Goal: Task Accomplishment & Management: Manage account settings

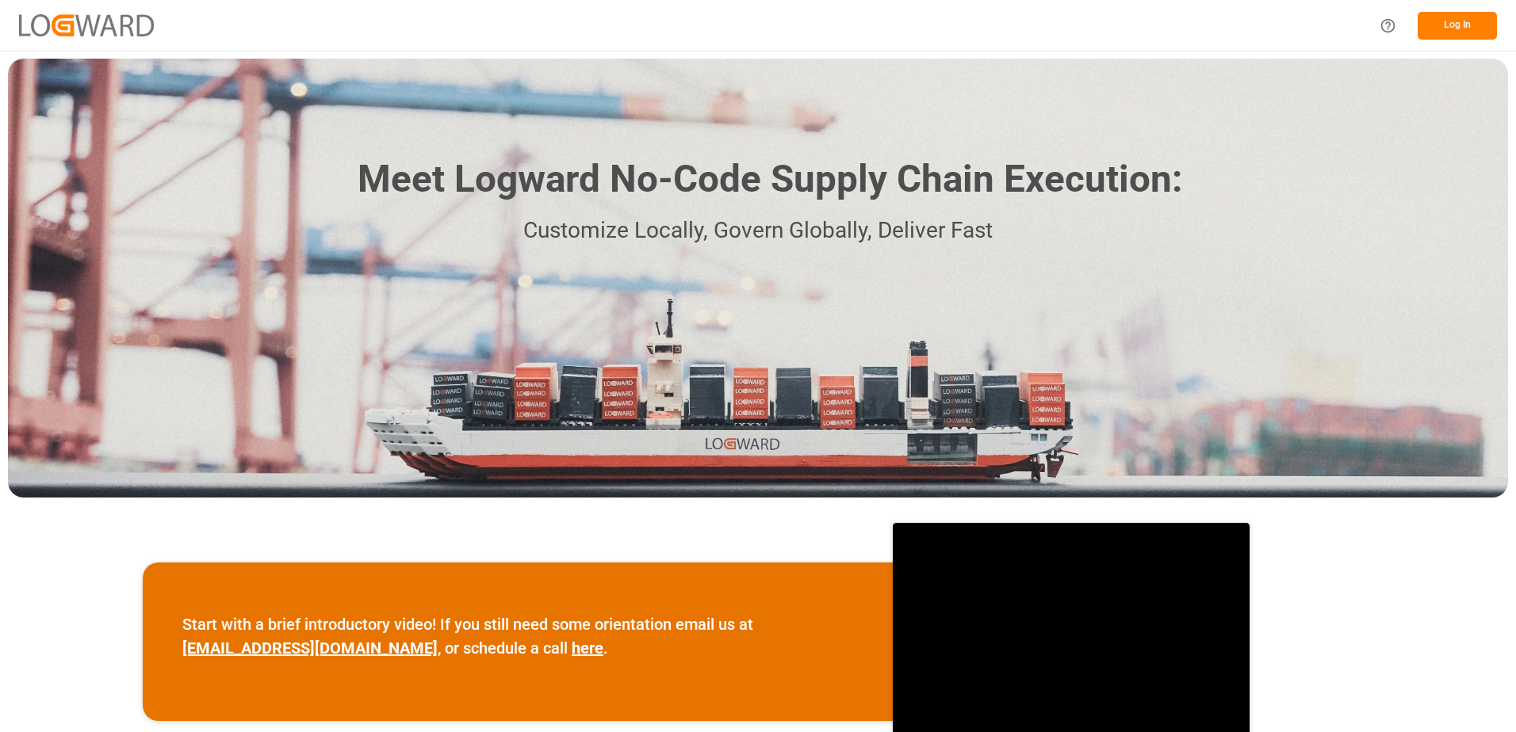
click at [1450, 21] on button "Log In" at bounding box center [1456, 26] width 79 height 28
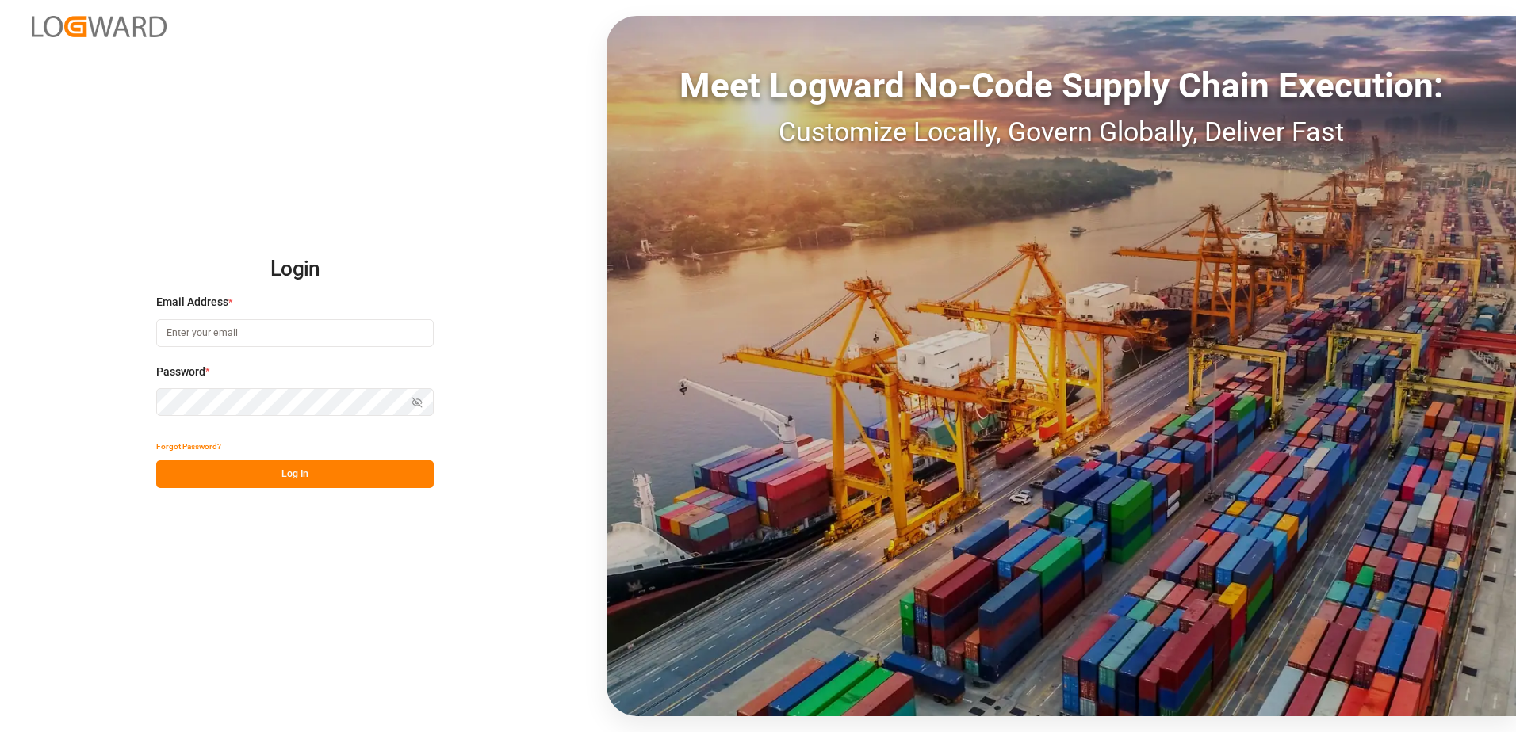
click at [252, 332] on input at bounding box center [294, 333] width 277 height 28
drag, startPoint x: 380, startPoint y: 332, endPoint x: 309, endPoint y: 326, distance: 70.8
click at [309, 326] on input "[PERSON_NAME][EMAIL_ADDRESS]#659&CB" at bounding box center [294, 333] width 277 height 28
type input "[PERSON_NAME][EMAIL_ADDRESS][DOMAIN_NAME]"
click at [172, 476] on button "Log In" at bounding box center [294, 475] width 277 height 28
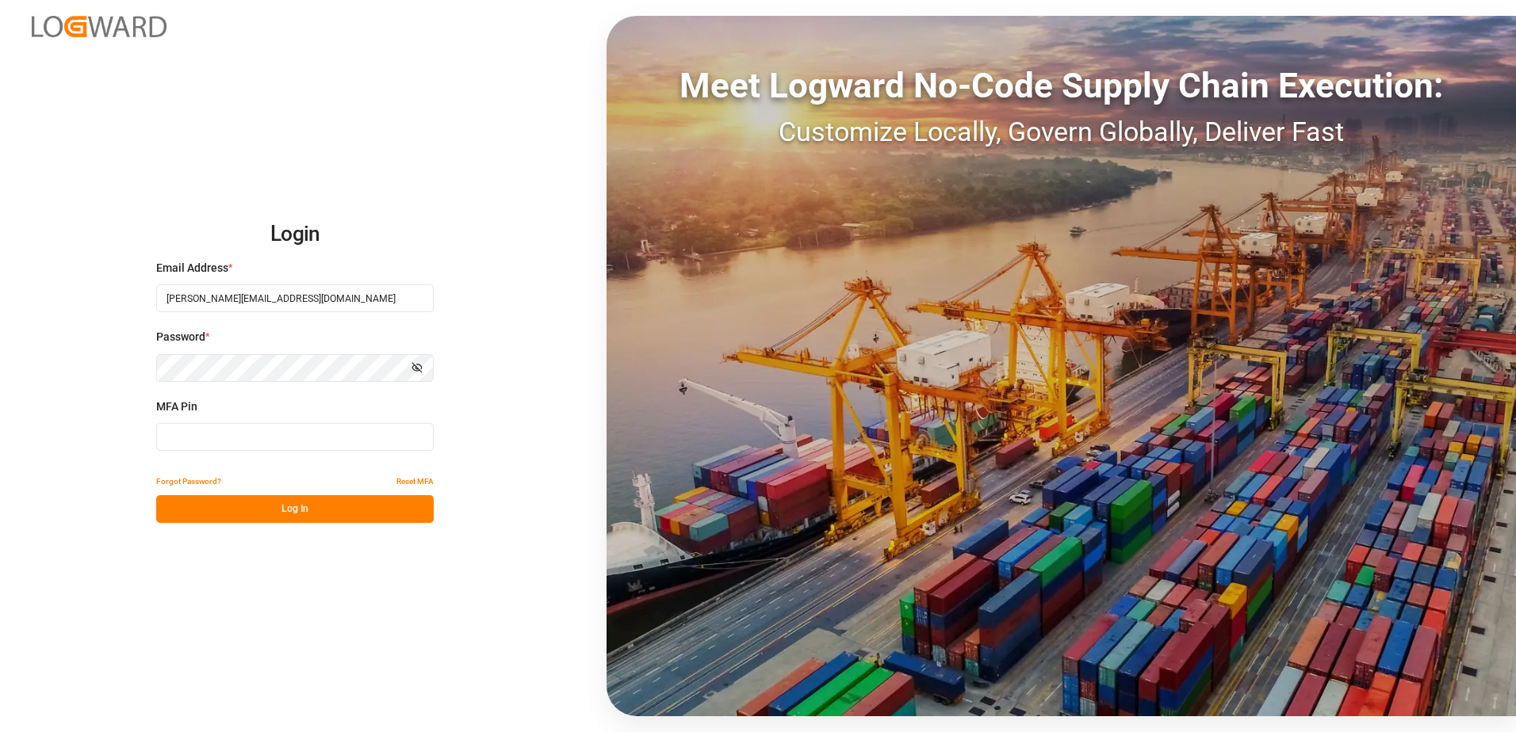
click at [185, 436] on input at bounding box center [294, 437] width 277 height 28
type input "614685"
click at [234, 512] on button "Log In" at bounding box center [294, 509] width 277 height 28
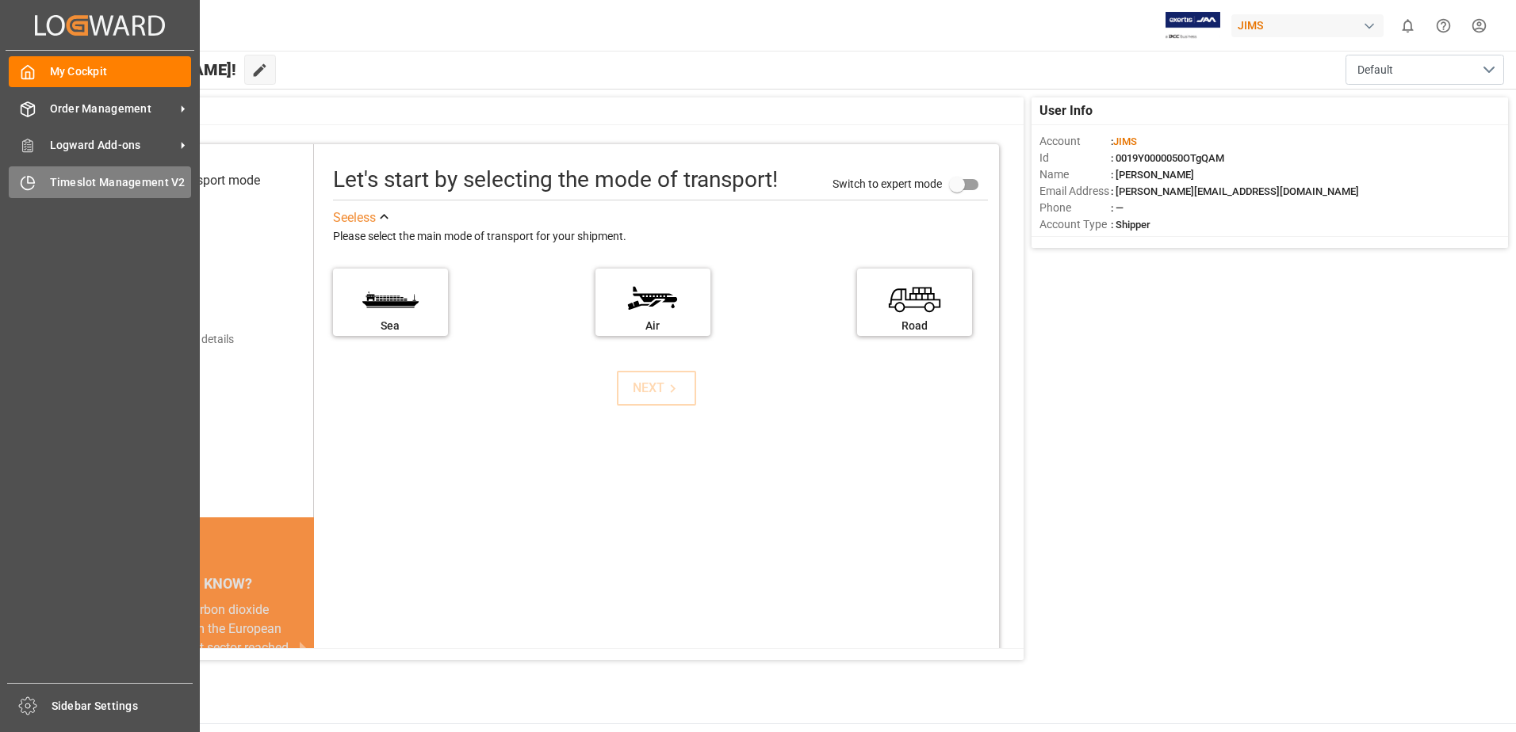
click at [50, 180] on span "Timeslot Management V2" at bounding box center [121, 182] width 142 height 17
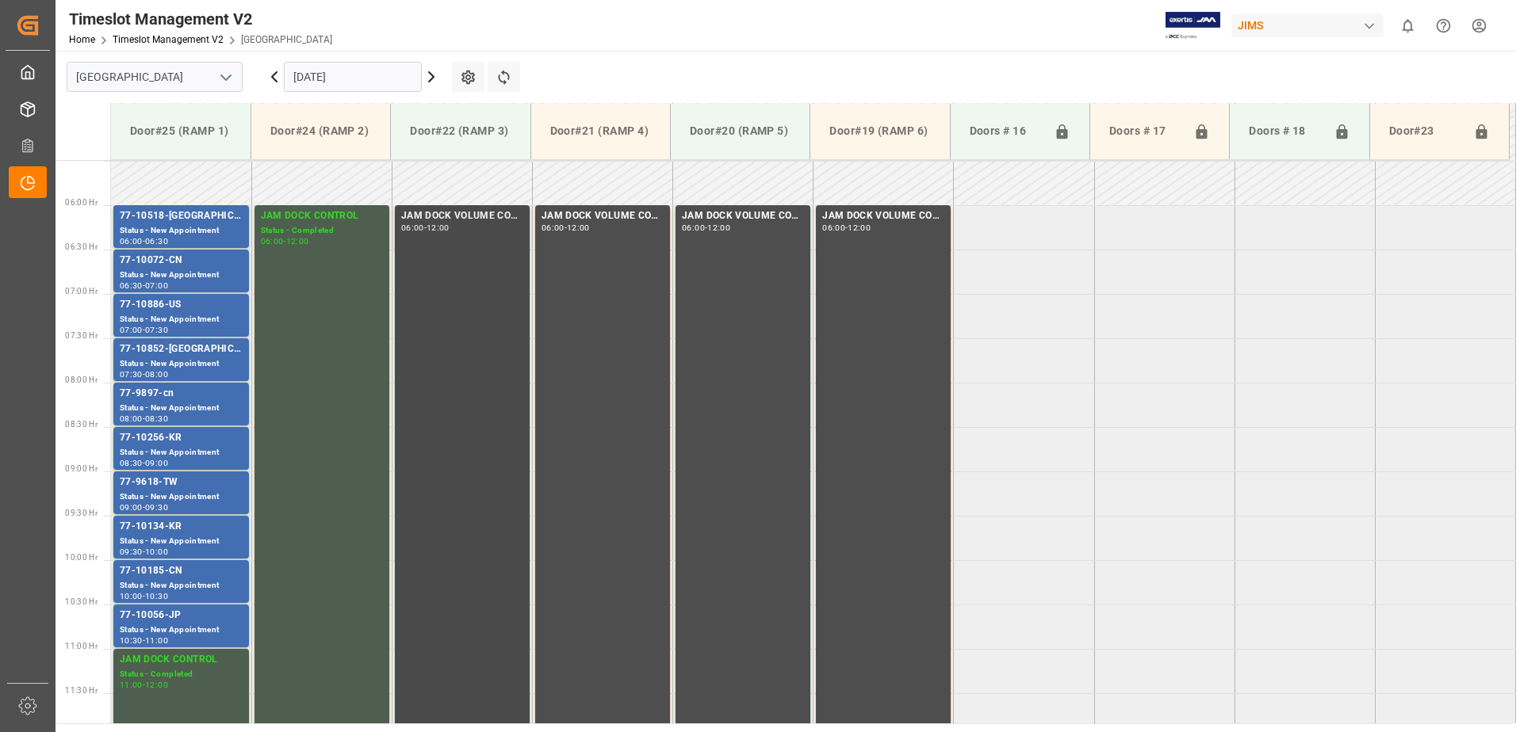
scroll to position [514, 0]
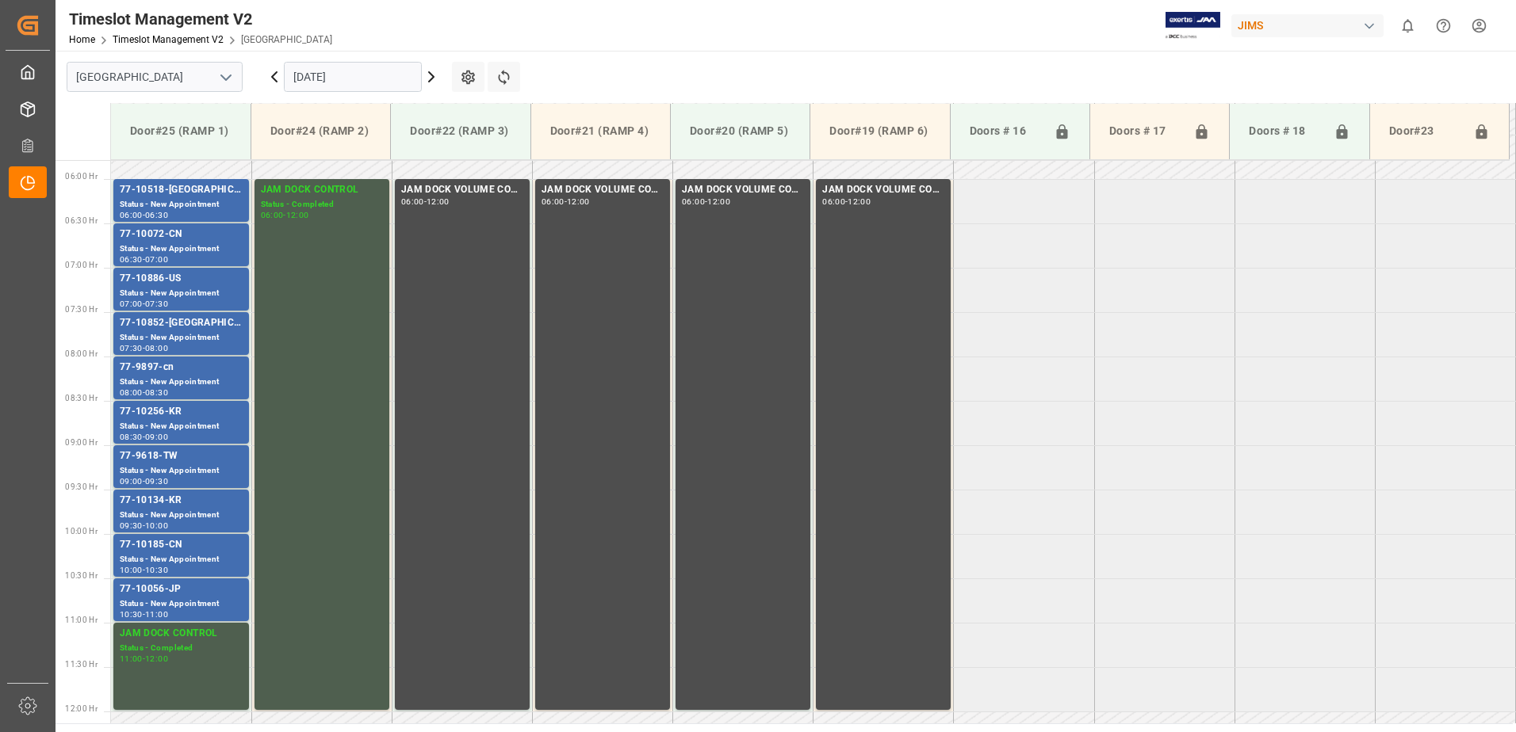
click at [273, 78] on icon at bounding box center [274, 77] width 5 height 10
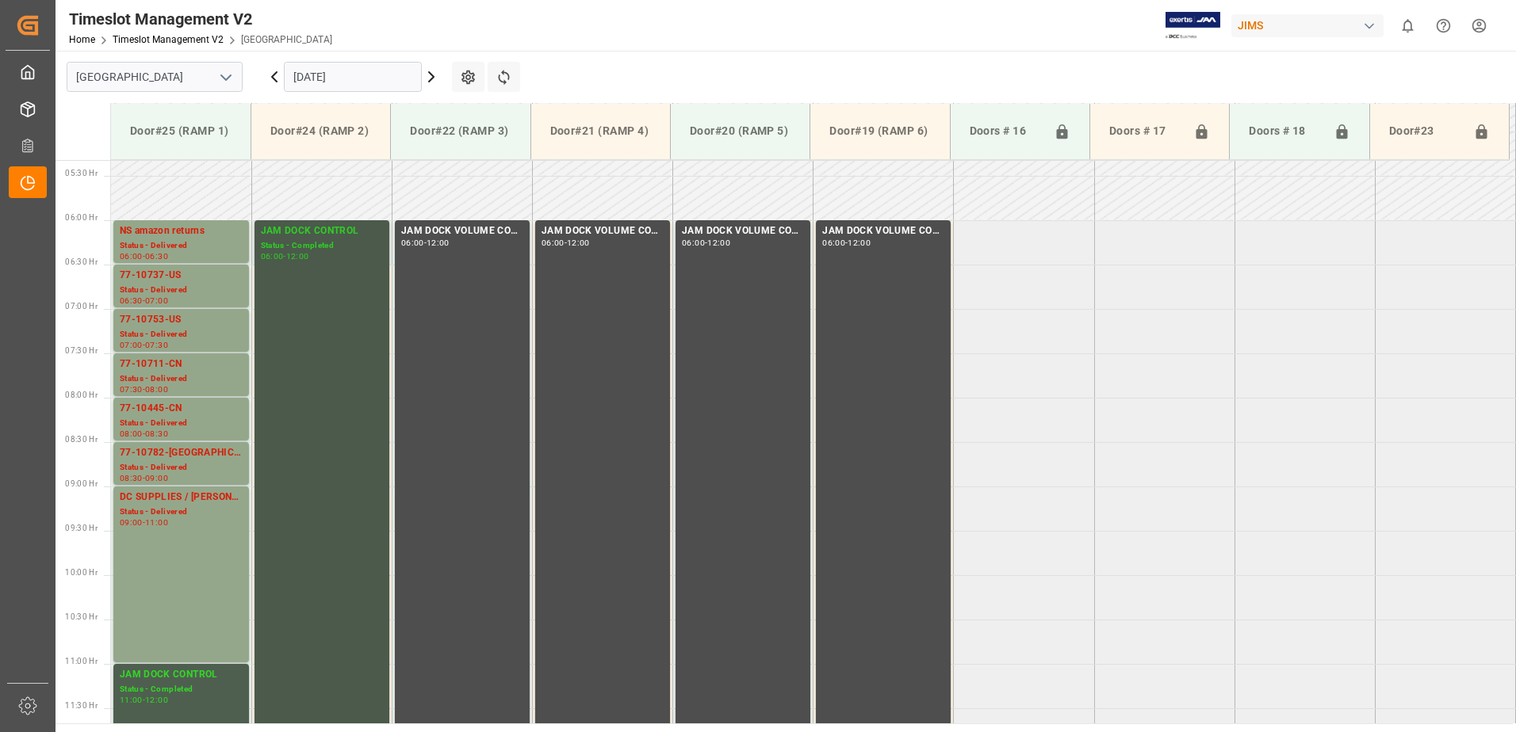
scroll to position [434, 0]
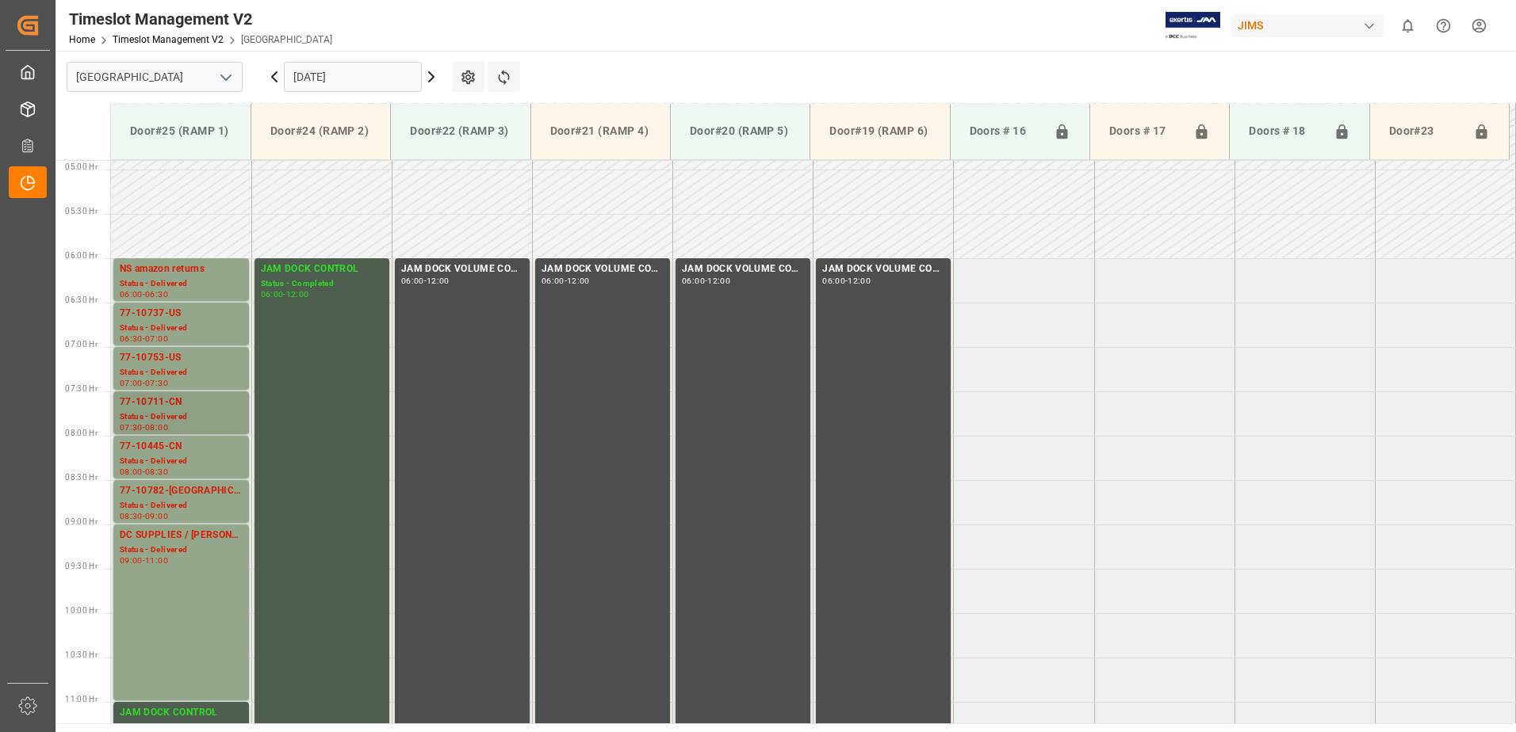
click at [149, 407] on div "77-10711-CN" at bounding box center [181, 403] width 123 height 16
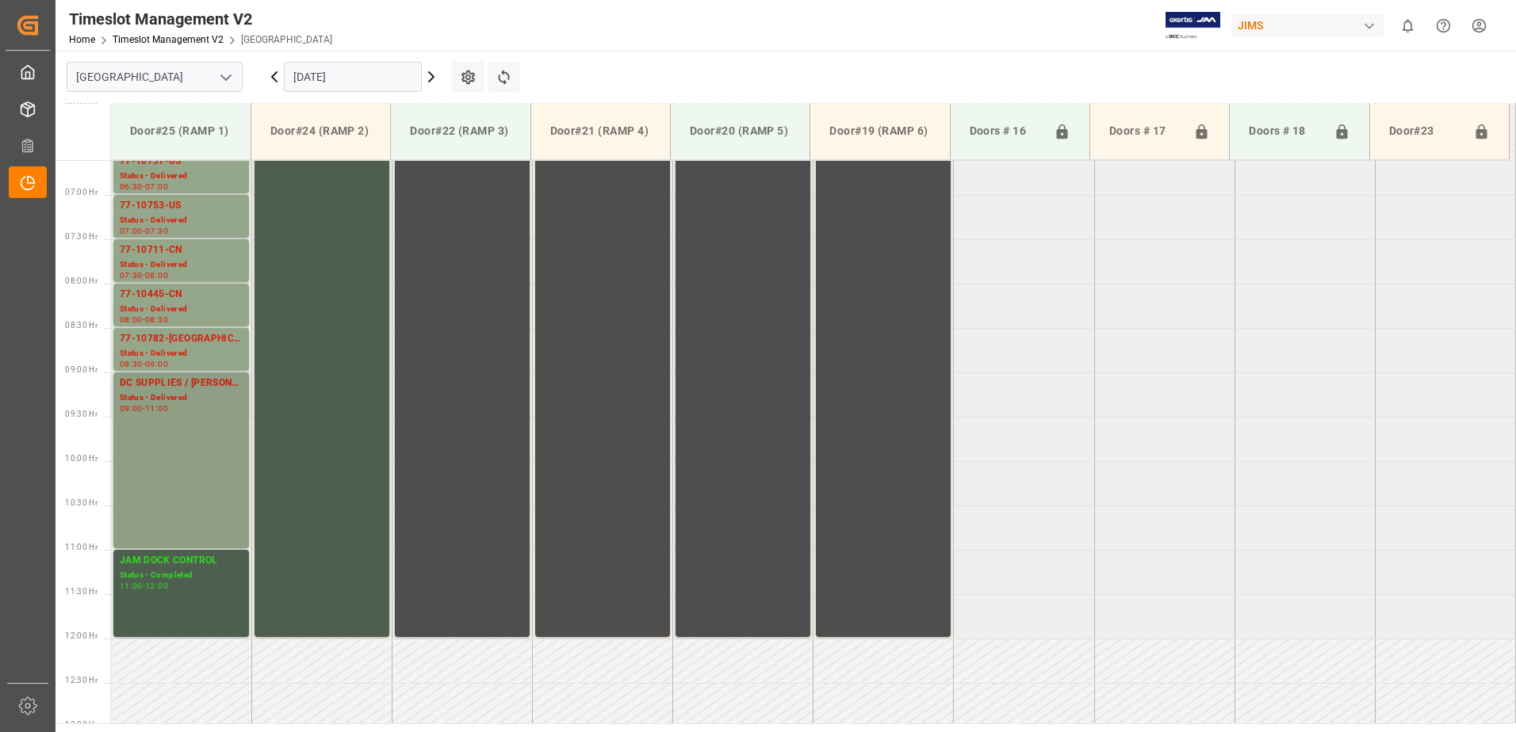
scroll to position [593, 0]
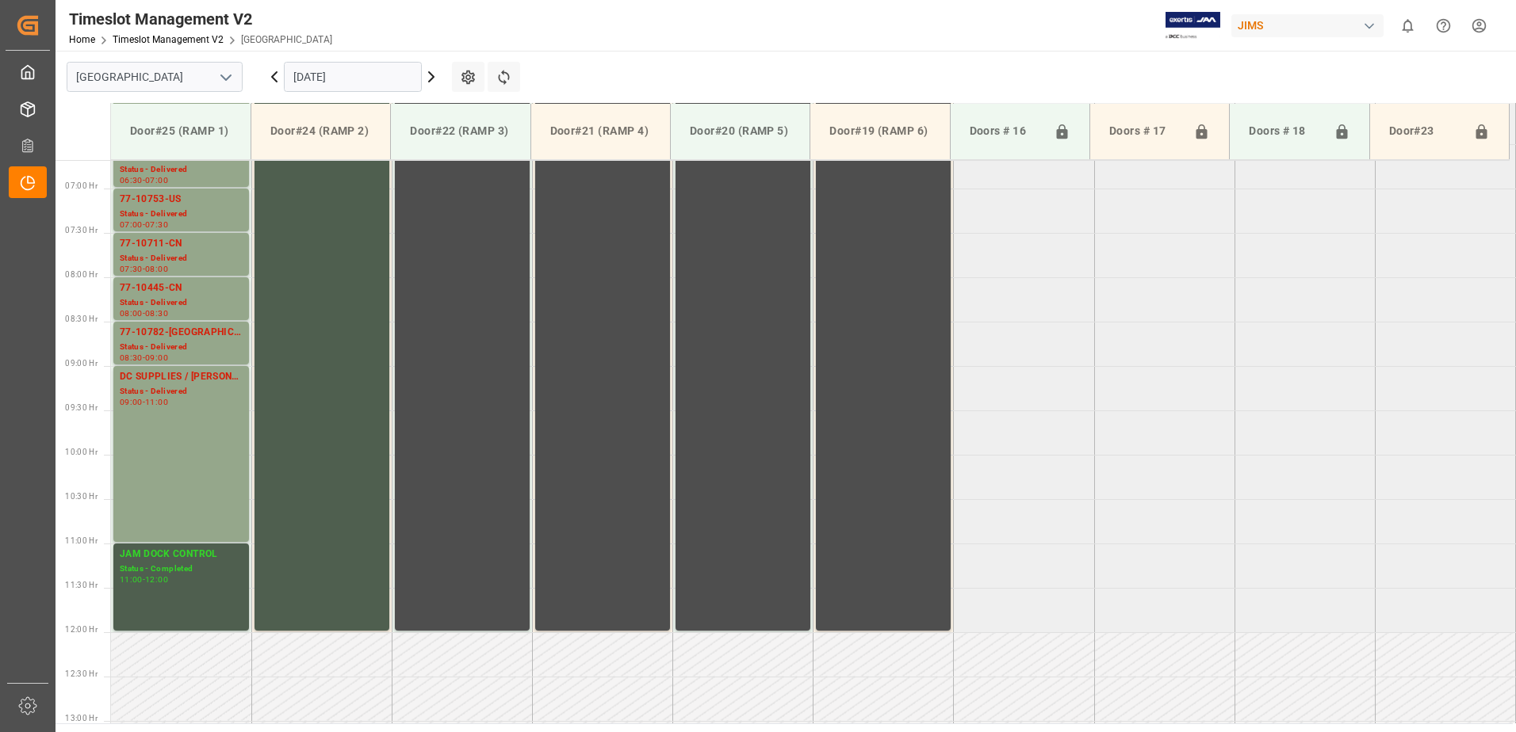
click at [430, 77] on icon at bounding box center [431, 76] width 19 height 19
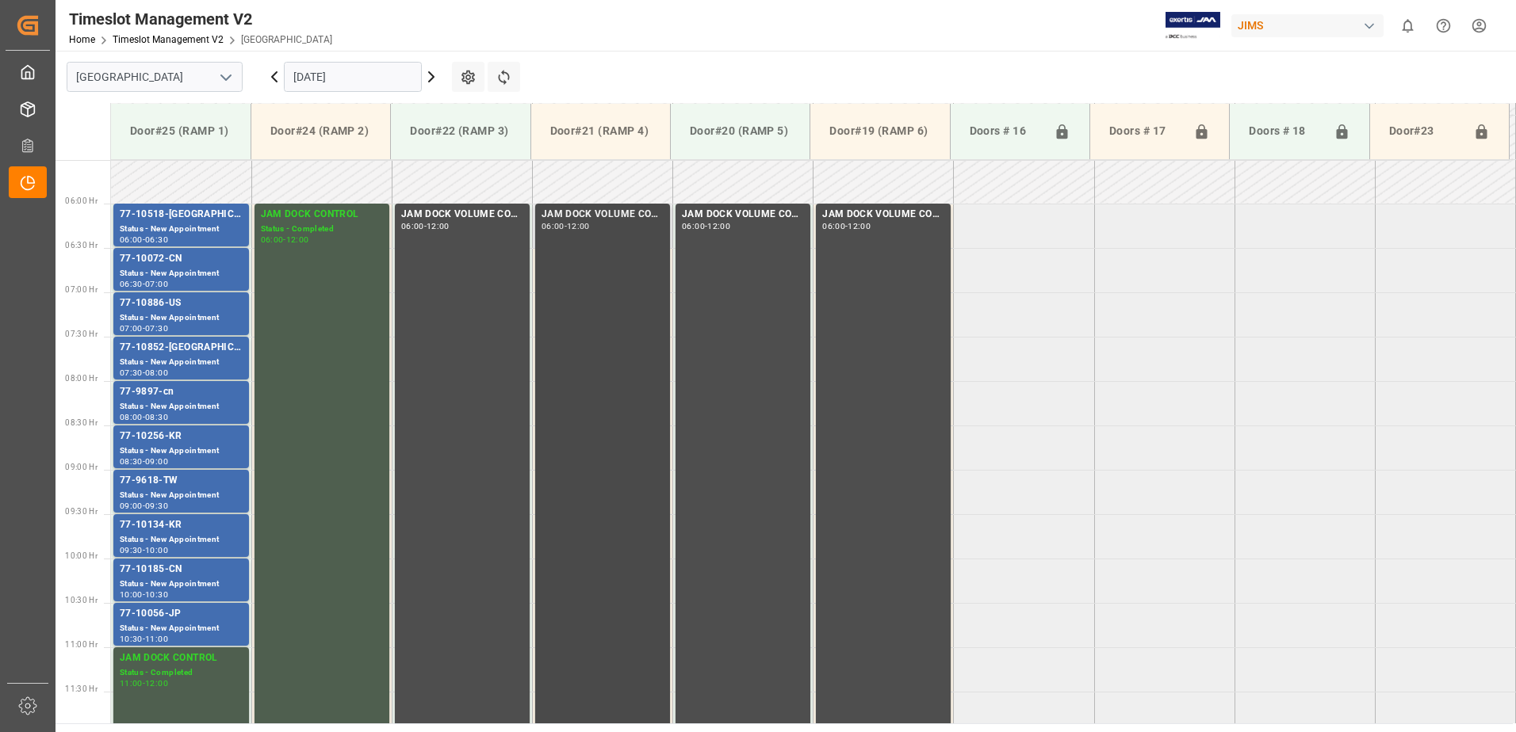
scroll to position [514, 0]
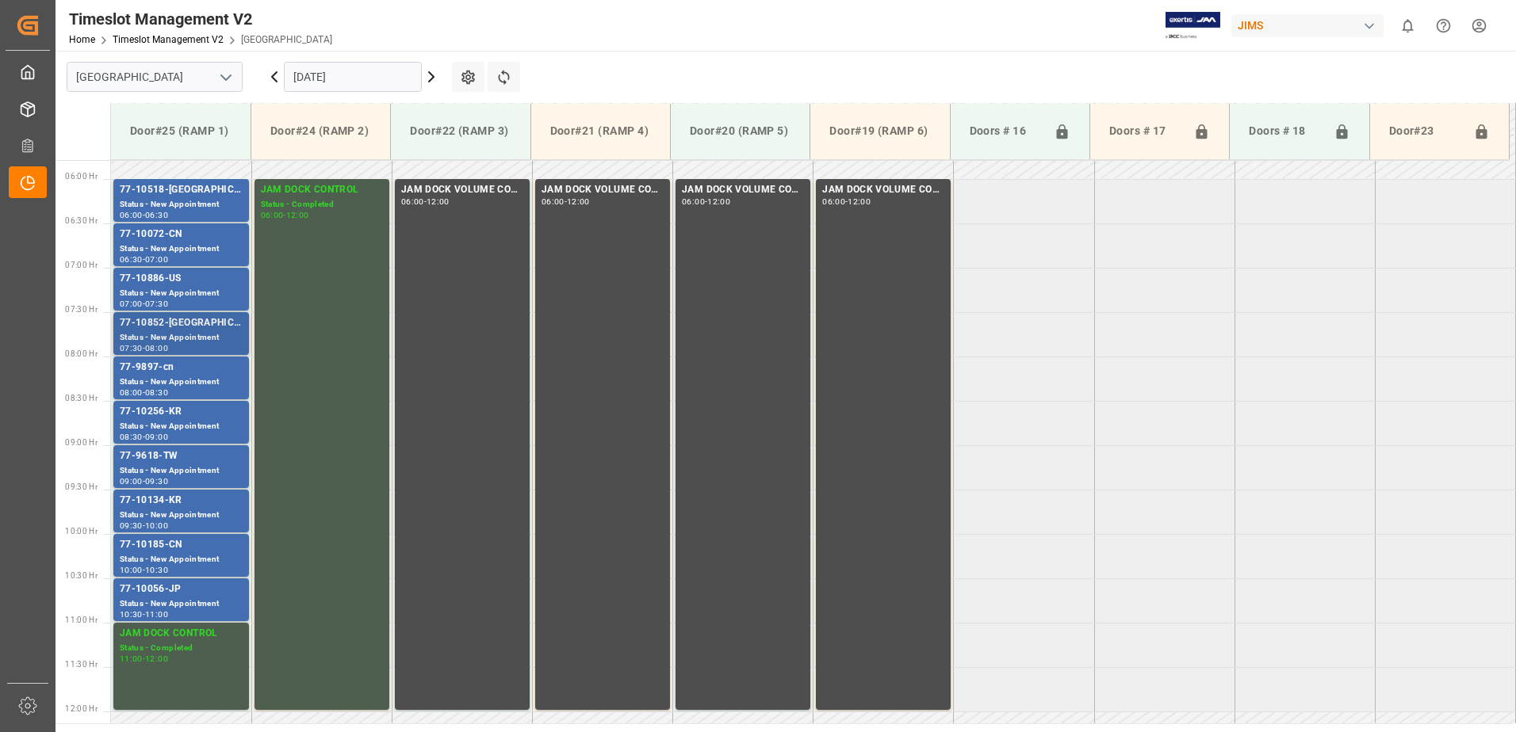
click at [163, 330] on div "77-10852-[GEOGRAPHIC_DATA]" at bounding box center [181, 324] width 123 height 16
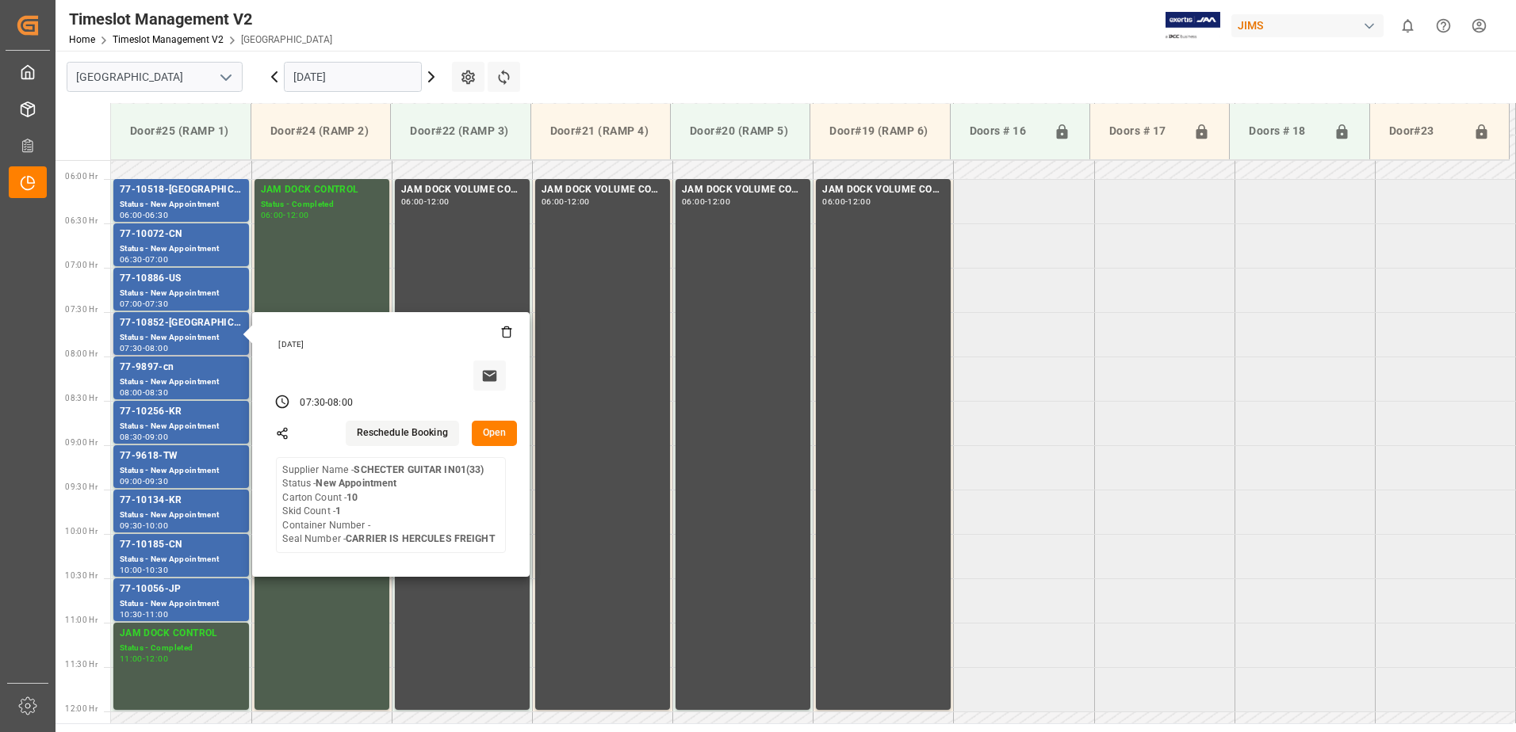
click at [491, 431] on button "Open" at bounding box center [495, 433] width 46 height 25
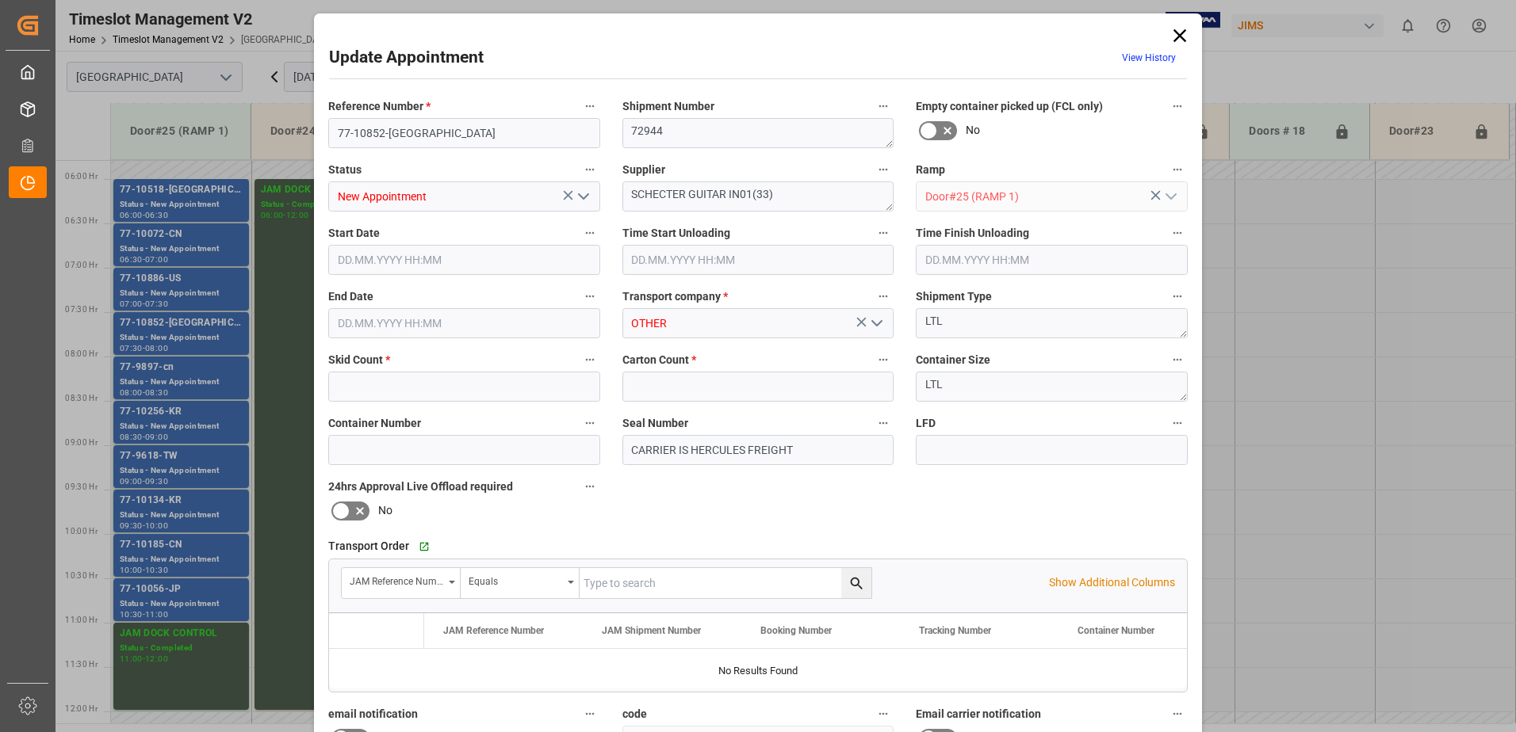
type input "1"
type input "10"
type input "[DATE] 07:30"
type input "[DATE] 08:00"
type input "[DATE] 17:14"
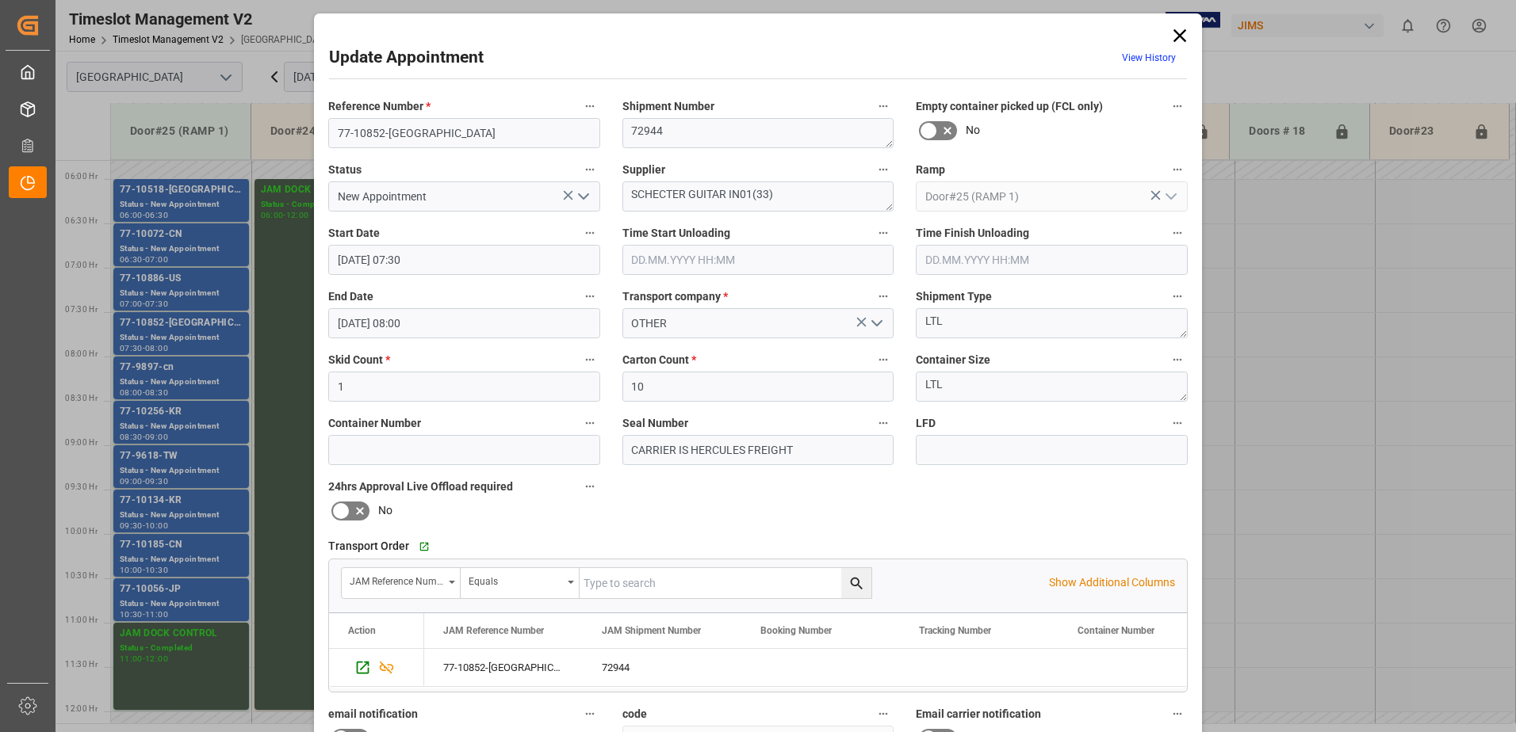
click at [874, 325] on polyline "open menu" at bounding box center [877, 323] width 10 height 5
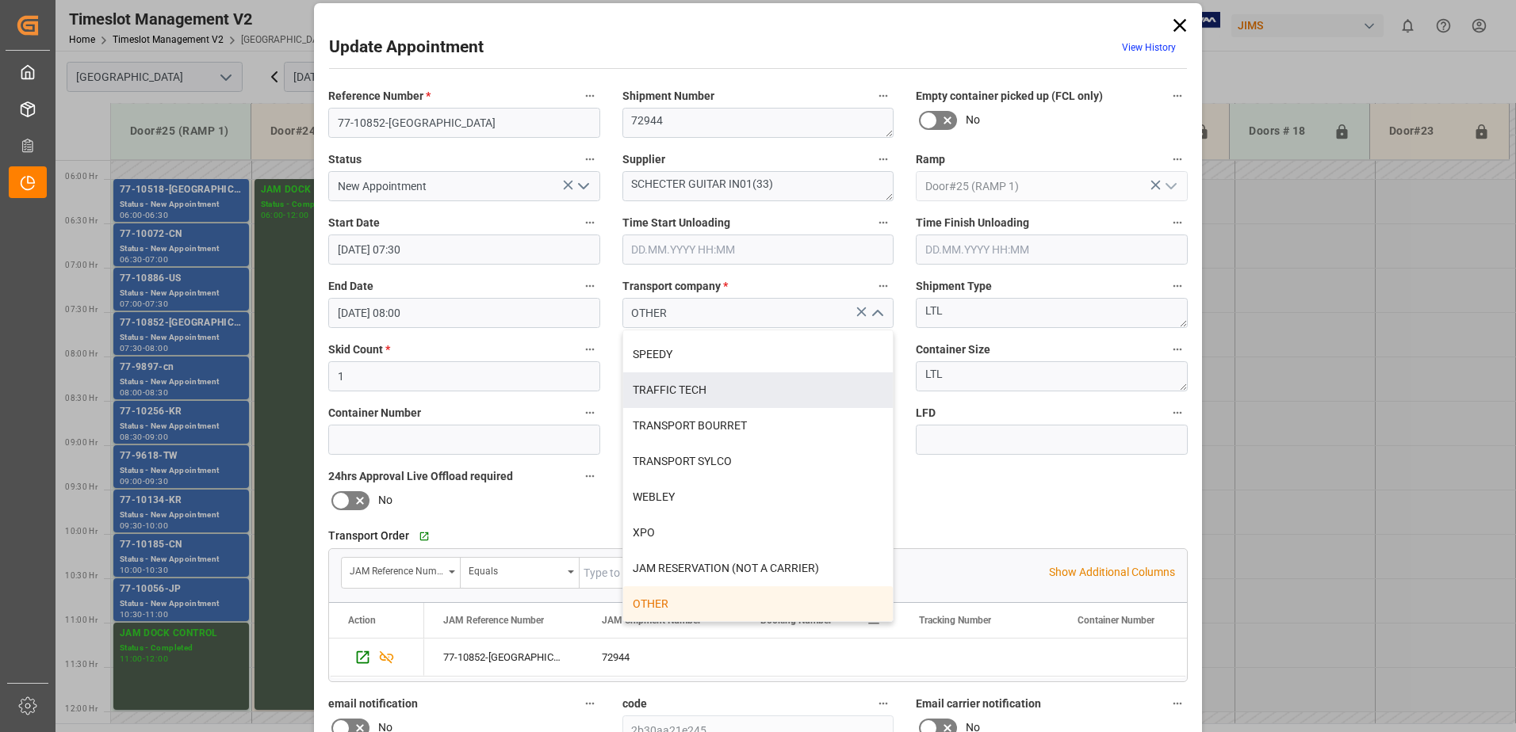
scroll to position [0, 0]
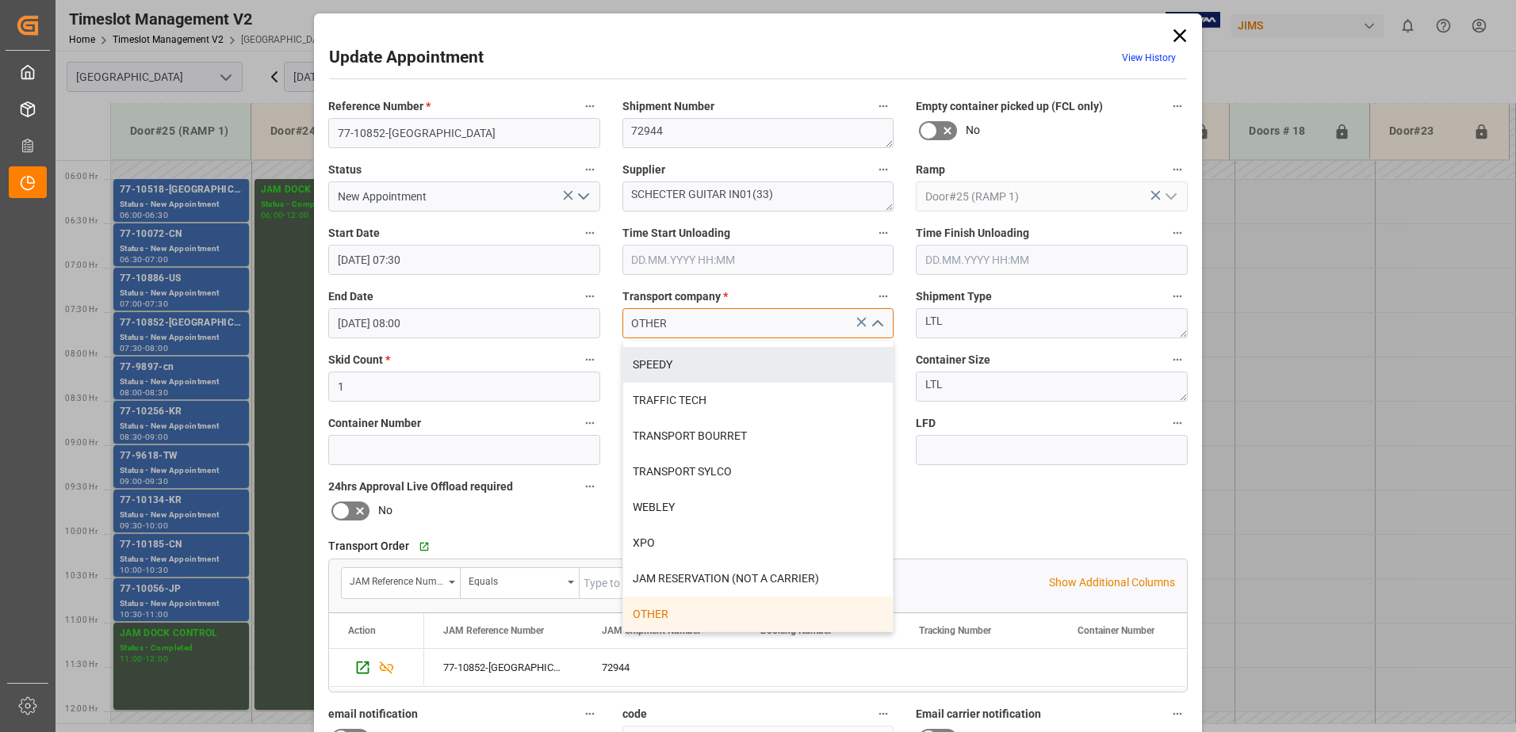
click at [710, 319] on input "OTHER" at bounding box center [758, 323] width 272 height 30
click at [675, 613] on div "OTHER" at bounding box center [758, 615] width 270 height 36
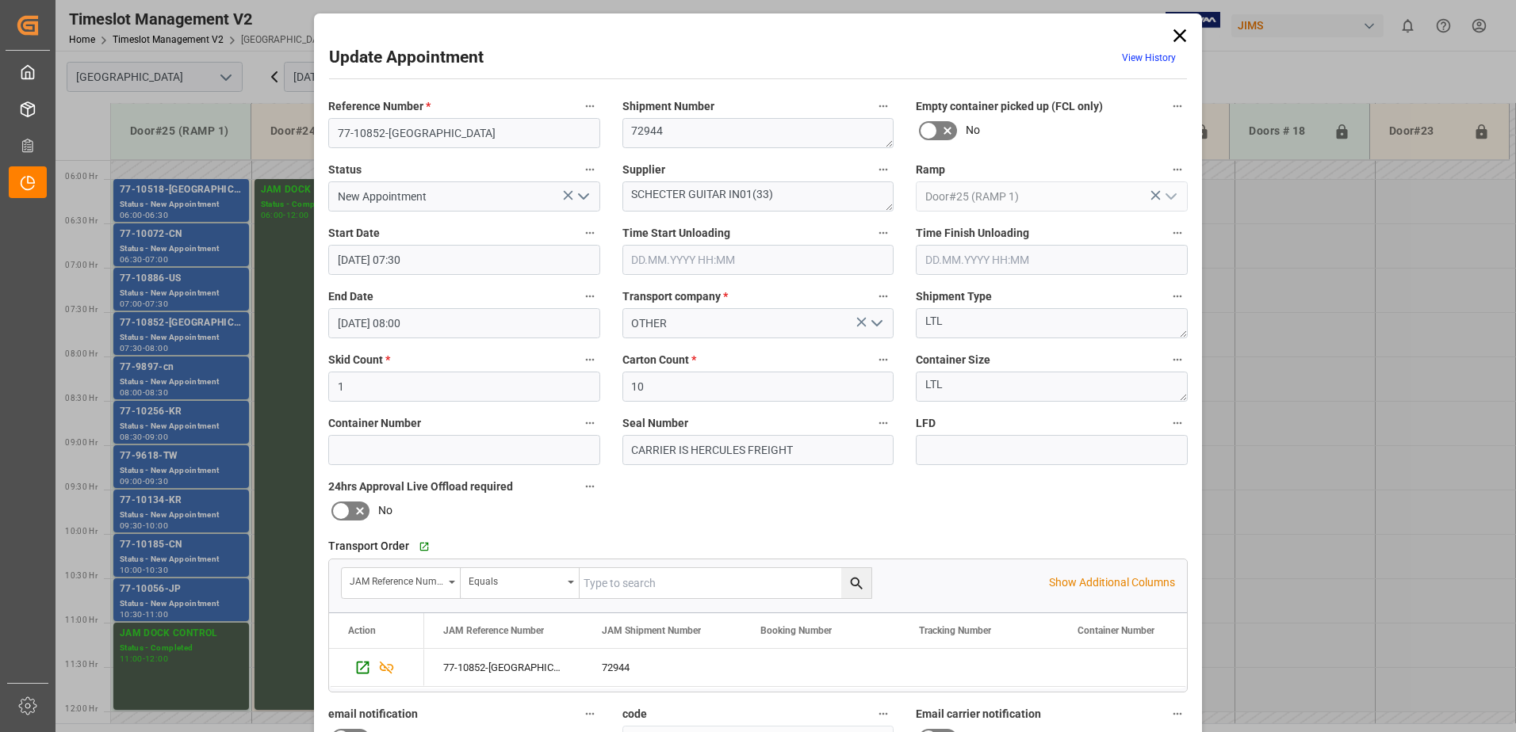
click at [1176, 34] on icon at bounding box center [1179, 35] width 13 height 13
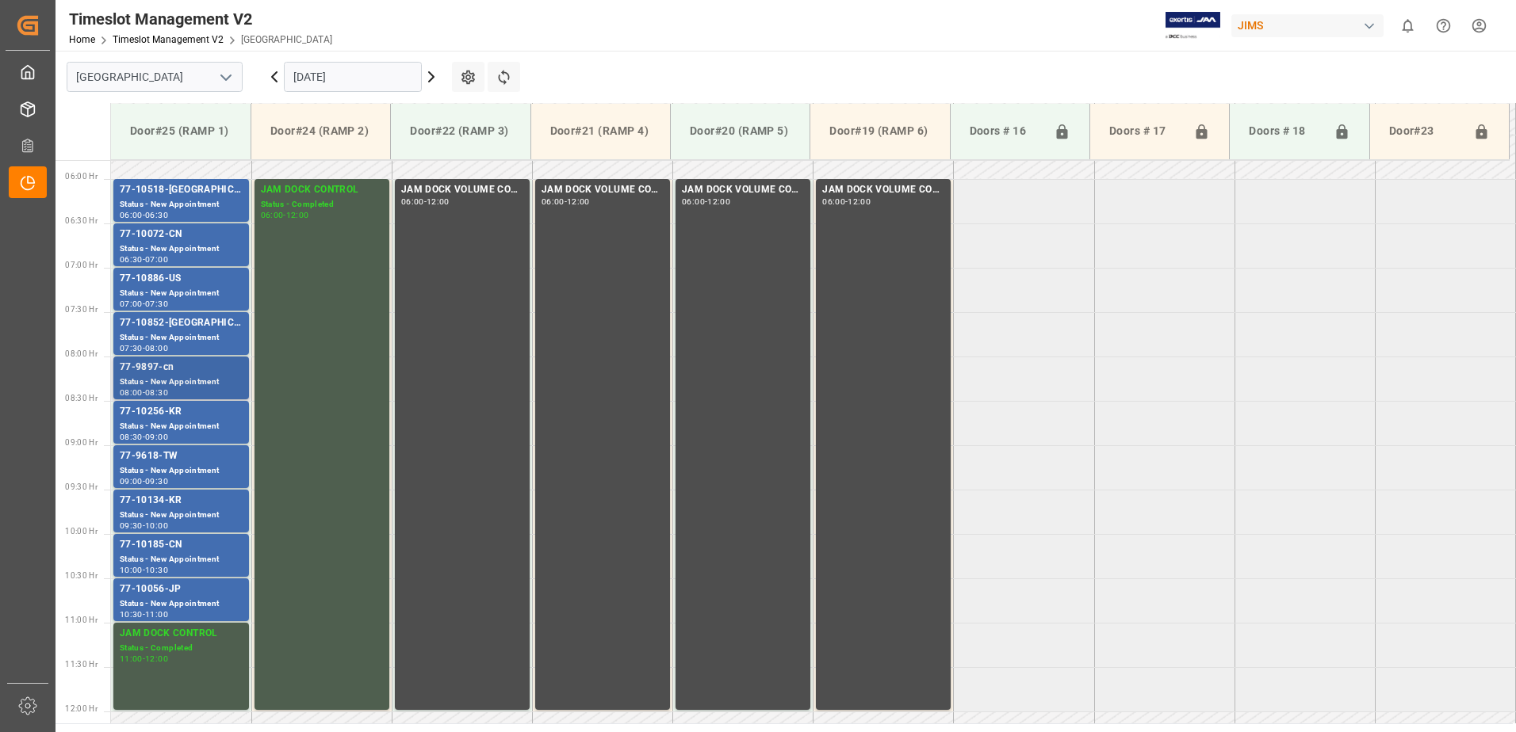
click at [189, 379] on div "Status - New Appointment" at bounding box center [181, 382] width 123 height 13
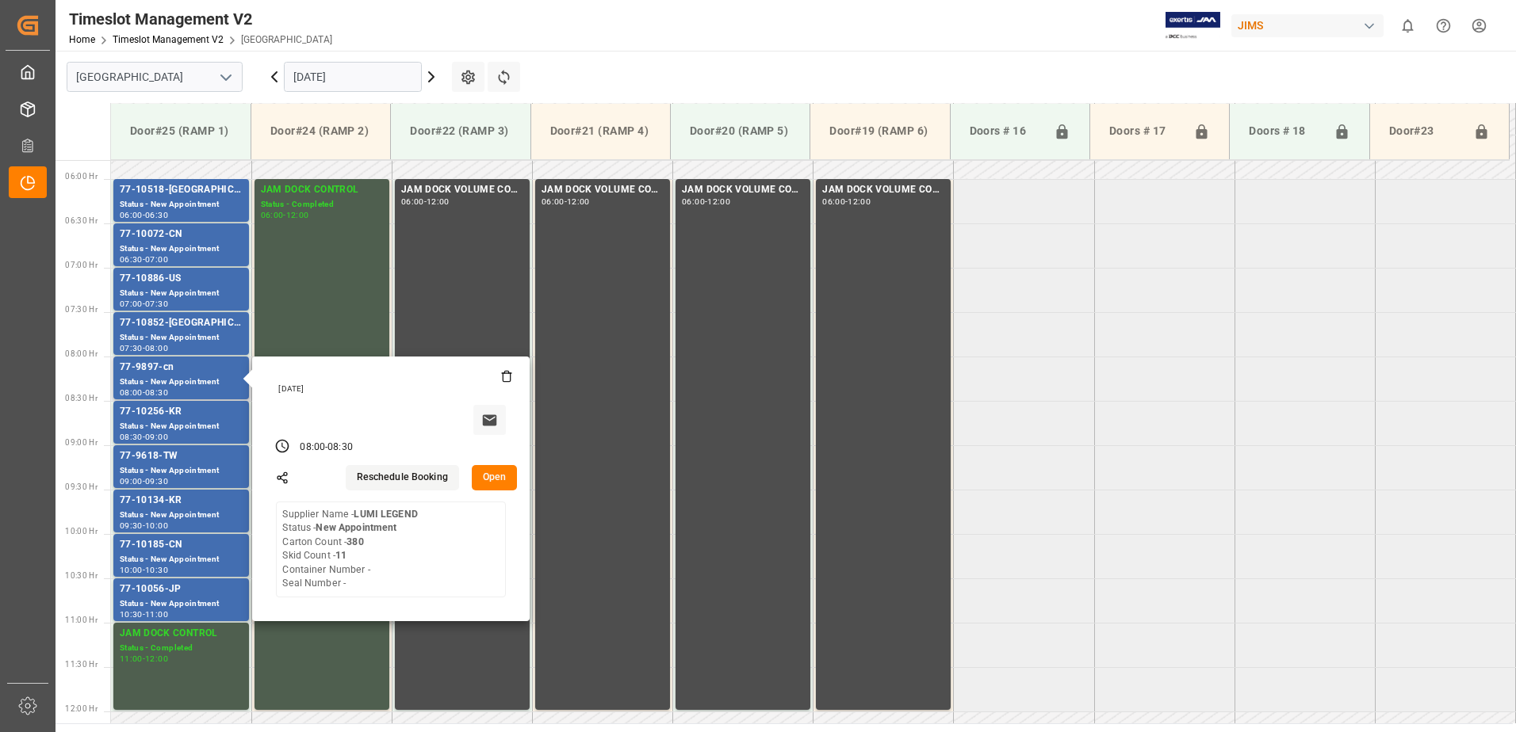
click at [499, 475] on button "Open" at bounding box center [495, 477] width 46 height 25
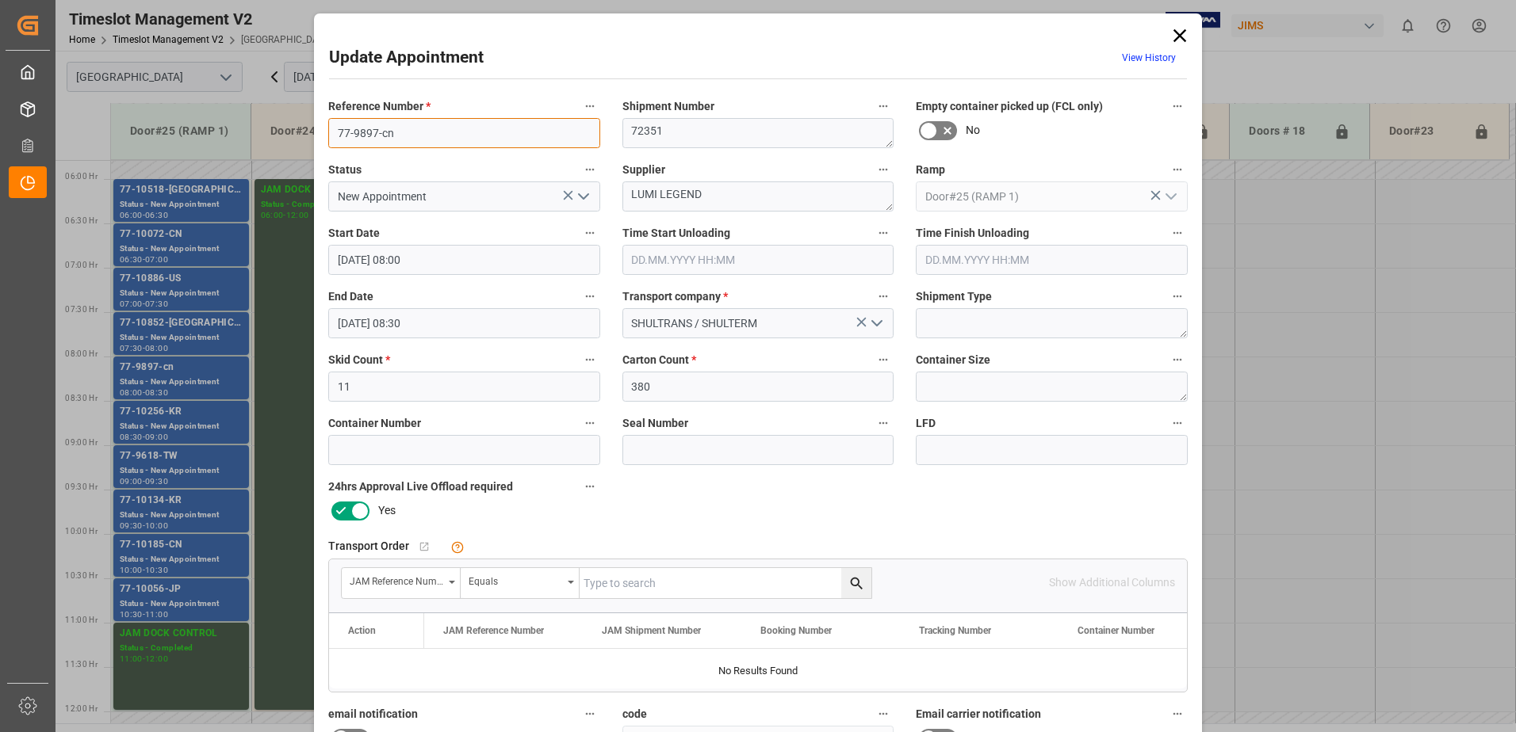
click at [423, 132] on input "77-9897-cn" at bounding box center [464, 133] width 272 height 30
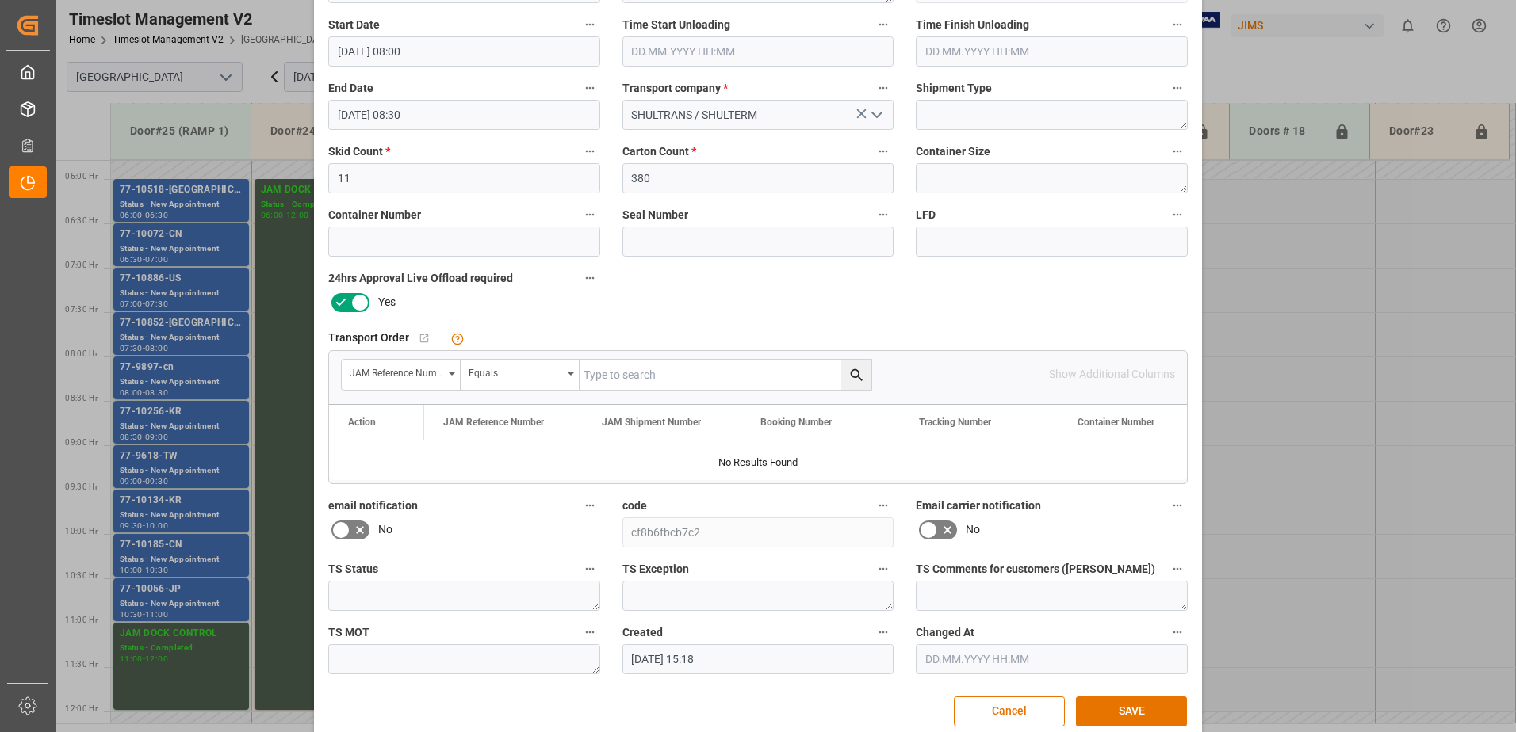
scroll to position [231, 0]
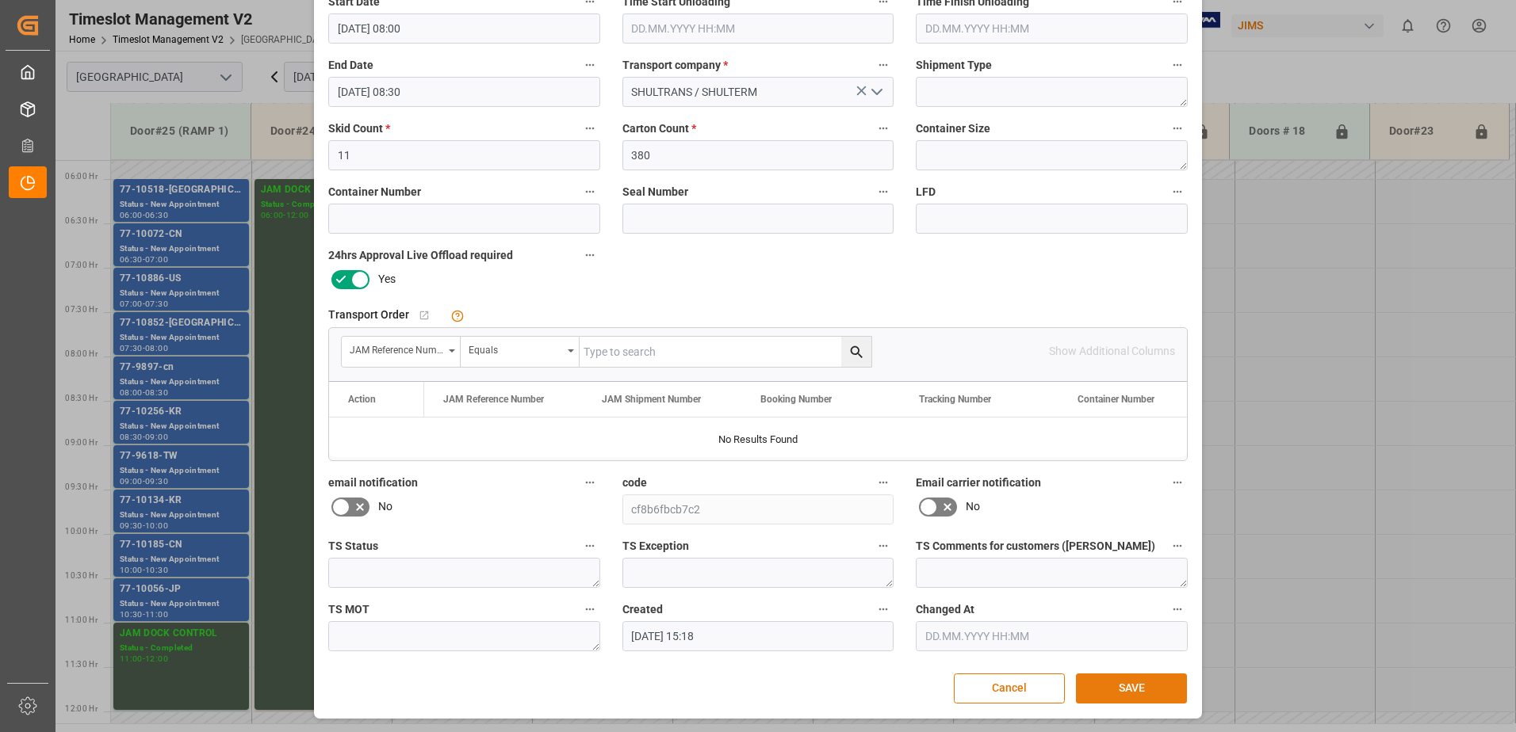
type input "77-9897-CN"
click at [1134, 690] on button "SAVE" at bounding box center [1131, 689] width 111 height 30
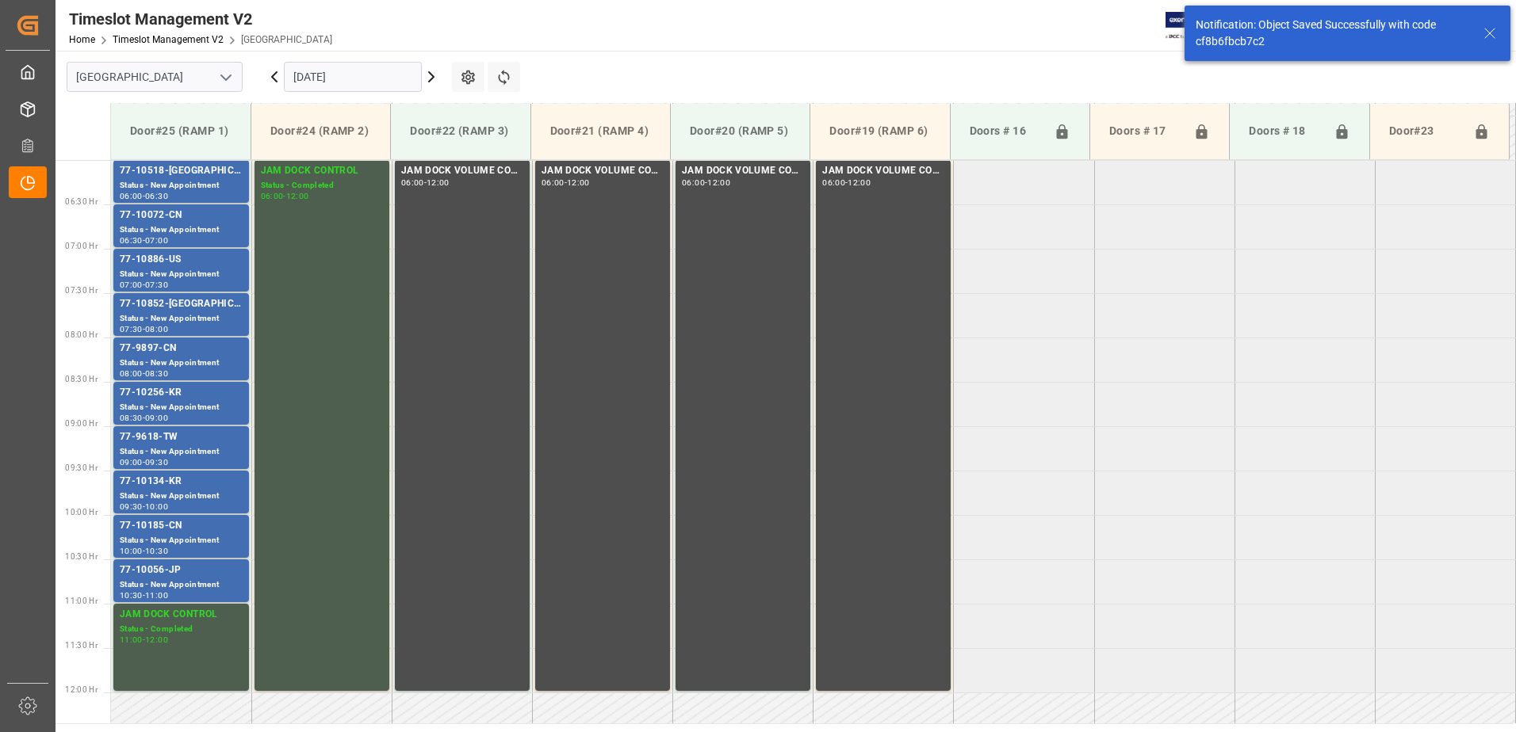
scroll to position [453, 0]
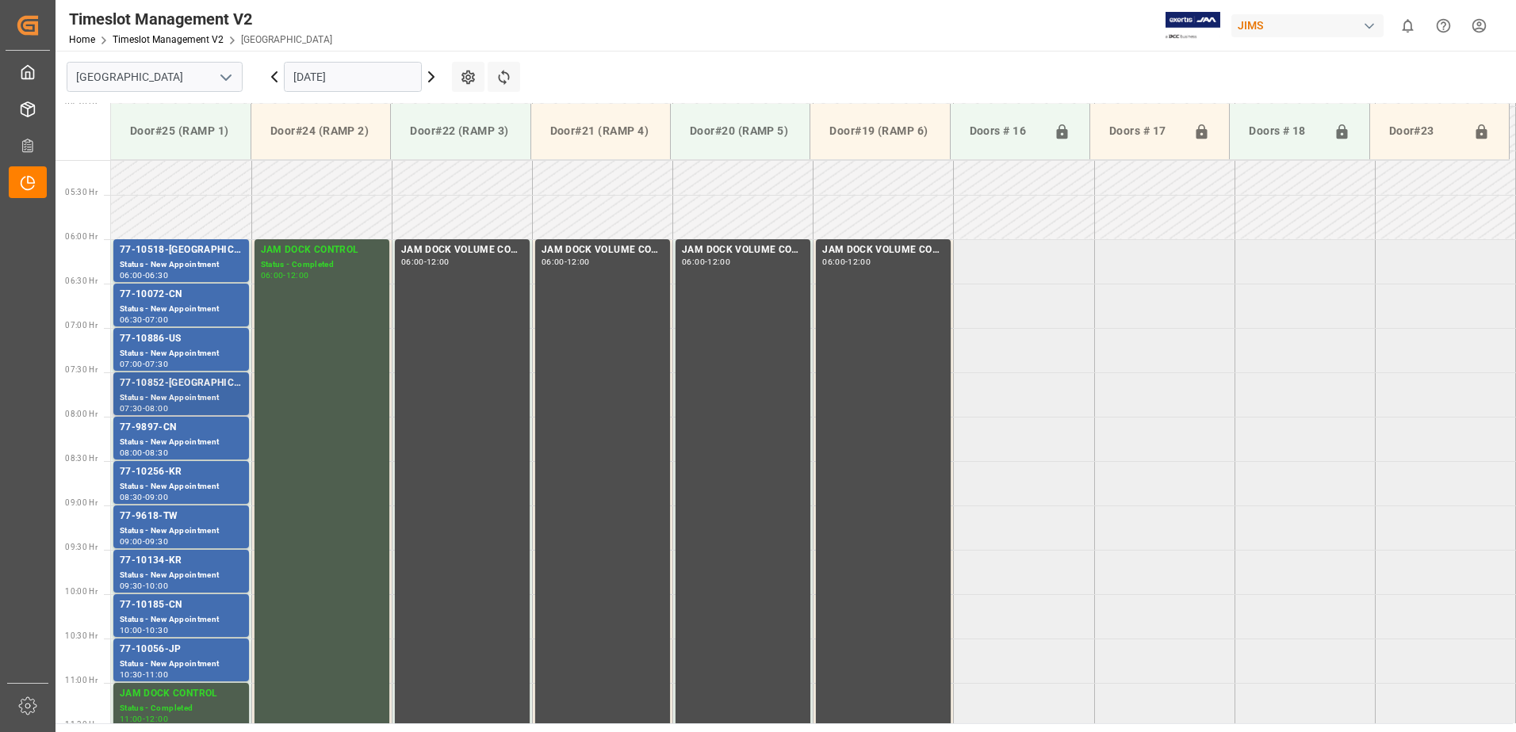
click at [182, 396] on div "Status - New Appointment" at bounding box center [181, 398] width 123 height 13
click at [430, 74] on icon at bounding box center [431, 77] width 5 height 10
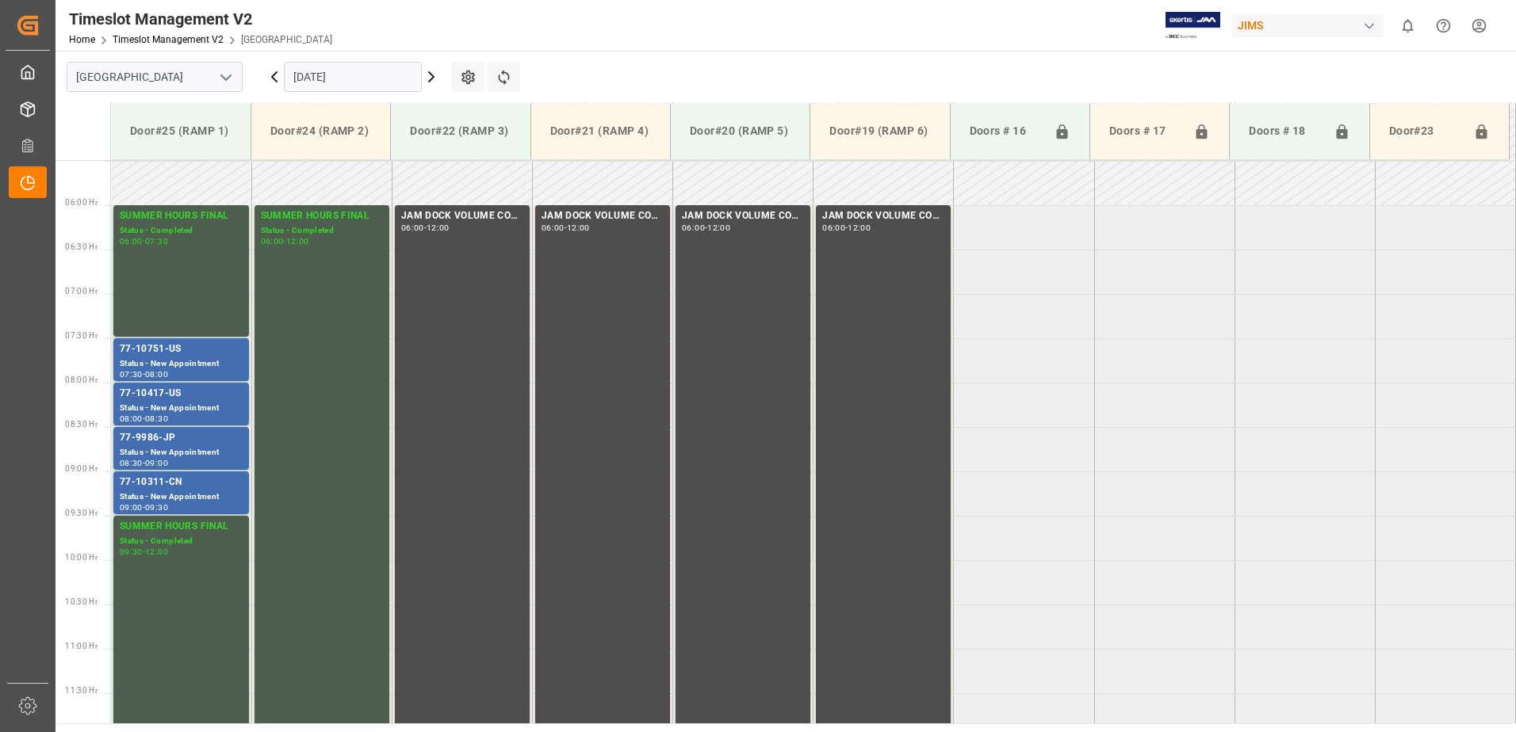
scroll to position [523, 0]
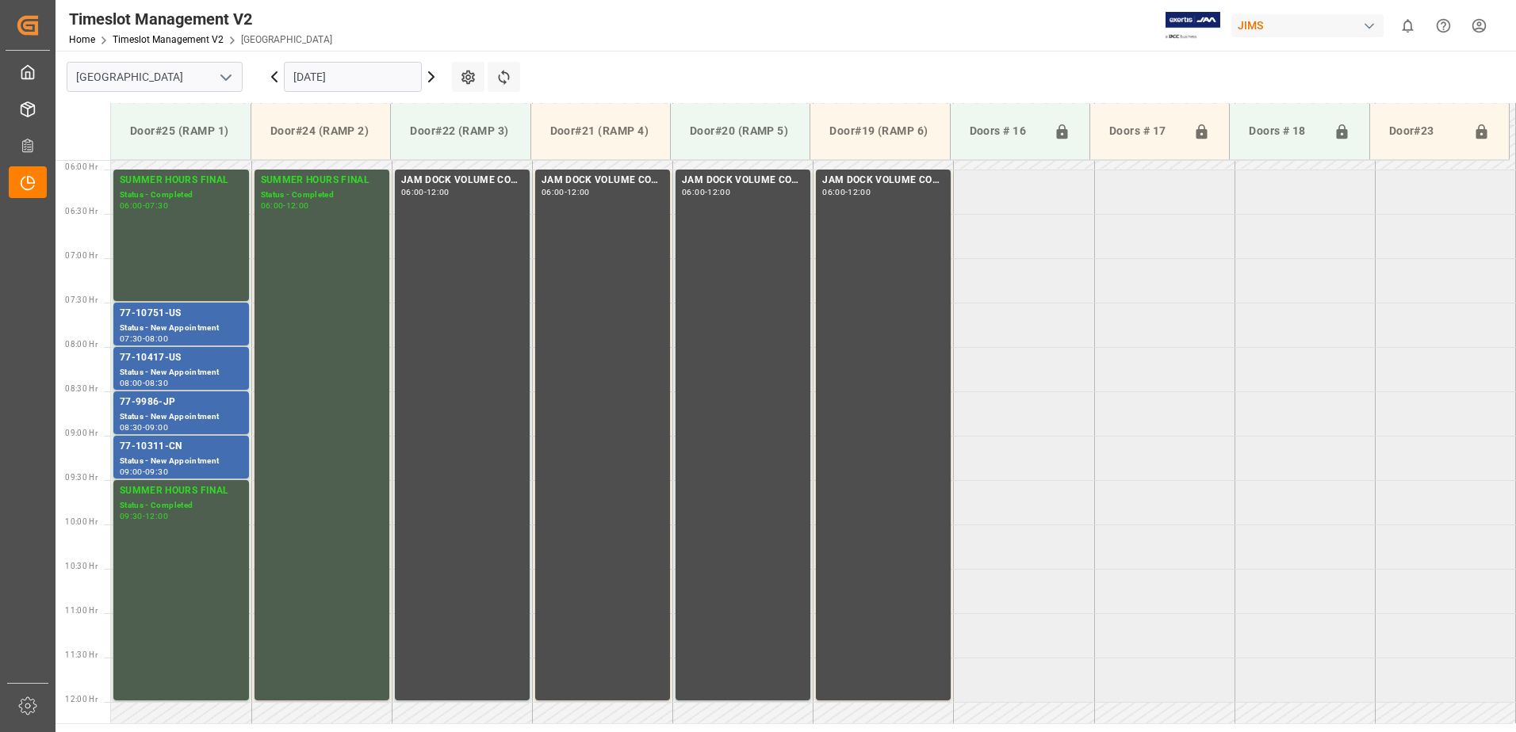
click at [432, 78] on icon at bounding box center [431, 77] width 5 height 10
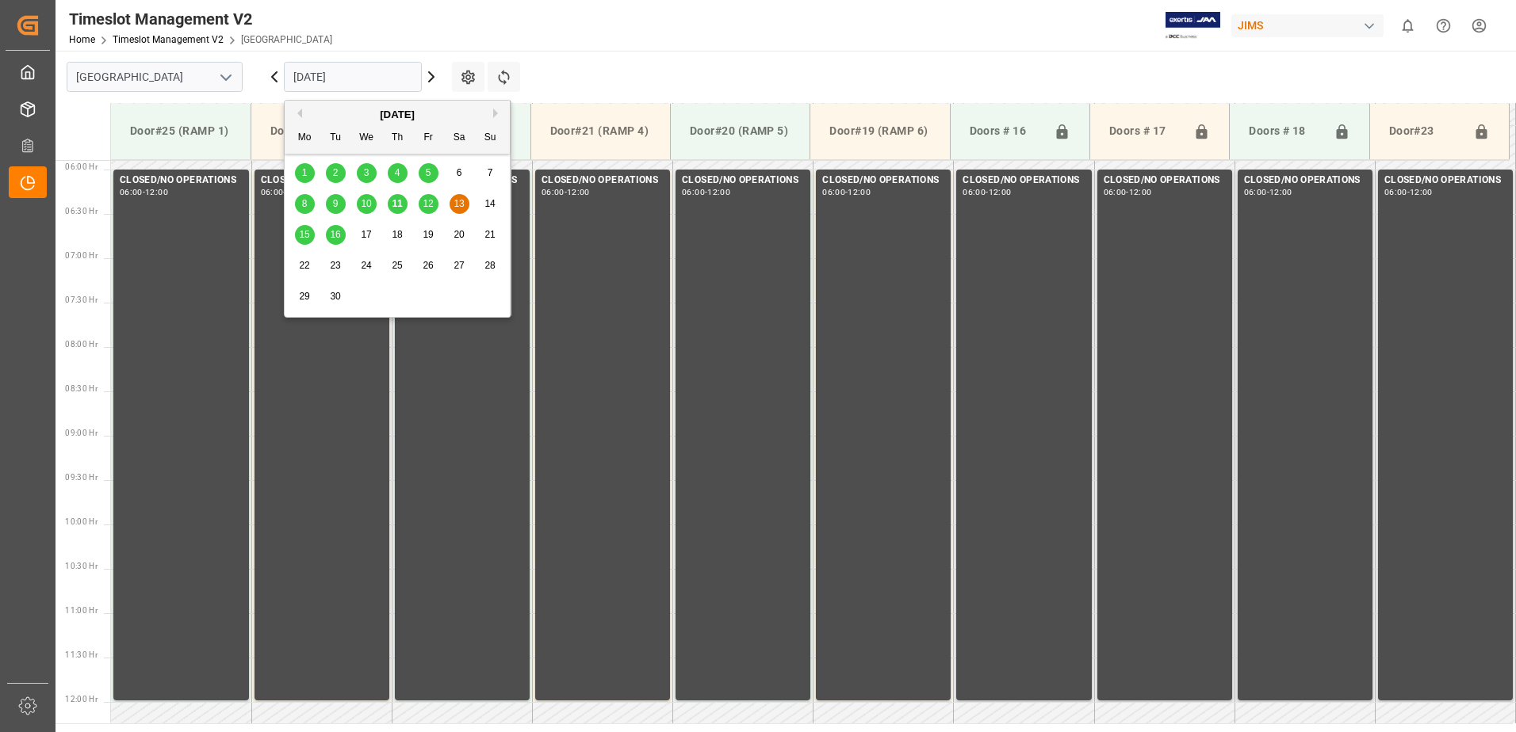
click at [346, 78] on input "[DATE]" at bounding box center [353, 77] width 138 height 30
click at [303, 235] on span "15" at bounding box center [304, 234] width 10 height 11
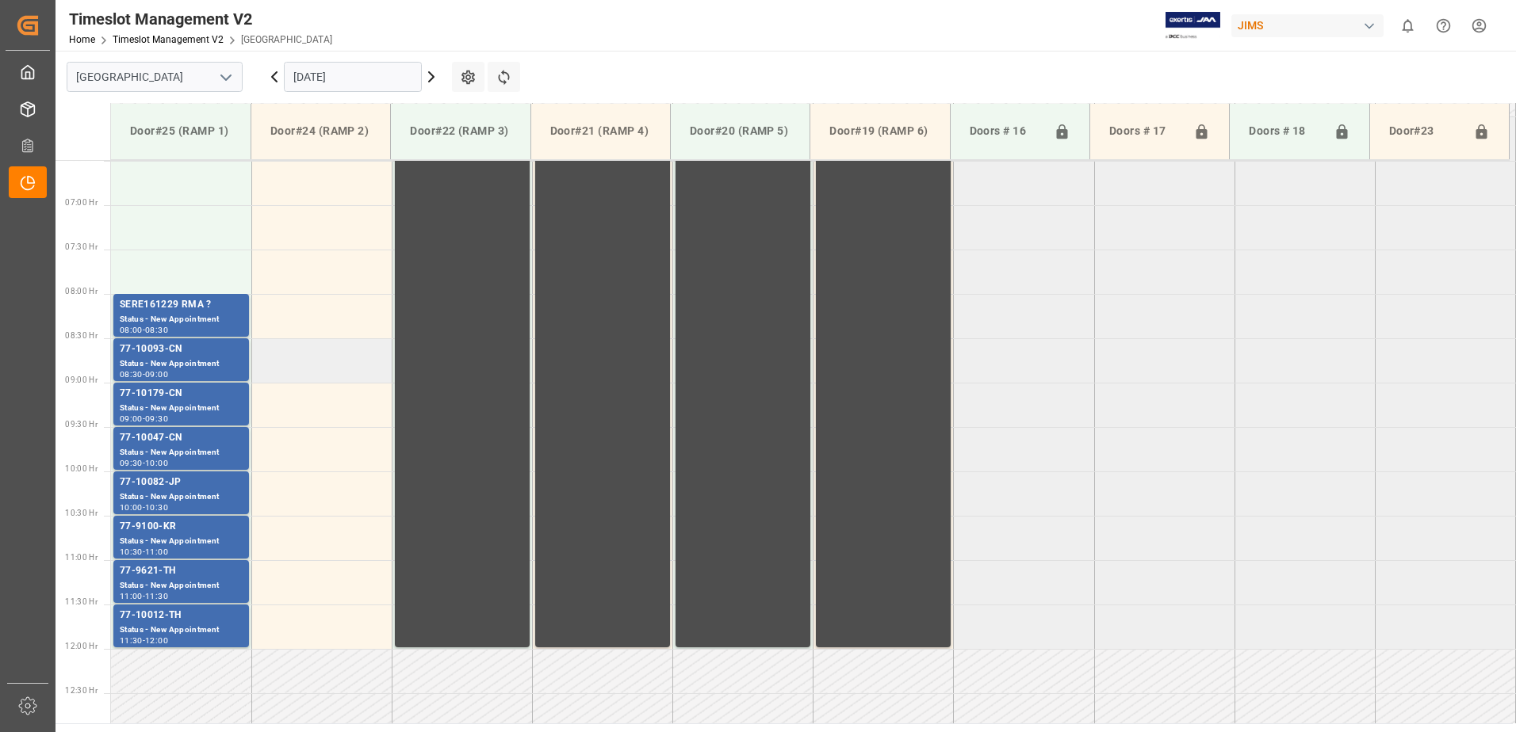
scroll to position [682, 0]
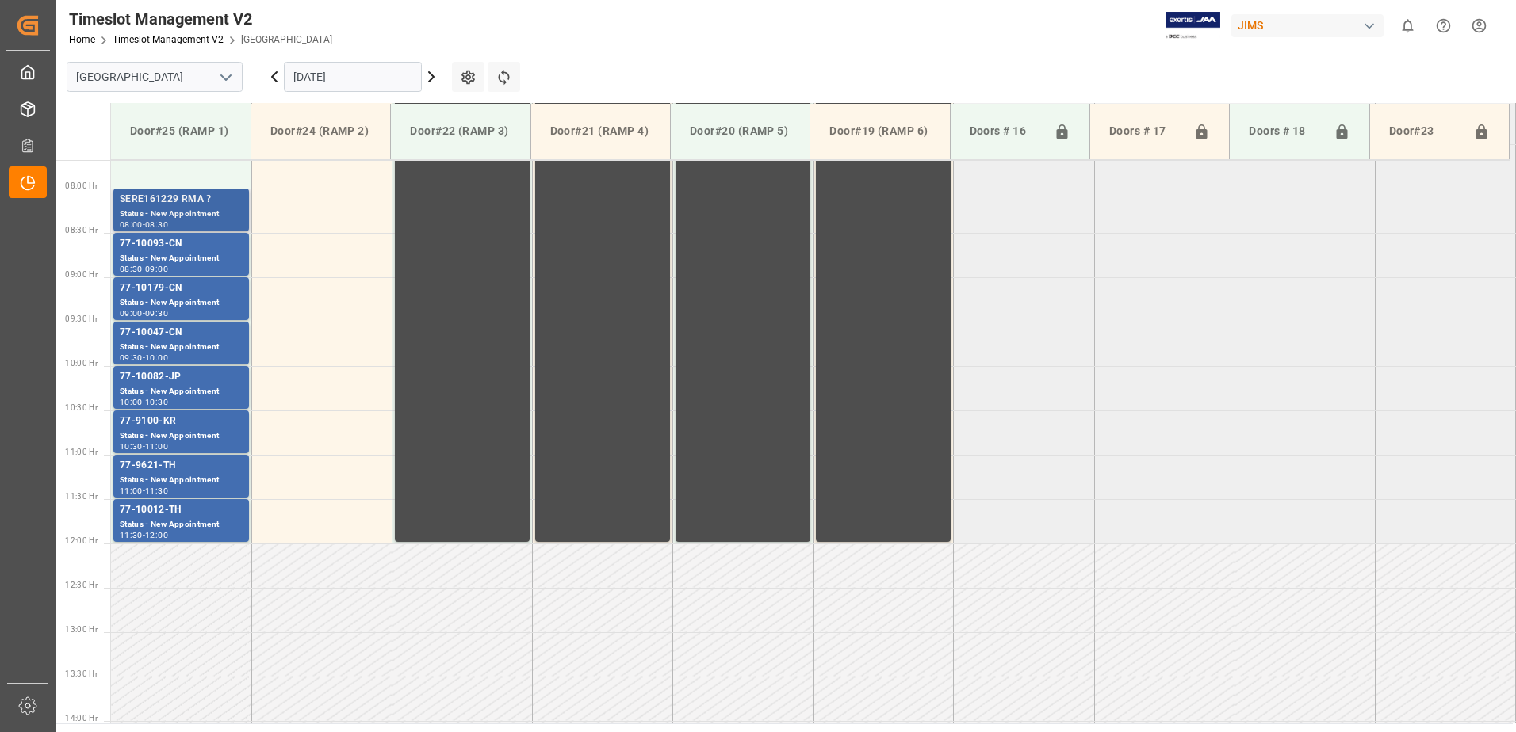
click at [161, 201] on div "SERE161229 RMA ?" at bounding box center [181, 200] width 123 height 16
click at [162, 251] on div "77-10093-CN" at bounding box center [181, 244] width 123 height 16
click at [169, 301] on div "Status - New Appointment" at bounding box center [181, 302] width 123 height 13
click at [188, 344] on div "Status - New Appointment" at bounding box center [181, 347] width 123 height 13
click at [197, 384] on div "77-10082-JP" at bounding box center [181, 377] width 123 height 16
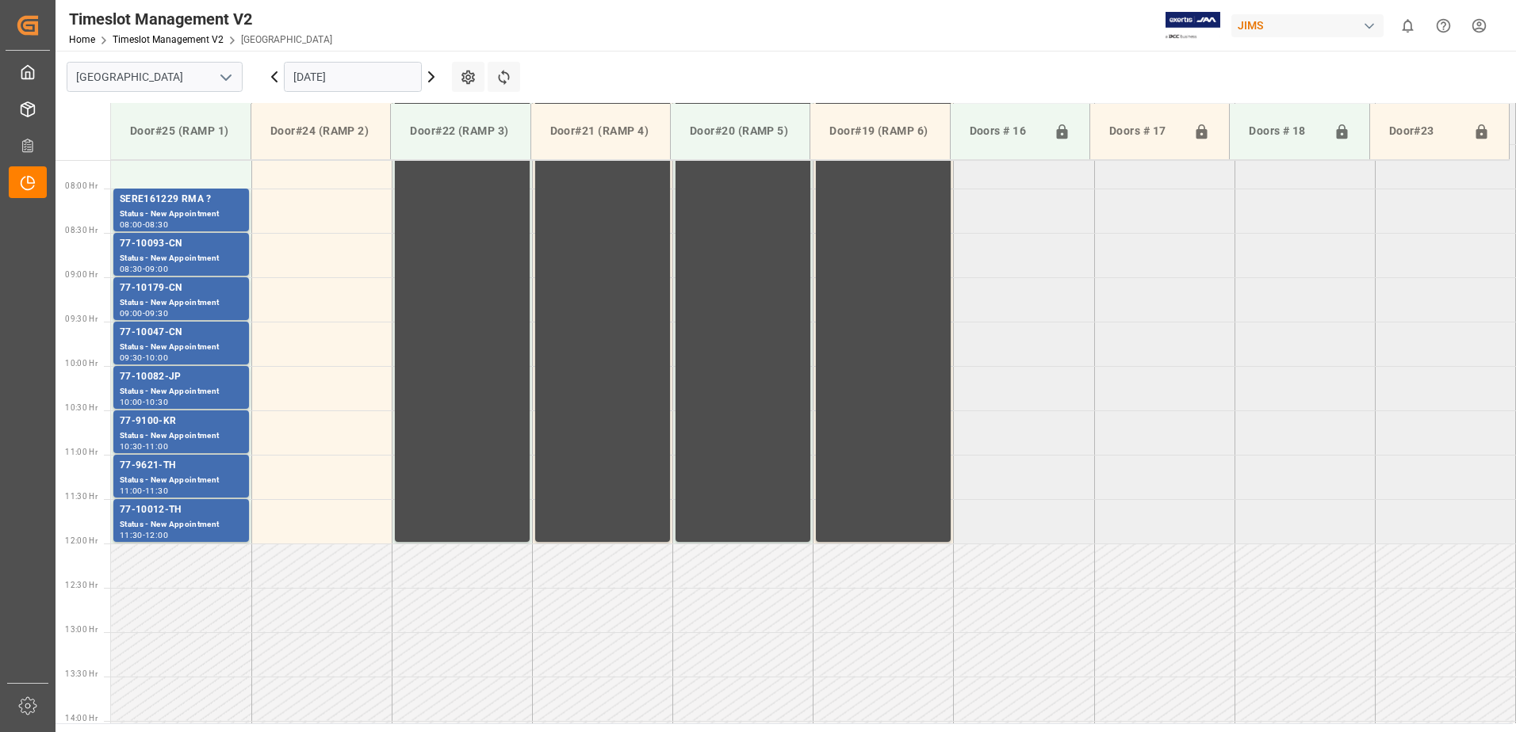
click at [194, 424] on div "77-9100-KR" at bounding box center [181, 422] width 123 height 16
click at [194, 477] on div "Status - New Appointment" at bounding box center [181, 480] width 123 height 13
click at [191, 506] on div "77-10012-TH" at bounding box center [181, 511] width 123 height 16
click at [433, 77] on icon at bounding box center [431, 77] width 5 height 10
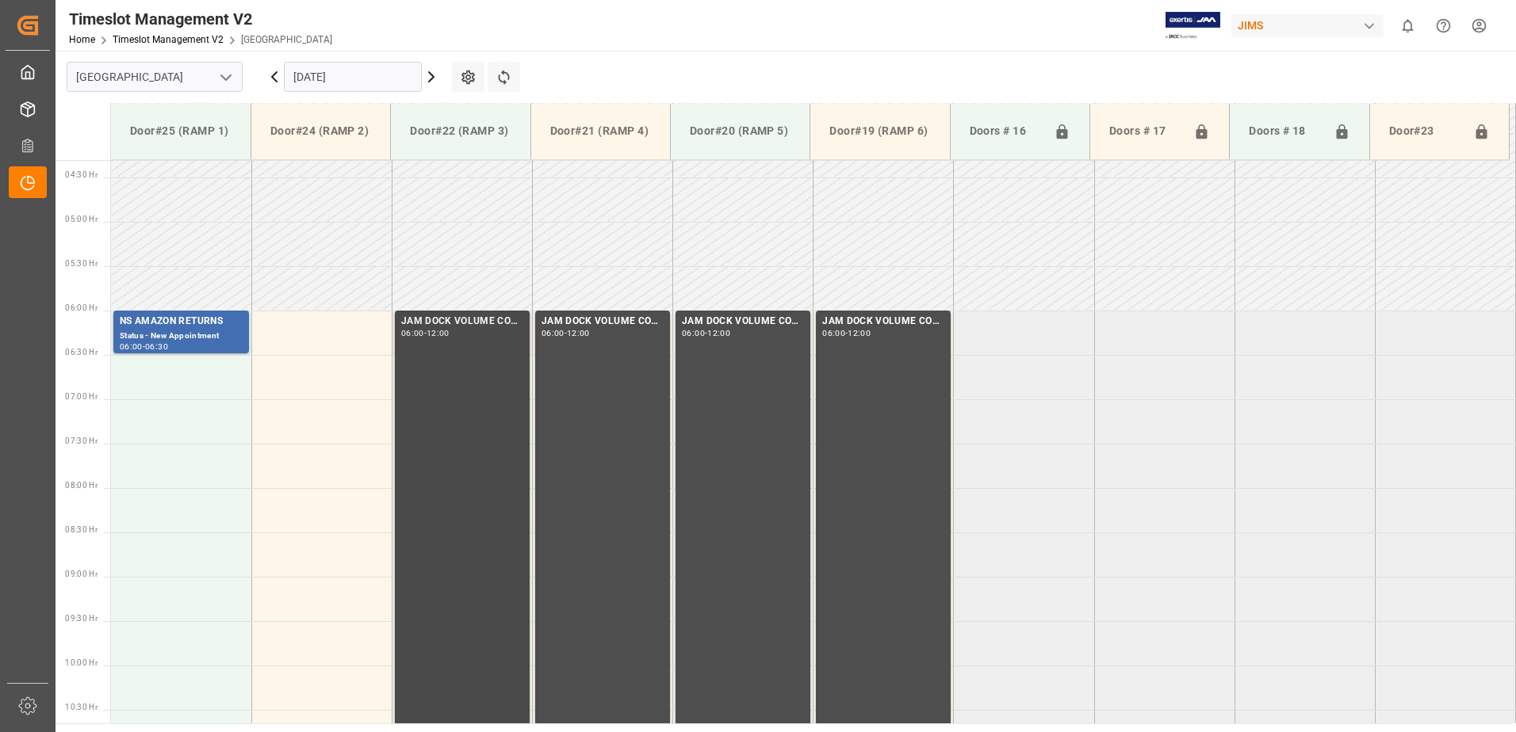
scroll to position [365, 0]
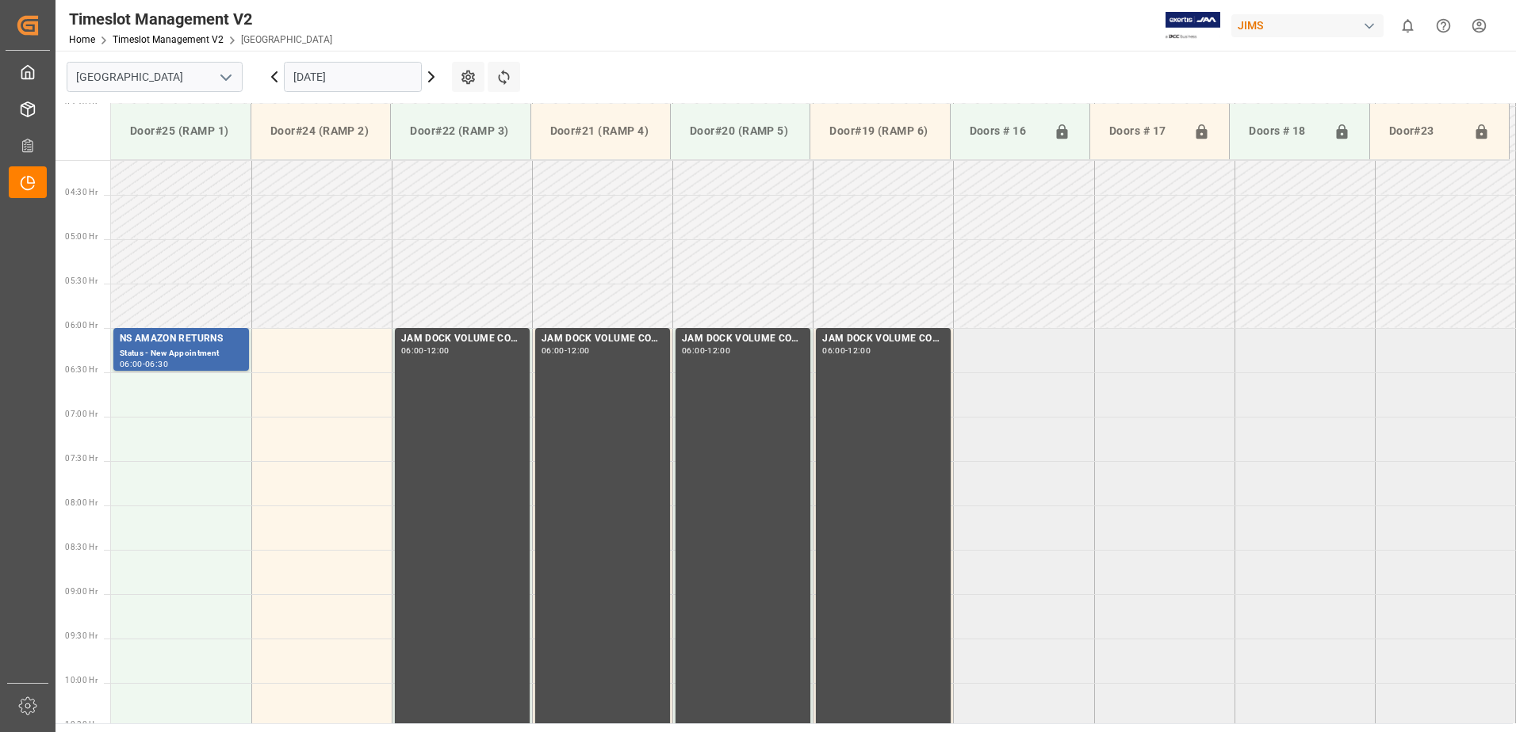
click at [430, 75] on icon at bounding box center [431, 76] width 19 height 19
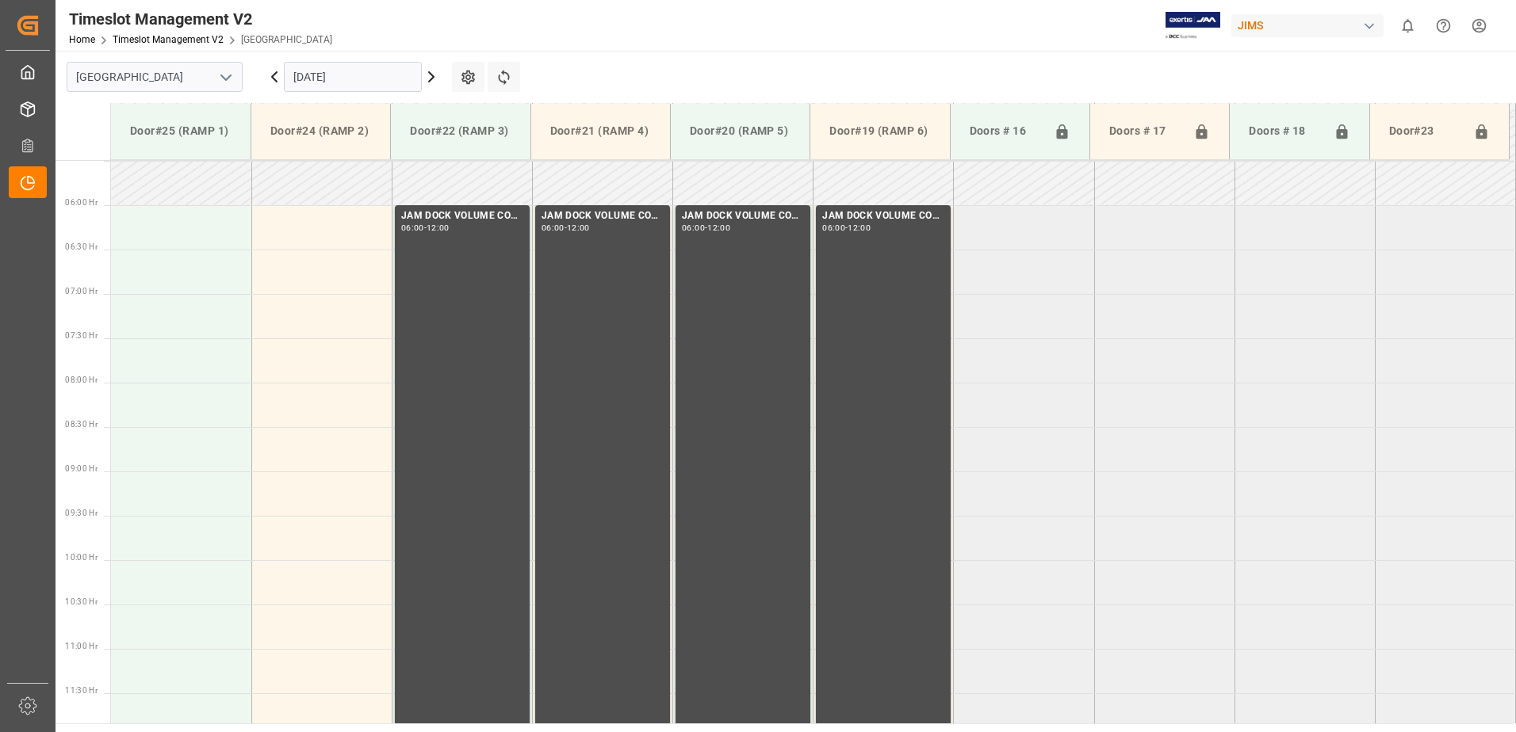
scroll to position [523, 0]
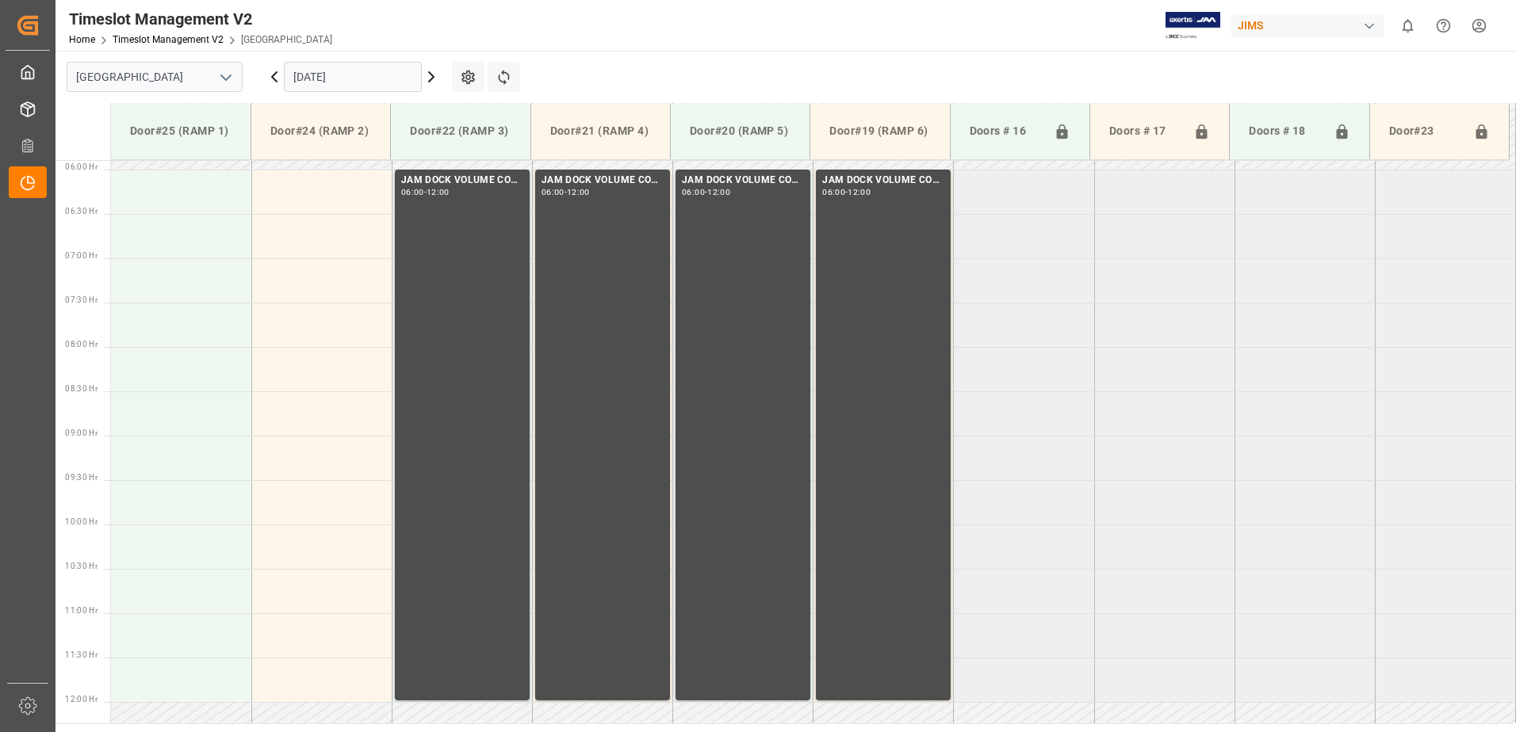
click at [430, 75] on icon at bounding box center [431, 76] width 19 height 19
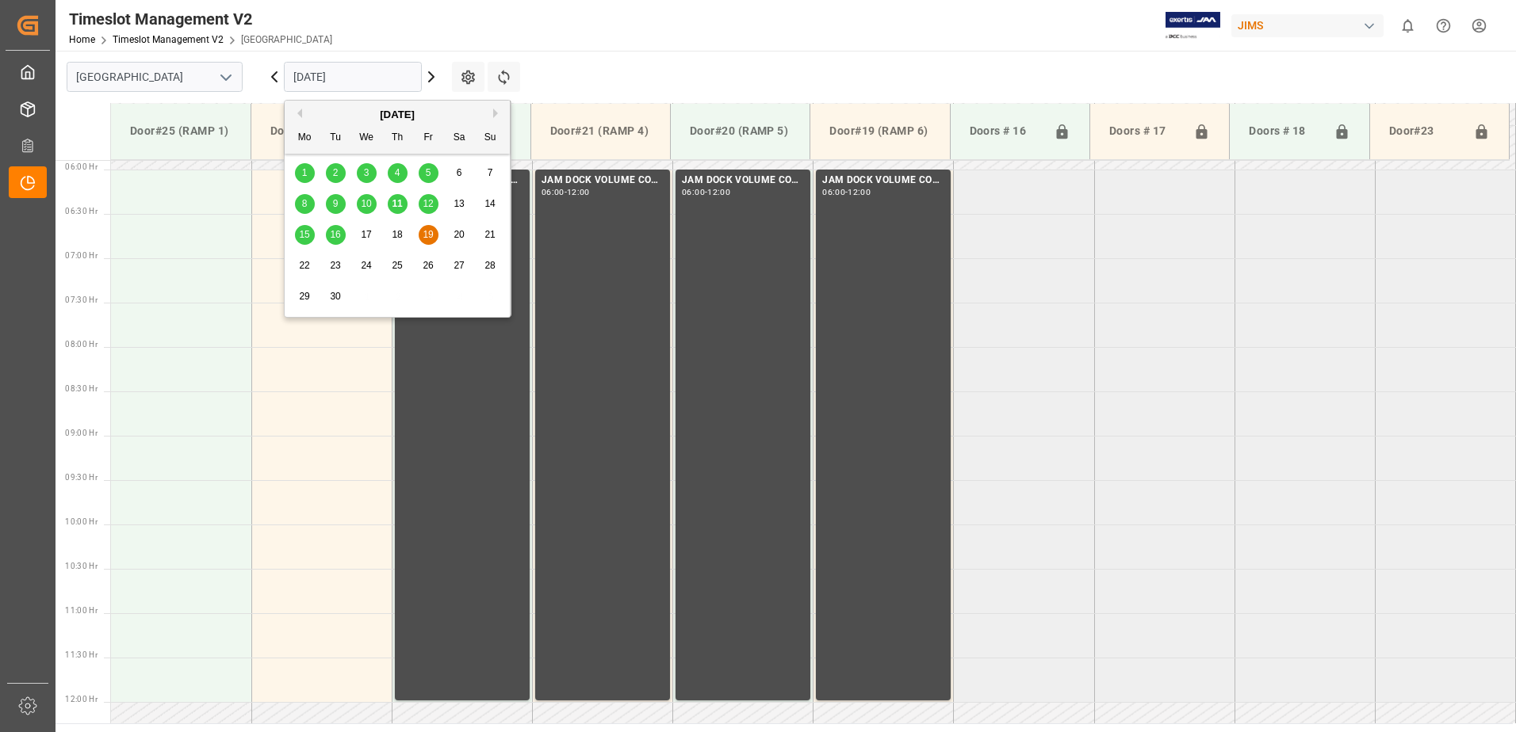
click at [366, 75] on input "[DATE]" at bounding box center [353, 77] width 138 height 30
click at [400, 205] on span "11" at bounding box center [397, 203] width 10 height 11
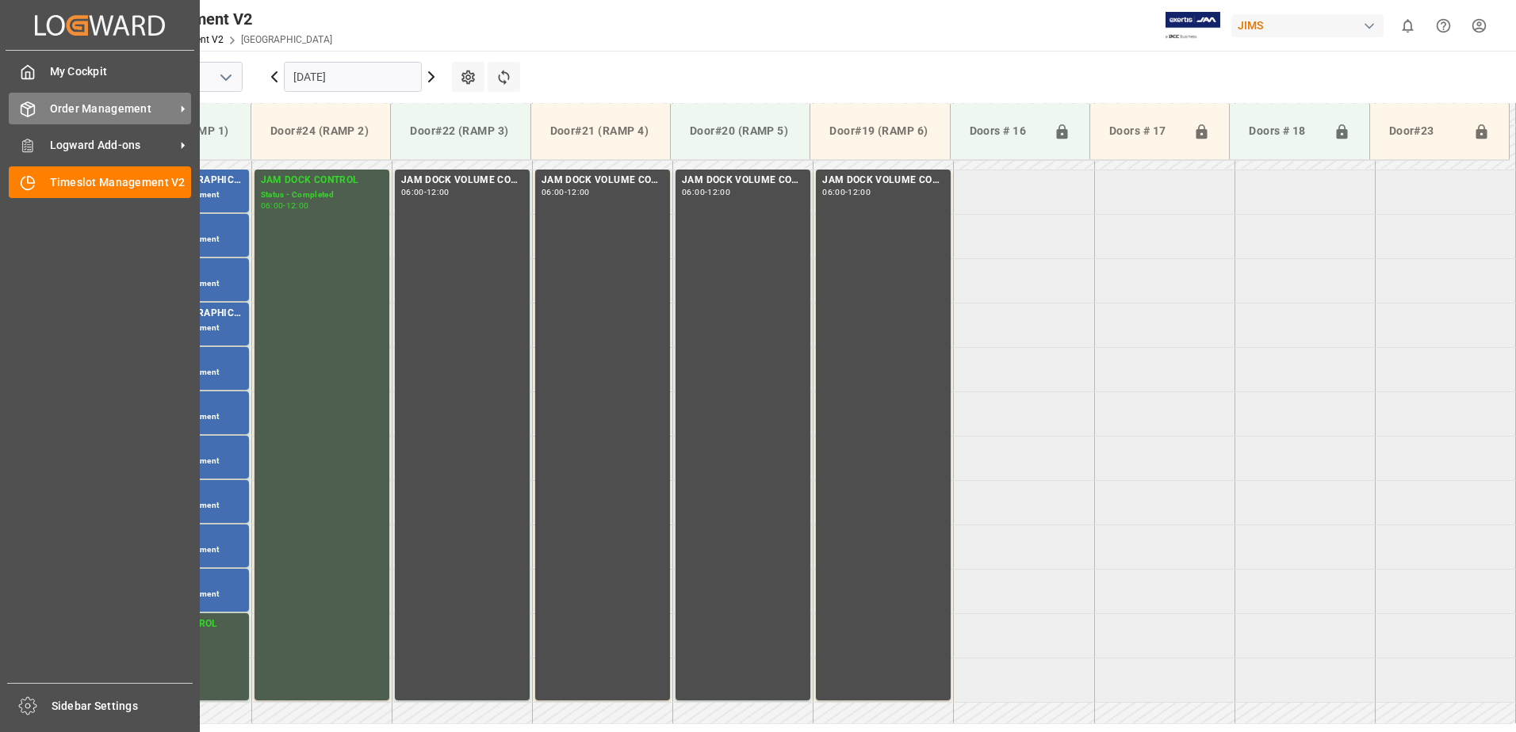
click at [51, 110] on span "Order Management" at bounding box center [112, 109] width 125 height 17
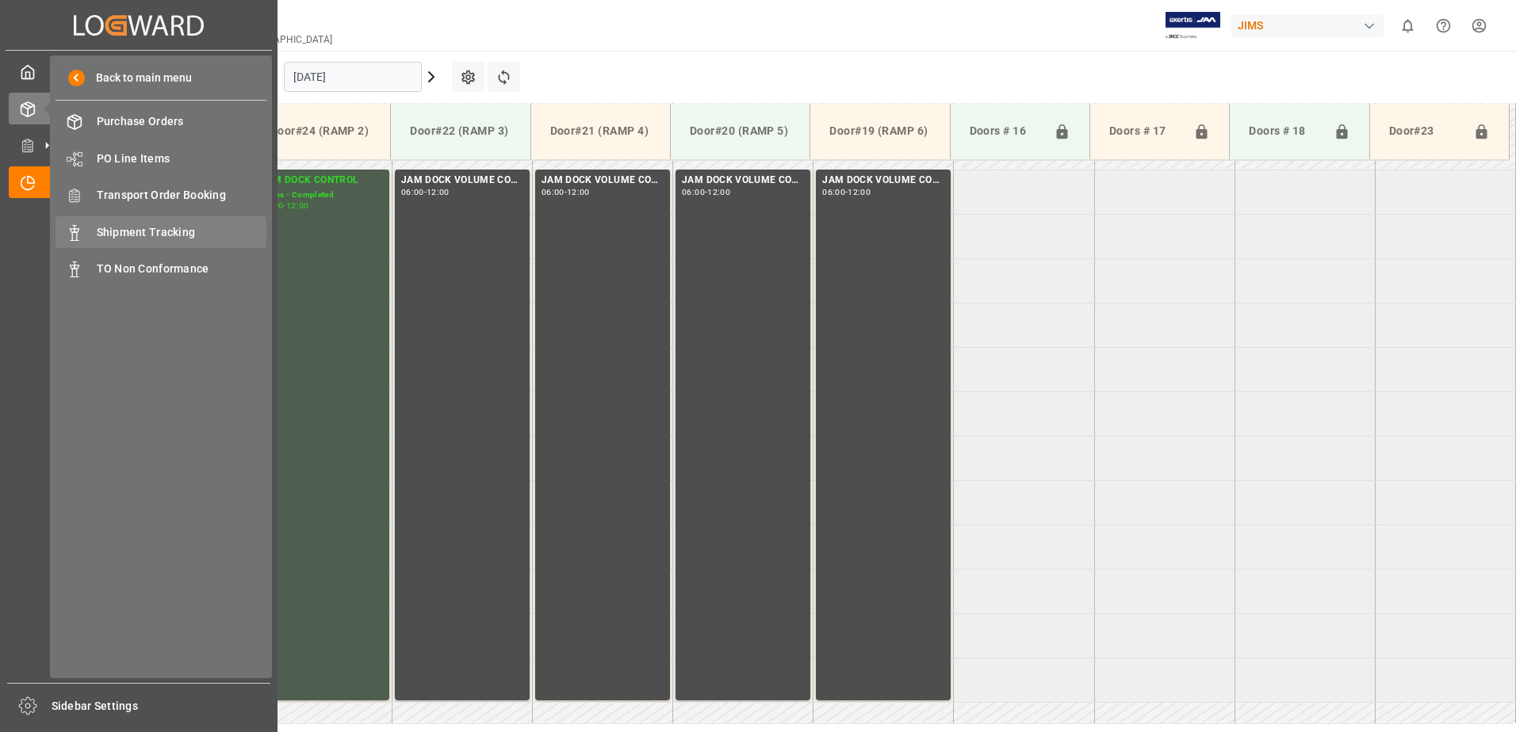
click at [117, 229] on span "Shipment Tracking" at bounding box center [182, 232] width 170 height 17
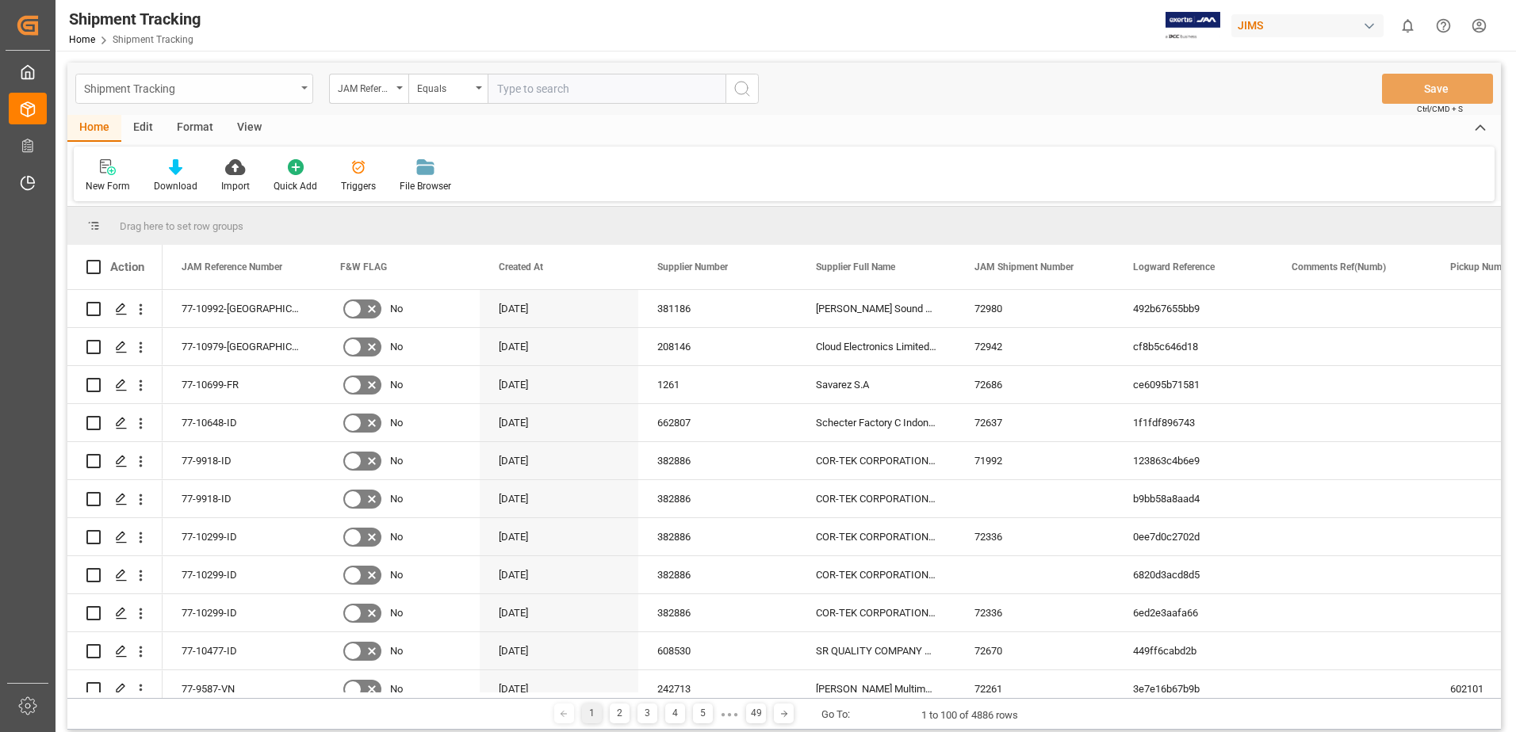
click at [306, 89] on div "Shipment Tracking" at bounding box center [194, 89] width 238 height 30
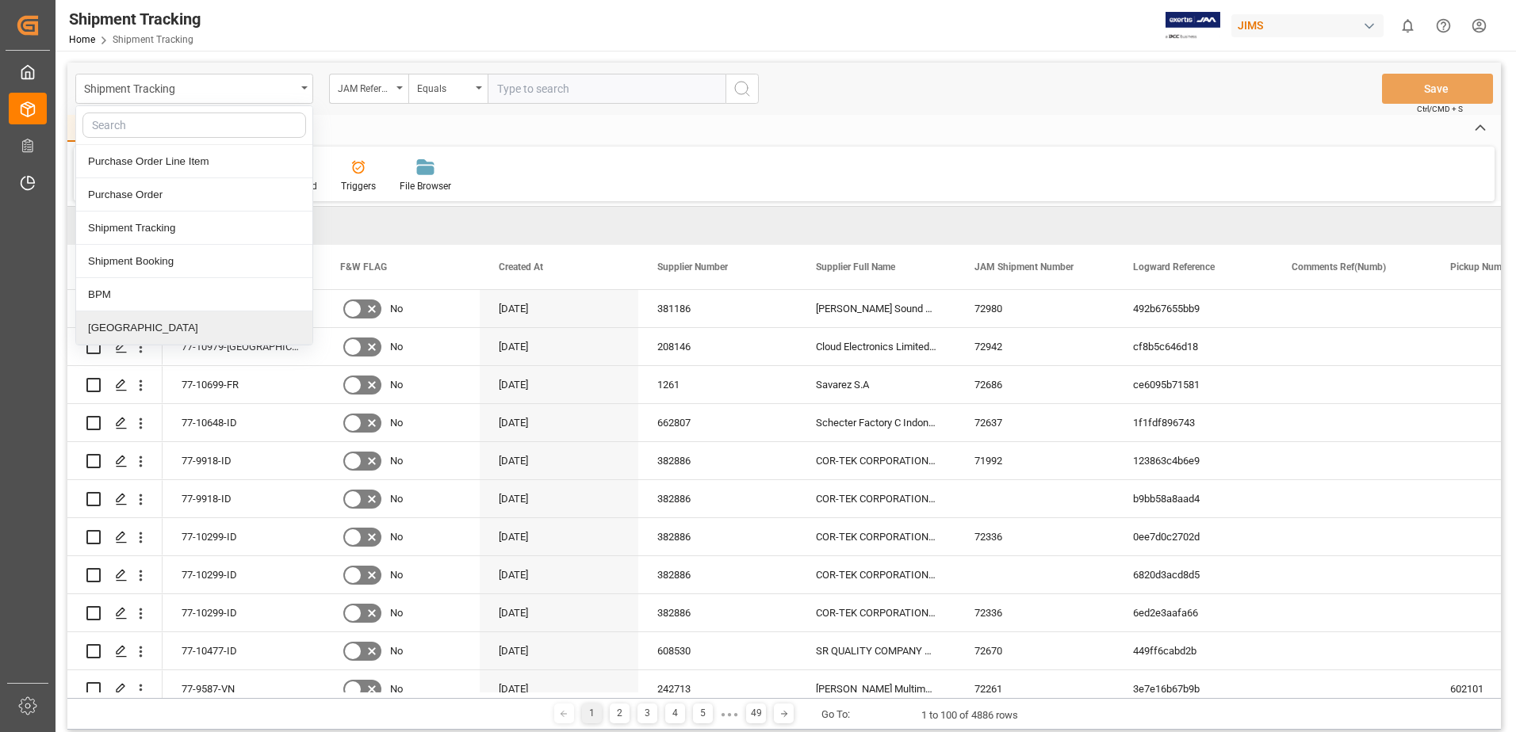
click at [117, 331] on div "[GEOGRAPHIC_DATA]" at bounding box center [194, 328] width 236 height 33
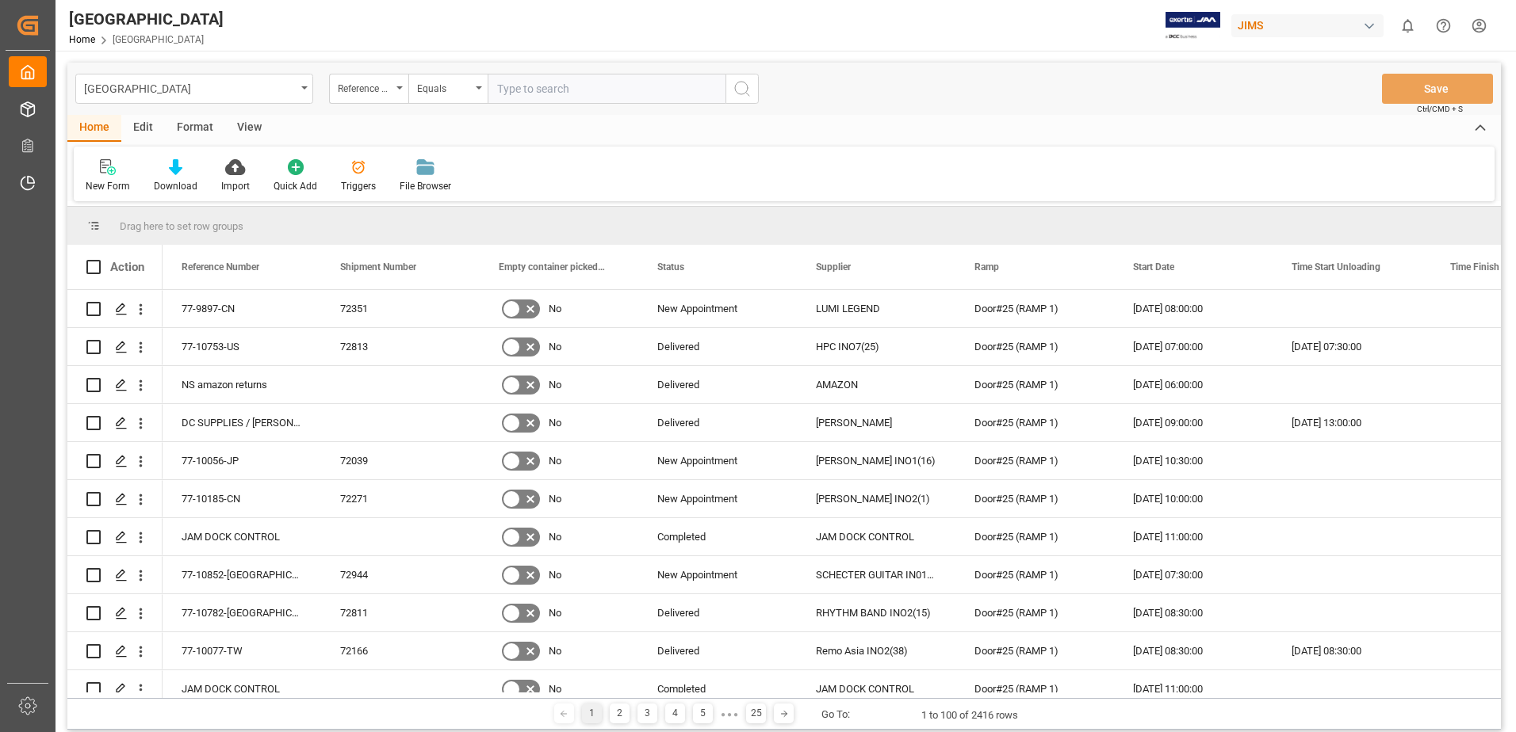
click at [247, 128] on div "View" at bounding box center [249, 128] width 48 height 27
click at [105, 181] on div "Default" at bounding box center [101, 186] width 31 height 14
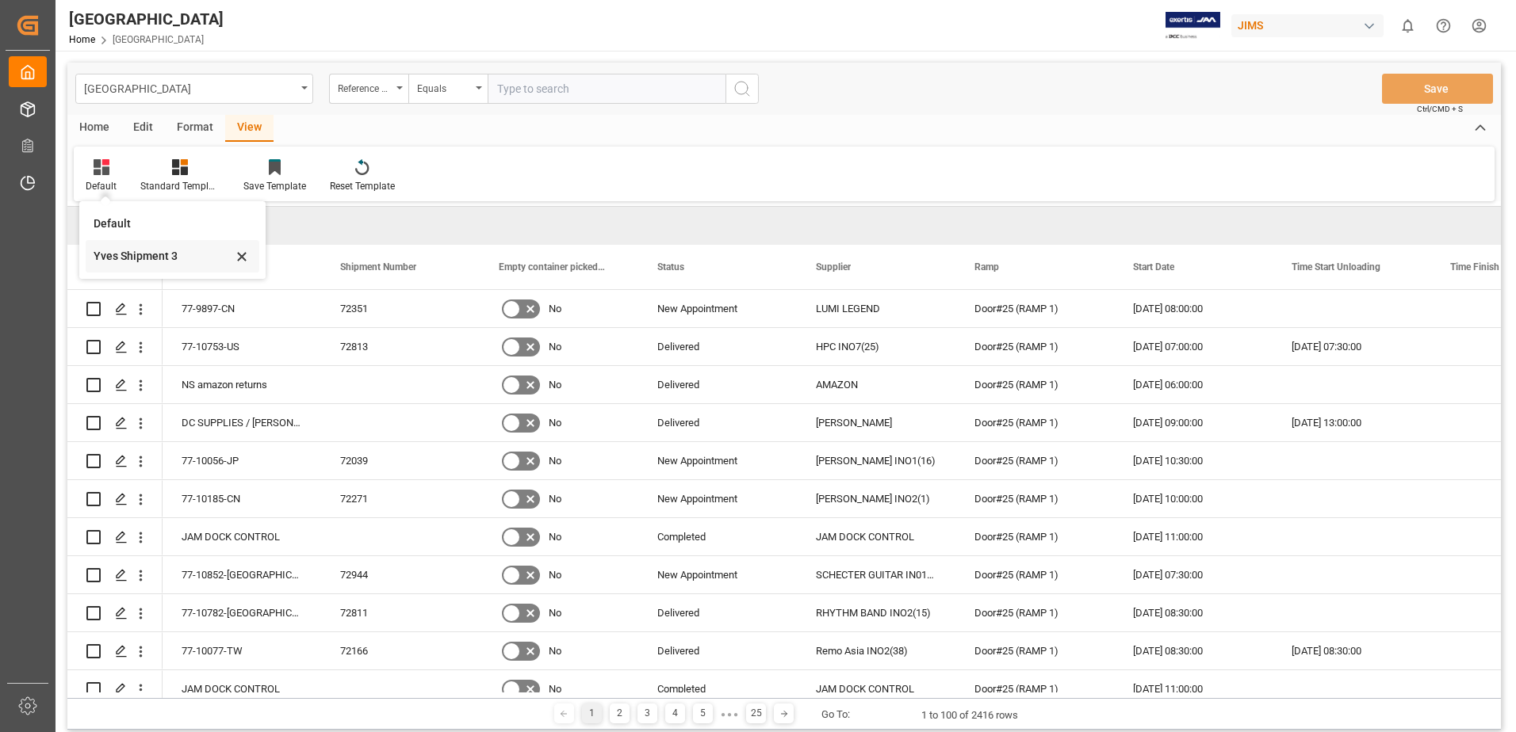
click at [135, 256] on div "Yves Shipment 3" at bounding box center [163, 256] width 139 height 17
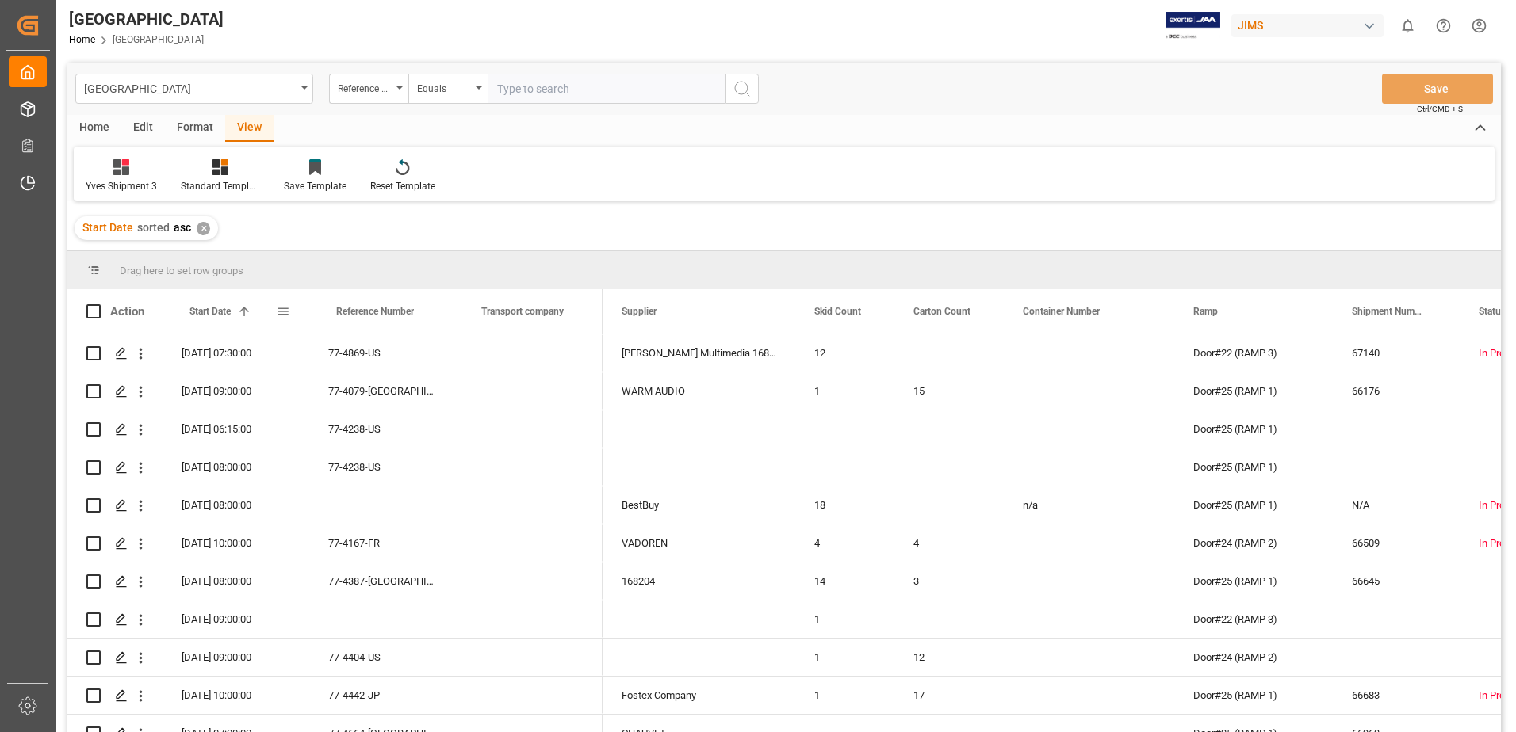
click at [284, 314] on span at bounding box center [283, 311] width 14 height 14
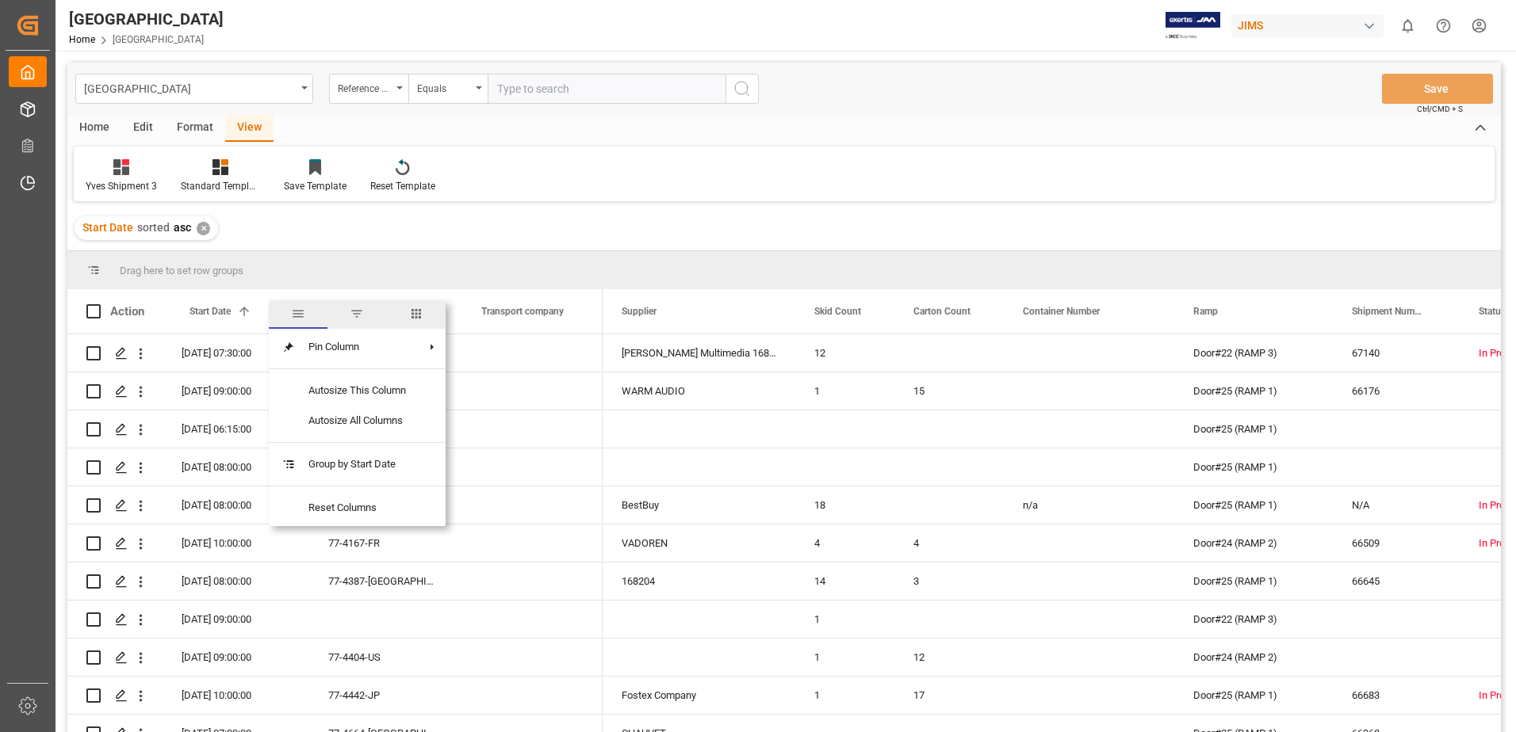
click at [360, 316] on span "filter" at bounding box center [357, 314] width 14 height 14
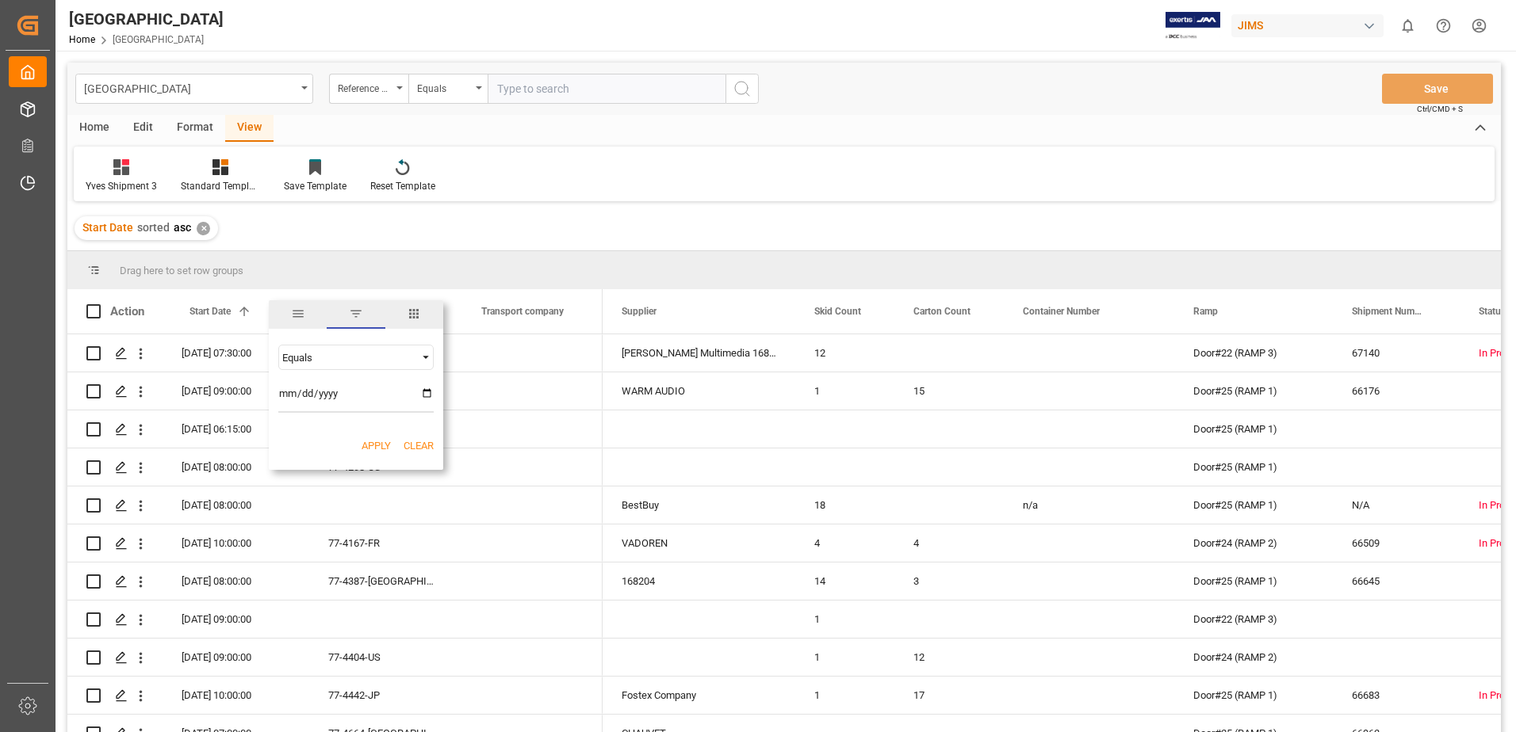
click at [427, 391] on input "date" at bounding box center [355, 397] width 155 height 32
type input "[DATE]"
click at [373, 446] on button "Apply" at bounding box center [375, 446] width 29 height 16
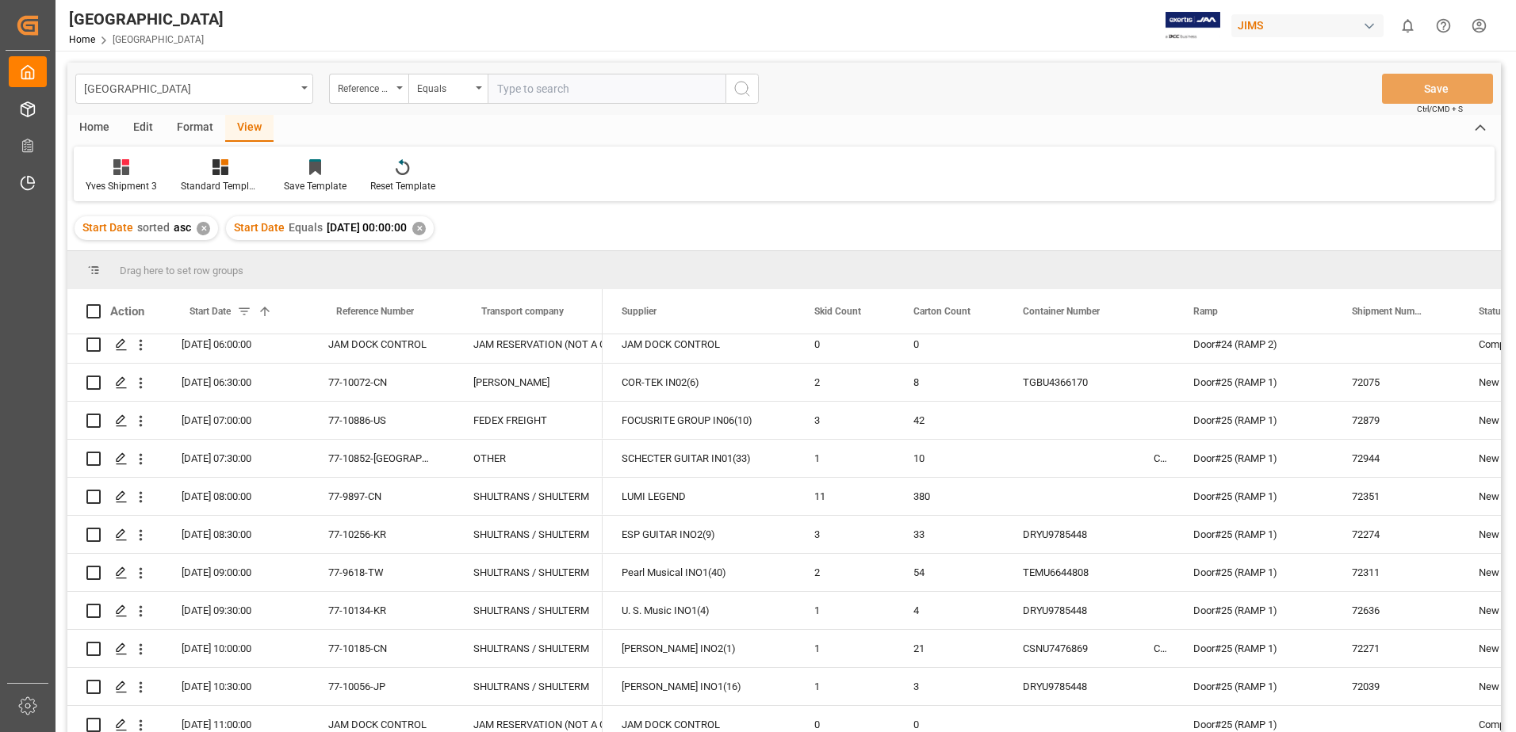
scroll to position [49, 0]
click at [308, 308] on div at bounding box center [309, 311] width 6 height 44
click at [450, 309] on div at bounding box center [453, 311] width 6 height 44
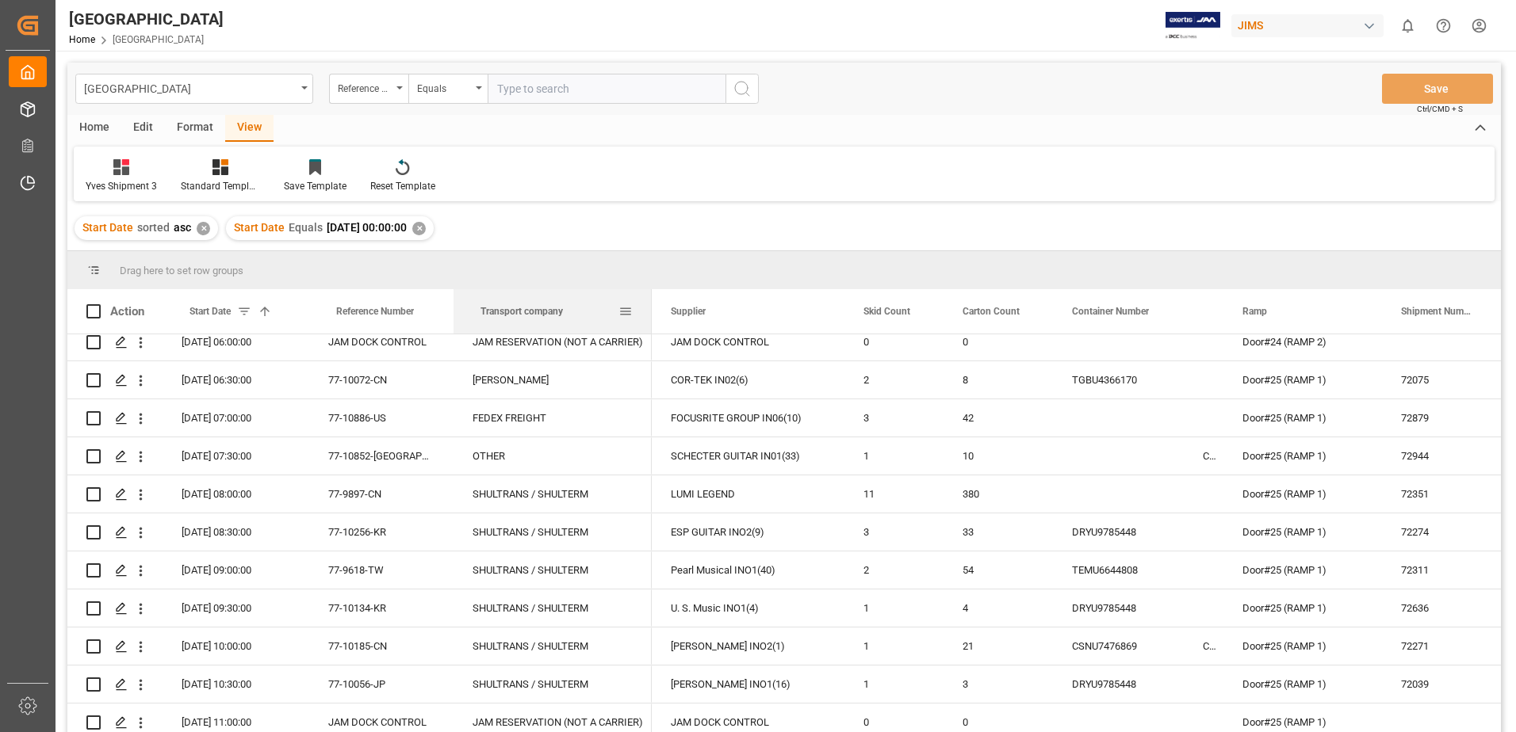
drag, startPoint x: 599, startPoint y: 310, endPoint x: 649, endPoint y: 315, distance: 50.2
click at [649, 315] on div at bounding box center [651, 311] width 6 height 44
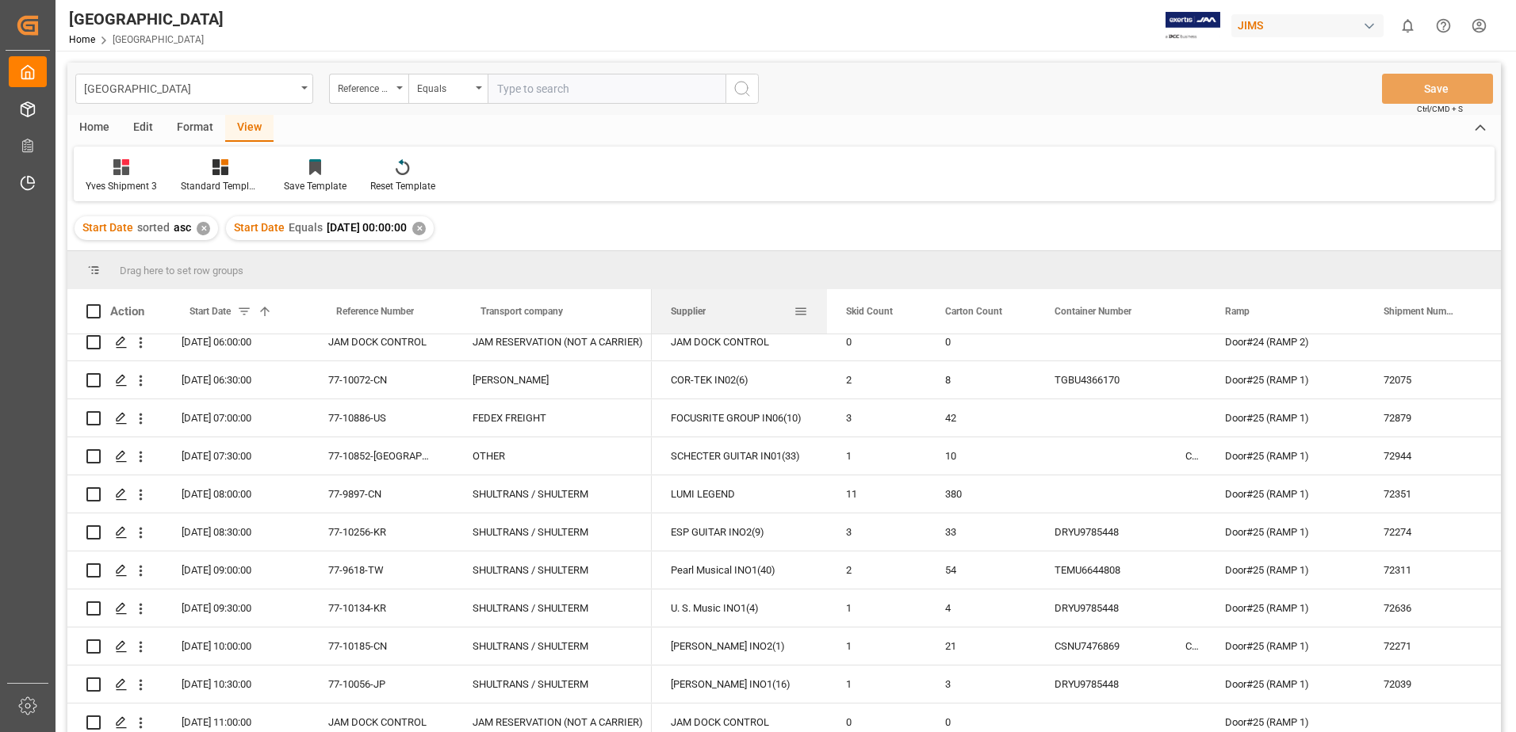
drag, startPoint x: 843, startPoint y: 312, endPoint x: 826, endPoint y: 313, distance: 17.5
click at [826, 313] on div at bounding box center [827, 311] width 6 height 44
click at [91, 312] on span at bounding box center [93, 311] width 14 height 14
click at [98, 304] on input "checkbox" at bounding box center [98, 304] width 0 height 0
checkbox input "true"
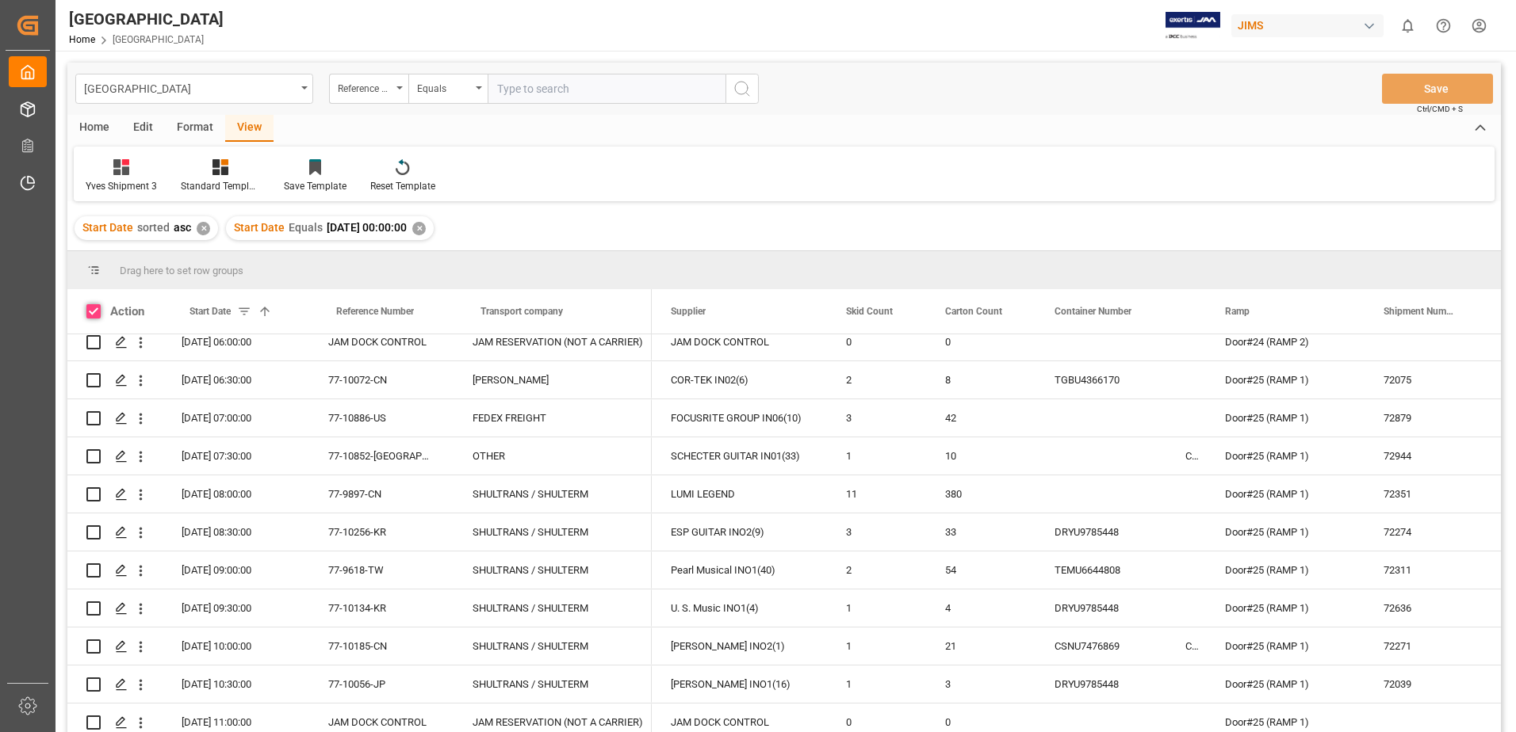
checkbox input "true"
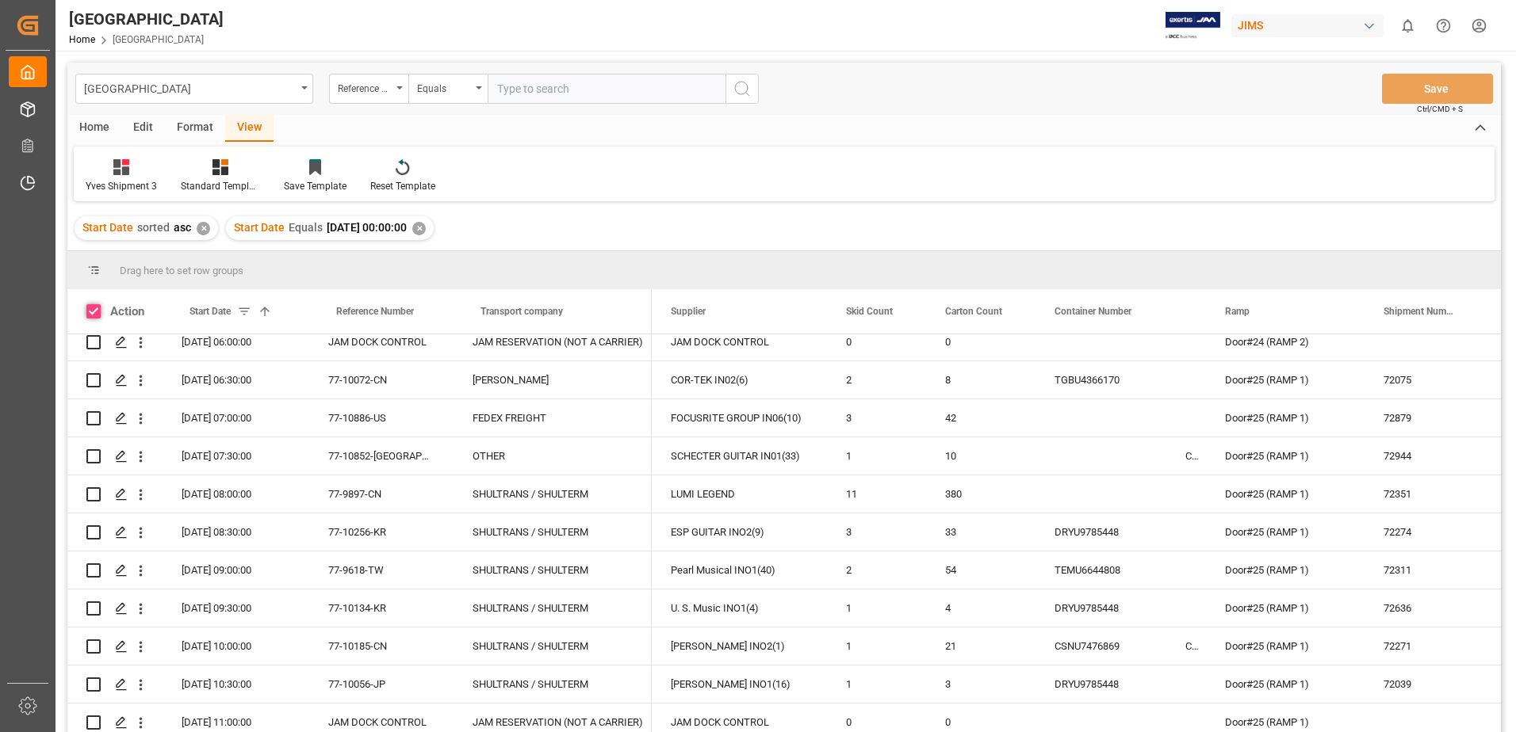
checkbox input "true"
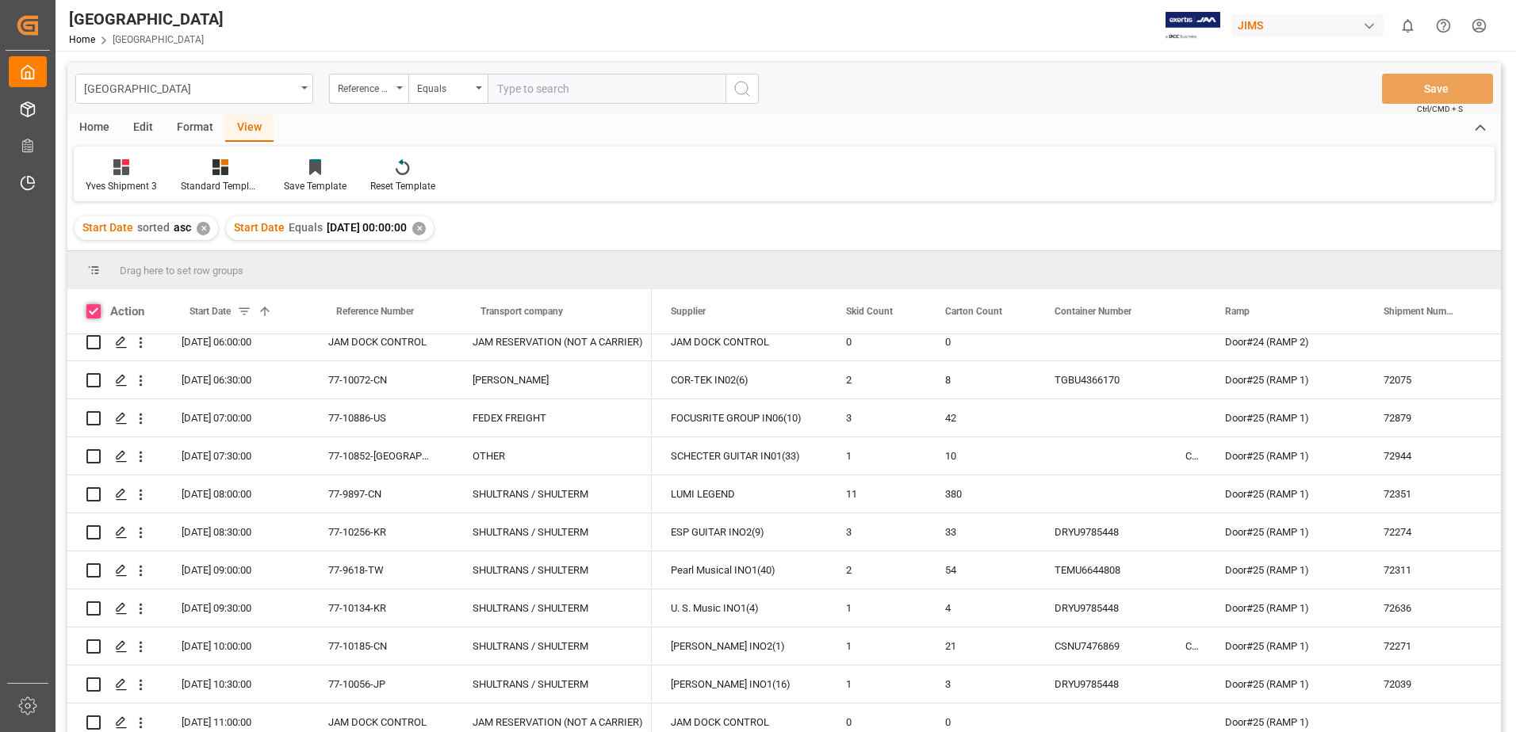
checkbox input "true"
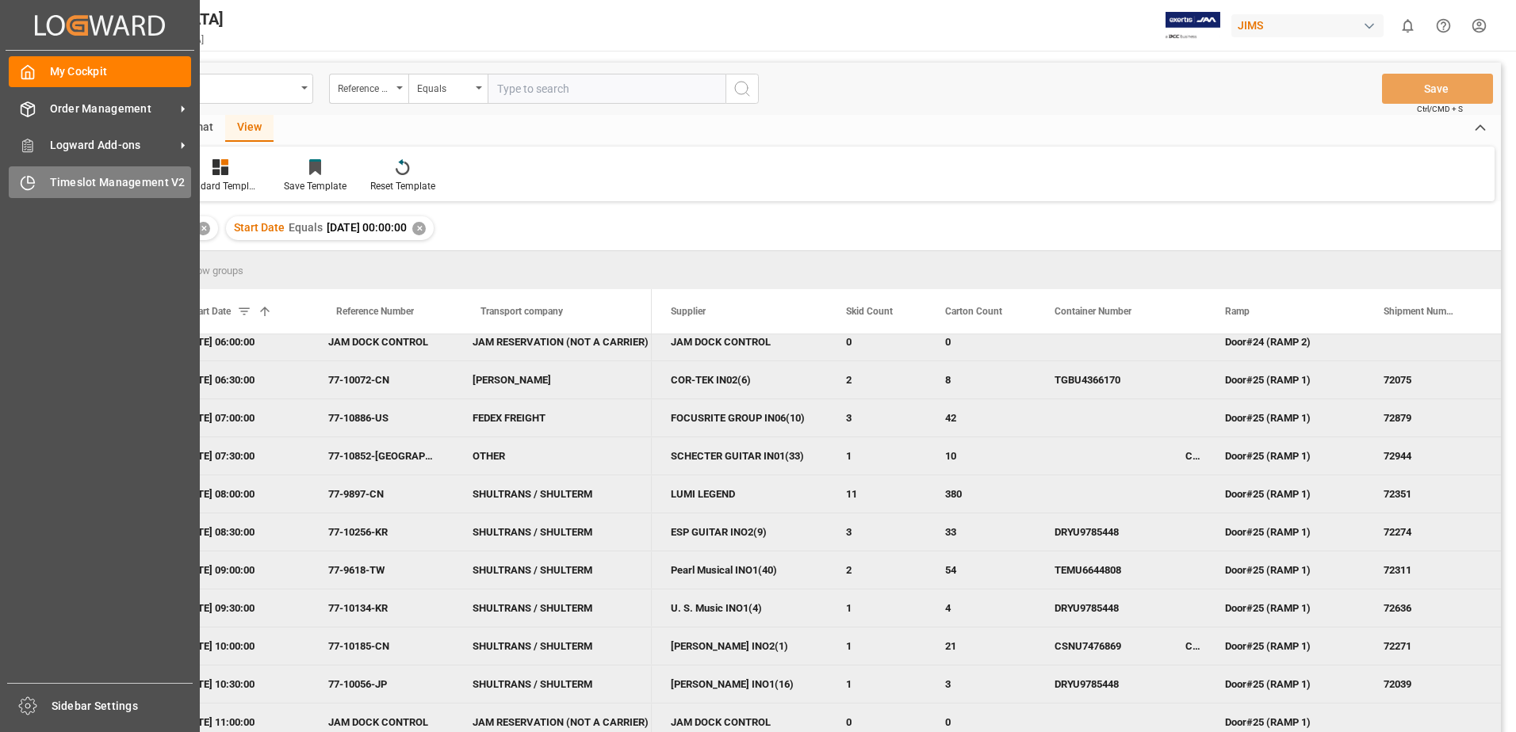
click at [37, 182] on div "Timeslot Management V2 Timeslot Management V2" at bounding box center [100, 181] width 182 height 31
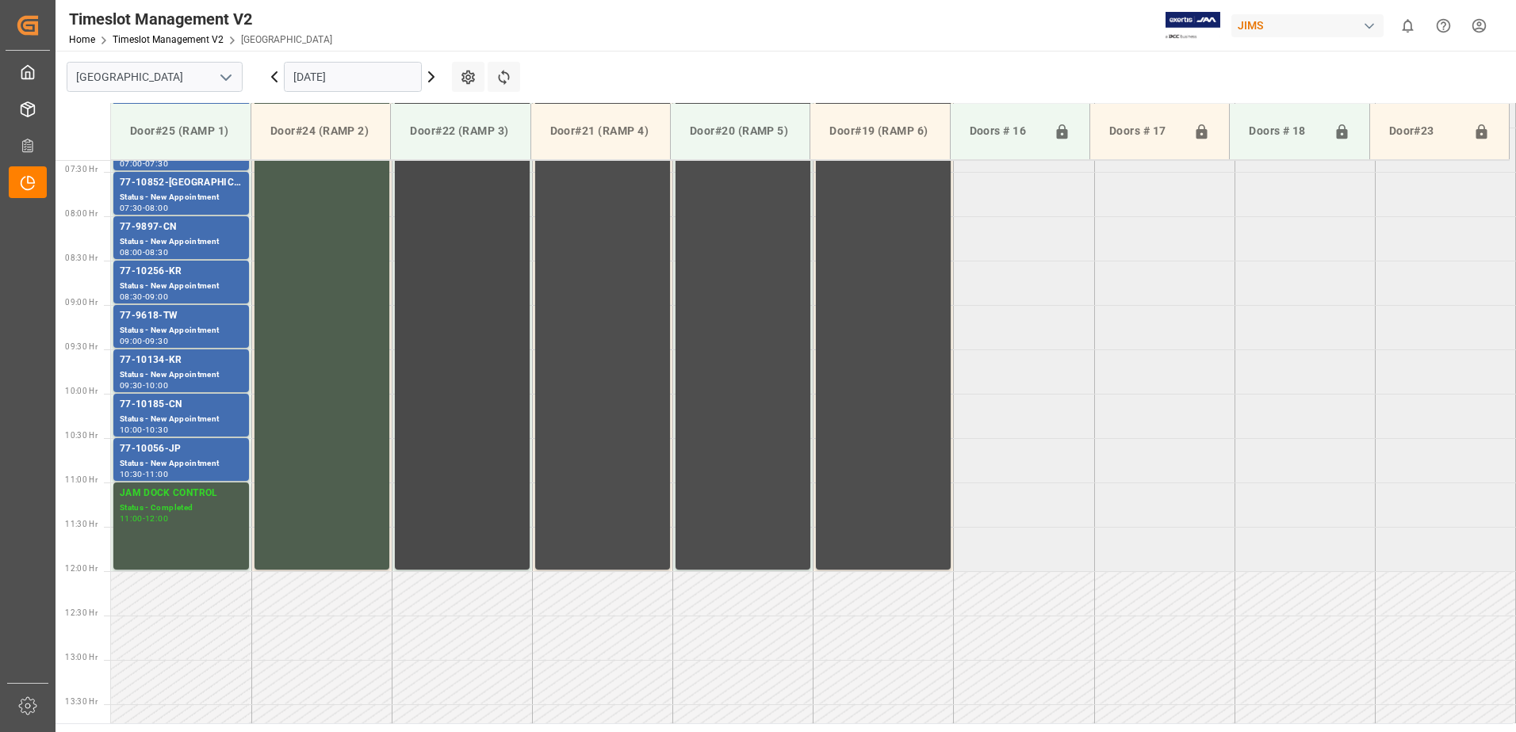
scroll to position [682, 0]
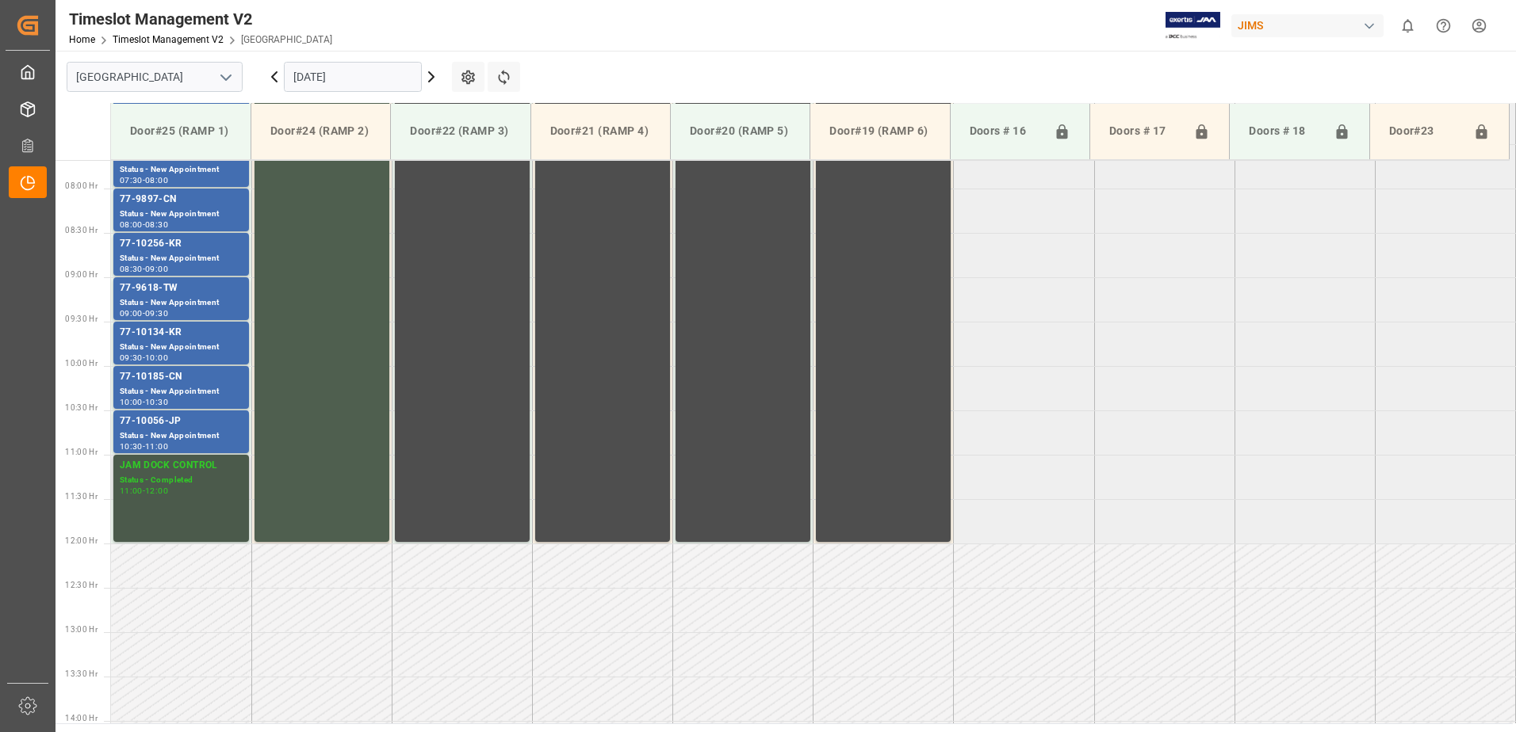
click at [178, 469] on div "JAM DOCK CONTROL" at bounding box center [181, 466] width 123 height 16
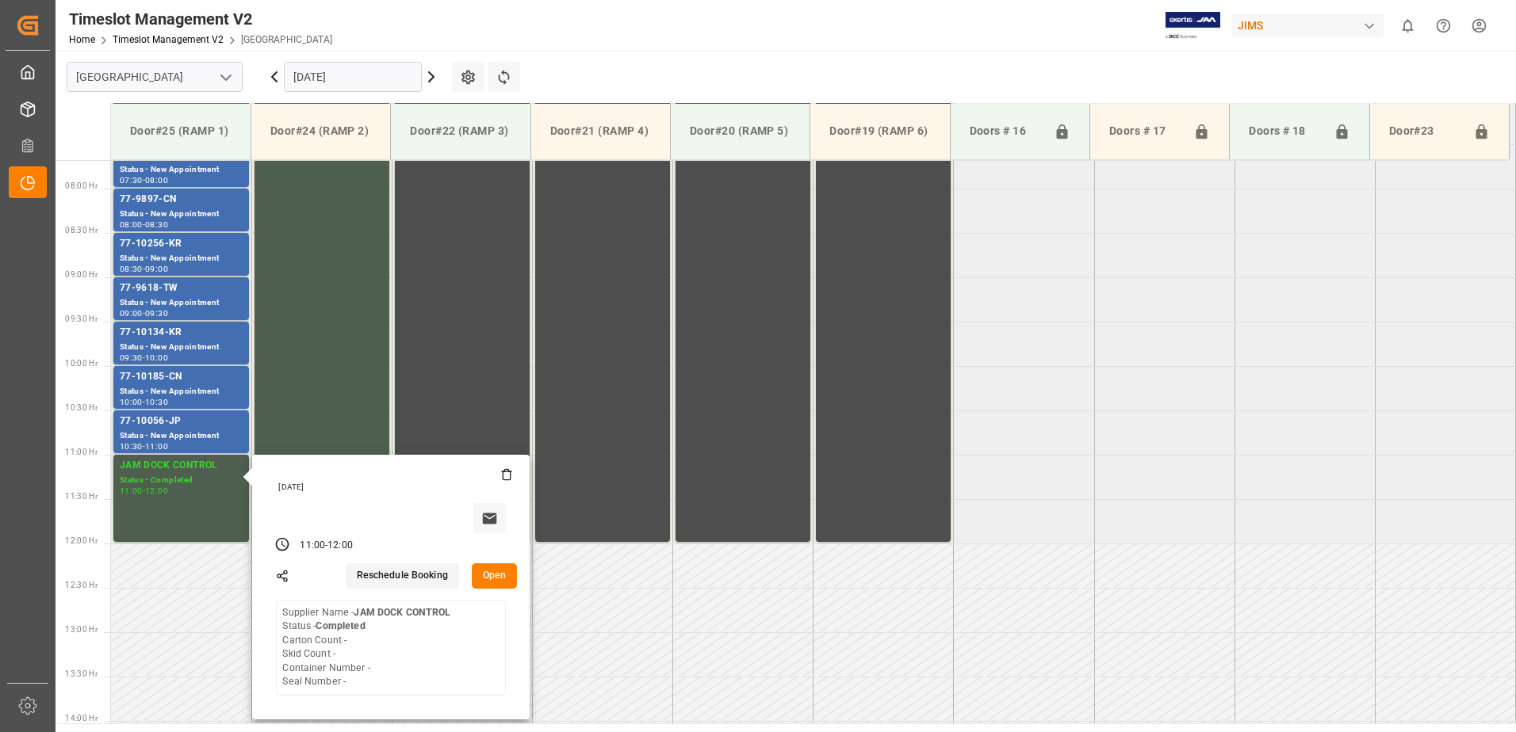
click at [493, 574] on button "Open" at bounding box center [495, 576] width 46 height 25
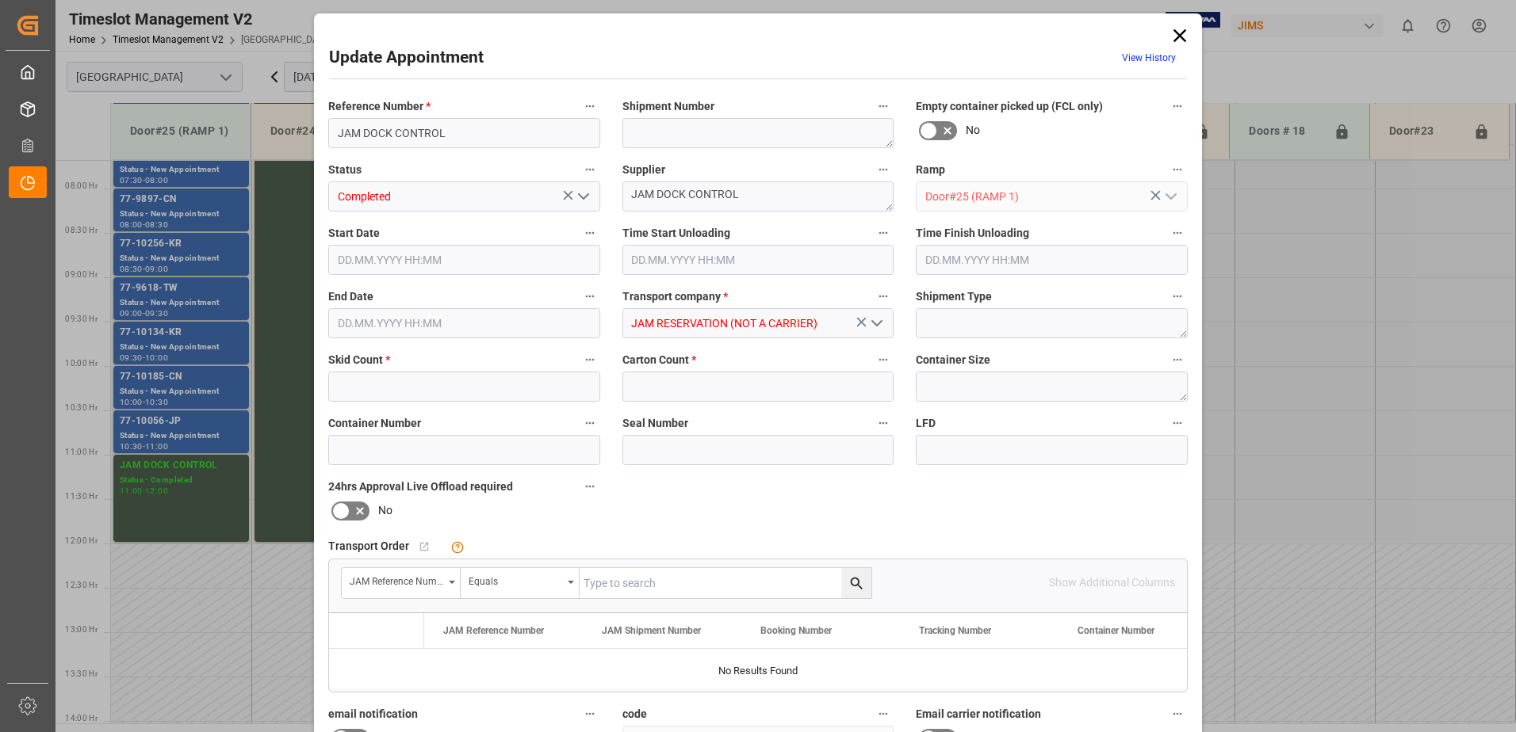
type input "0"
type input "[DATE] 11:00"
type input "[DATE] 12:00"
type input "[DATE] 13:51"
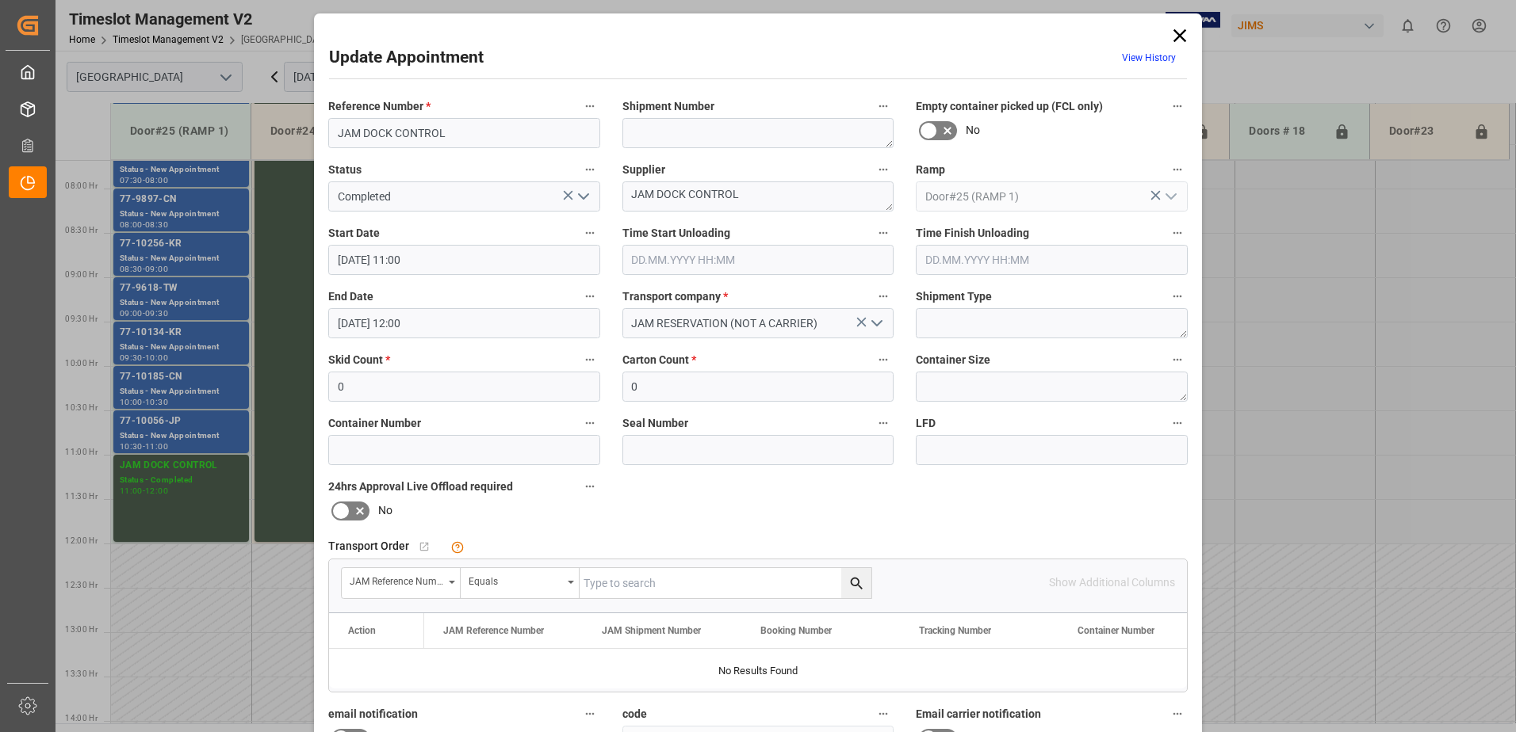
click at [447, 263] on input "[DATE] 11:00" at bounding box center [464, 260] width 272 height 30
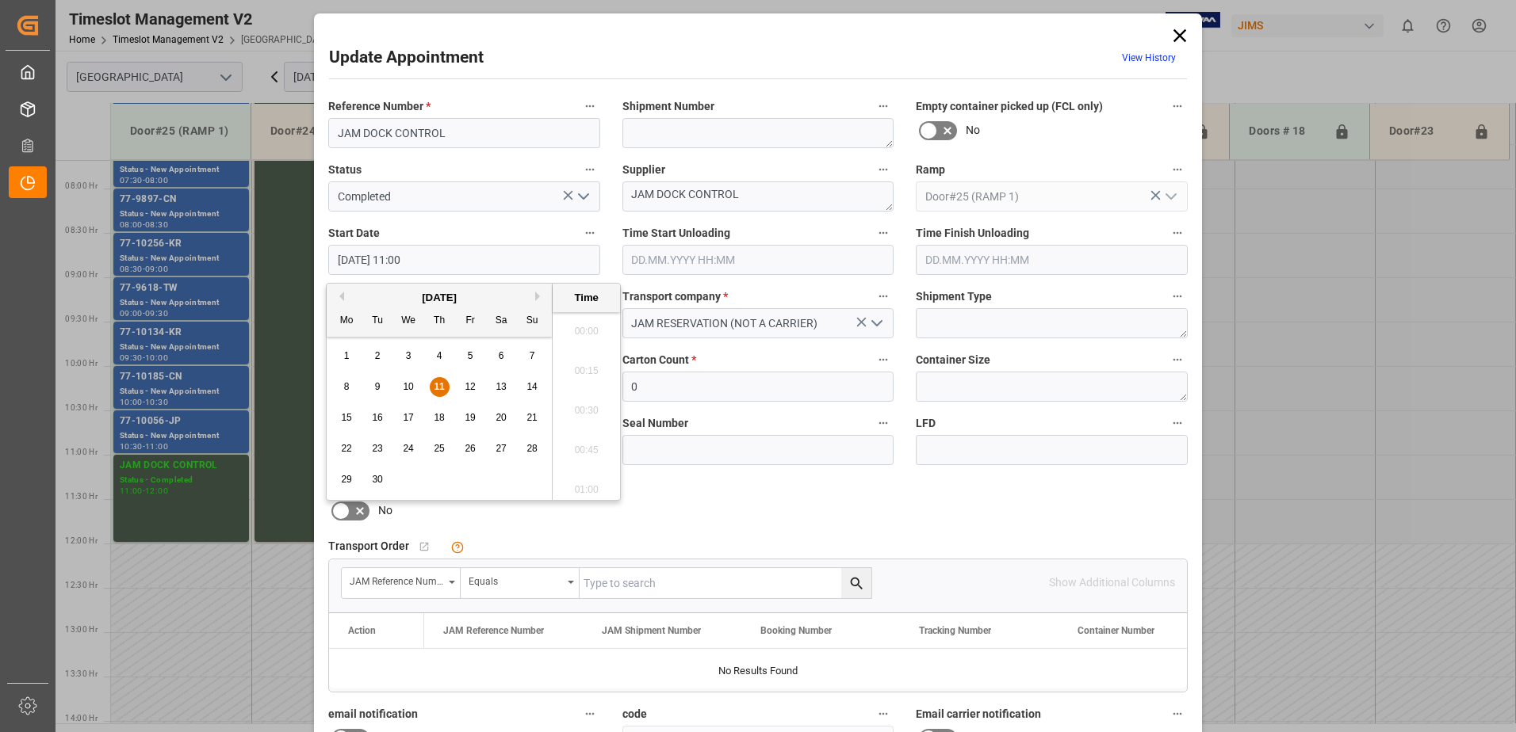
scroll to position [1670, 0]
click at [435, 384] on span "11" at bounding box center [439, 386] width 10 height 11
click at [587, 481] on li "11:30" at bounding box center [586, 485] width 67 height 40
type input "[DATE] 11:30"
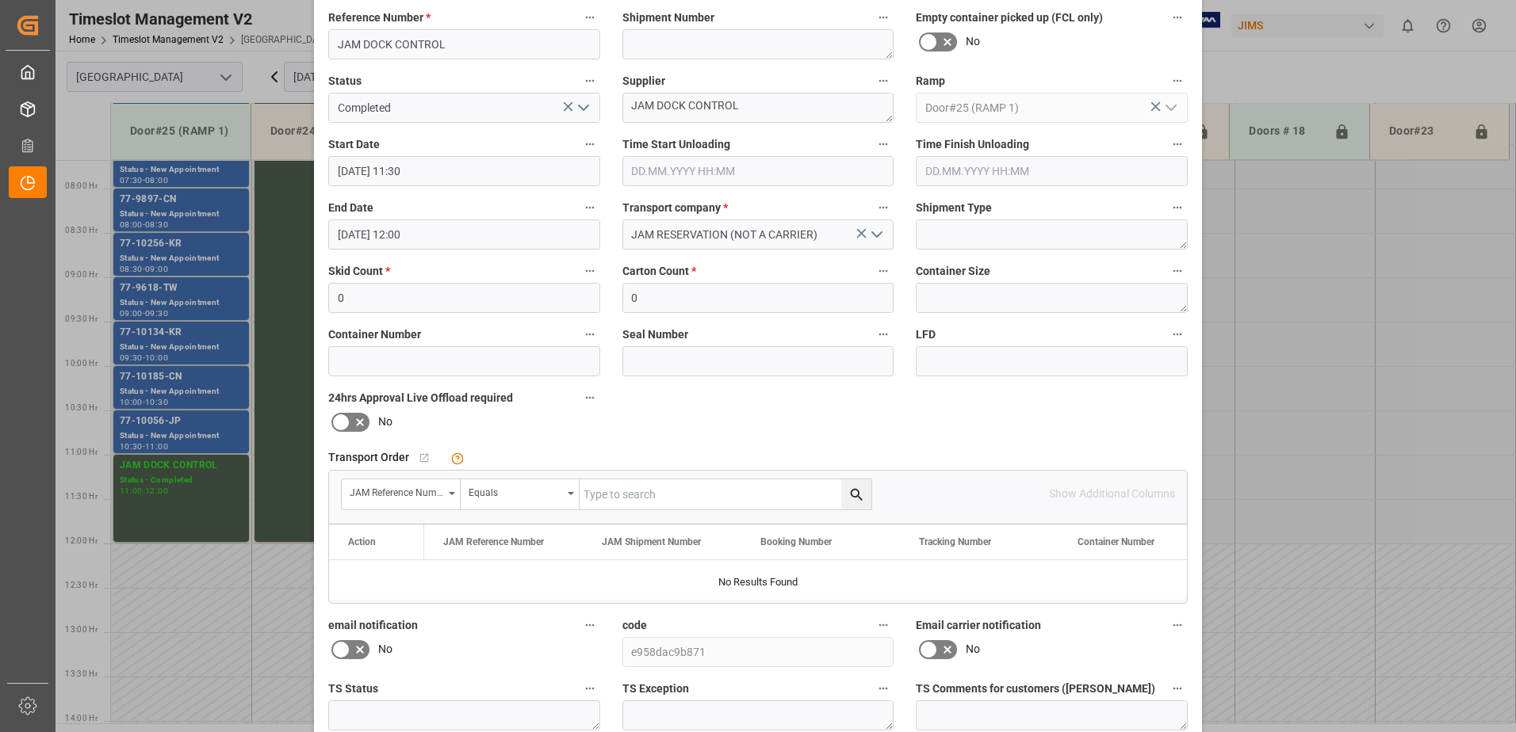
scroll to position [231, 0]
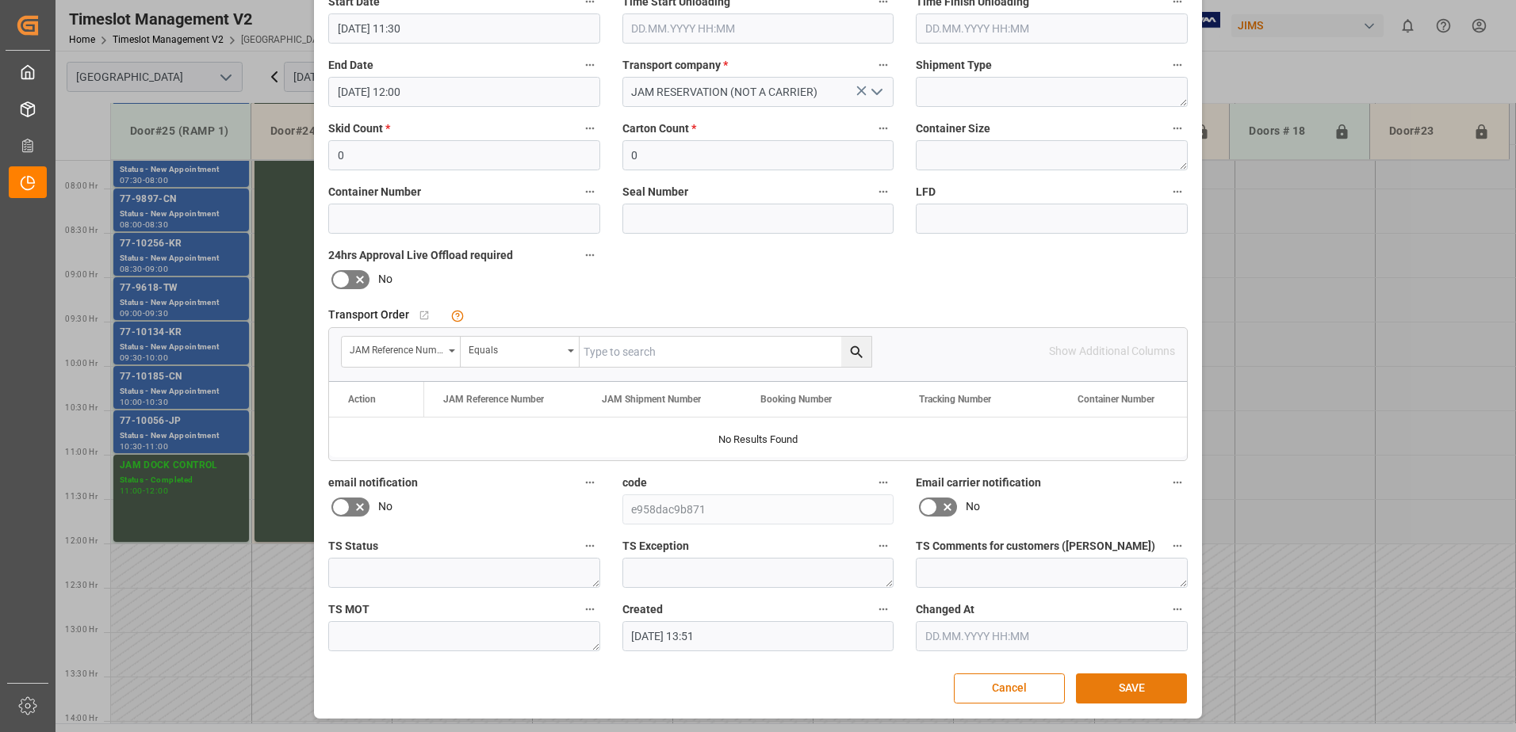
click at [1126, 687] on button "SAVE" at bounding box center [1131, 689] width 111 height 30
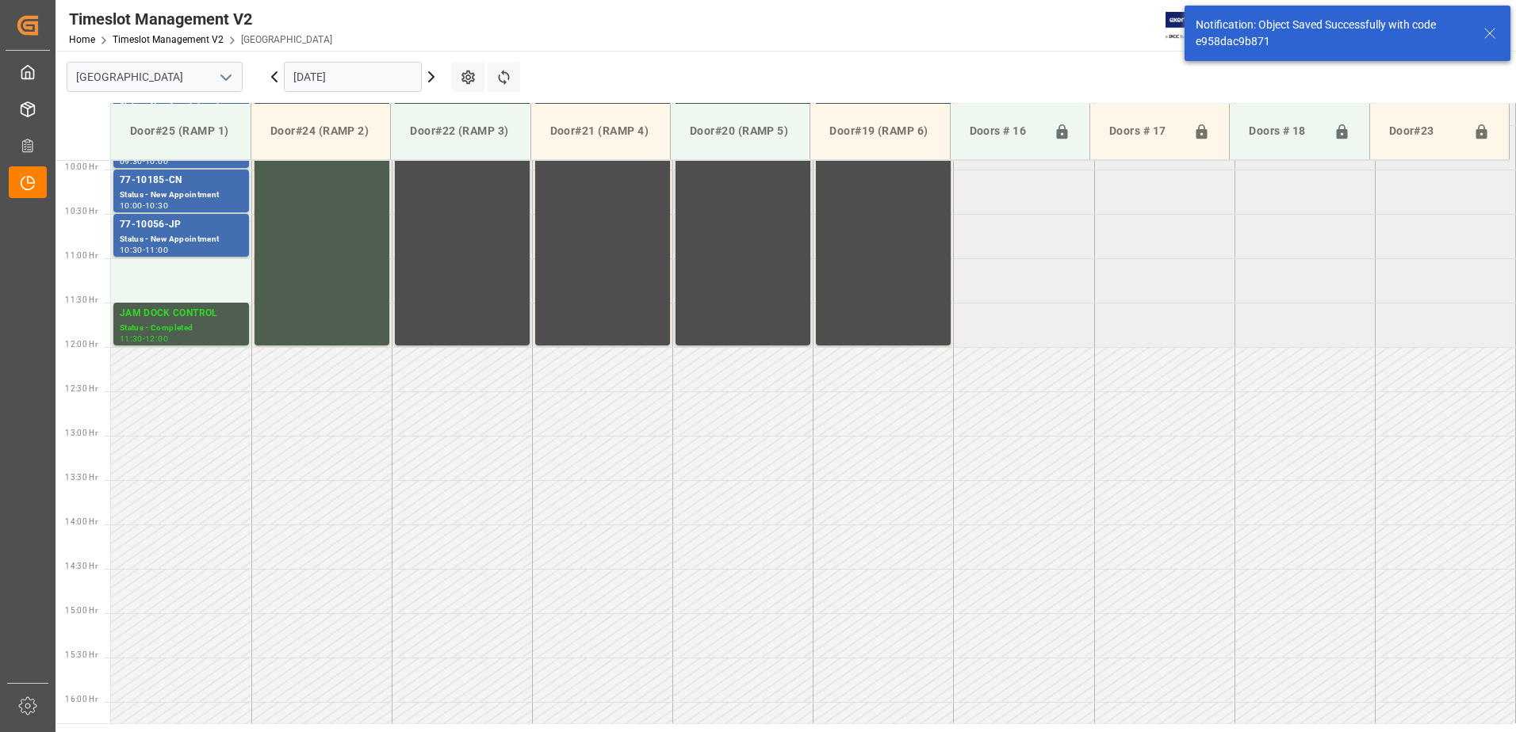
scroll to position [799, 0]
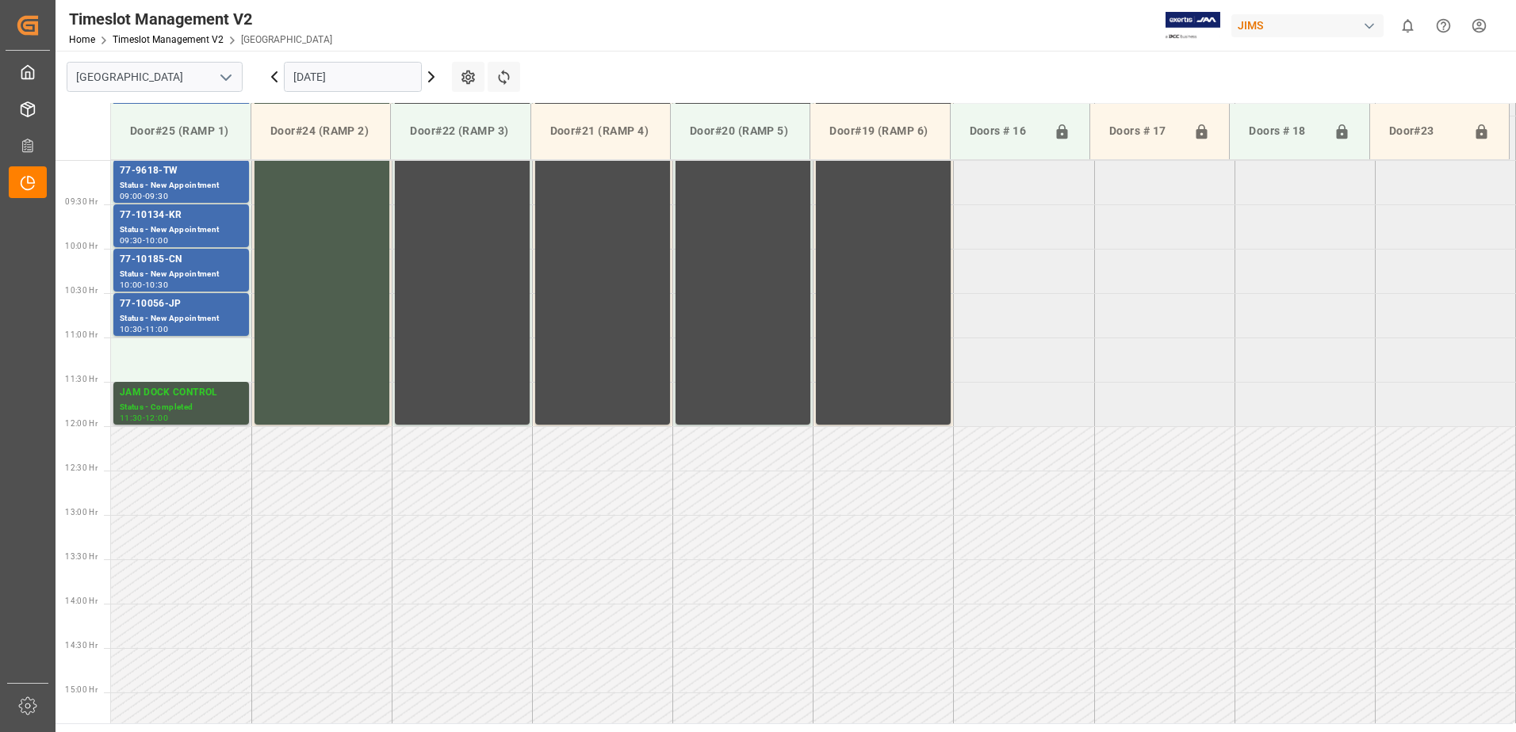
click at [168, 400] on div "JAM DOCK CONTROL" at bounding box center [181, 393] width 123 height 16
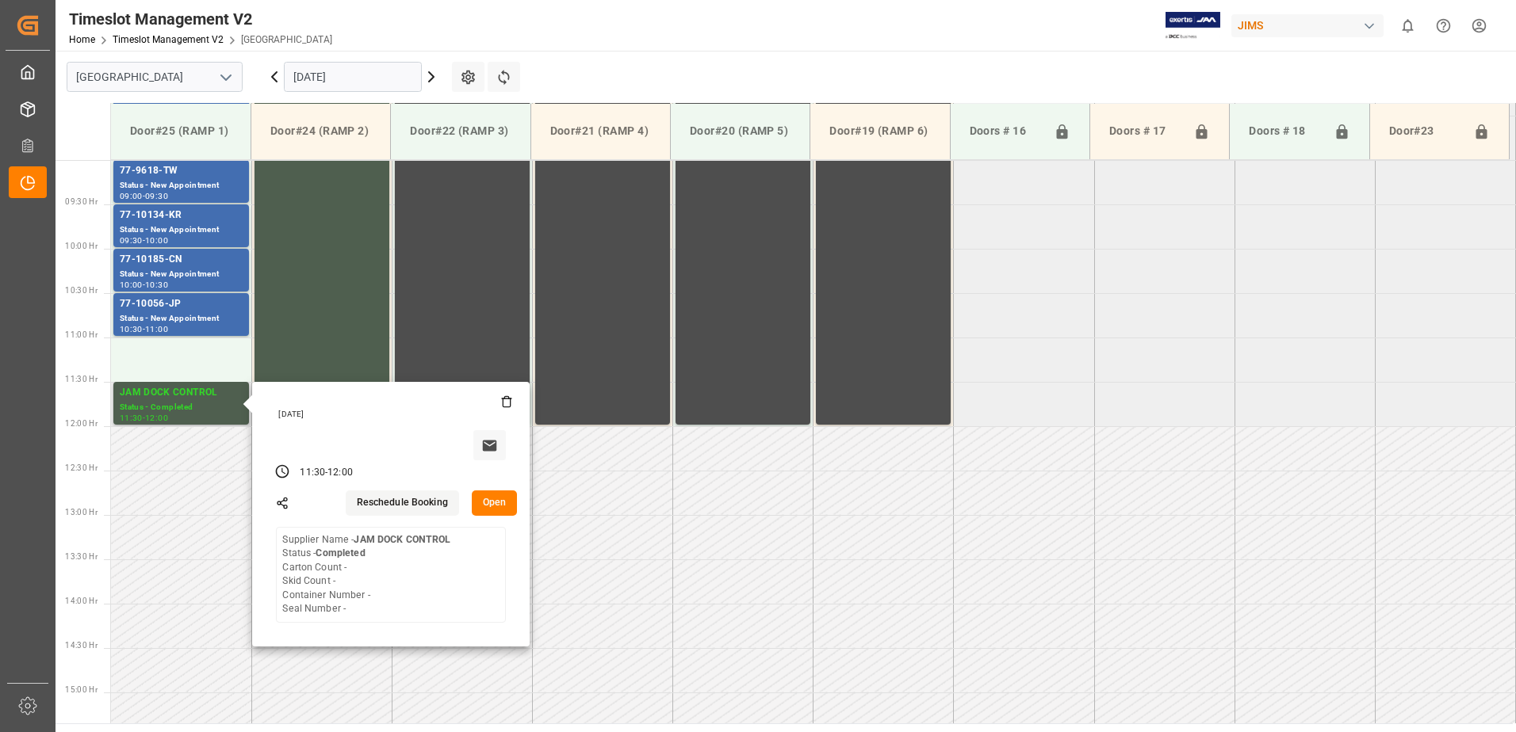
click at [496, 501] on button "Open" at bounding box center [495, 503] width 46 height 25
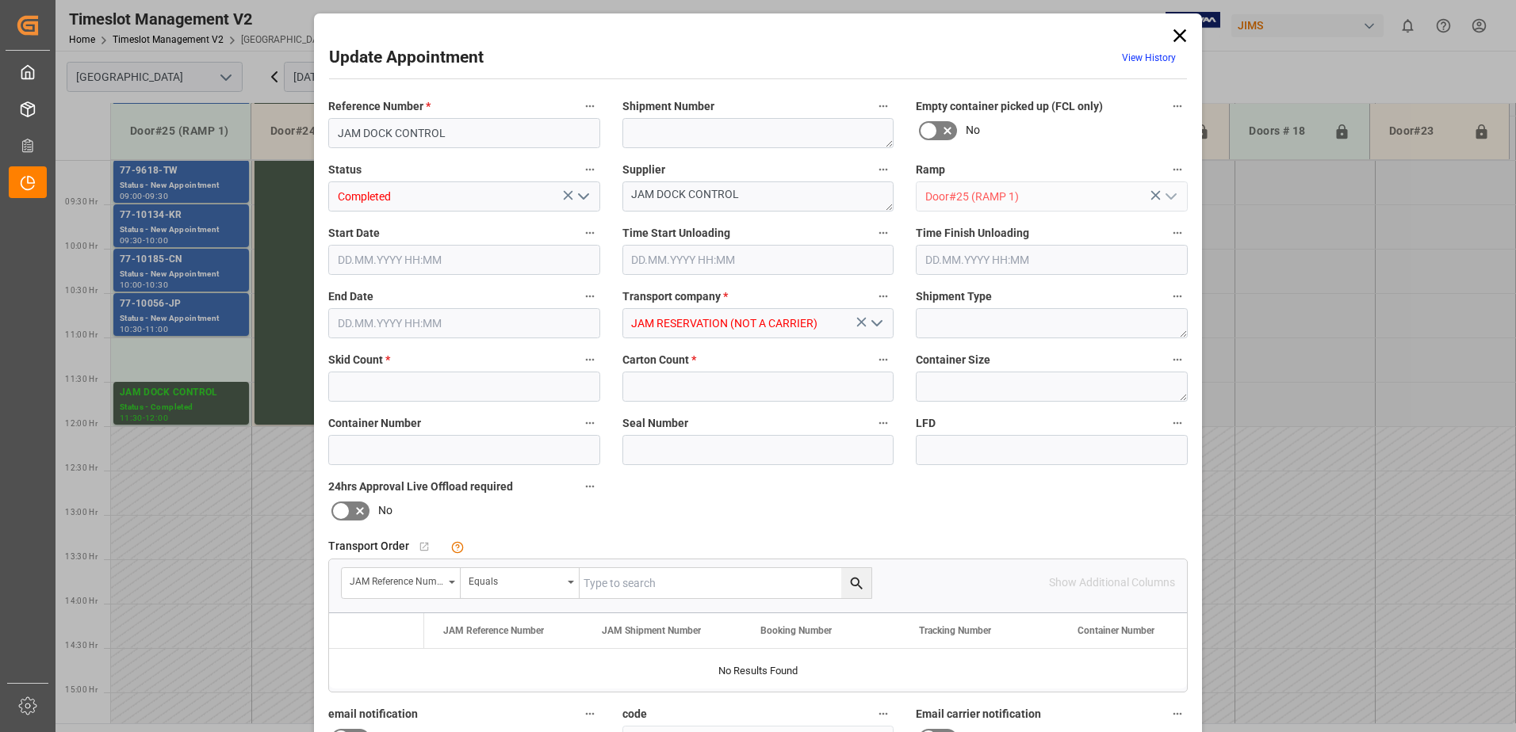
type input "0"
type input "[DATE] 11:30"
type input "[DATE] 12:00"
type input "[DATE] 13:51"
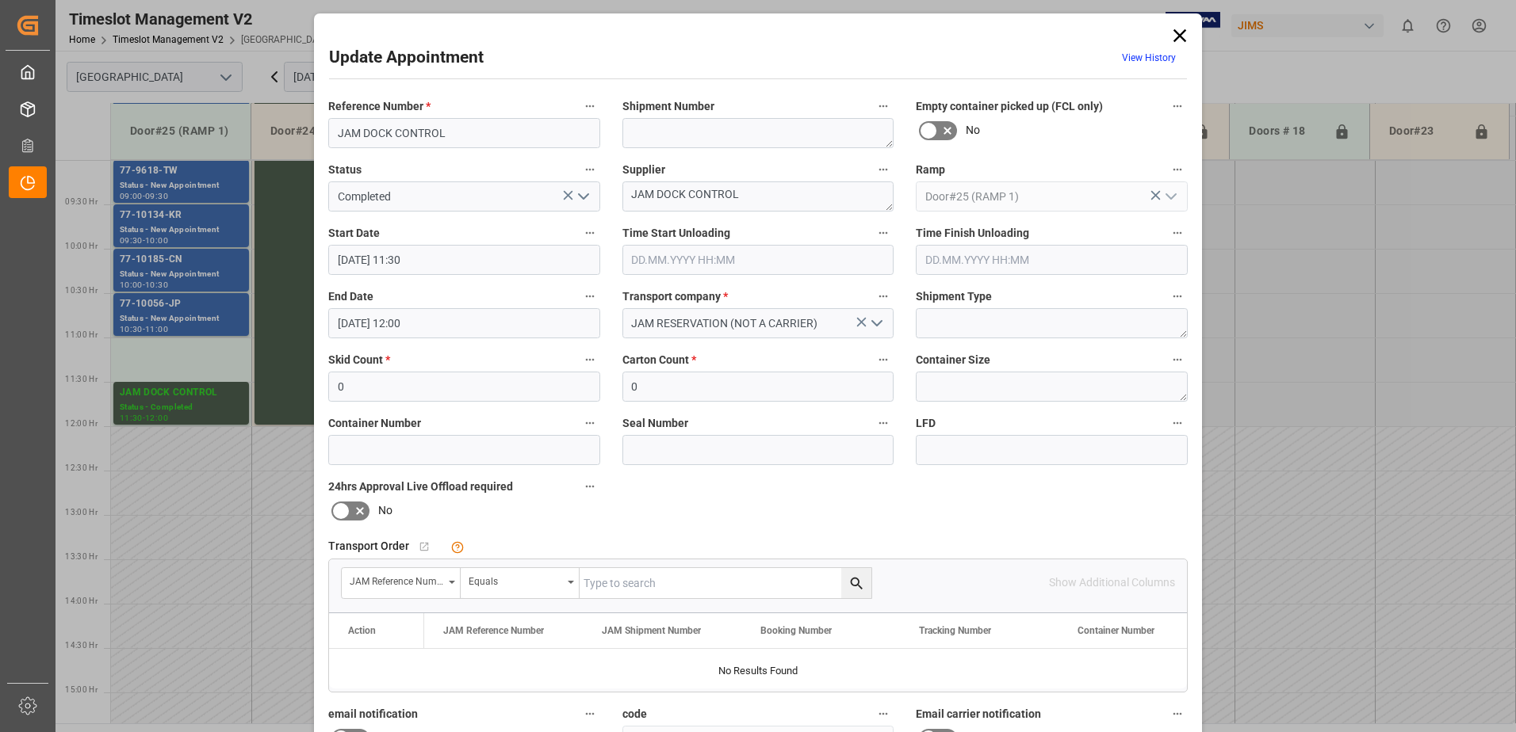
click at [449, 258] on input "[DATE] 11:30" at bounding box center [464, 260] width 272 height 30
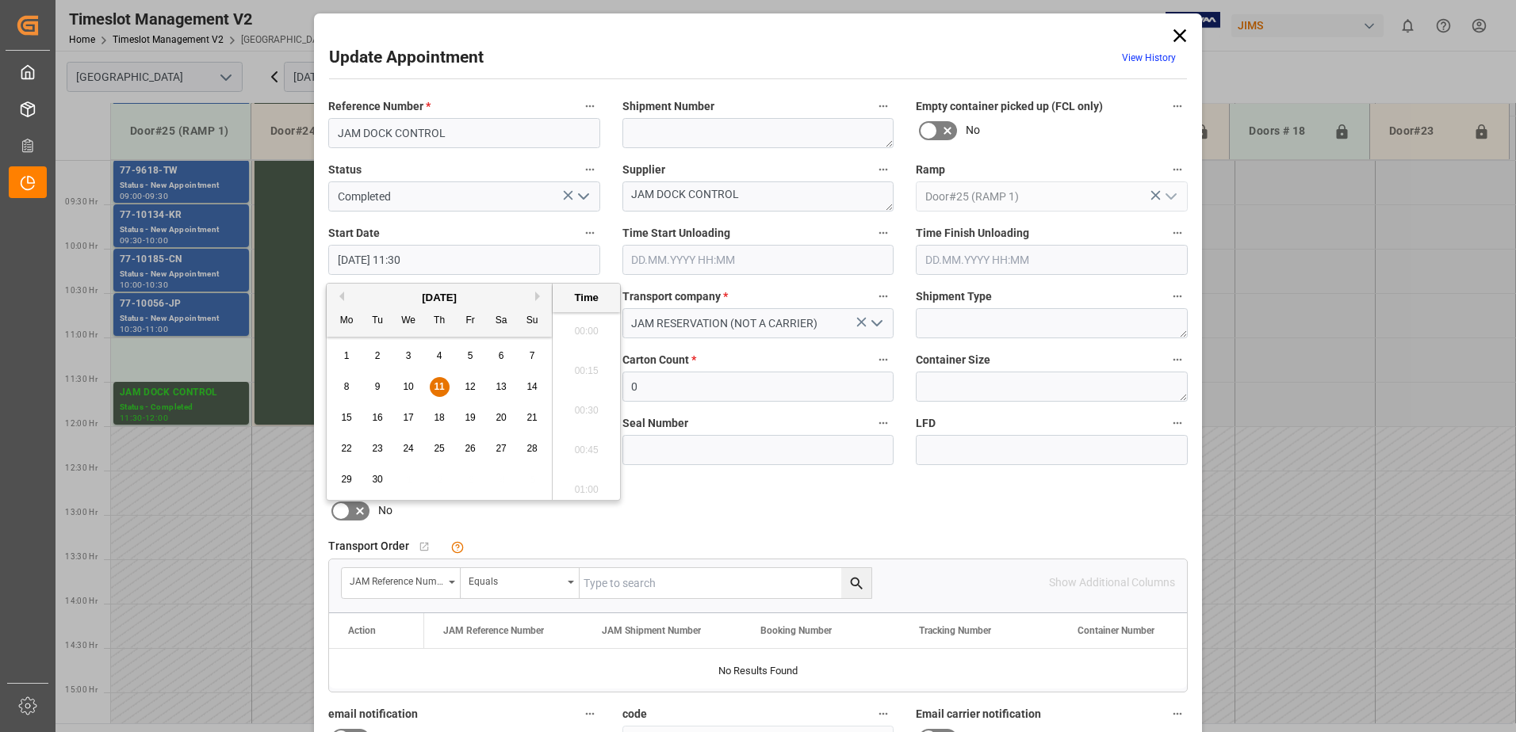
scroll to position [1750, 0]
click at [440, 383] on span "11" at bounding box center [439, 386] width 10 height 11
click at [591, 323] on li "11:00" at bounding box center [586, 327] width 67 height 40
type input "[DATE] 11:00"
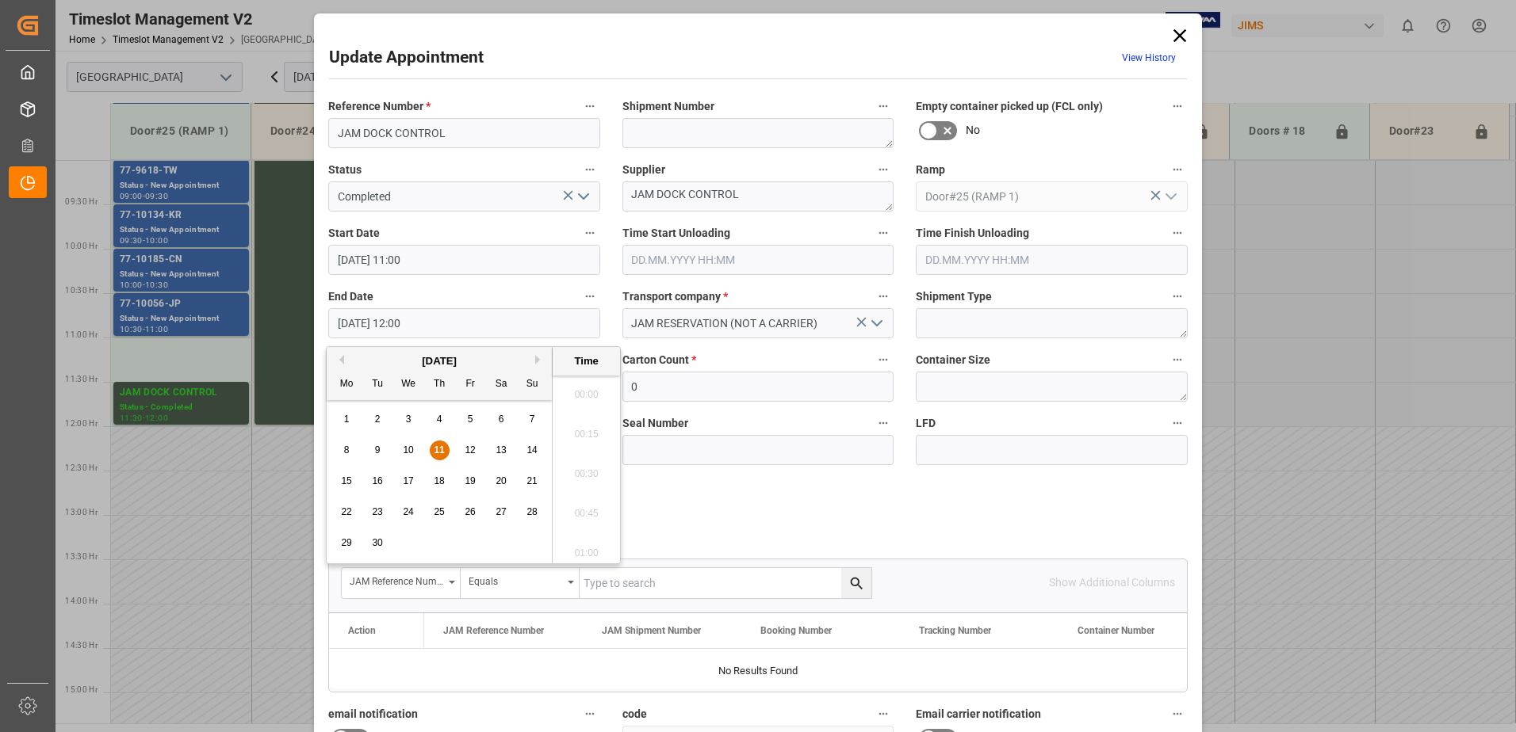
click at [443, 319] on input "[DATE] 12:00" at bounding box center [464, 323] width 272 height 30
click at [440, 449] on span "11" at bounding box center [439, 450] width 10 height 11
click at [583, 388] on li "11:30" at bounding box center [586, 390] width 67 height 40
type input "[DATE] 11:30"
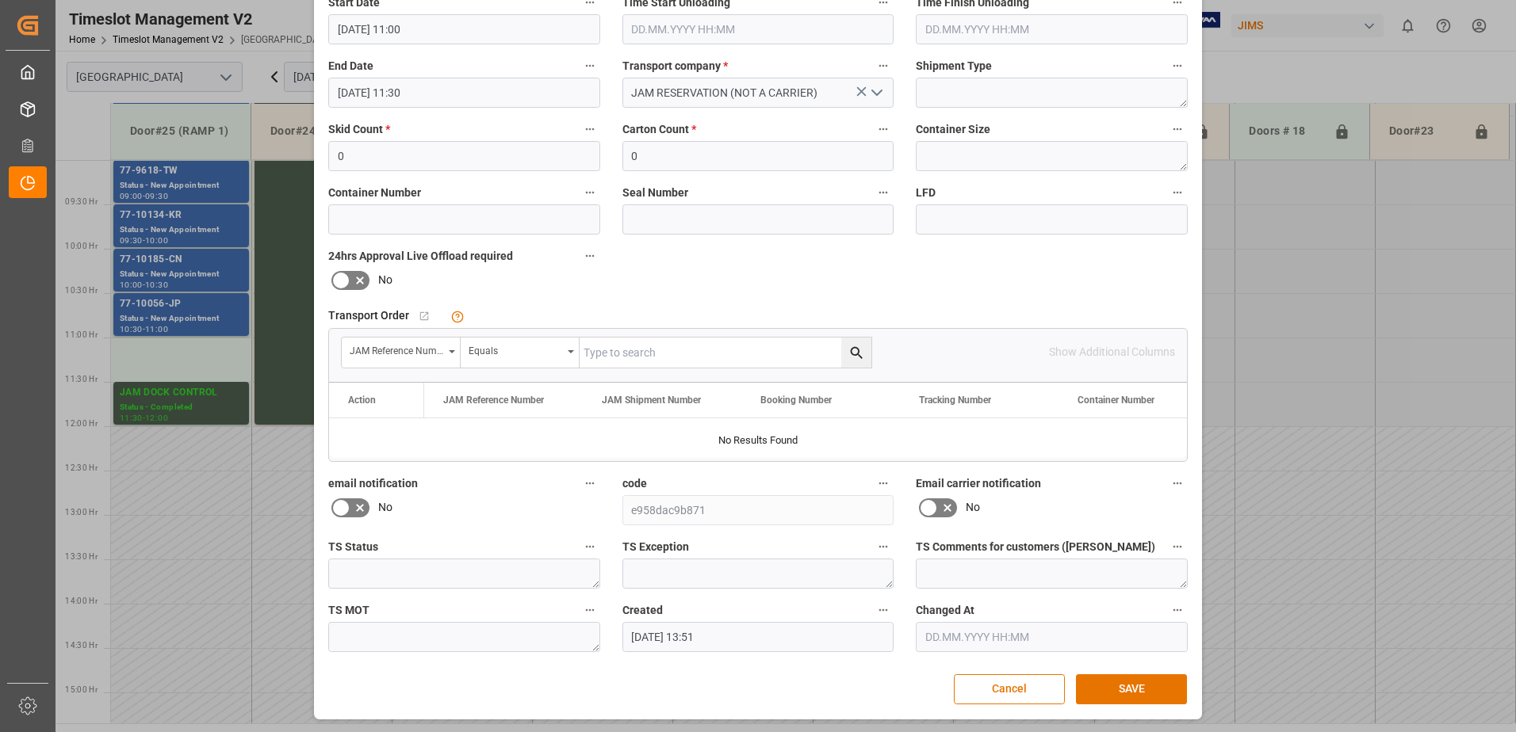
scroll to position [231, 0]
click at [1140, 687] on button "SAVE" at bounding box center [1131, 689] width 111 height 30
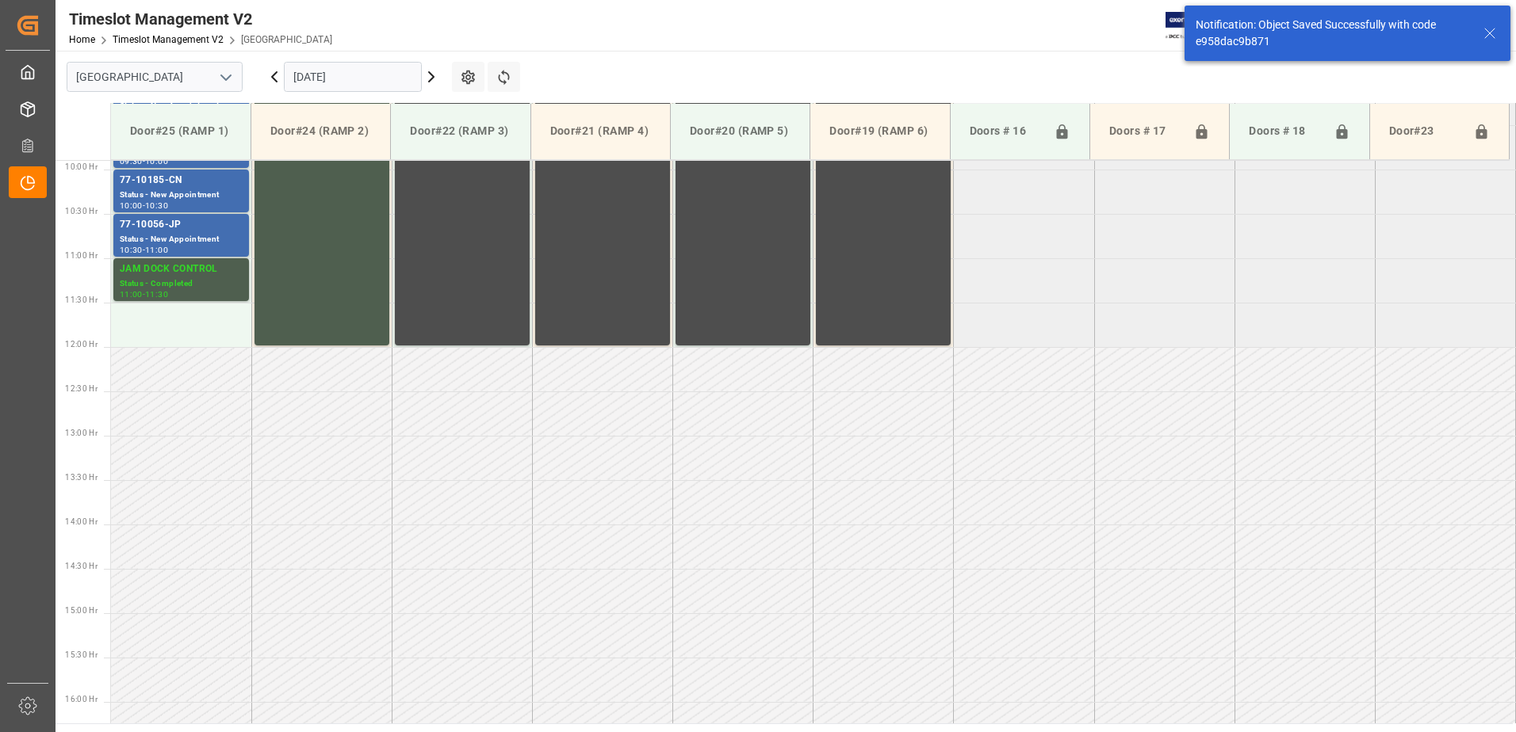
scroll to position [799, 0]
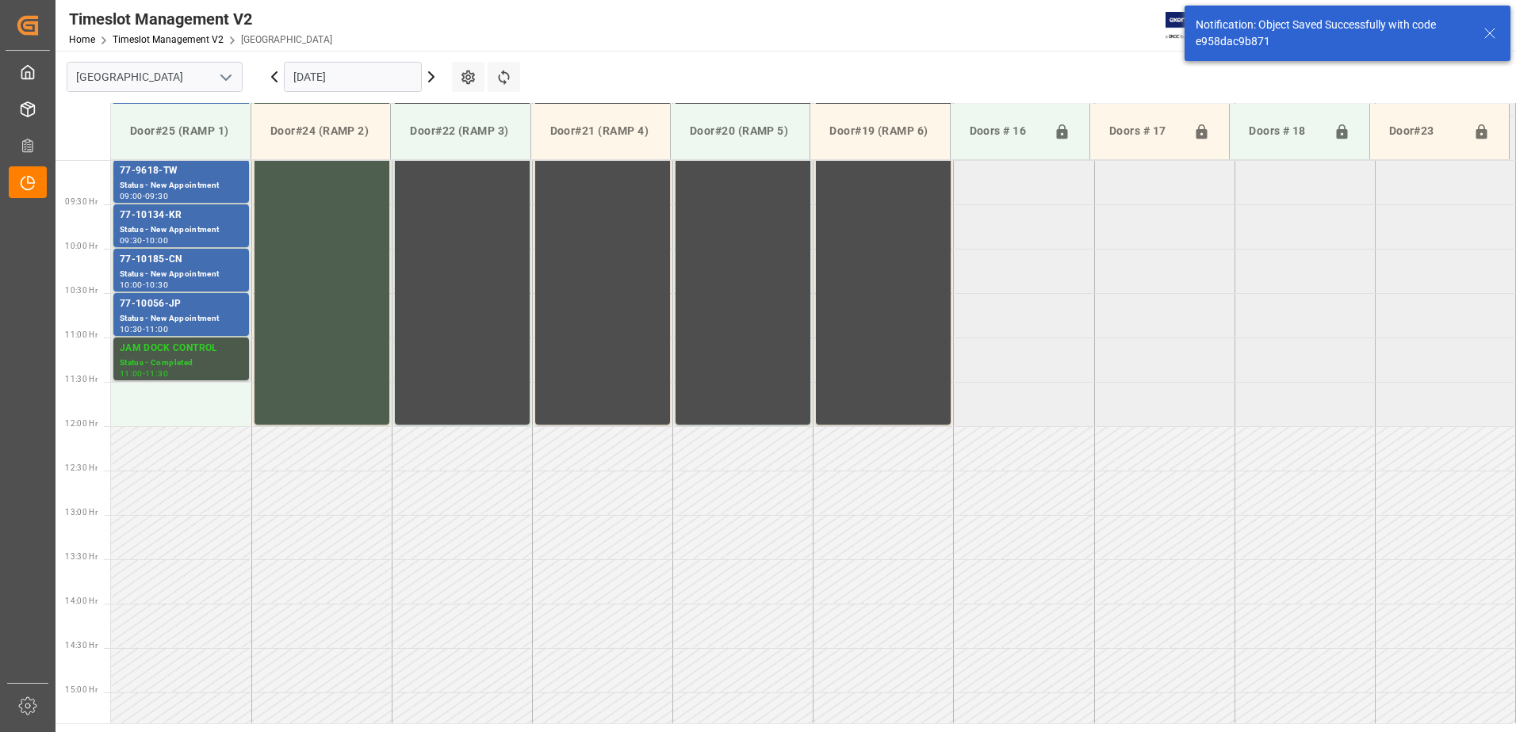
click at [177, 356] on div "JAM DOCK CONTROL" at bounding box center [181, 349] width 123 height 16
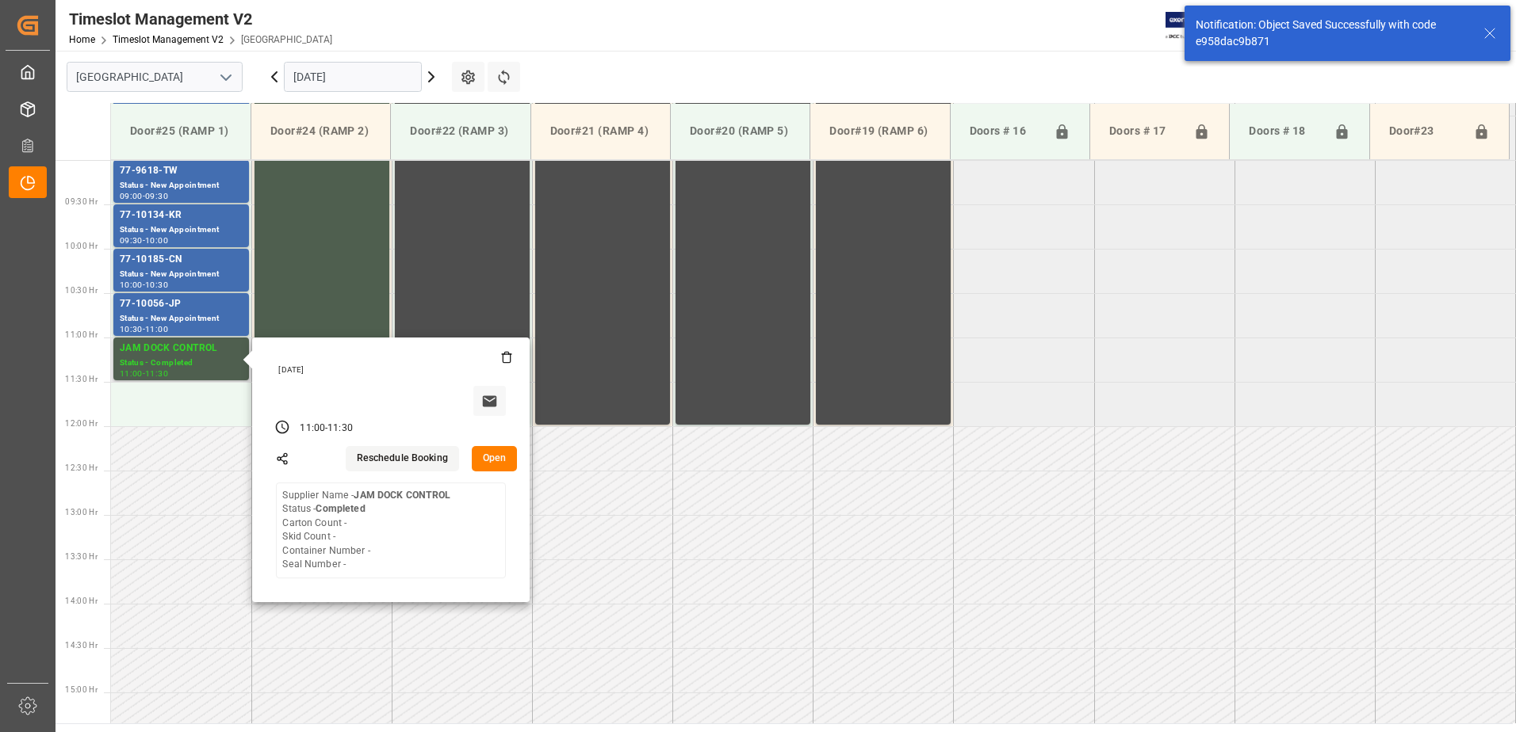
click at [494, 451] on button "Open" at bounding box center [495, 458] width 46 height 25
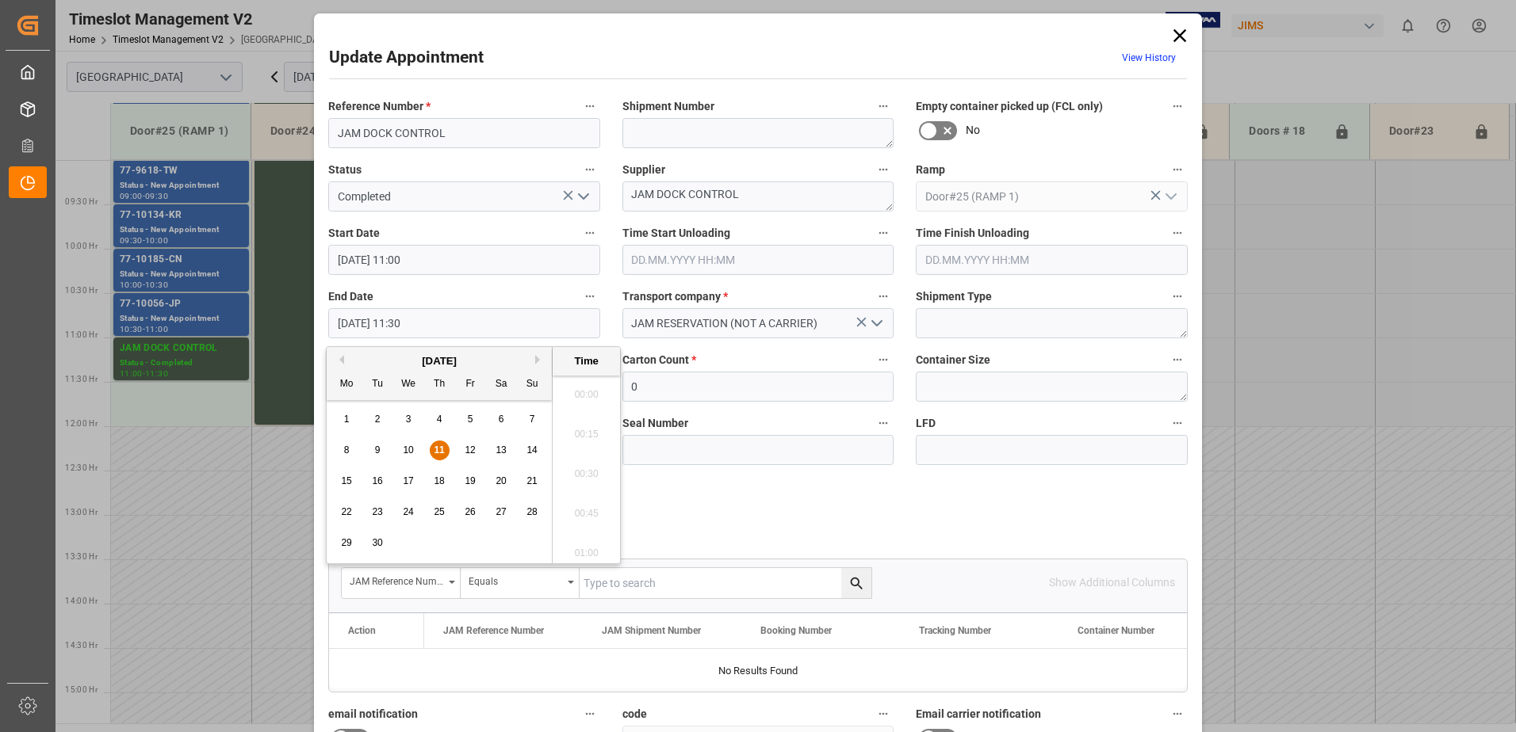
click at [491, 324] on input "[DATE] 11:30" at bounding box center [464, 323] width 272 height 30
click at [438, 450] on span "11" at bounding box center [439, 450] width 10 height 11
click at [592, 547] on li "12:00" at bounding box center [586, 549] width 67 height 40
type input "[DATE] 12:00"
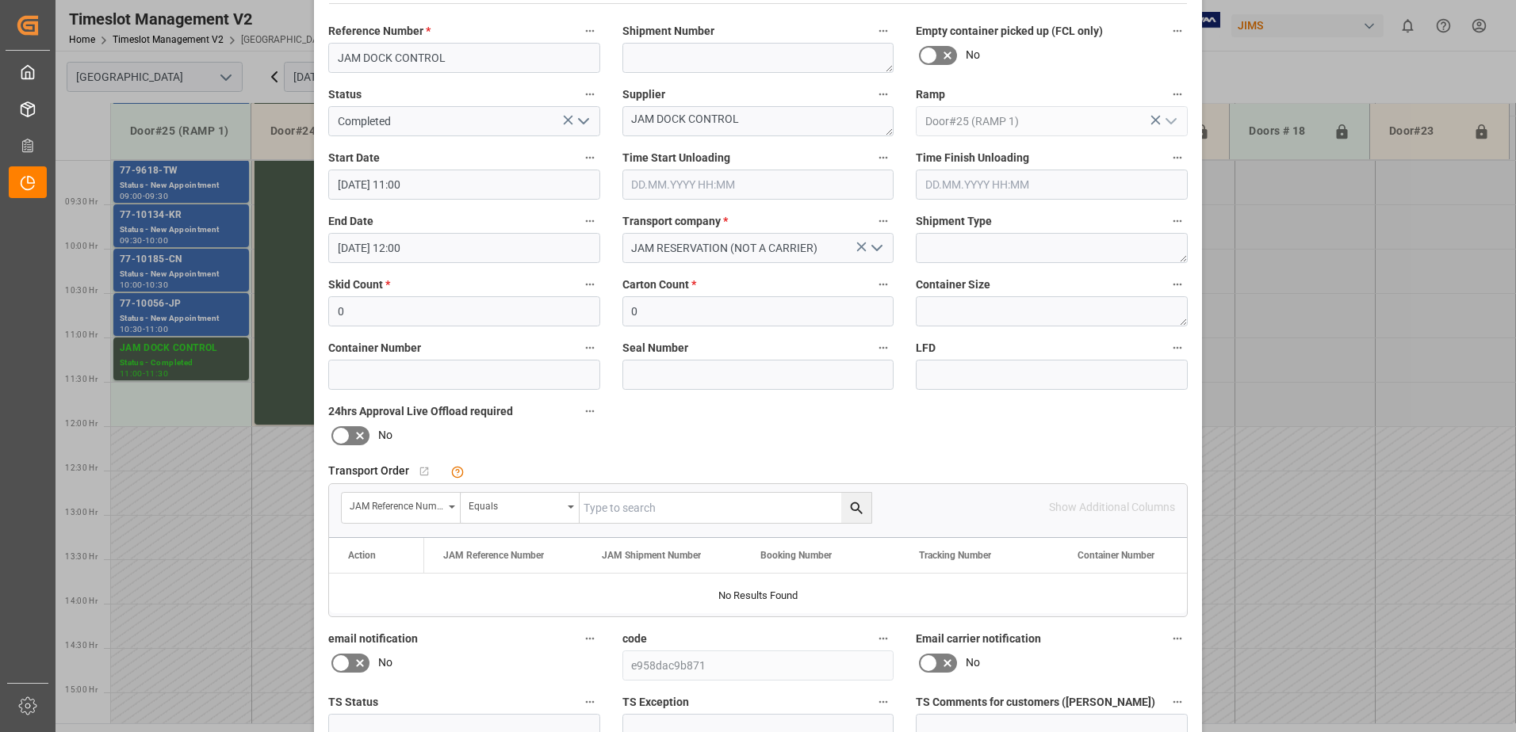
scroll to position [231, 0]
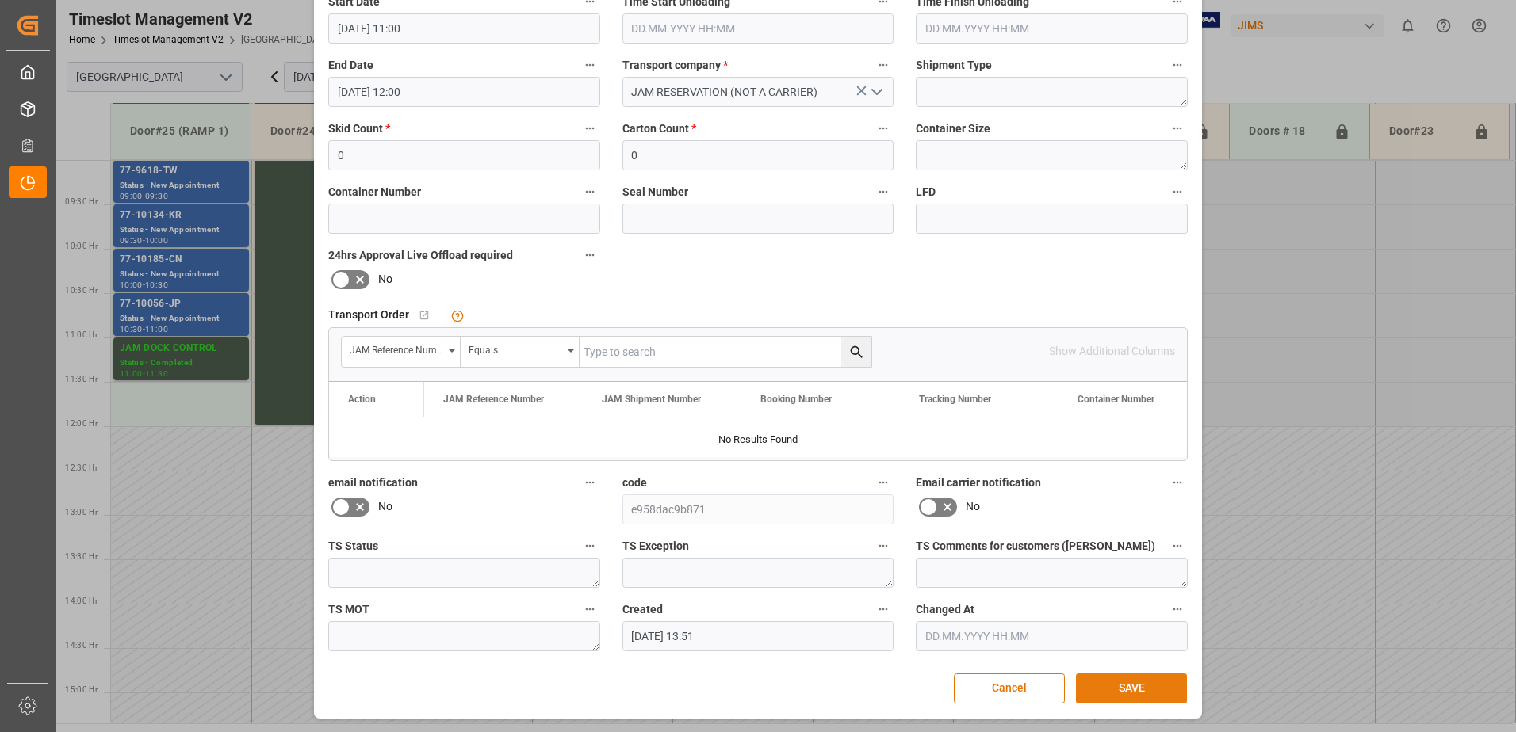
click at [1149, 685] on button "SAVE" at bounding box center [1131, 689] width 111 height 30
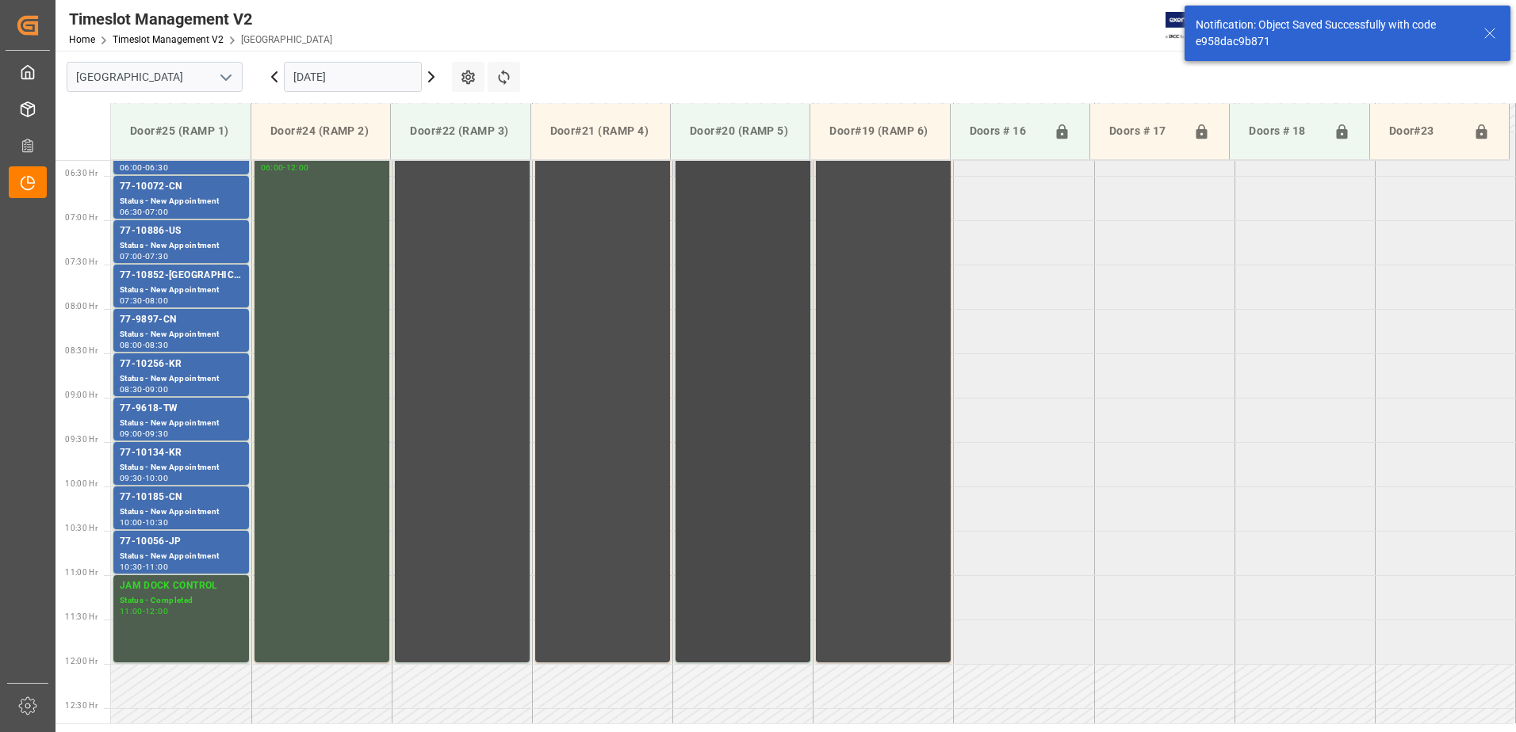
scroll to position [482, 0]
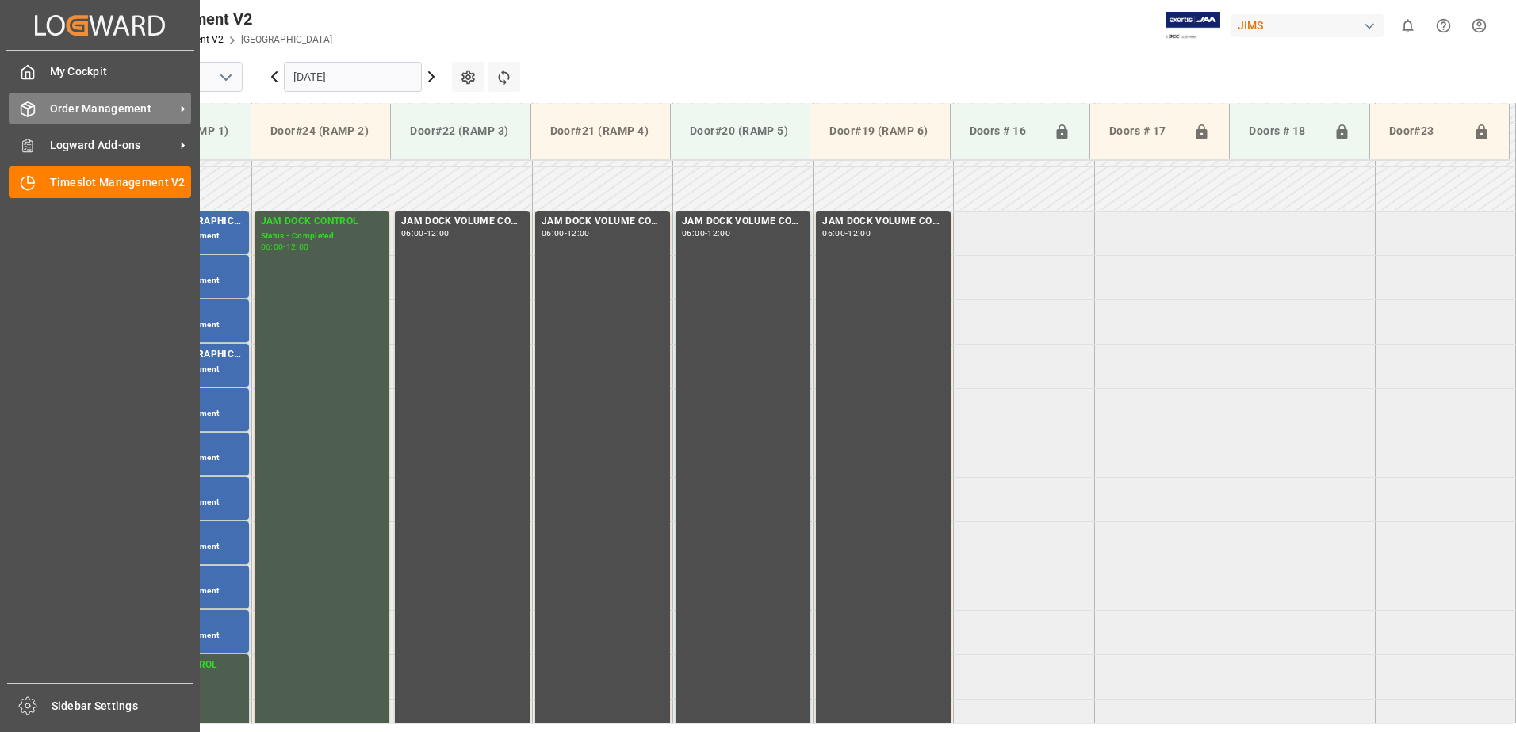
click at [63, 108] on span "Order Management" at bounding box center [112, 109] width 125 height 17
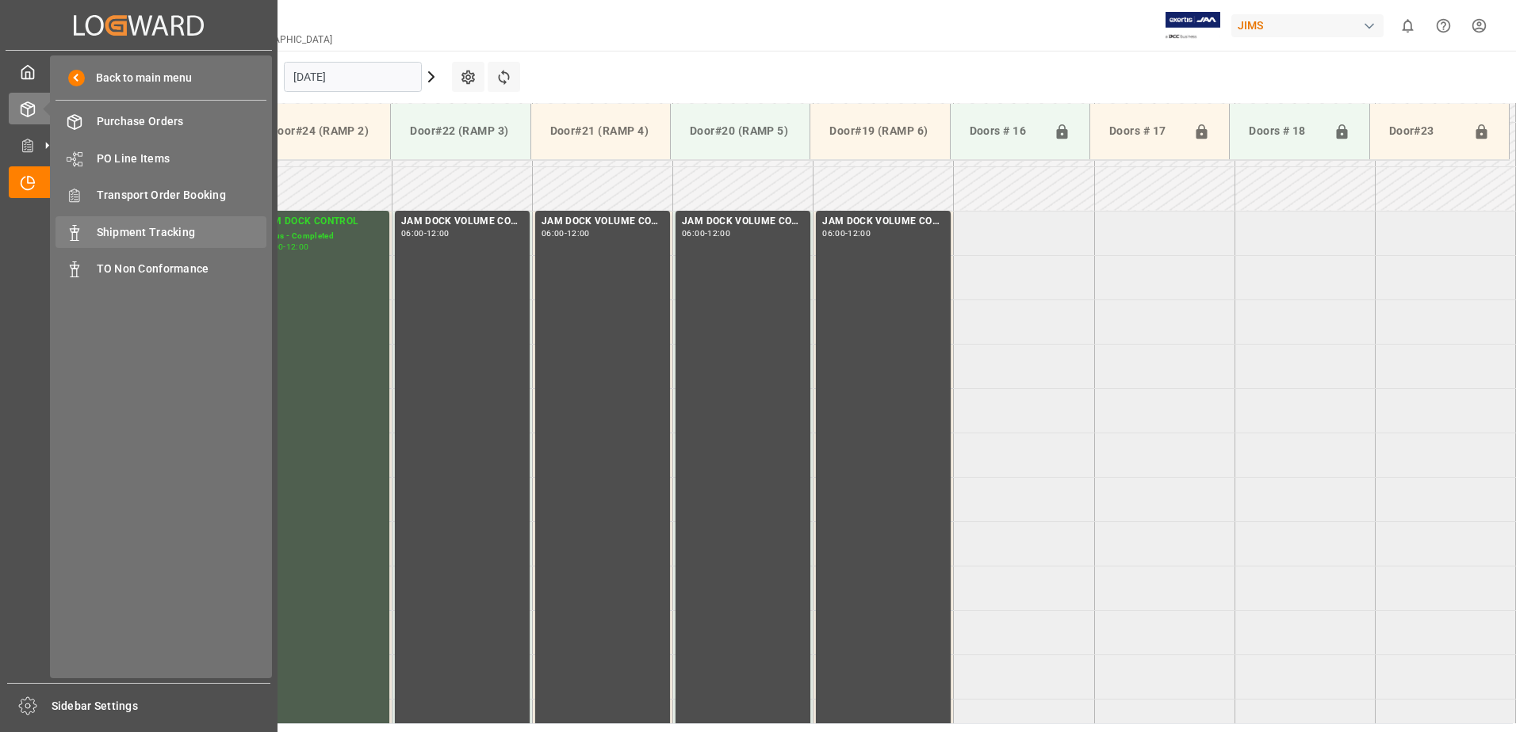
click at [174, 227] on span "Shipment Tracking" at bounding box center [182, 232] width 170 height 17
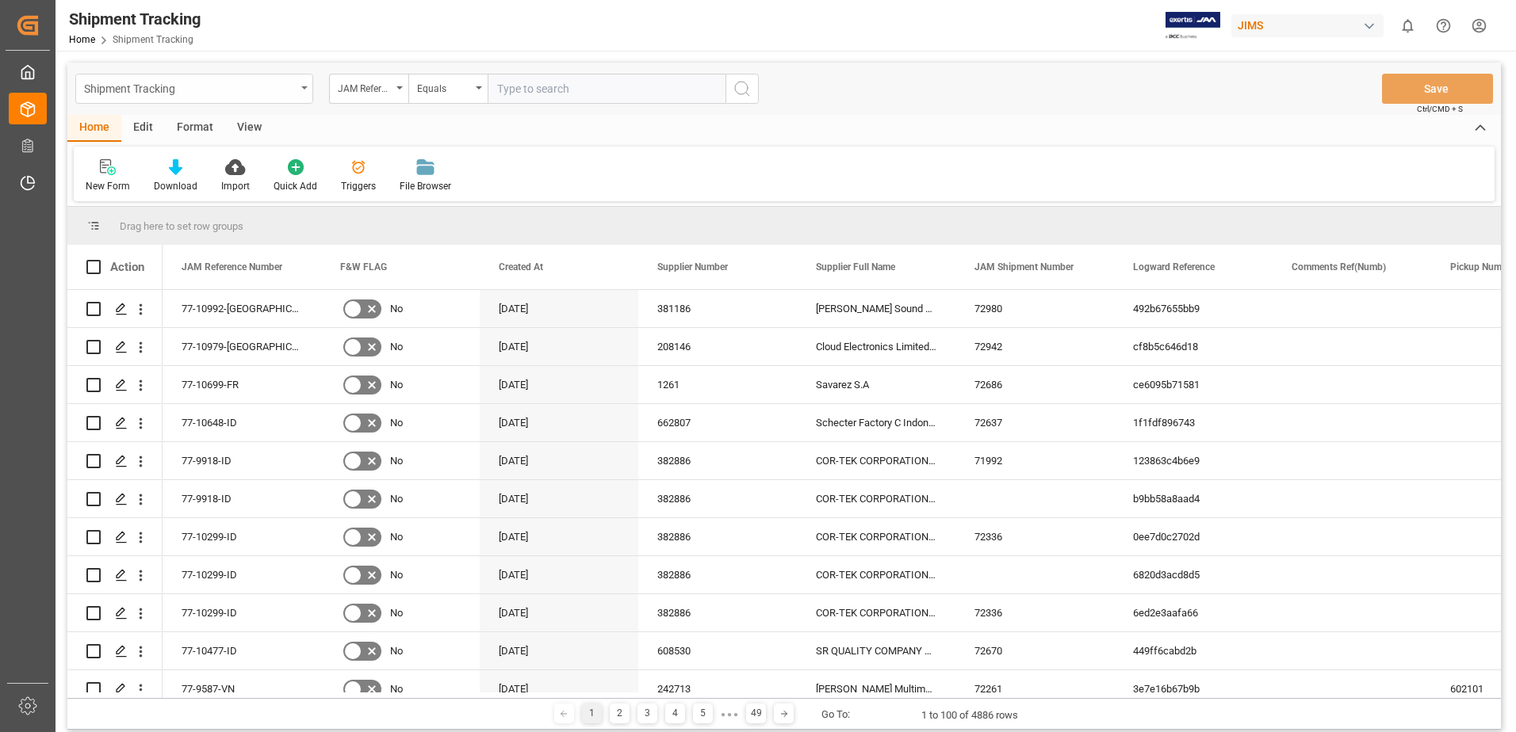
click at [304, 88] on icon "open menu" at bounding box center [304, 87] width 6 height 3
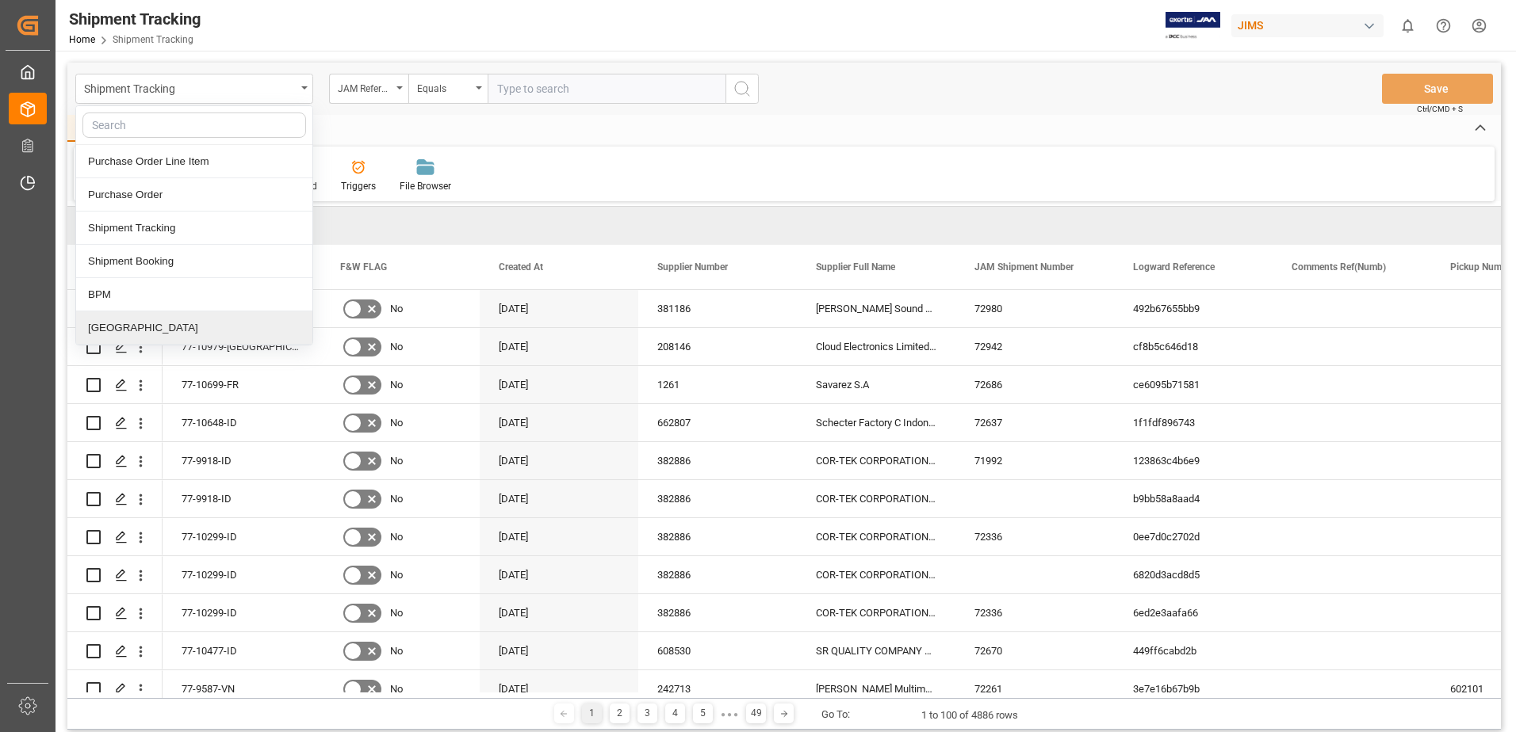
click at [108, 327] on div "[GEOGRAPHIC_DATA]" at bounding box center [194, 328] width 236 height 33
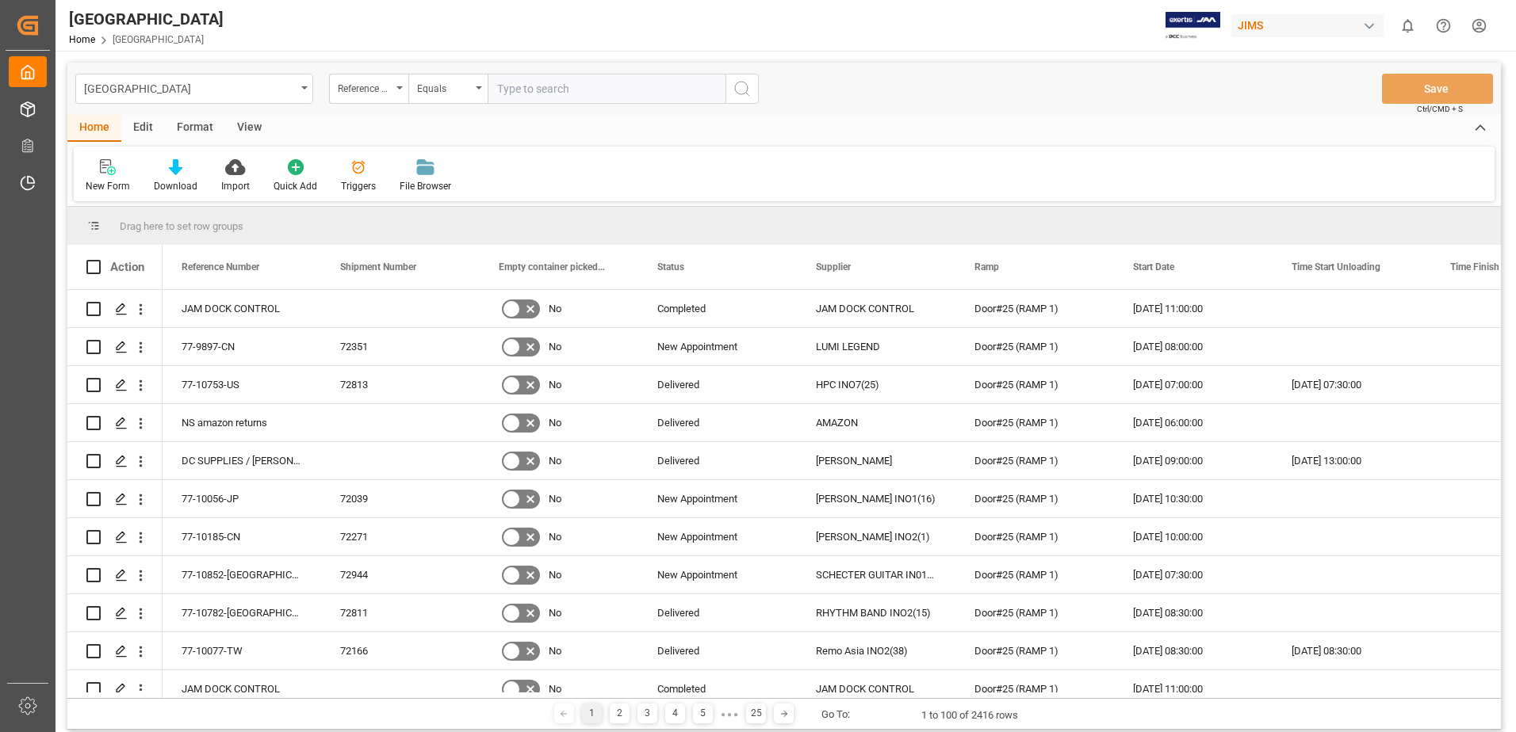
click at [249, 130] on div "View" at bounding box center [249, 128] width 48 height 27
click at [105, 184] on div "Default" at bounding box center [101, 186] width 31 height 14
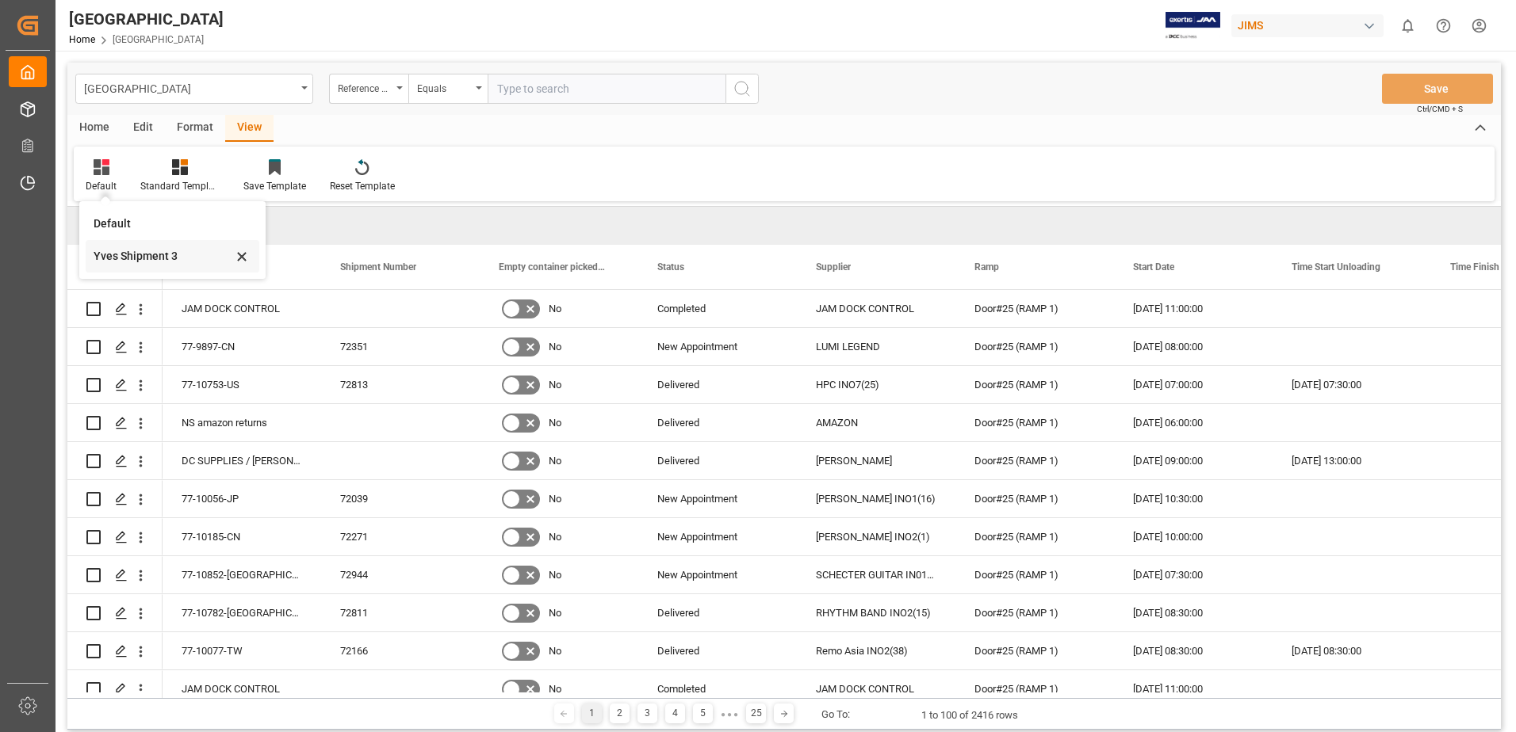
click at [125, 259] on div "Yves Shipment 3" at bounding box center [163, 256] width 139 height 17
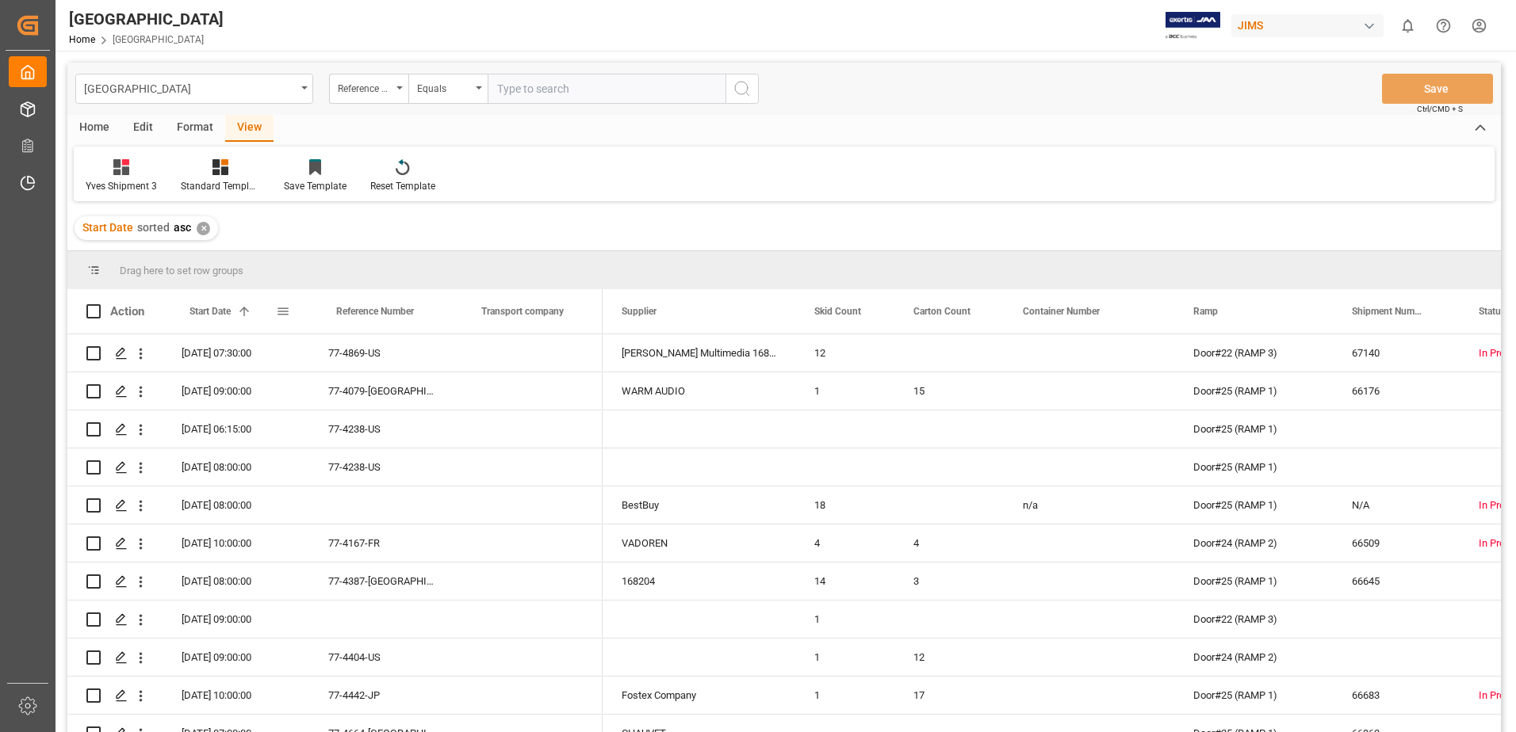
click at [285, 312] on span at bounding box center [283, 311] width 14 height 14
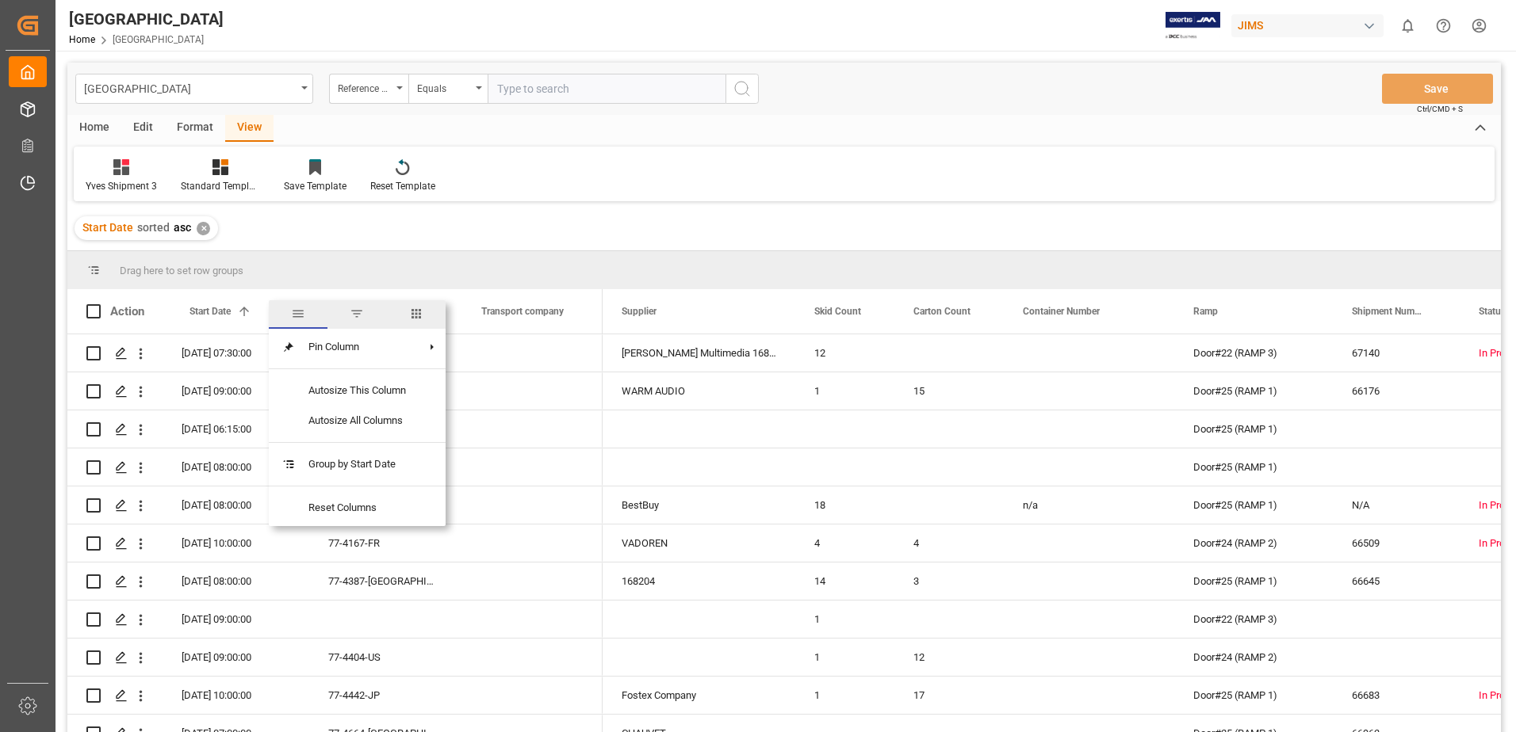
click at [358, 311] on span "filter" at bounding box center [357, 314] width 14 height 14
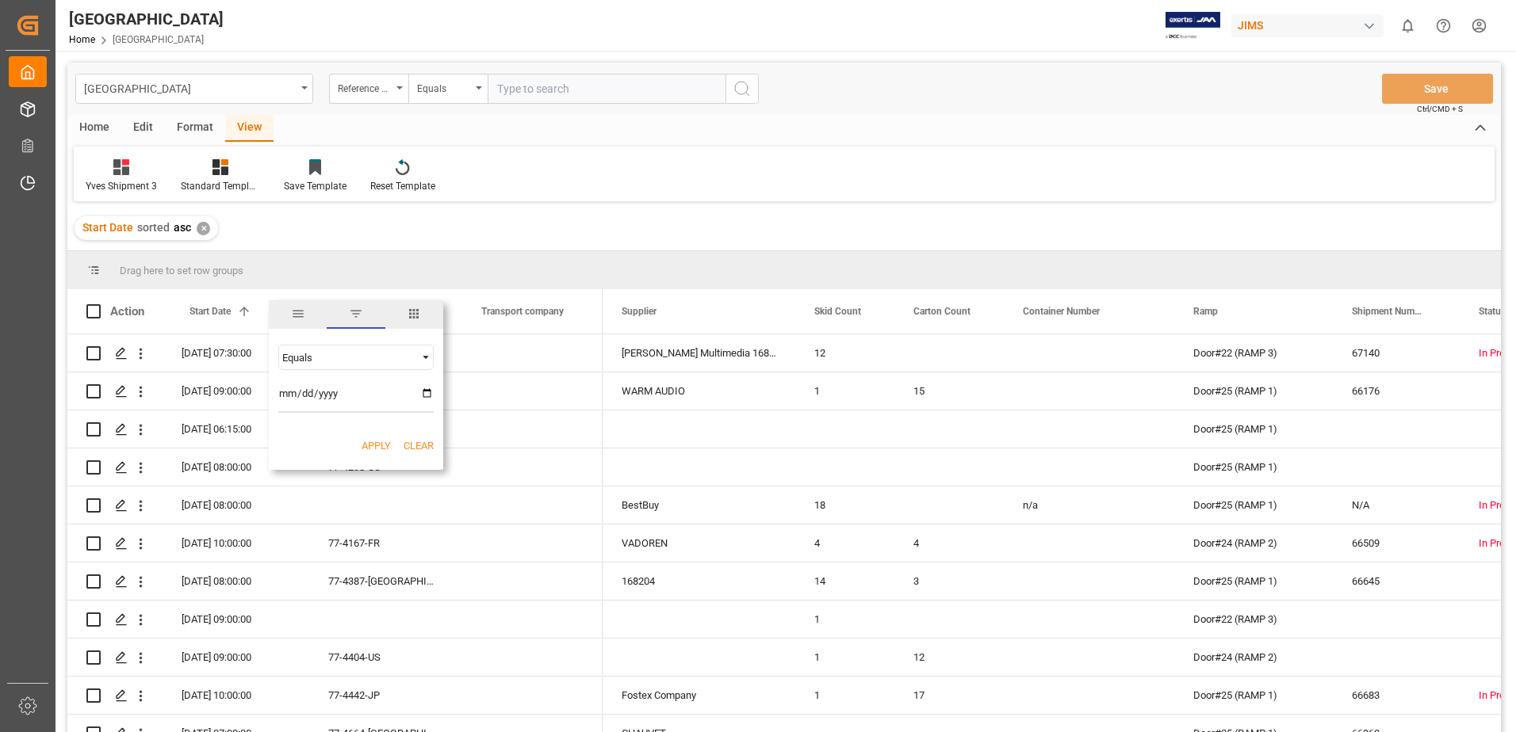
click at [427, 395] on input "date" at bounding box center [355, 397] width 155 height 32
type input "[DATE]"
click at [374, 447] on button "Apply" at bounding box center [375, 446] width 29 height 16
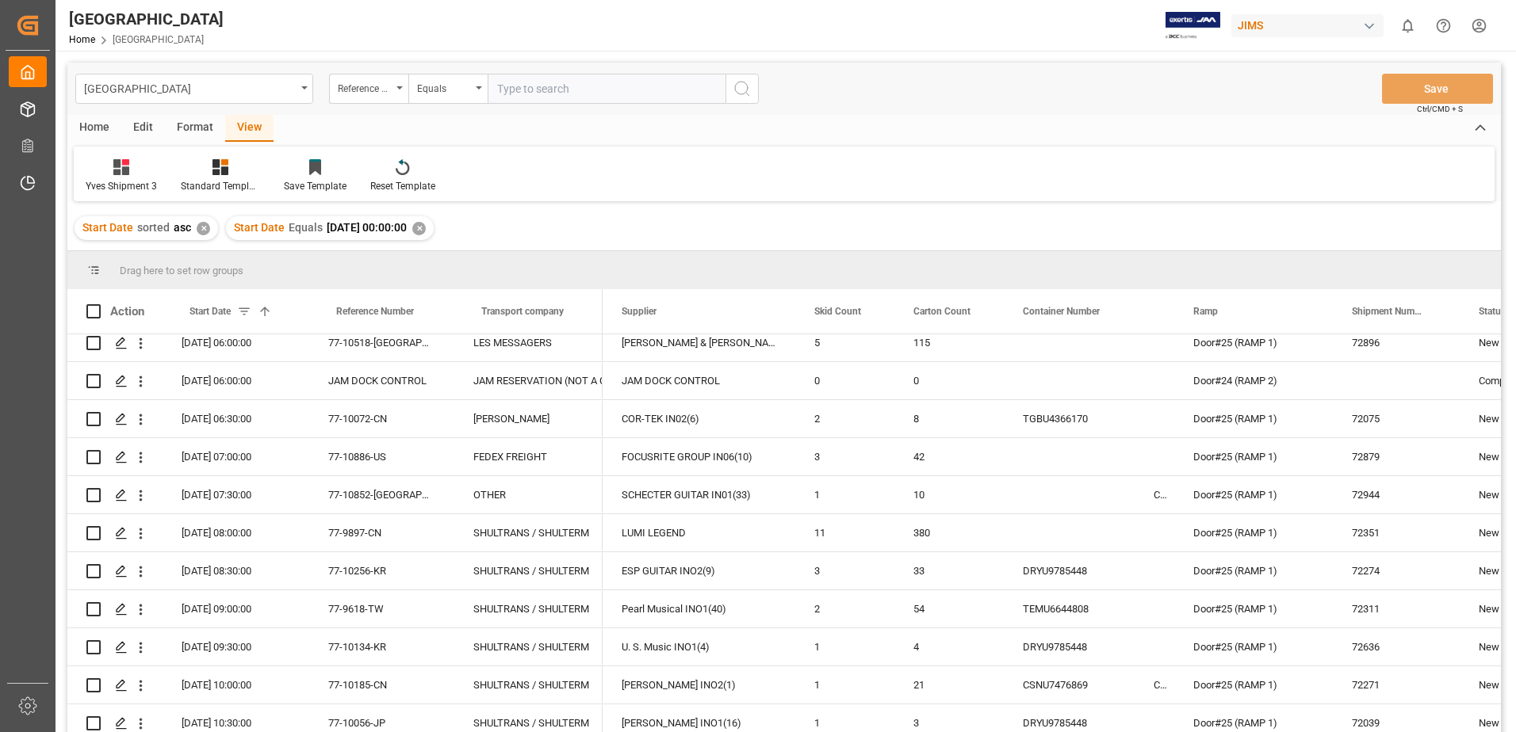
scroll to position [9, 0]
drag, startPoint x: 602, startPoint y: 309, endPoint x: 678, endPoint y: 321, distance: 76.2
click at [678, 321] on div "Action Start Date 1 Reference Number Transport company Ramp" at bounding box center [783, 311] width 1433 height 45
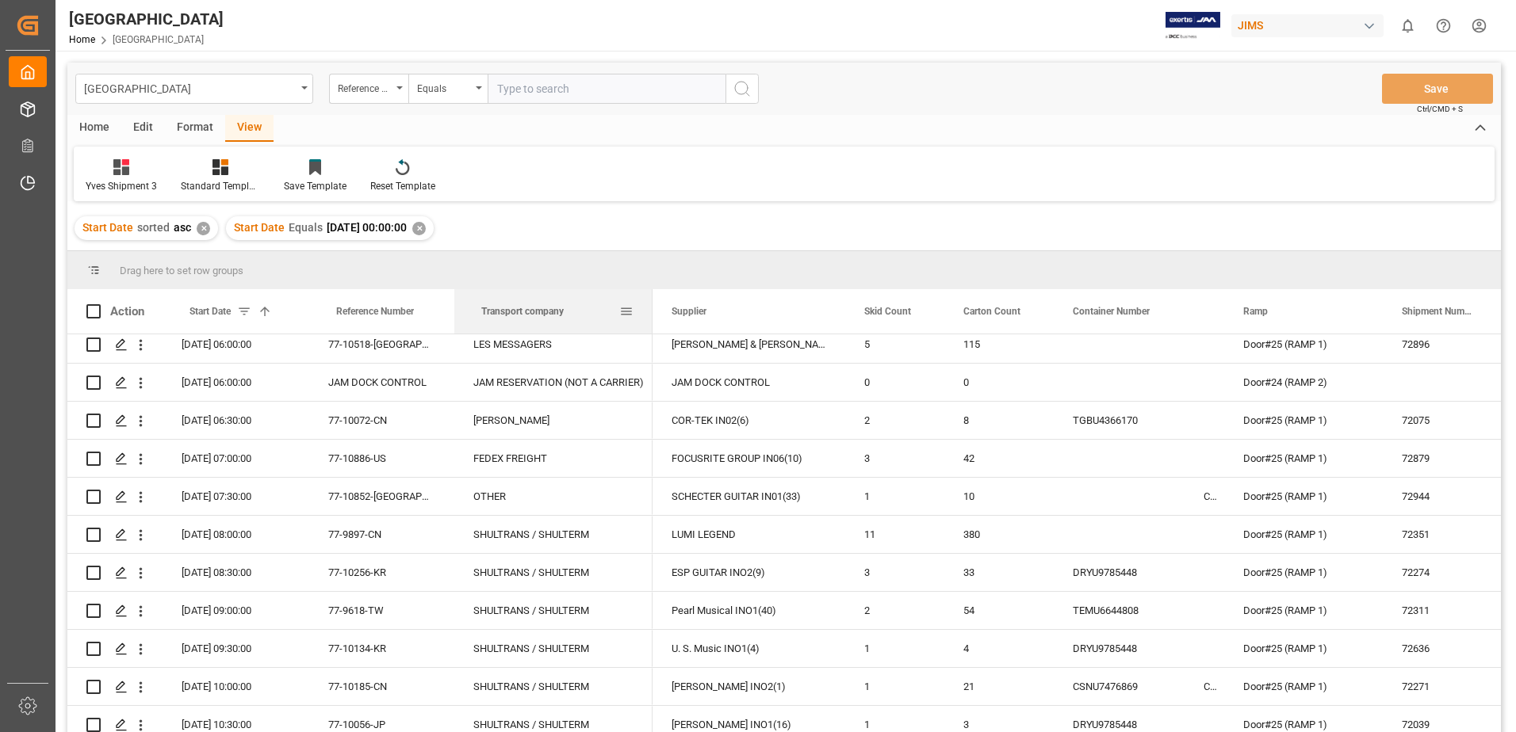
drag, startPoint x: 600, startPoint y: 311, endPoint x: 650, endPoint y: 316, distance: 50.2
click at [650, 316] on div at bounding box center [652, 311] width 6 height 44
click at [450, 310] on div at bounding box center [451, 311] width 6 height 44
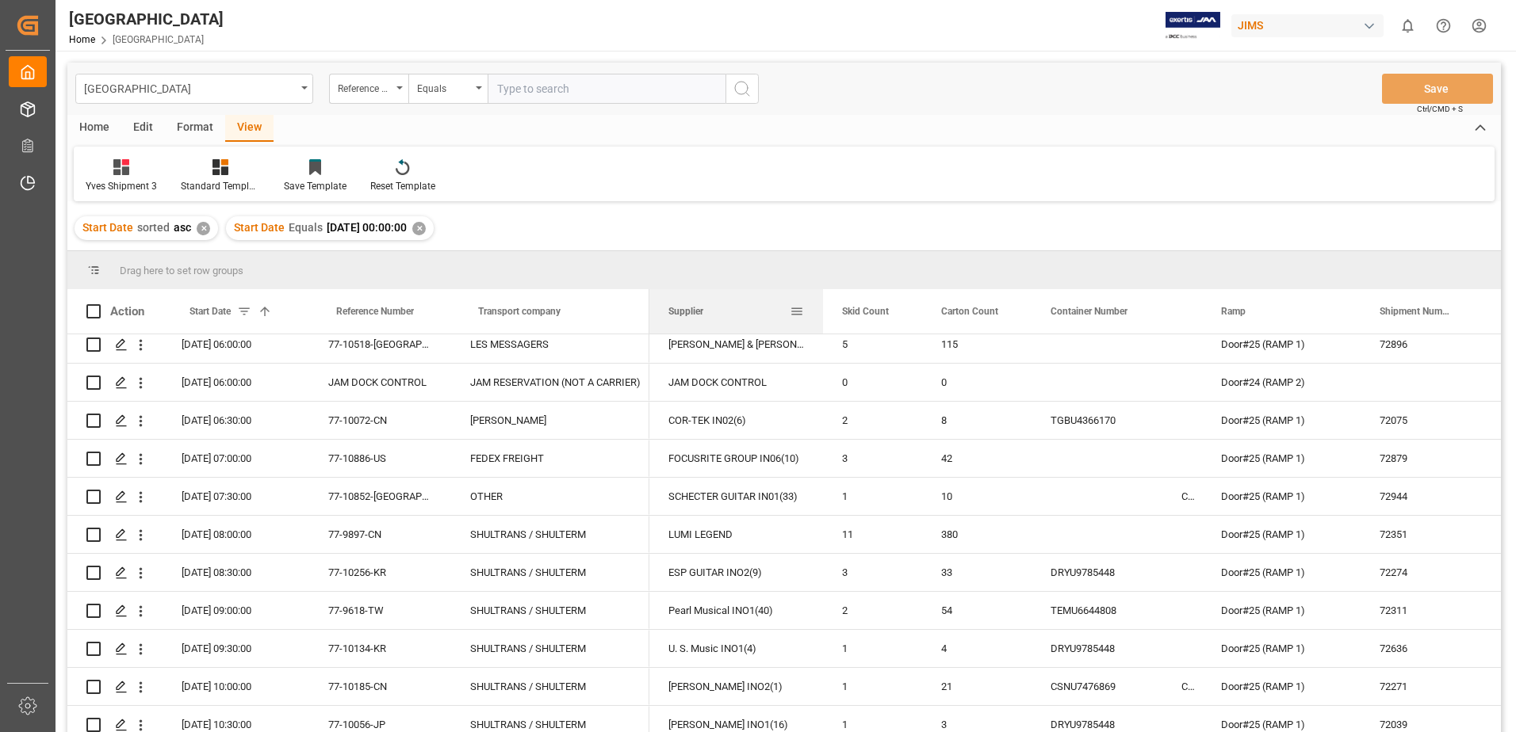
drag, startPoint x: 841, startPoint y: 306, endPoint x: 822, endPoint y: 310, distance: 19.4
click at [822, 310] on div at bounding box center [823, 311] width 6 height 44
click at [90, 310] on span at bounding box center [93, 311] width 14 height 14
click at [98, 304] on input "checkbox" at bounding box center [98, 304] width 0 height 0
checkbox input "true"
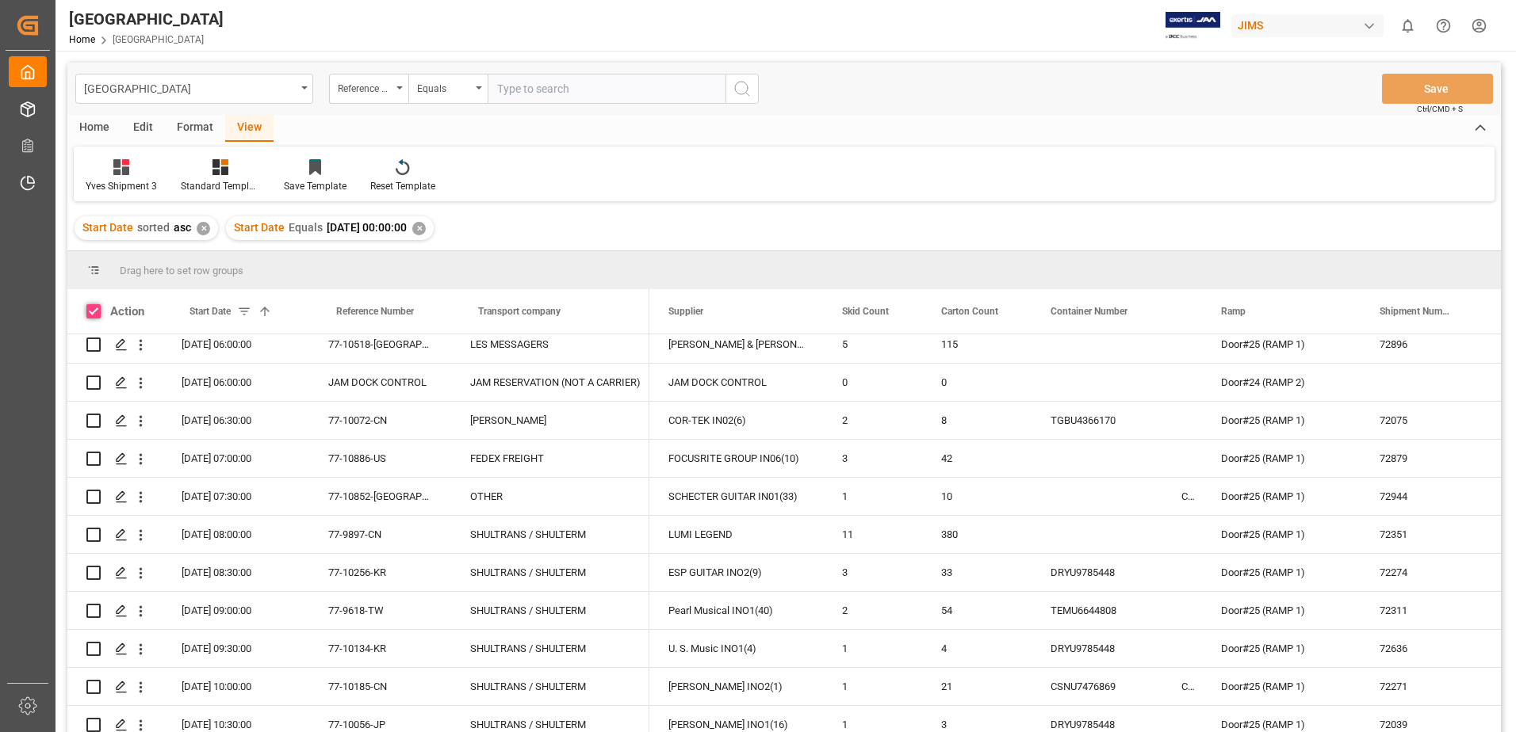
checkbox input "true"
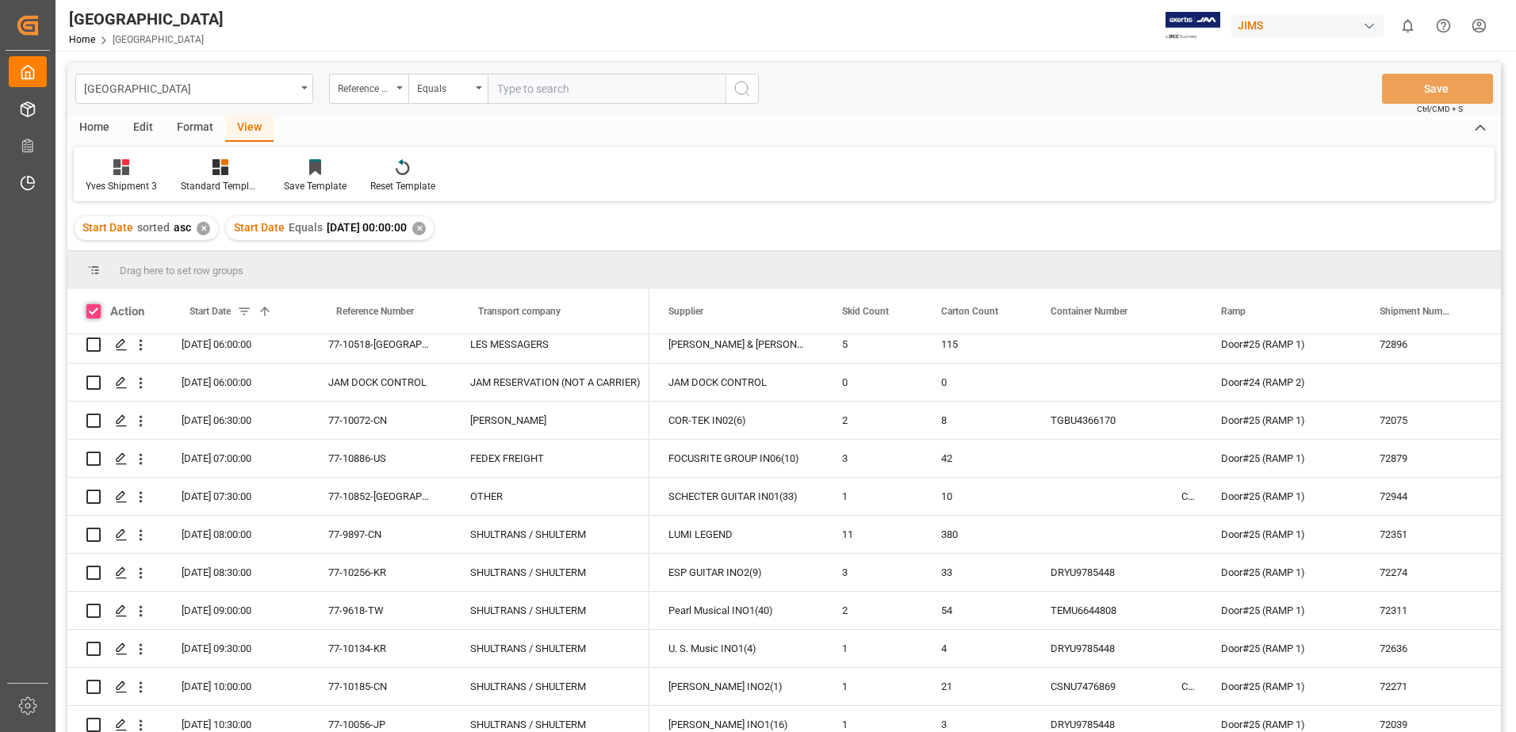
checkbox input "true"
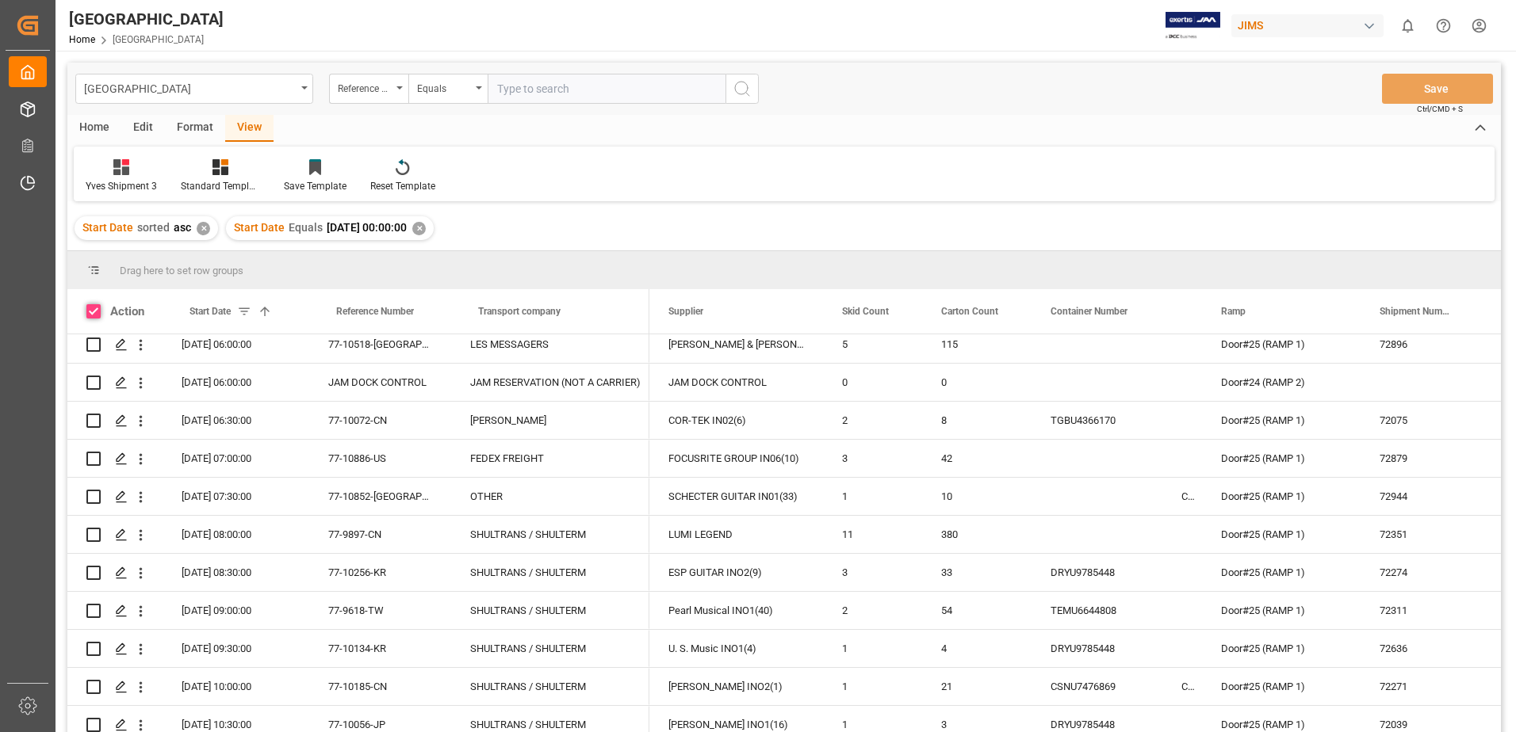
checkbox input "true"
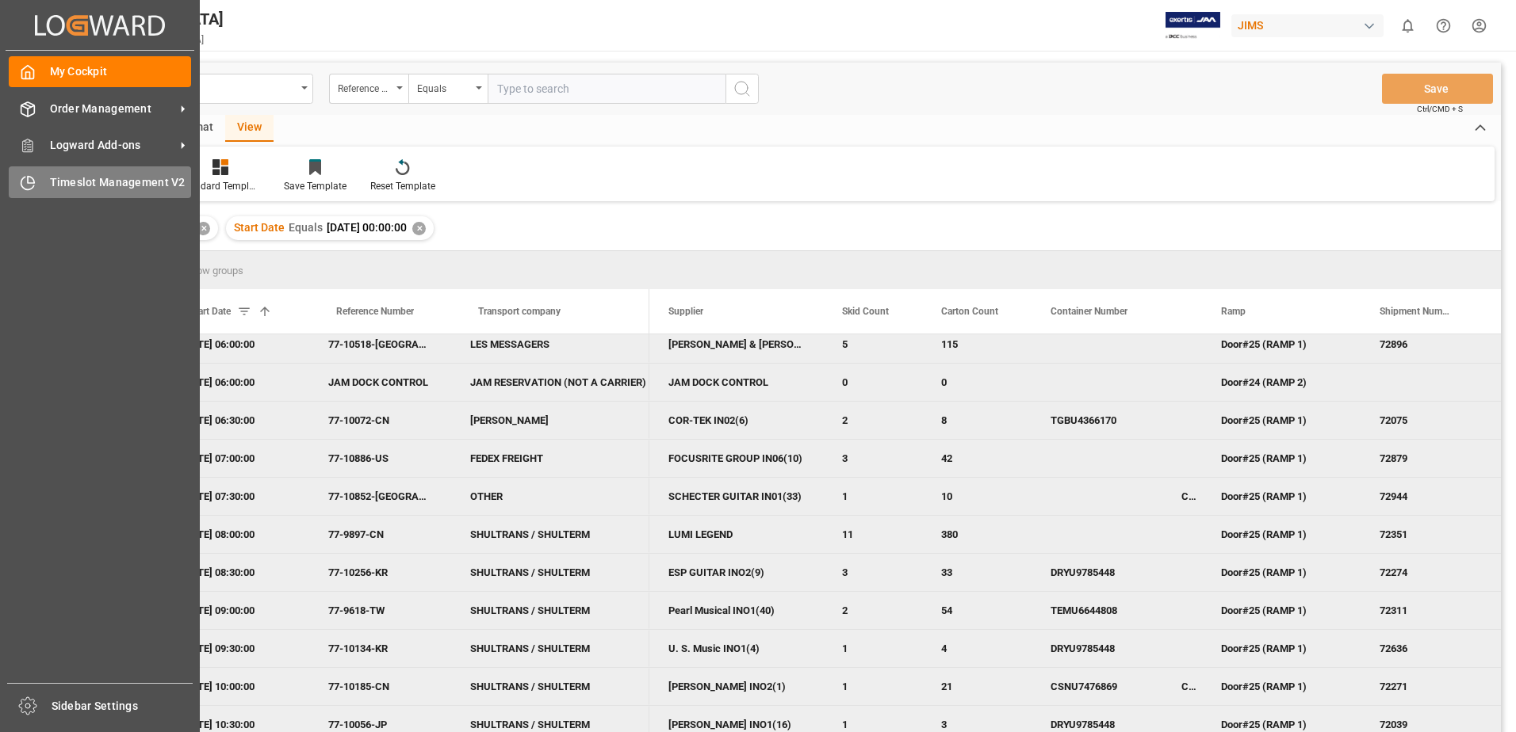
click at [68, 184] on span "Timeslot Management V2" at bounding box center [121, 182] width 142 height 17
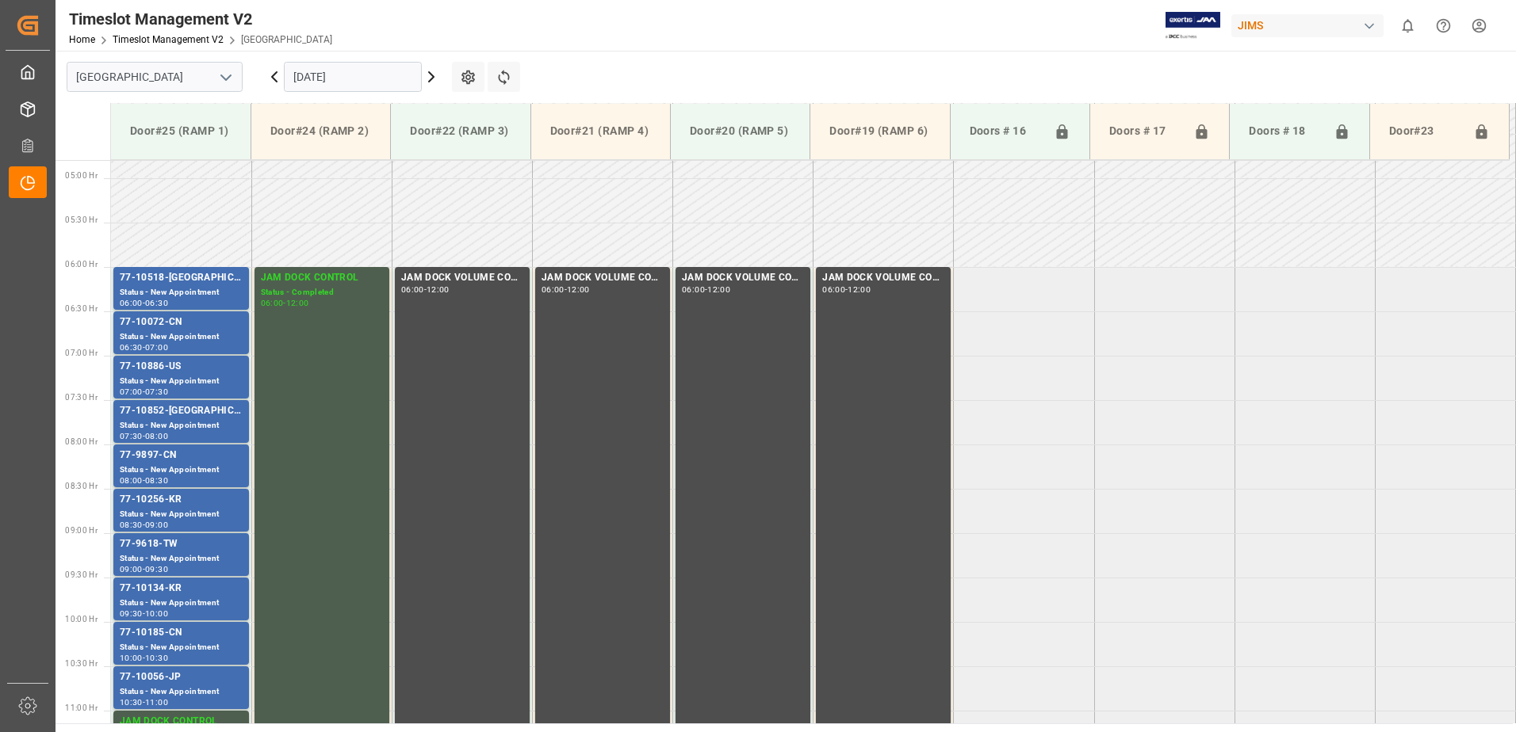
scroll to position [523, 0]
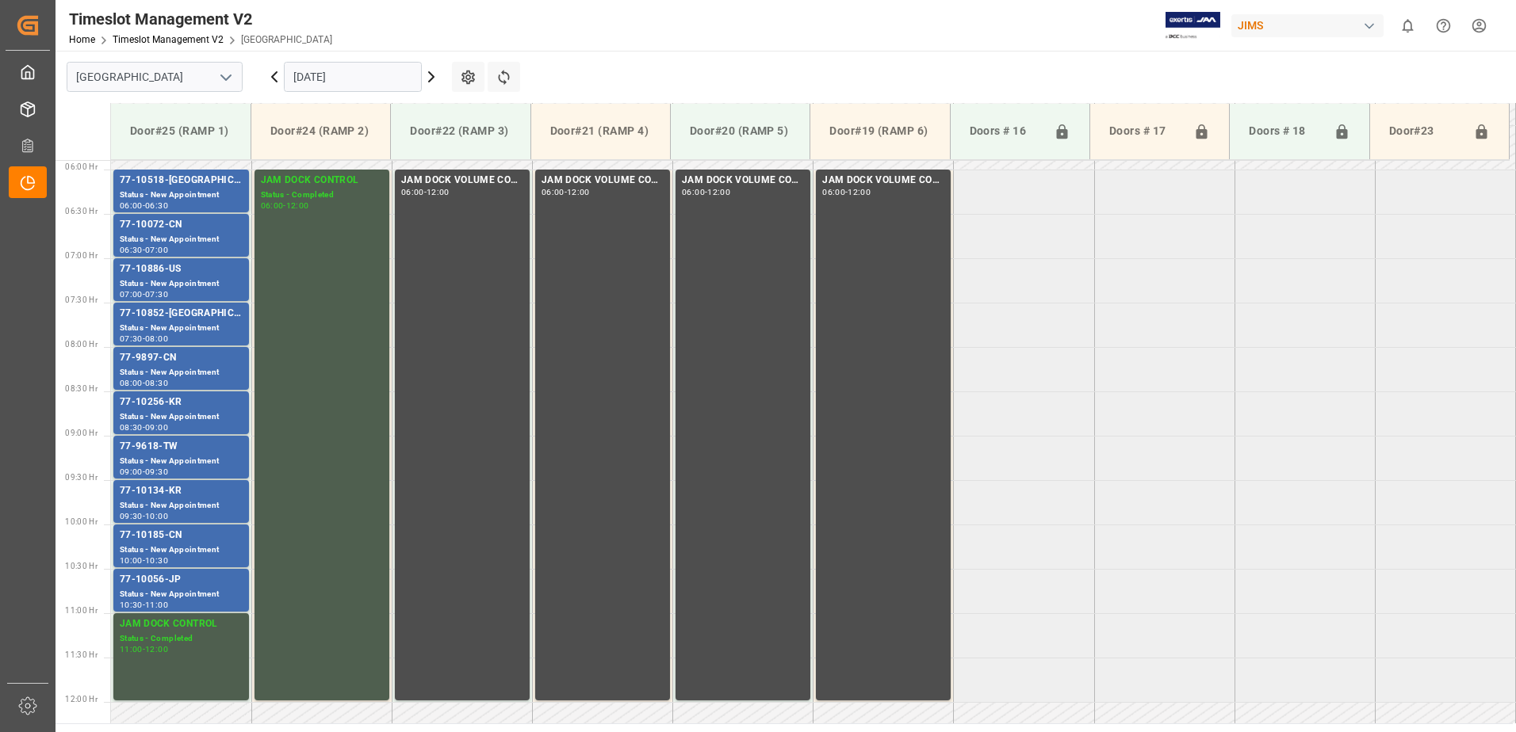
click at [275, 74] on icon at bounding box center [274, 77] width 5 height 10
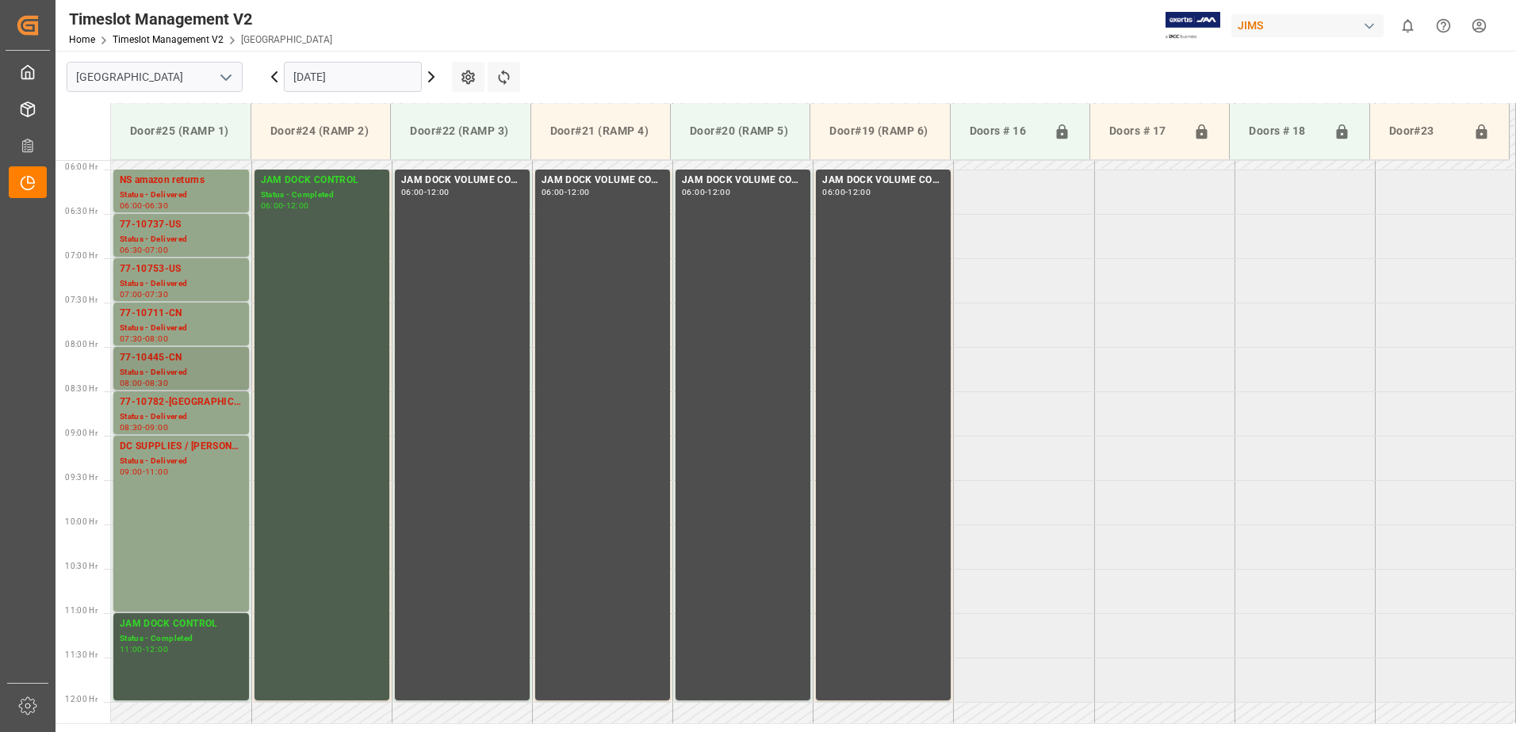
click at [168, 365] on div "77-10445-CN" at bounding box center [181, 358] width 123 height 16
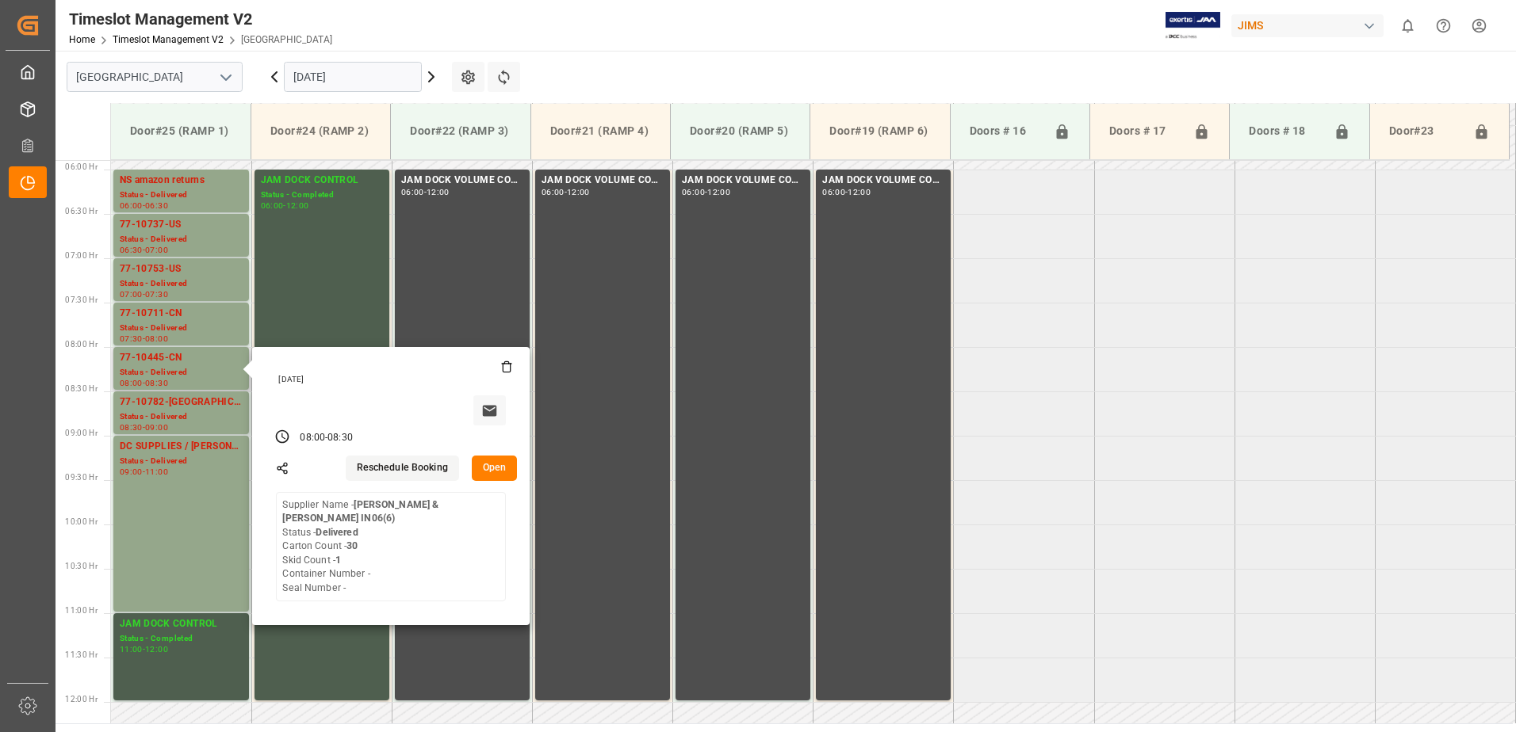
click at [494, 465] on button "Open" at bounding box center [495, 468] width 46 height 25
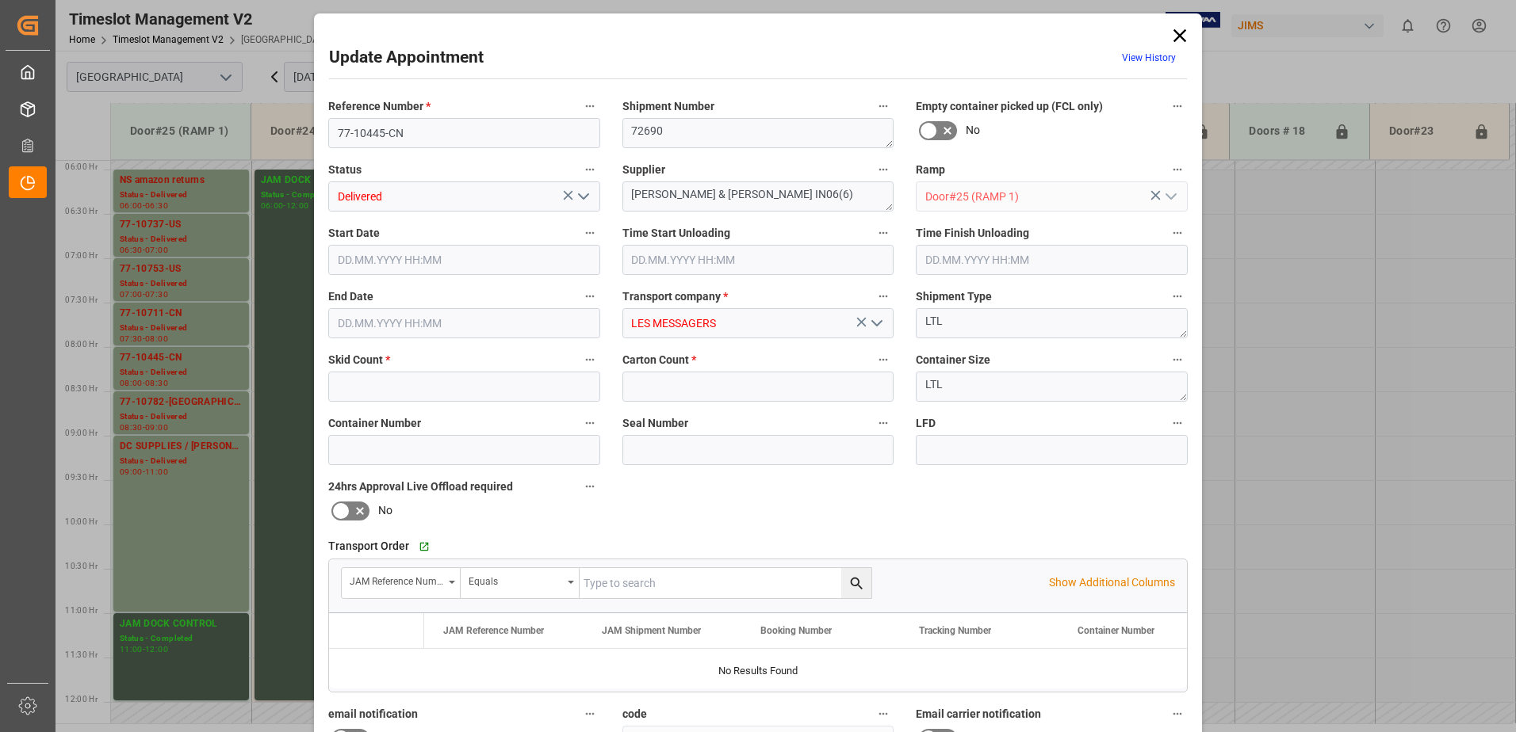
type input "1"
type input "30"
type input "[DATE] 08:00"
type input "[DATE] 08:30"
type input "[DATE] 22:17"
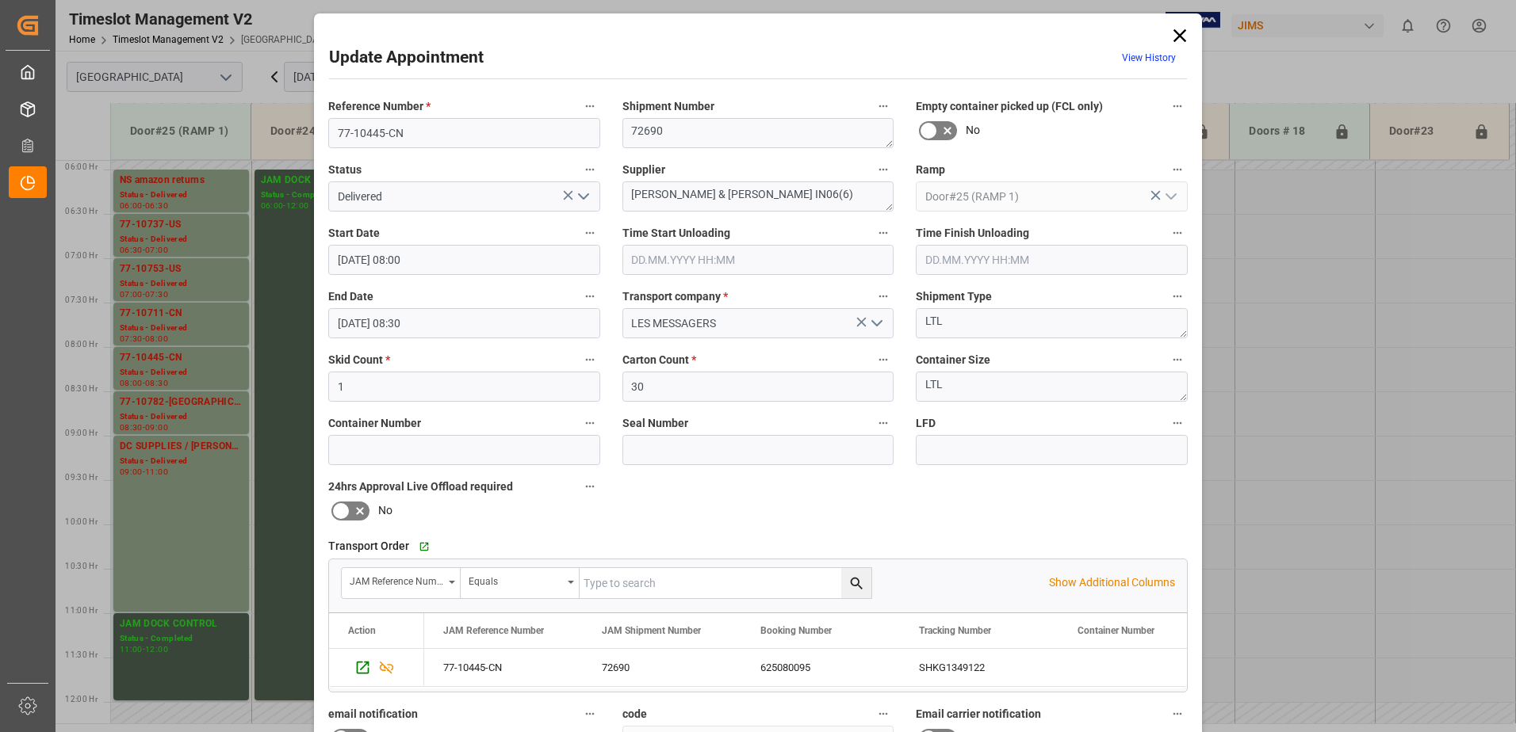
click at [579, 196] on icon "open menu" at bounding box center [583, 196] width 19 height 19
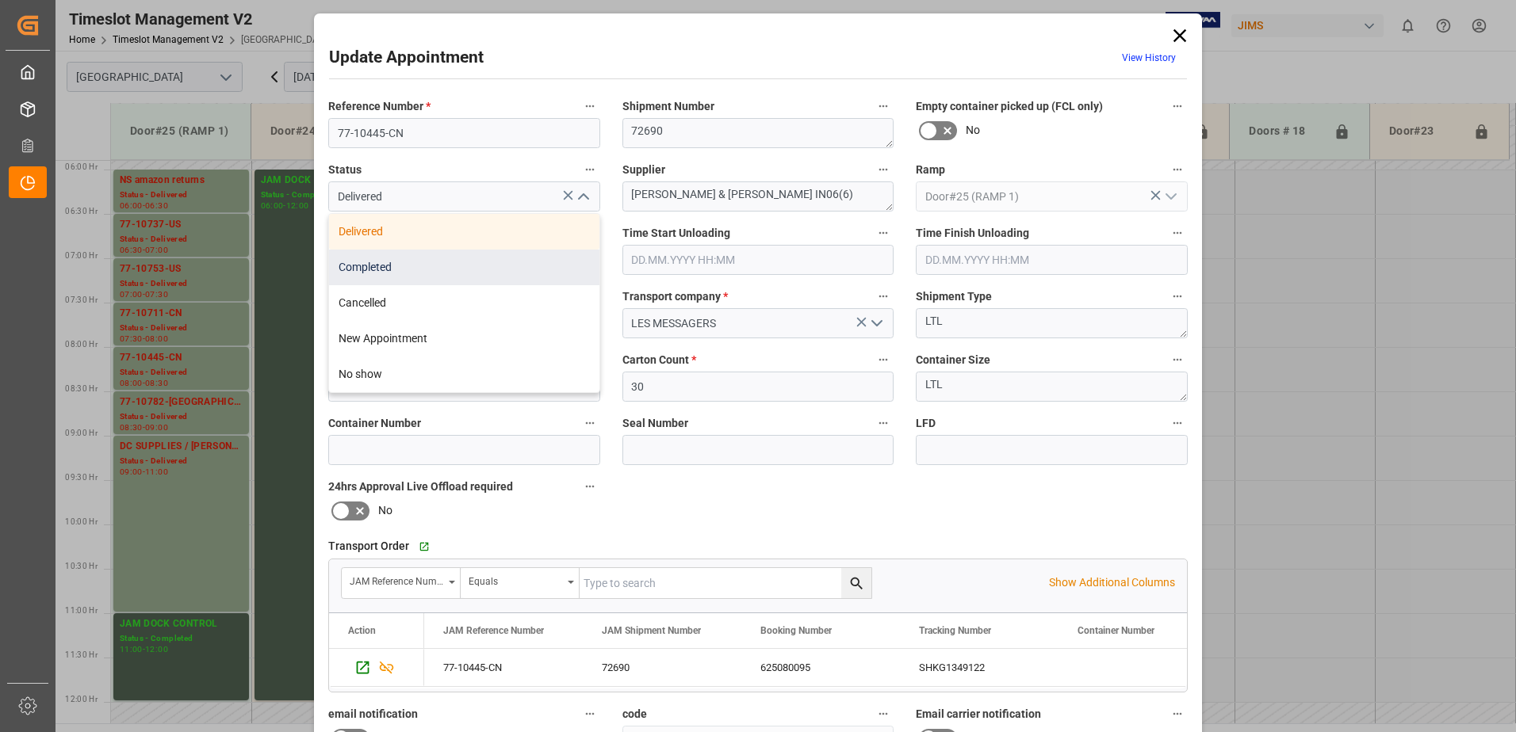
click at [457, 266] on div "Completed" at bounding box center [464, 268] width 270 height 36
type input "Completed"
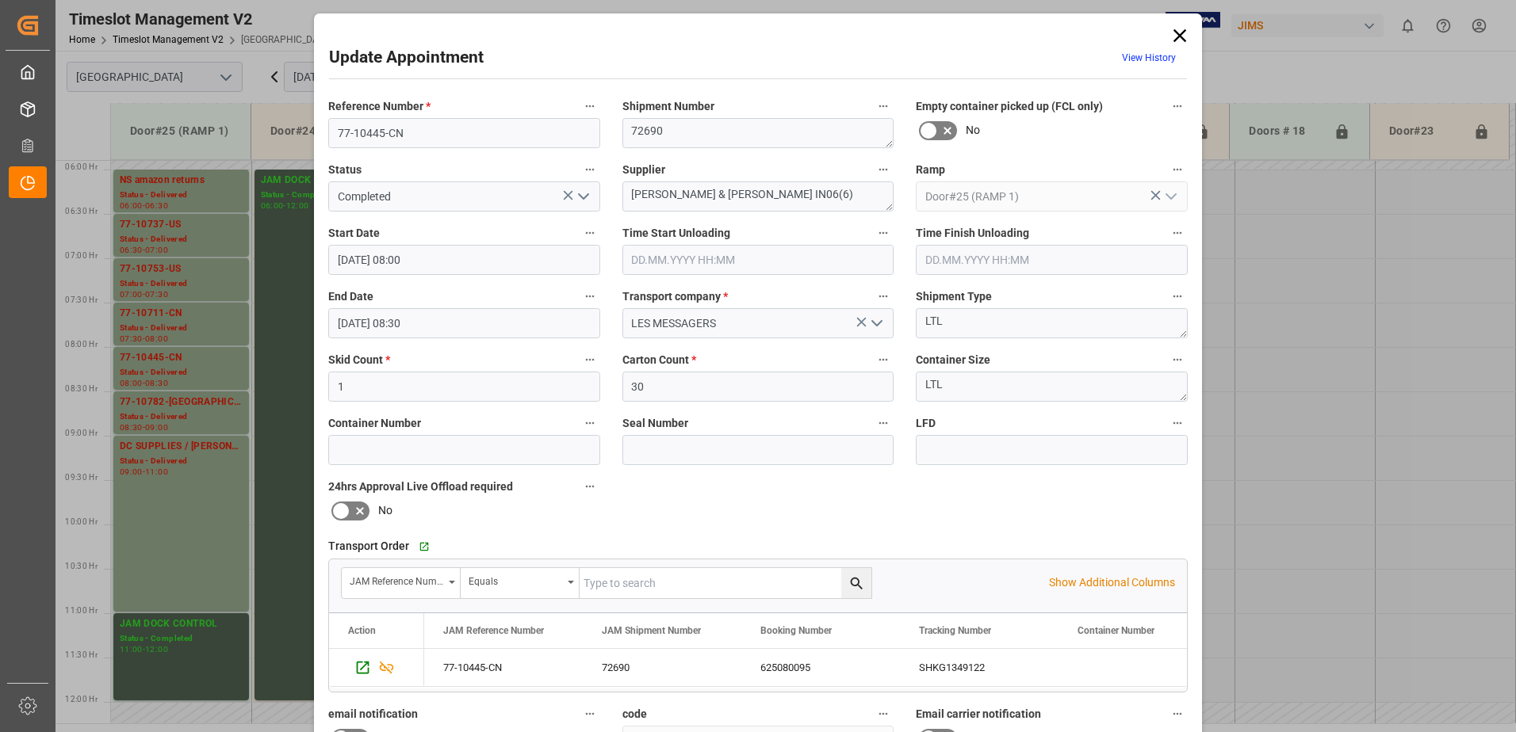
click at [650, 266] on input "text" at bounding box center [758, 260] width 272 height 30
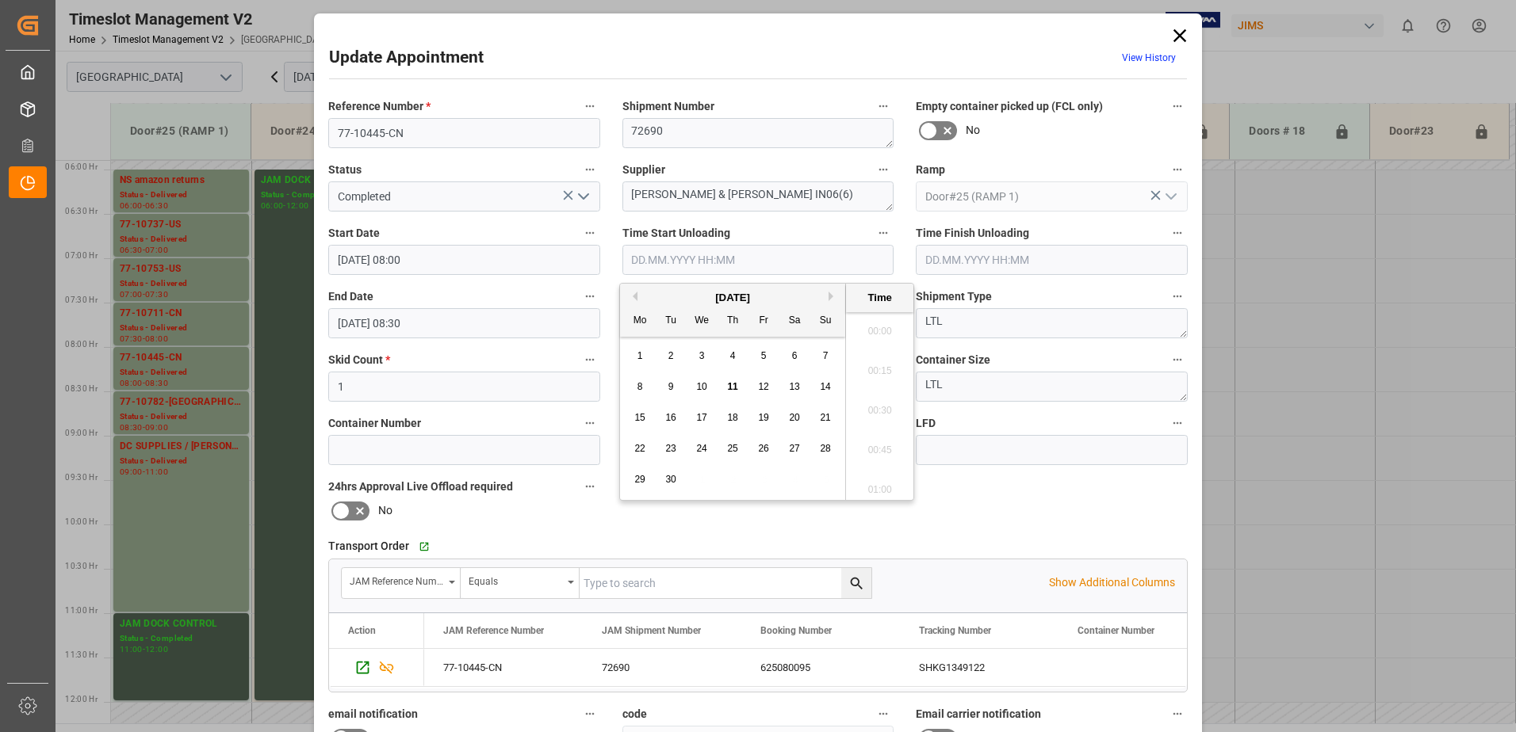
scroll to position [1076, 0]
click at [702, 384] on span "10" at bounding box center [701, 386] width 10 height 11
click at [877, 365] on li "09:30" at bounding box center [879, 366] width 67 height 40
type input "[DATE] 09:30"
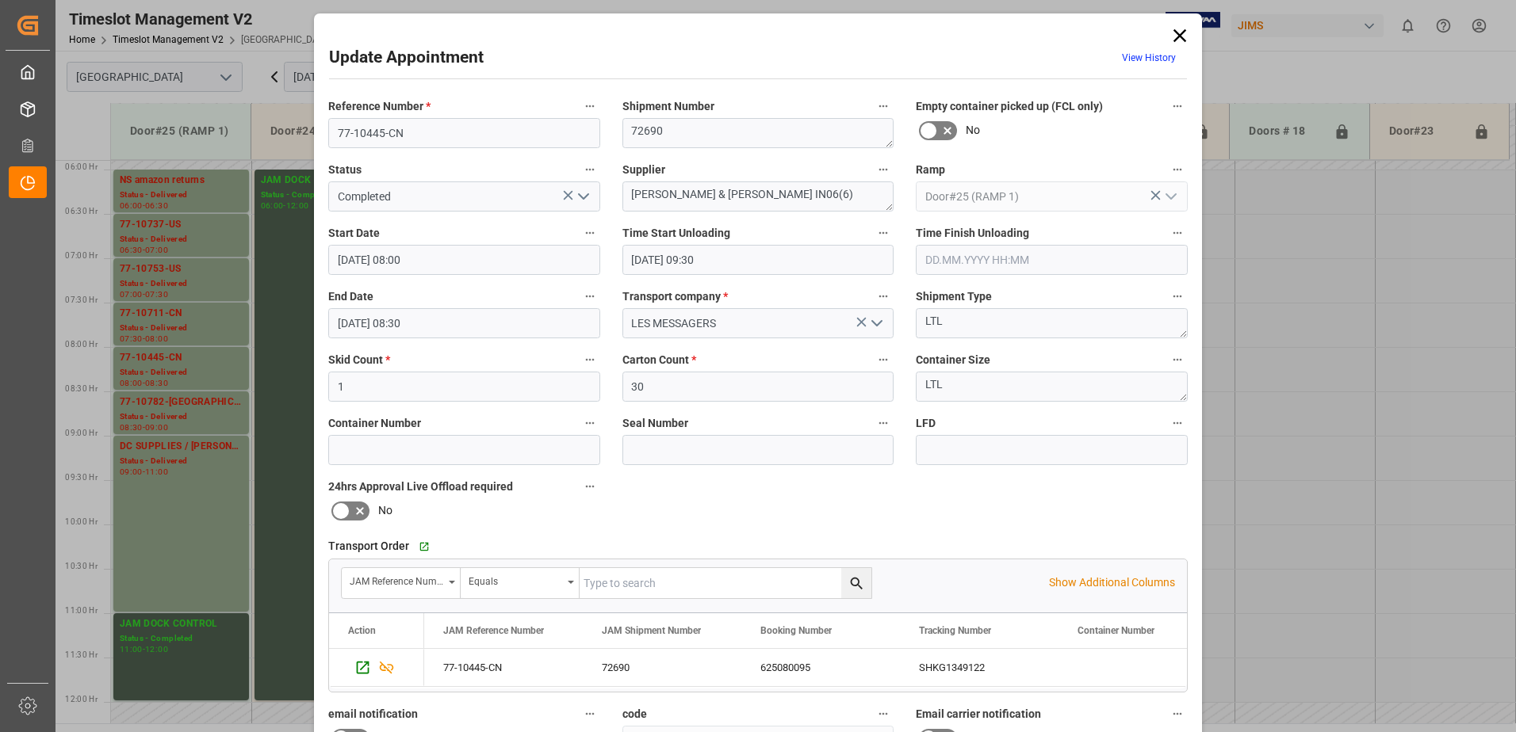
click at [953, 257] on input "text" at bounding box center [1052, 260] width 272 height 30
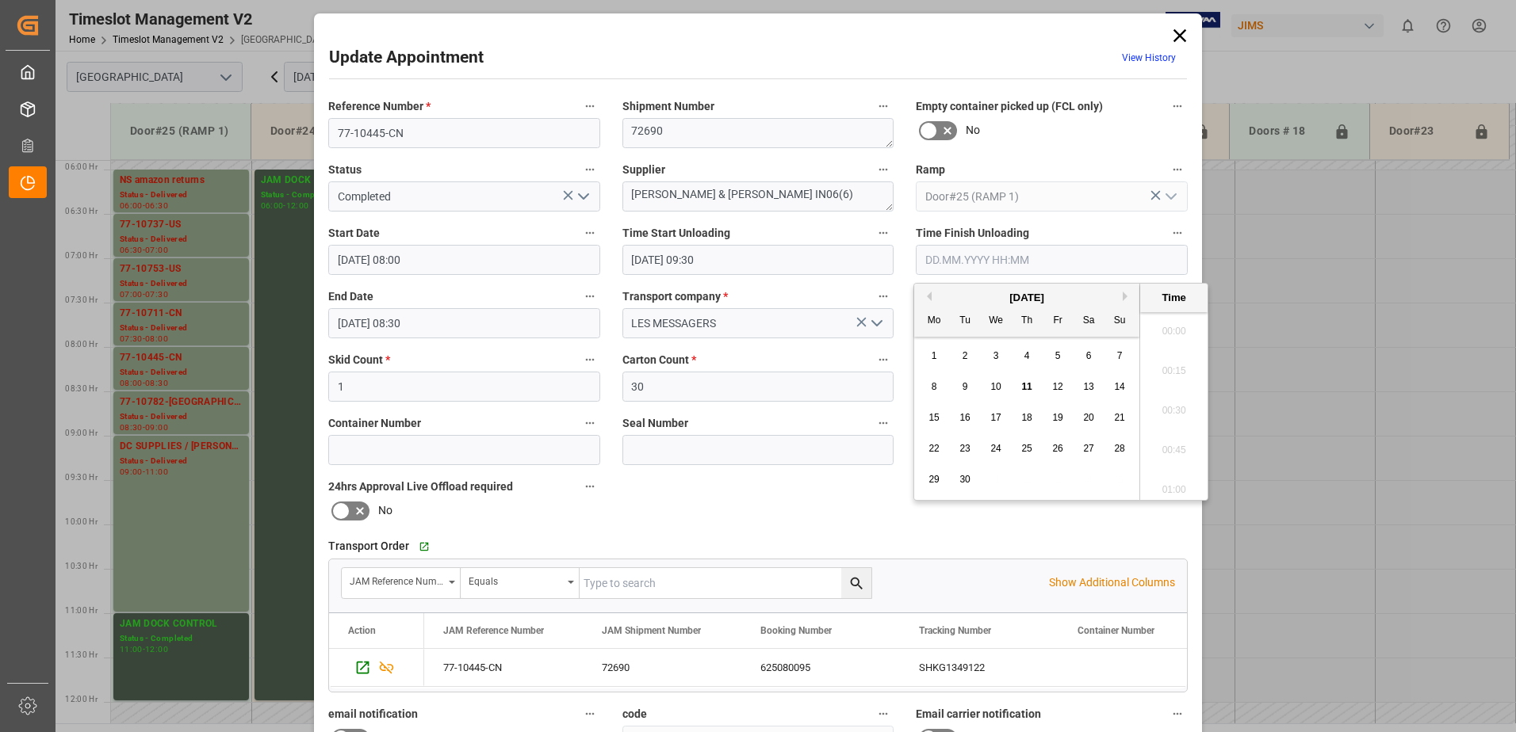
scroll to position [1076, 0]
click at [996, 387] on span "10" at bounding box center [995, 386] width 10 height 11
click at [1161, 406] on li "09:45" at bounding box center [1173, 406] width 67 height 40
type input "[DATE] 09:45"
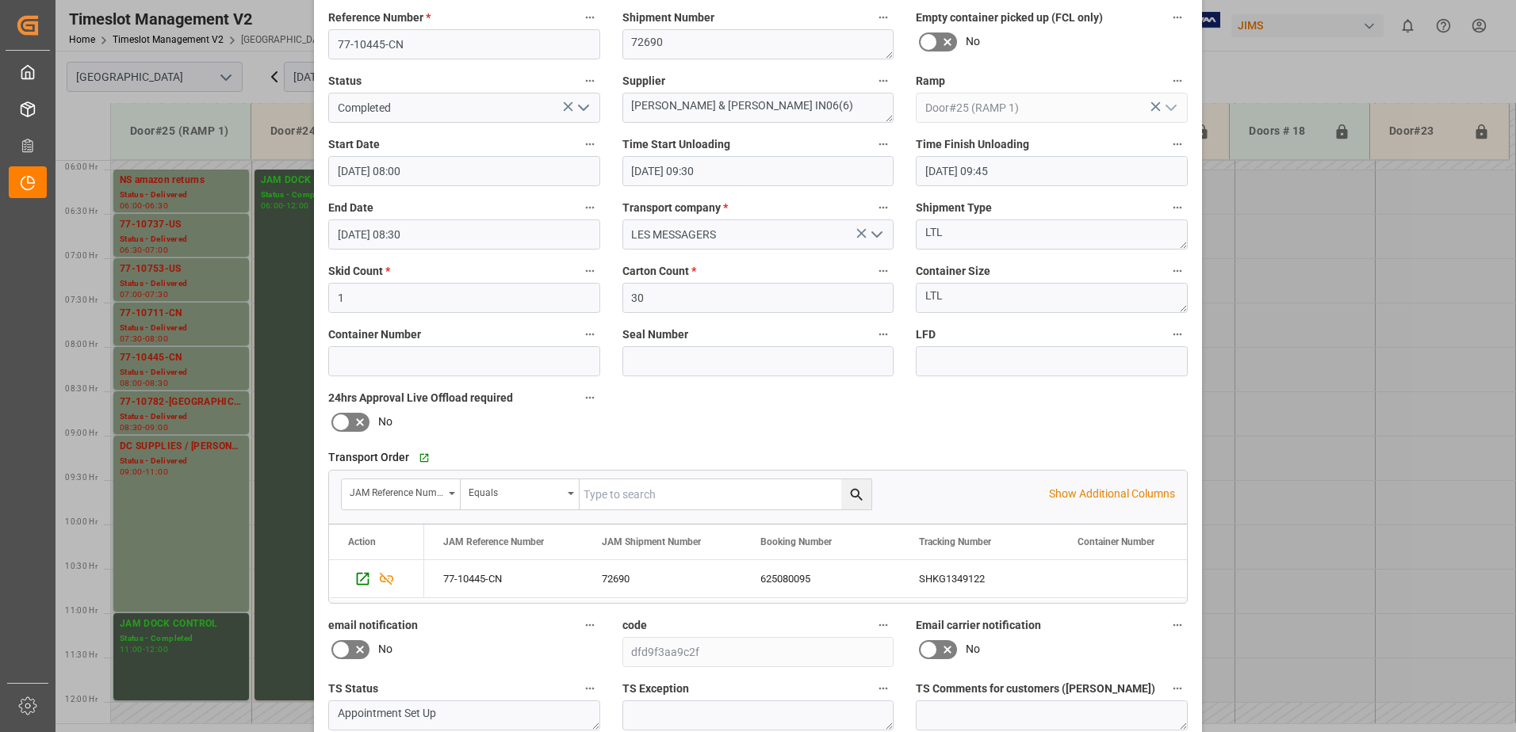
scroll to position [231, 0]
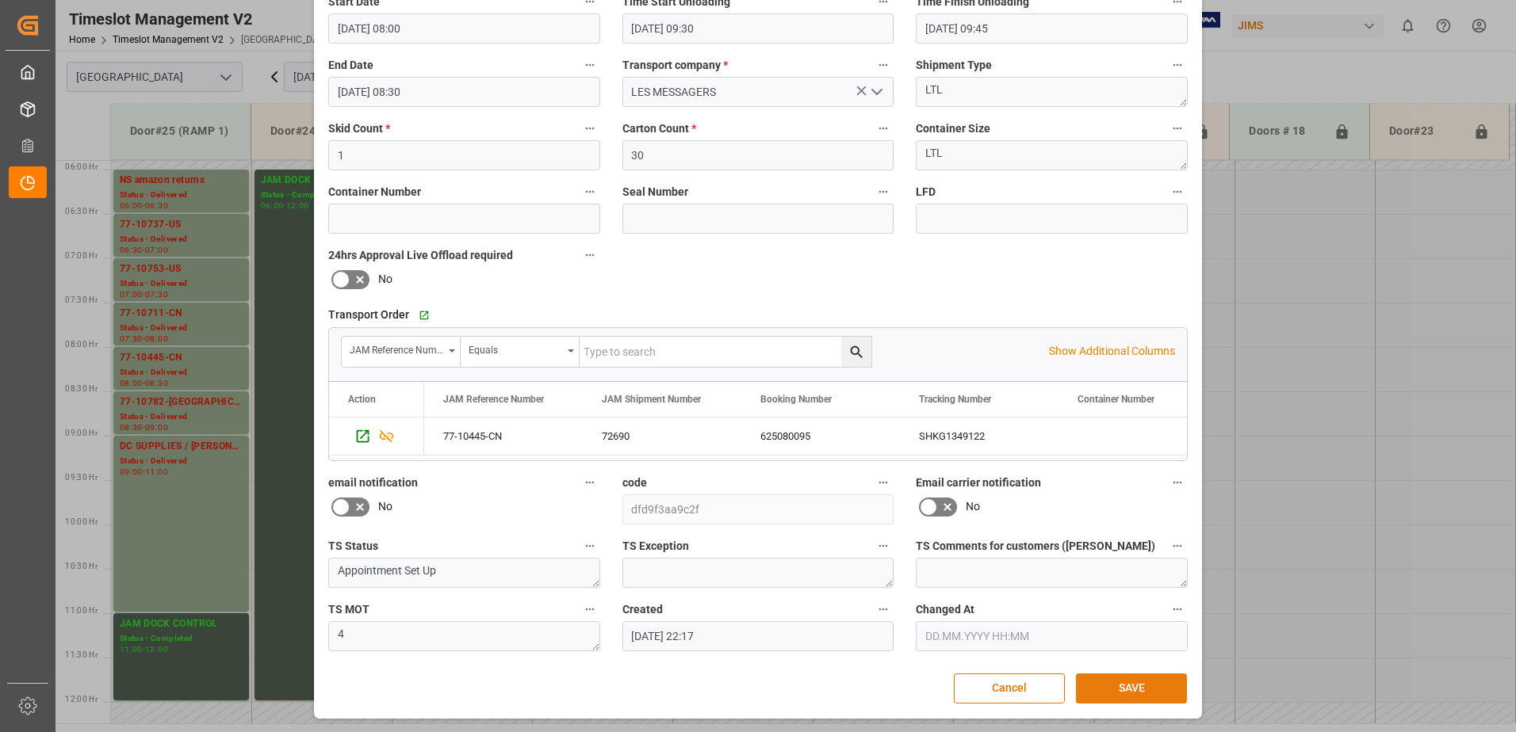
click at [1108, 688] on button "SAVE" at bounding box center [1131, 689] width 111 height 30
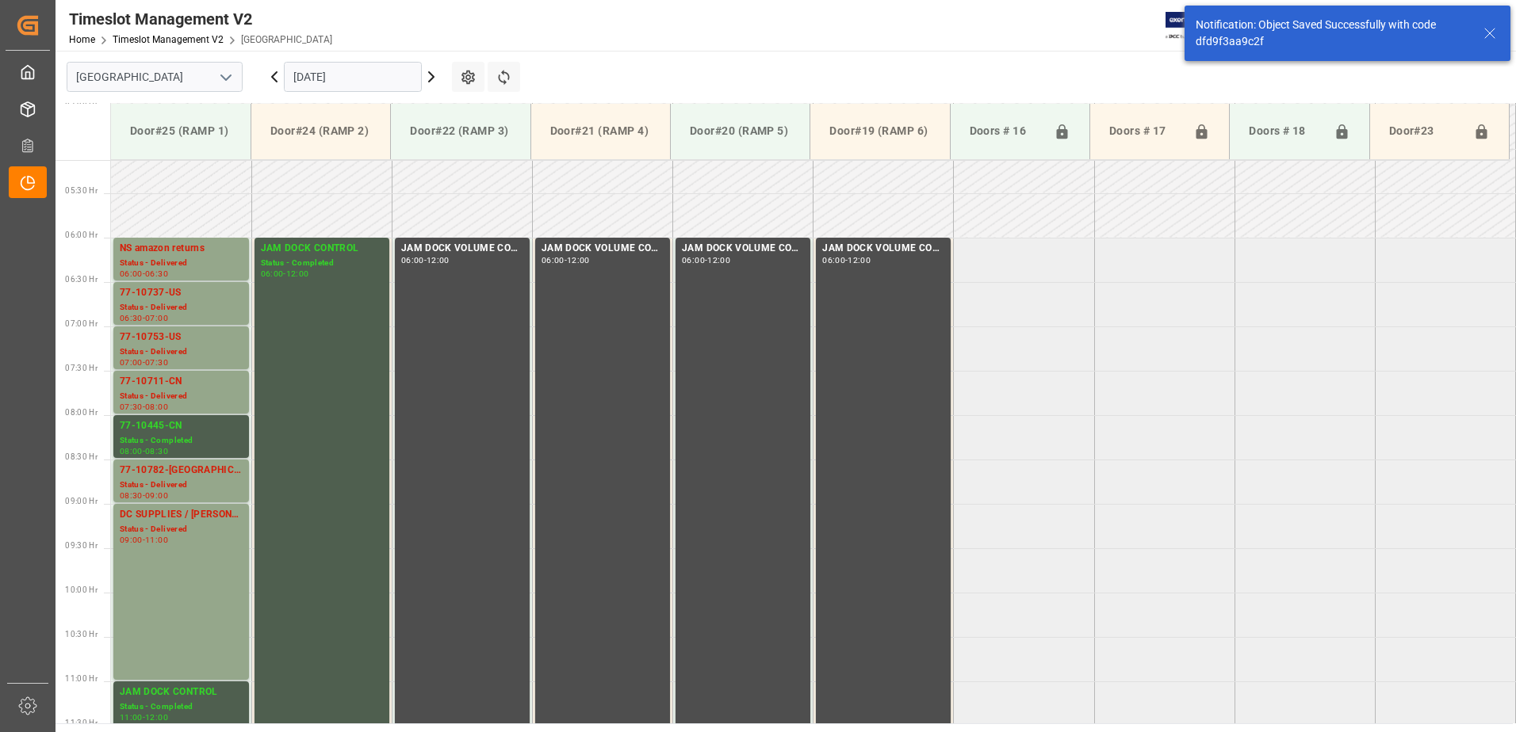
scroll to position [612, 0]
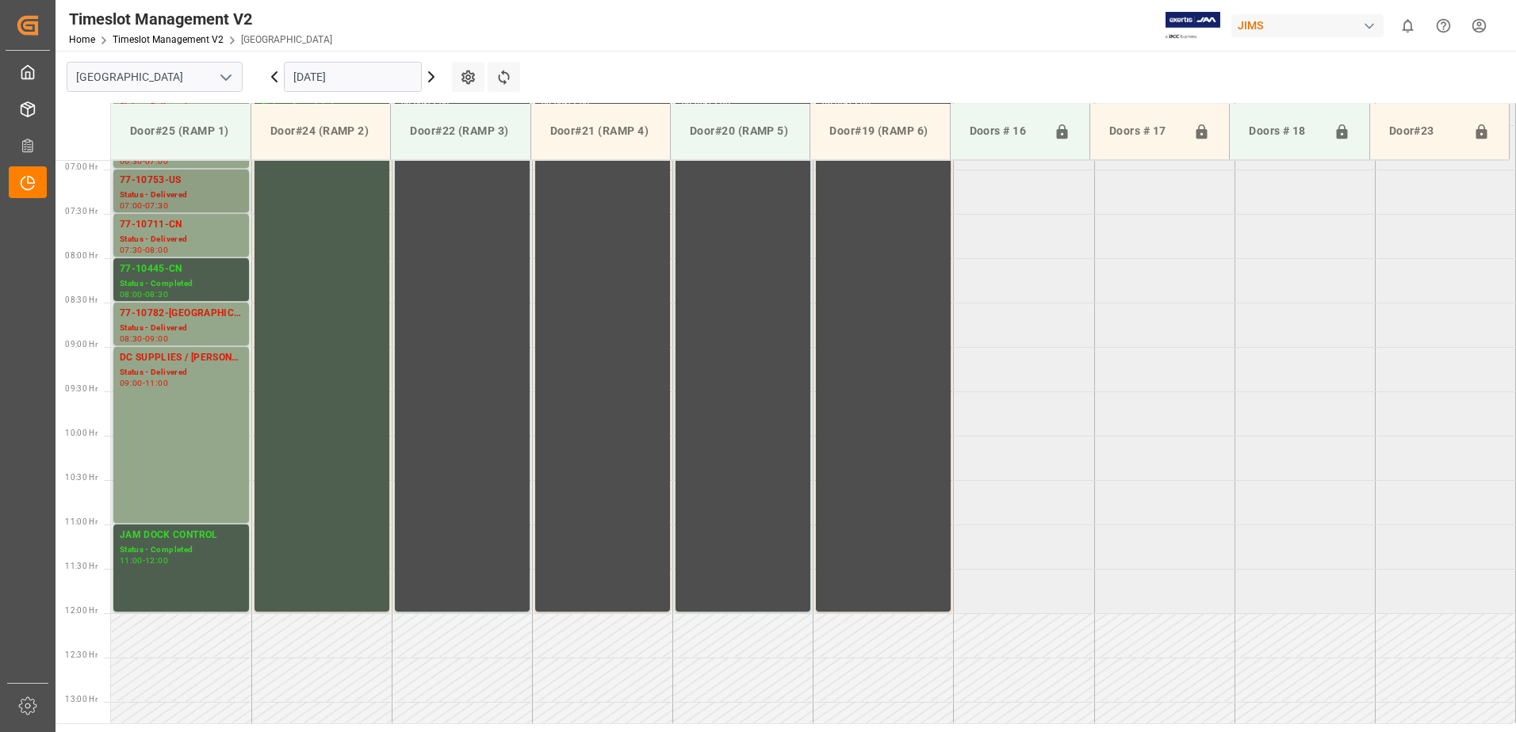
click at [166, 180] on div "77-10753-US" at bounding box center [181, 181] width 123 height 16
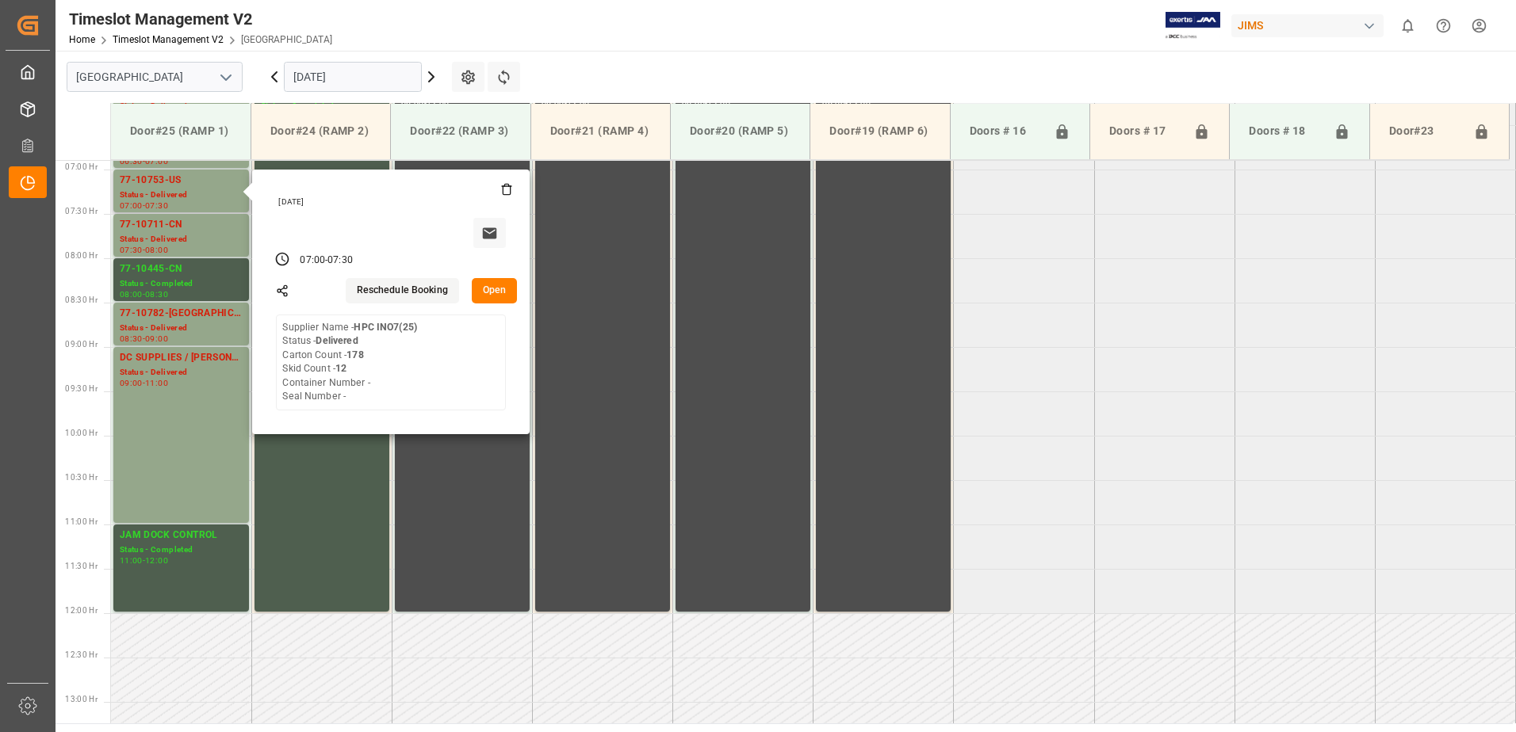
click at [499, 289] on button "Open" at bounding box center [495, 290] width 46 height 25
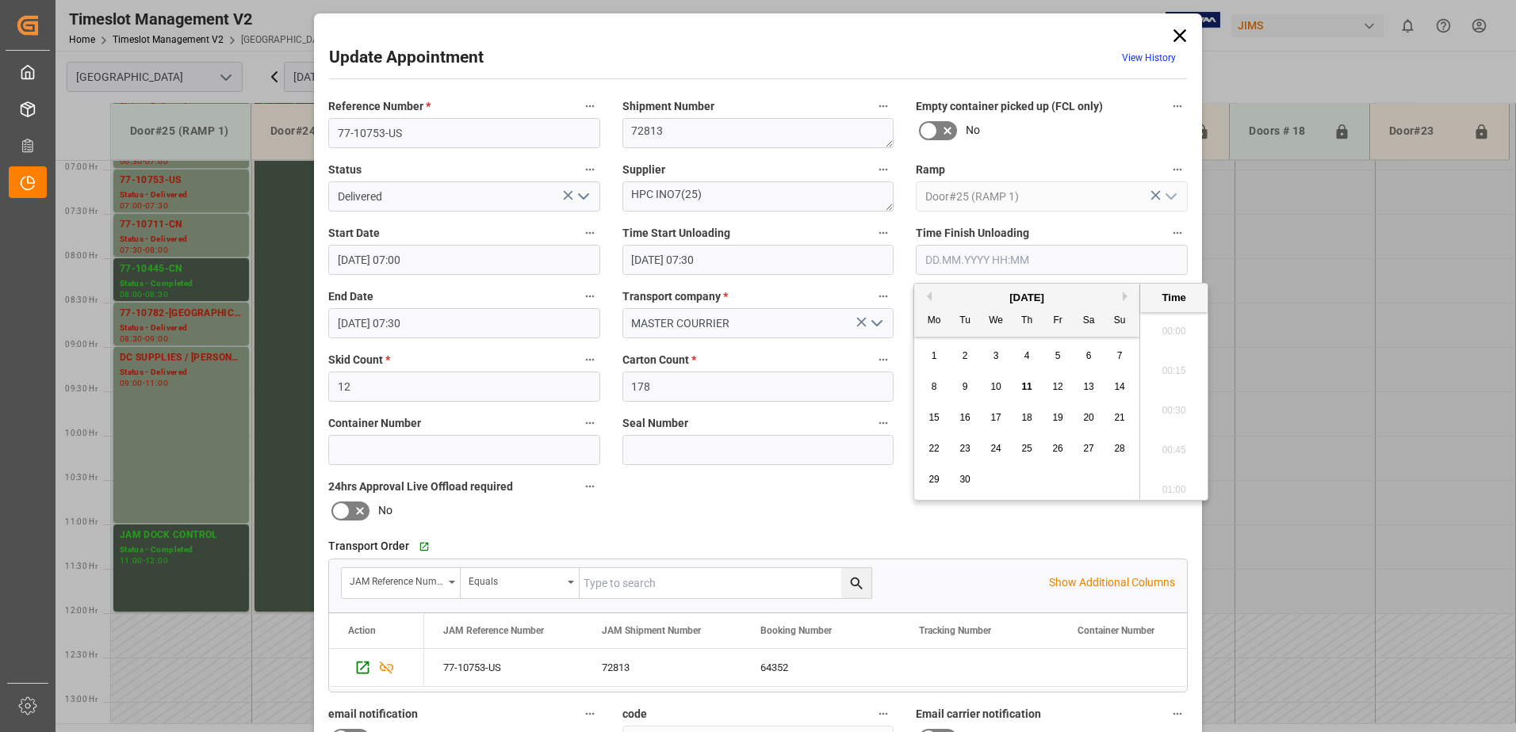
click at [986, 259] on input "text" at bounding box center [1052, 260] width 272 height 30
click at [999, 388] on span "10" at bounding box center [995, 386] width 10 height 11
click at [1171, 408] on li "08:30" at bounding box center [1173, 406] width 67 height 40
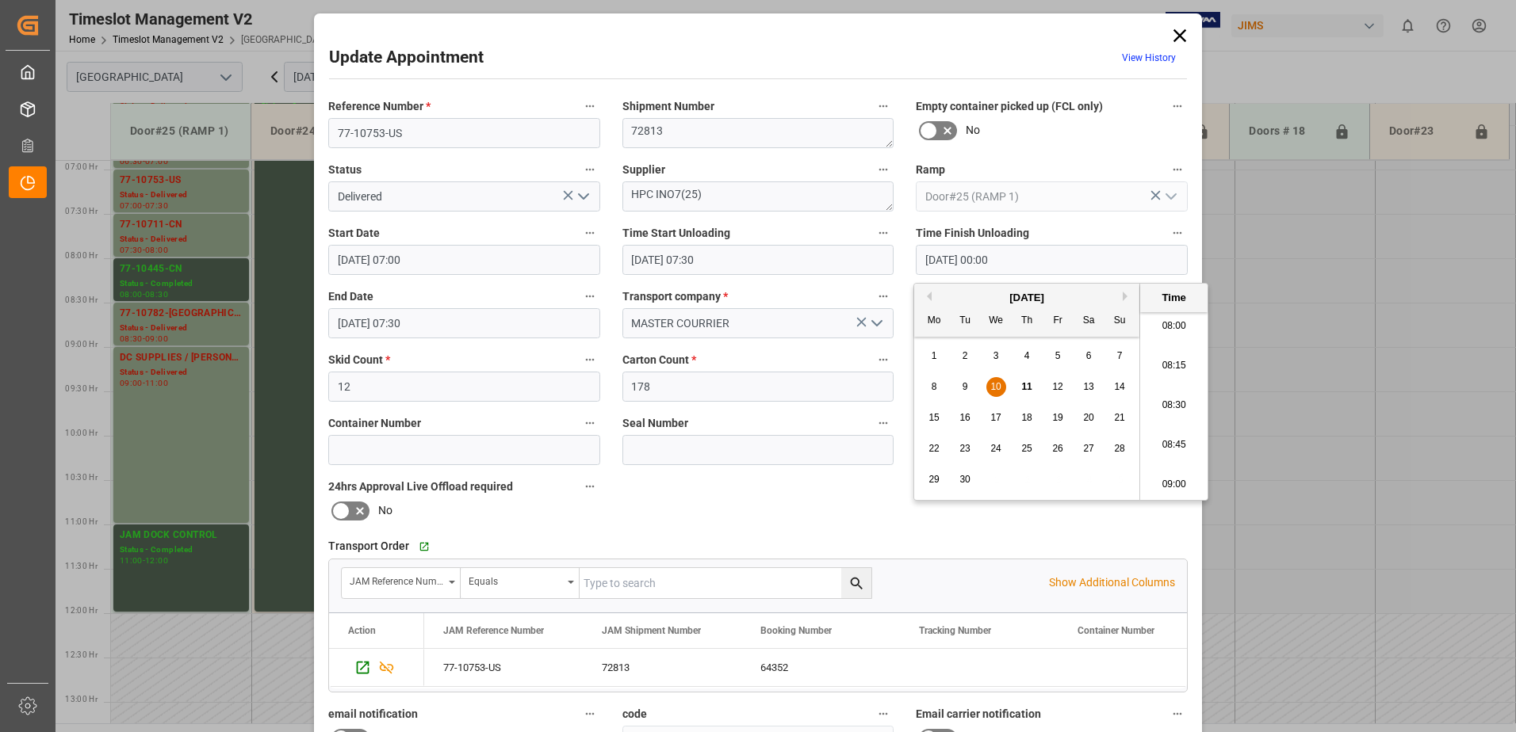
type input "[DATE] 08:30"
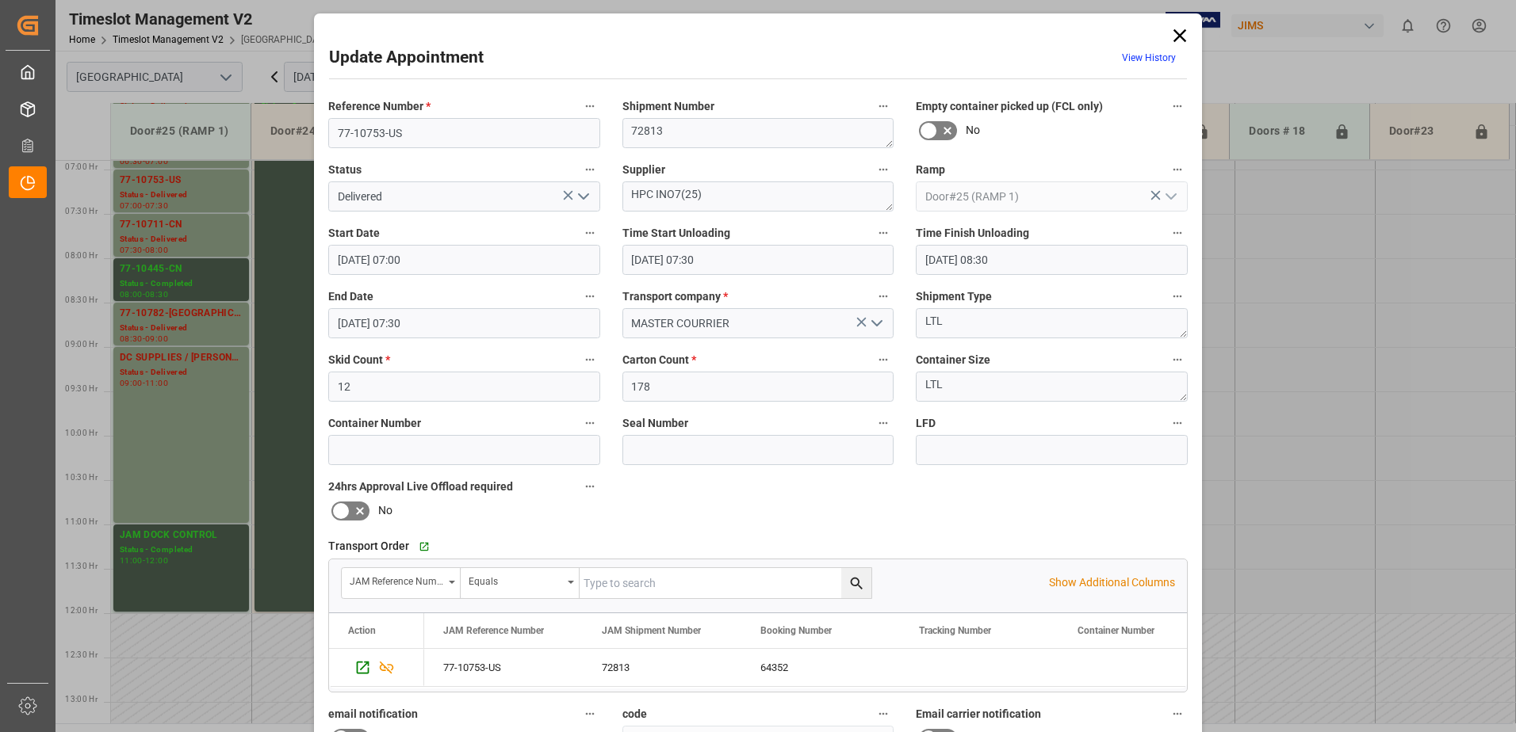
click at [579, 199] on polyline "open menu" at bounding box center [584, 196] width 10 height 5
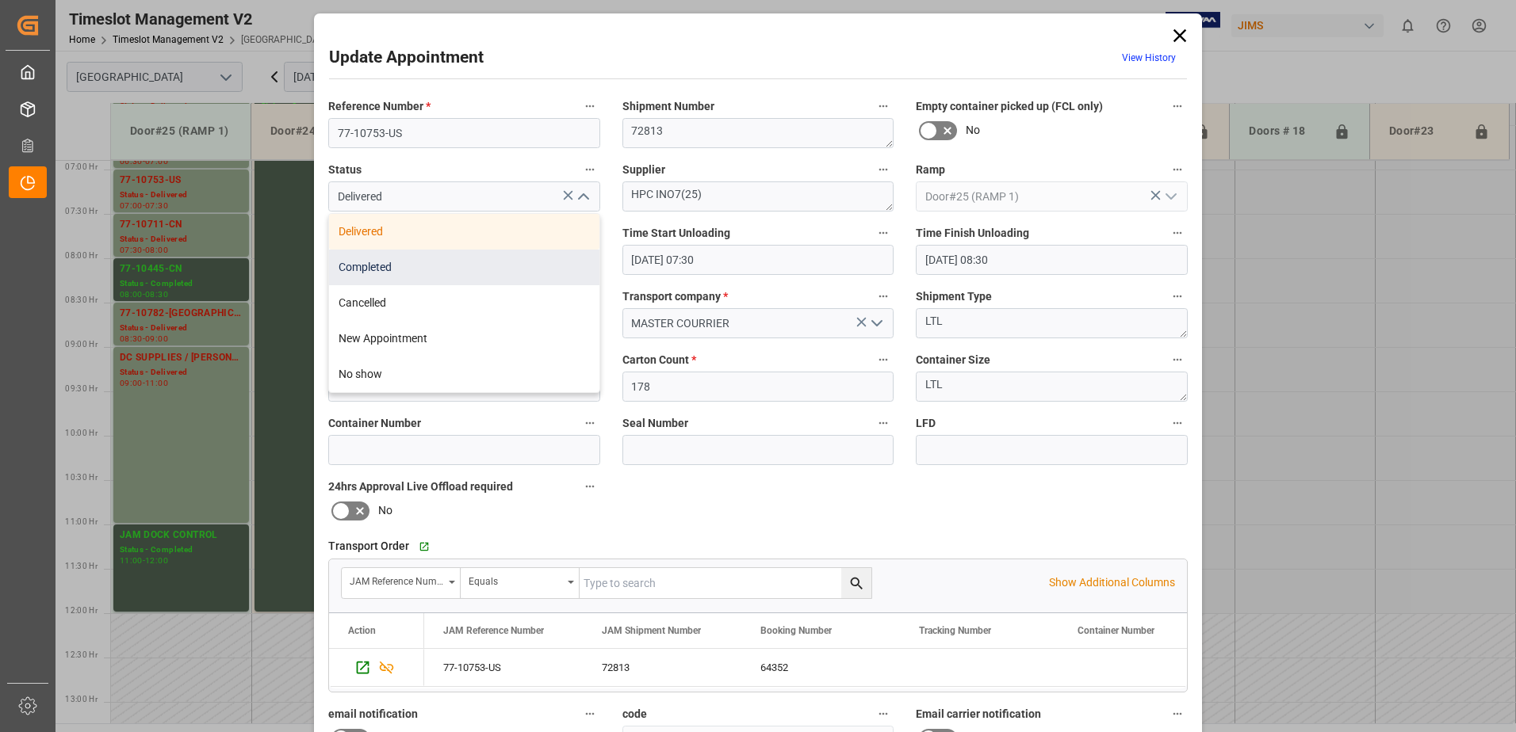
click at [513, 264] on div "Completed" at bounding box center [464, 268] width 270 height 36
type input "Completed"
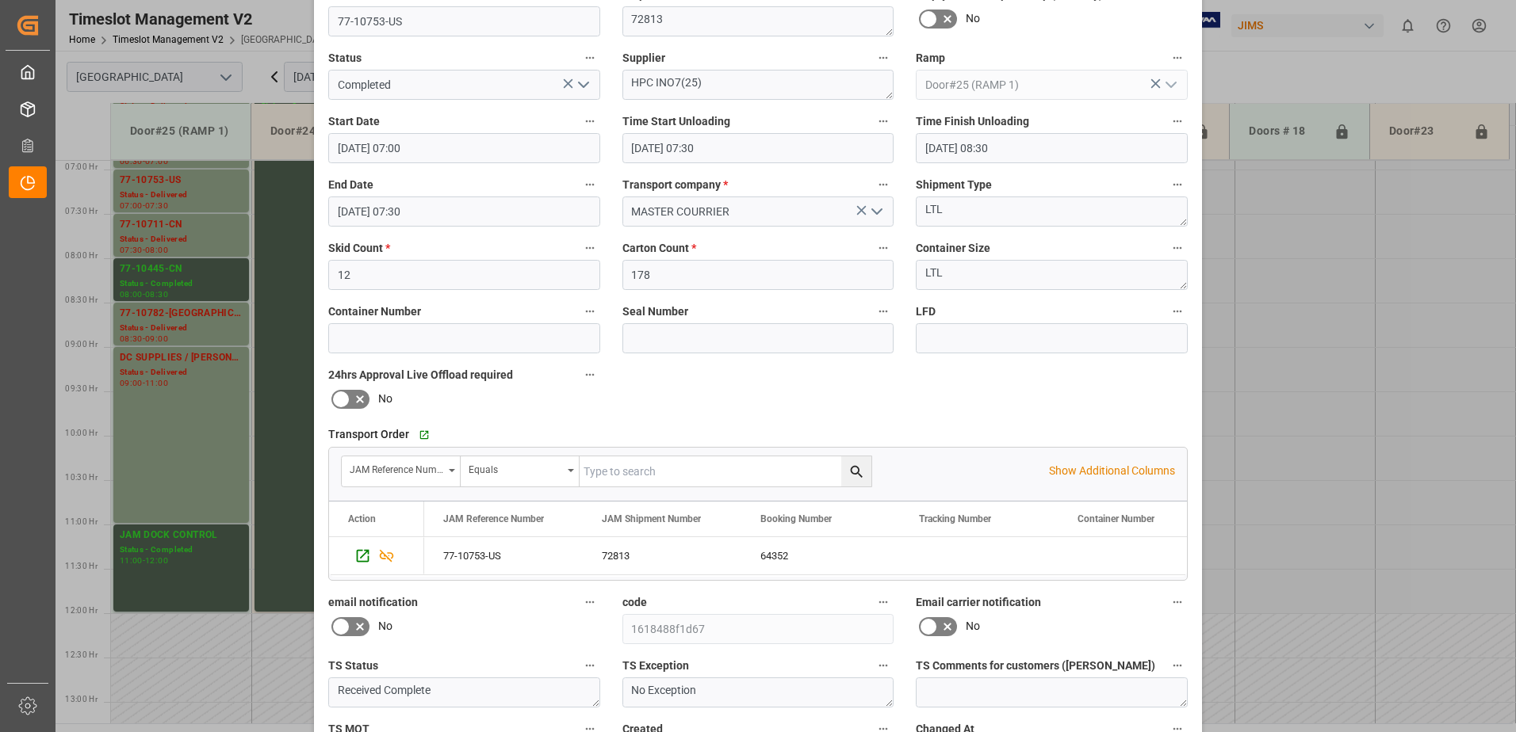
scroll to position [231, 0]
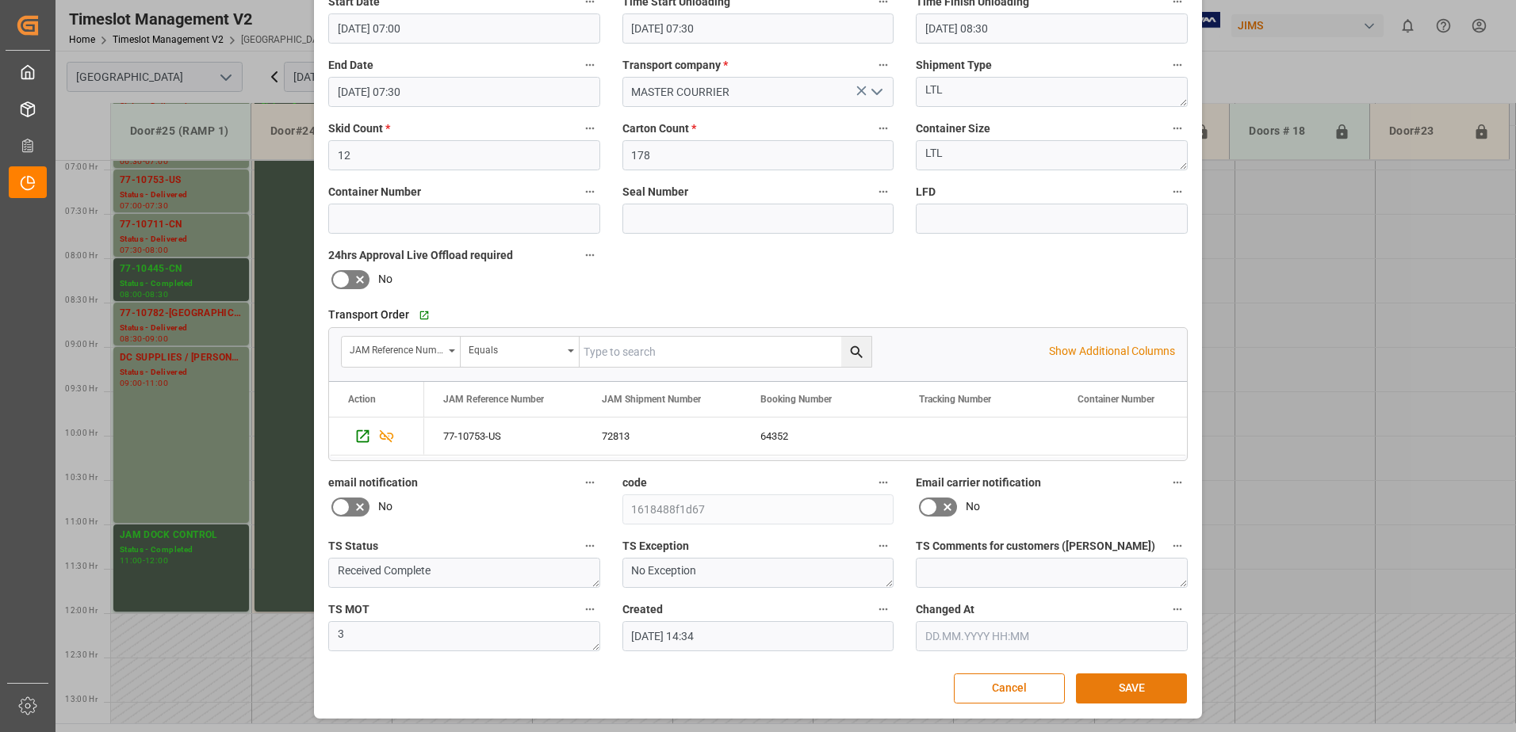
click at [1138, 686] on button "SAVE" at bounding box center [1131, 689] width 111 height 30
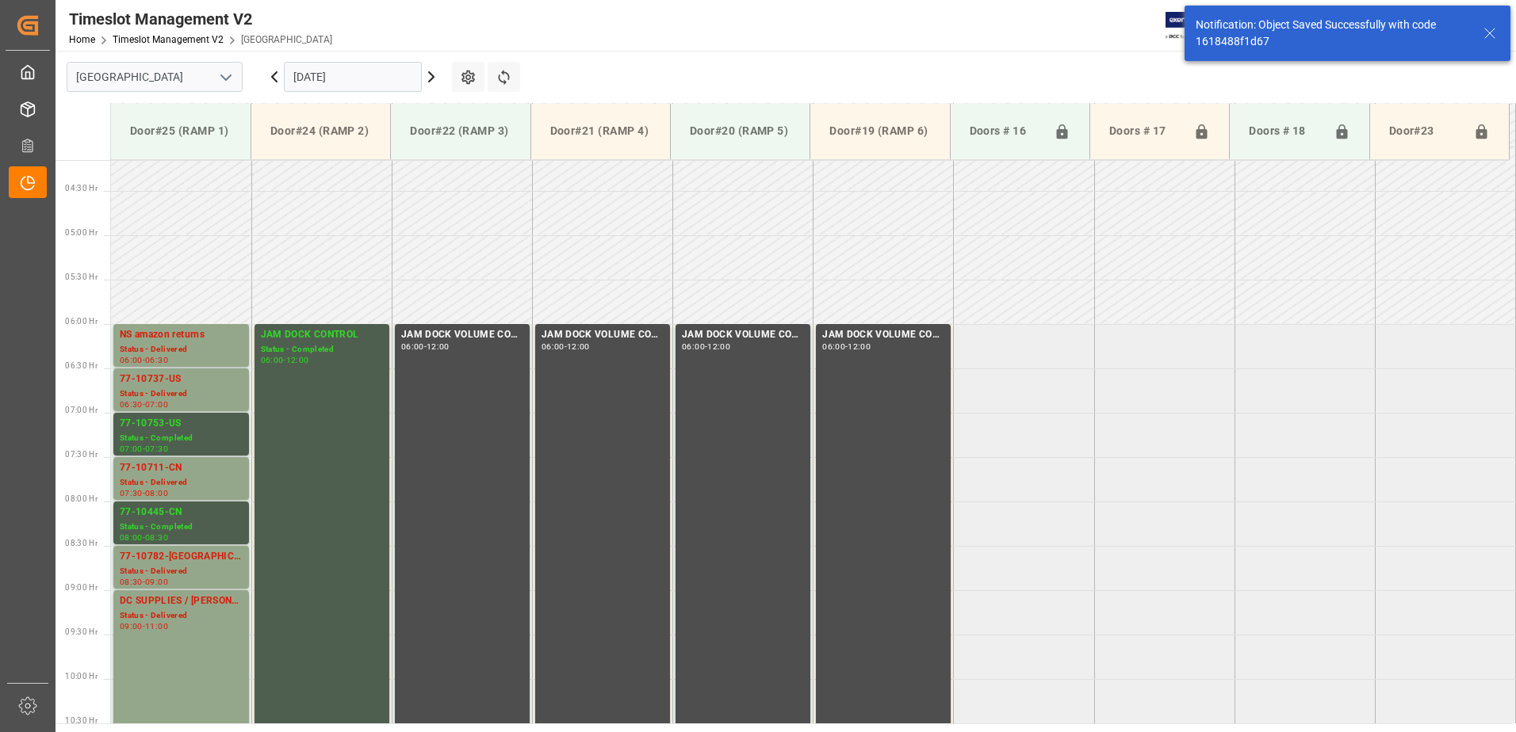
scroll to position [523, 0]
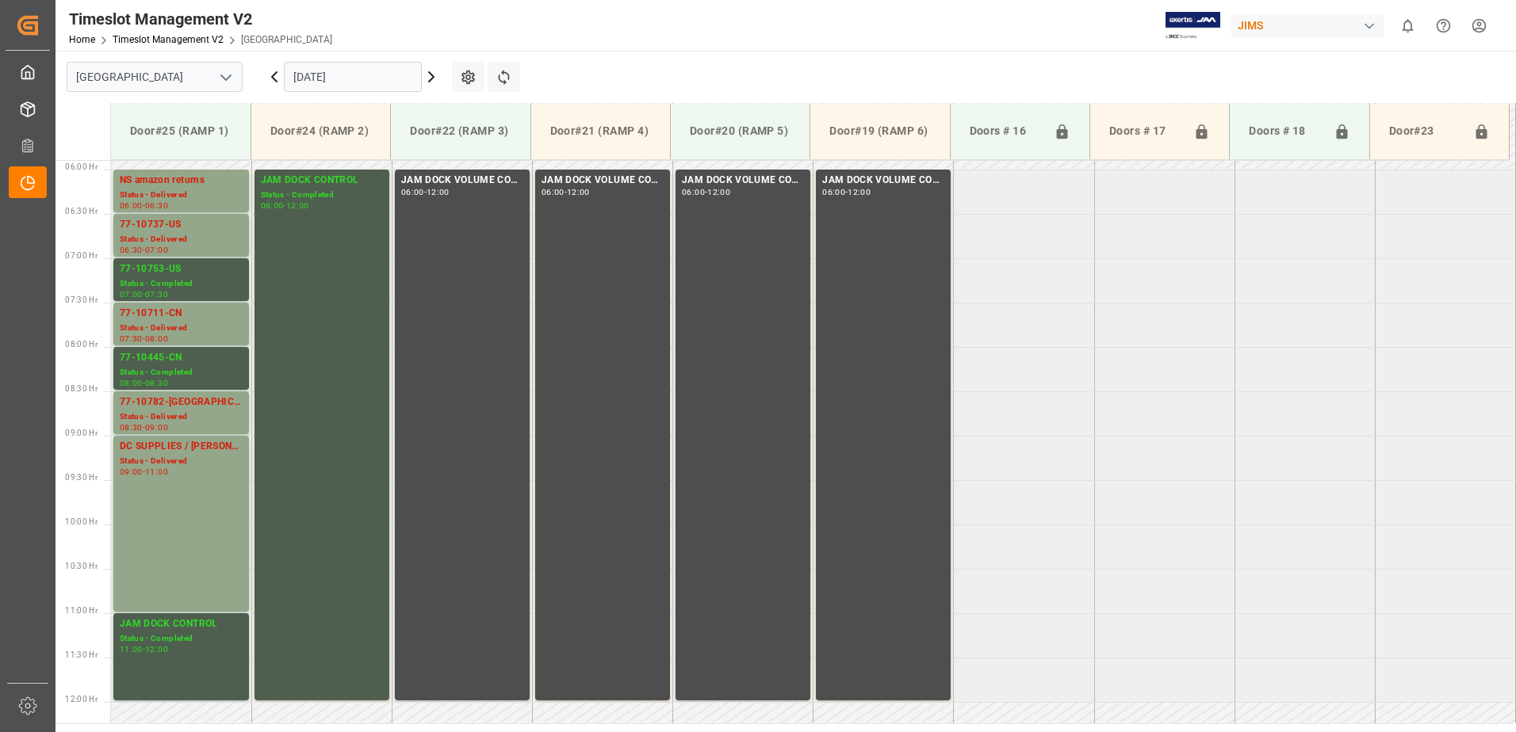
click at [273, 76] on icon at bounding box center [274, 77] width 5 height 10
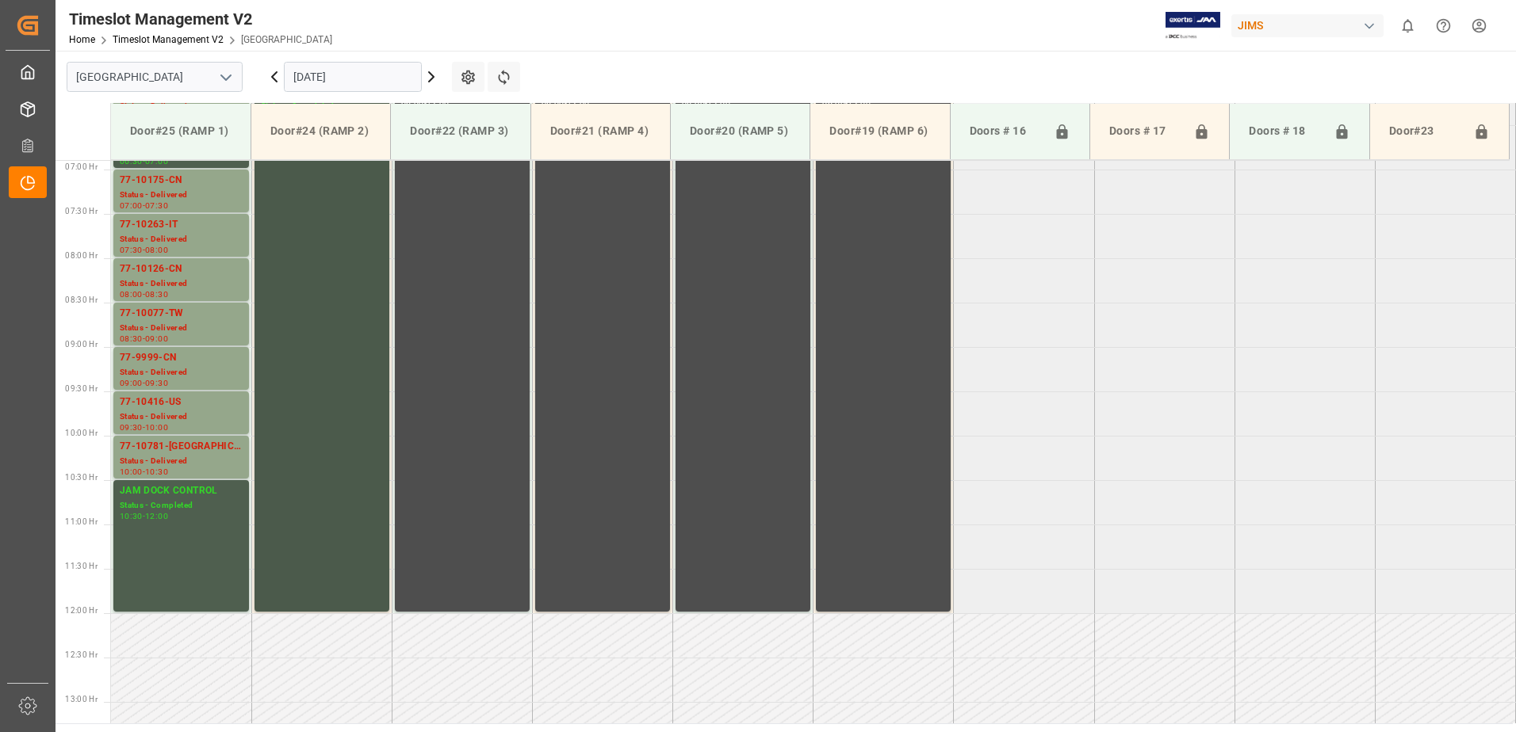
scroll to position [533, 0]
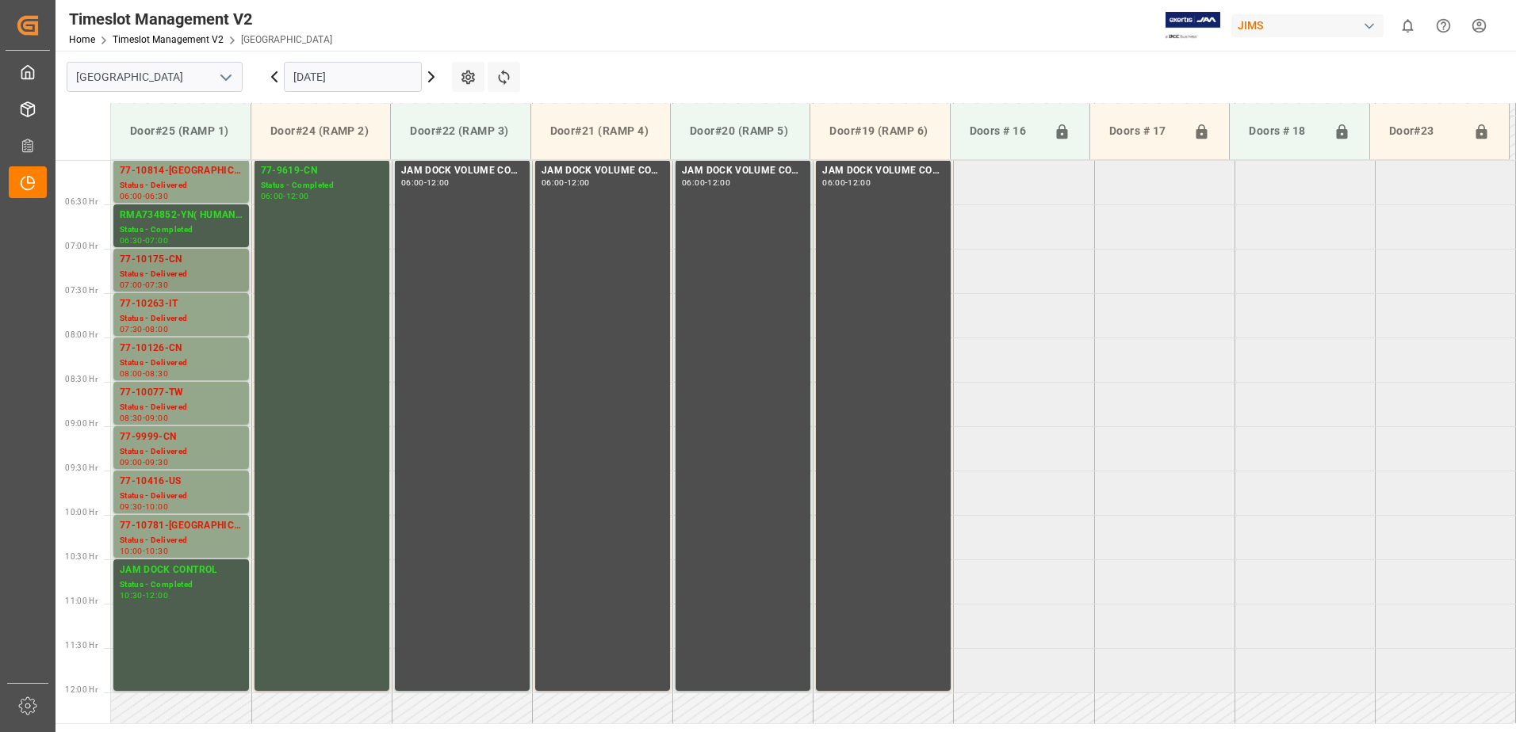
click at [163, 264] on div "77-10175-CN" at bounding box center [181, 260] width 123 height 16
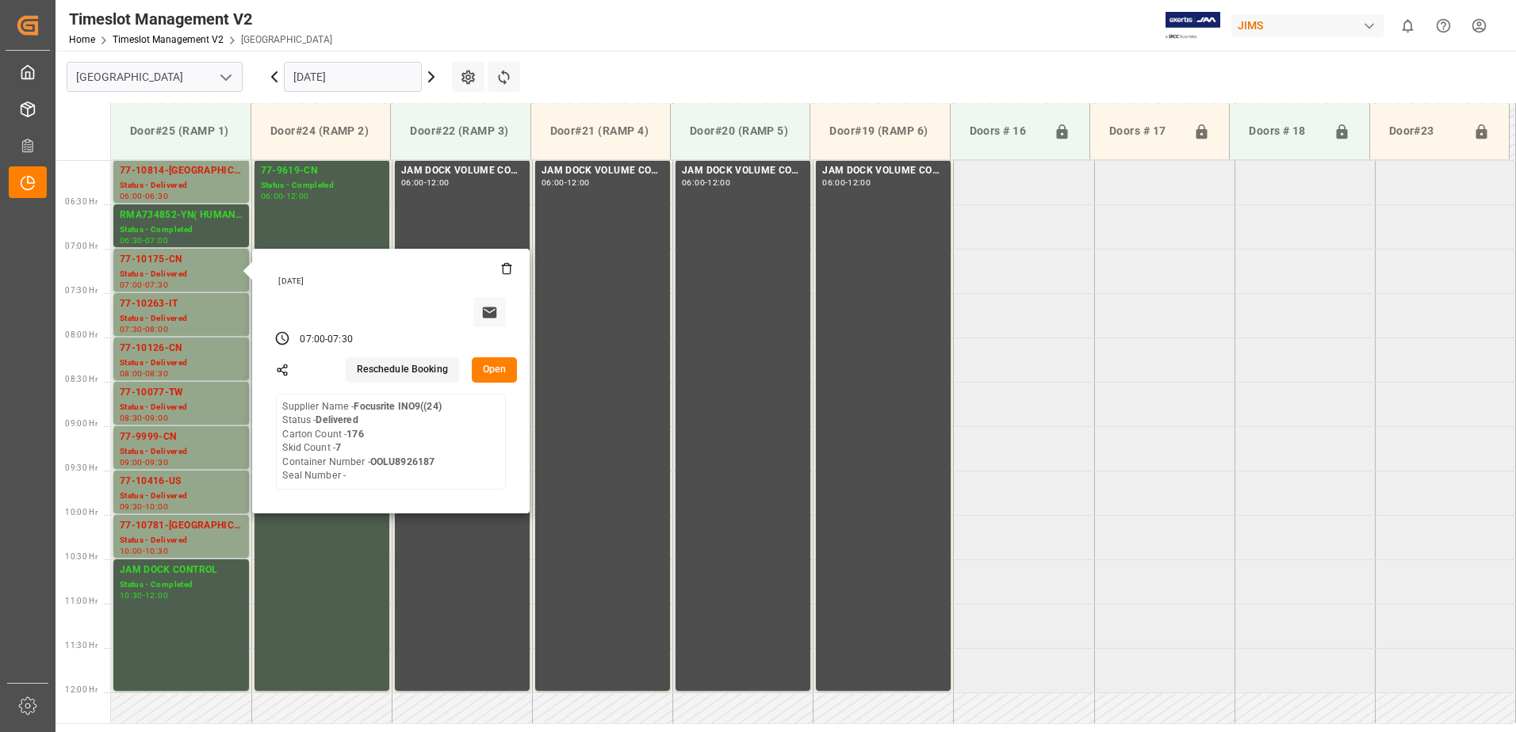
click at [491, 369] on button "Open" at bounding box center [495, 370] width 46 height 25
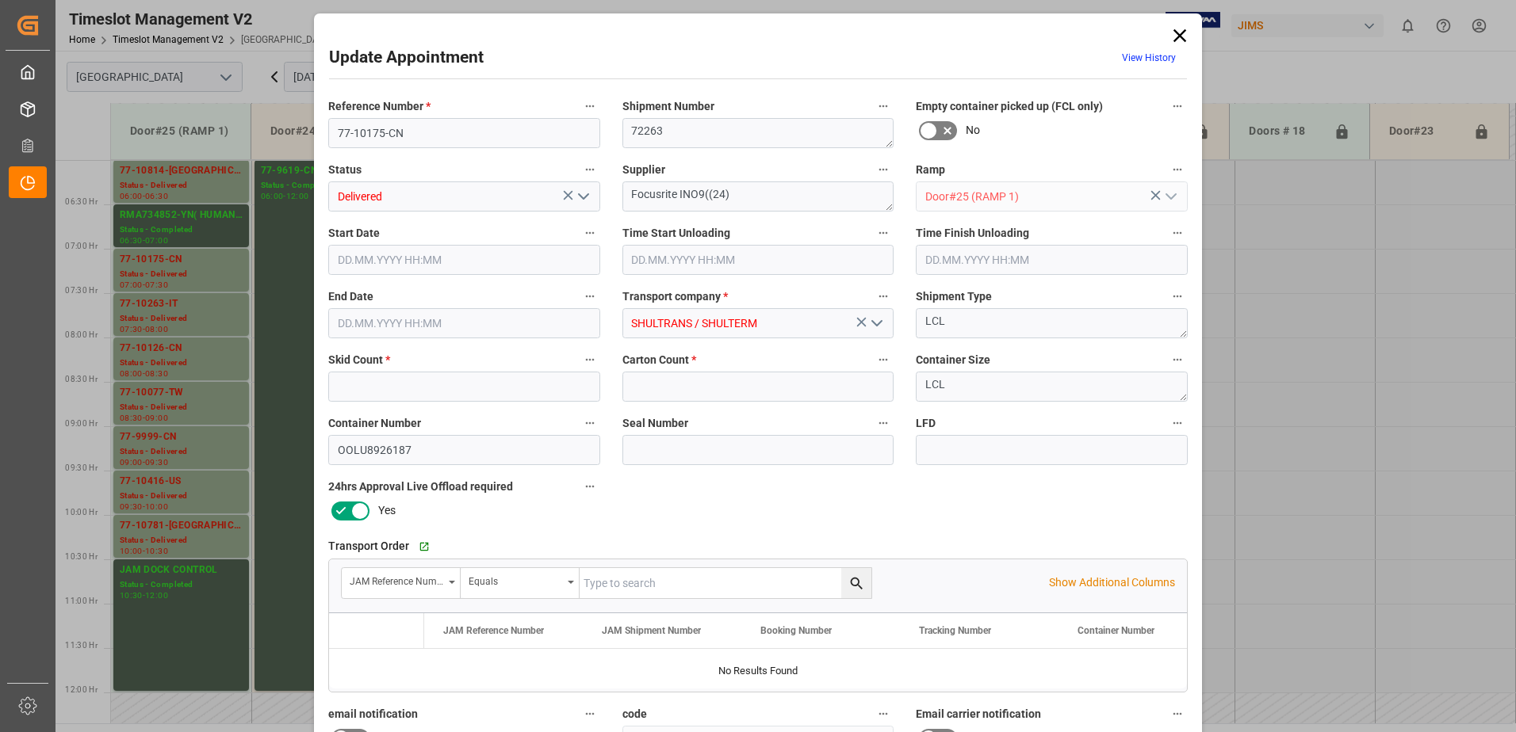
type input "7"
type input "176"
type input "[DATE] 07:00"
type input "[DATE] 08:30"
type input "[DATE] 07:30"
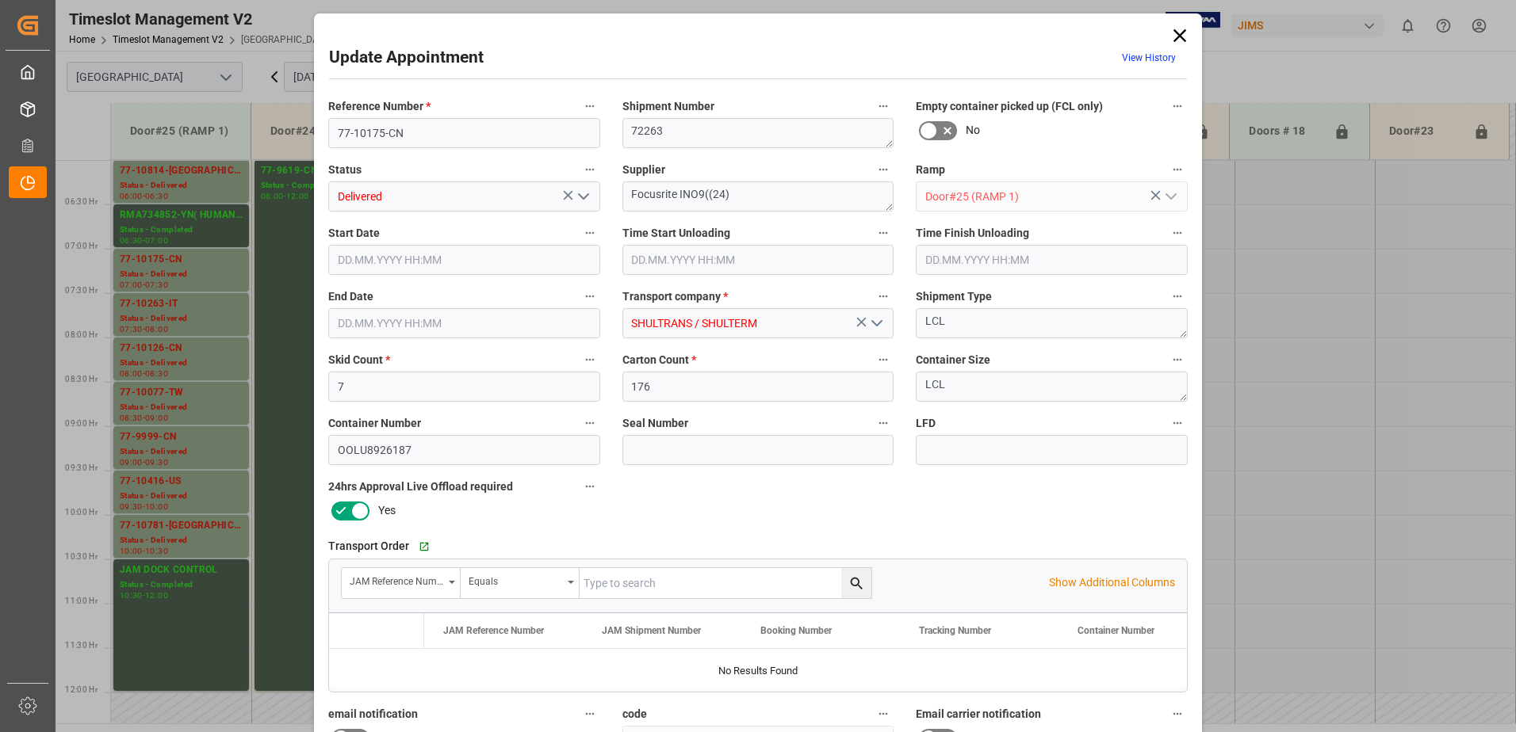
type input "[DATE] 13:09"
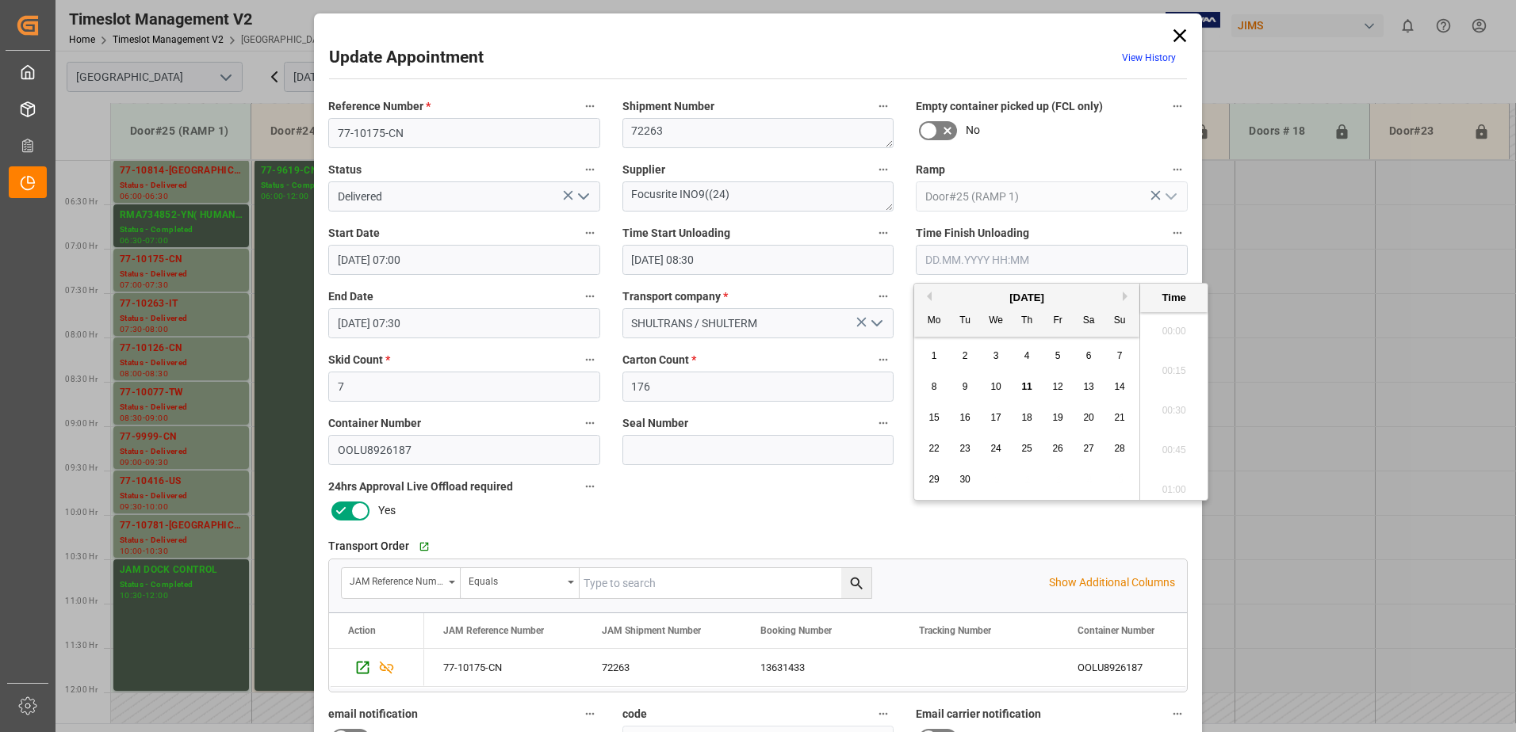
click at [971, 263] on input "text" at bounding box center [1052, 260] width 272 height 30
click at [963, 384] on span "9" at bounding box center [965, 386] width 6 height 11
click at [1169, 405] on li "09:30" at bounding box center [1173, 406] width 67 height 40
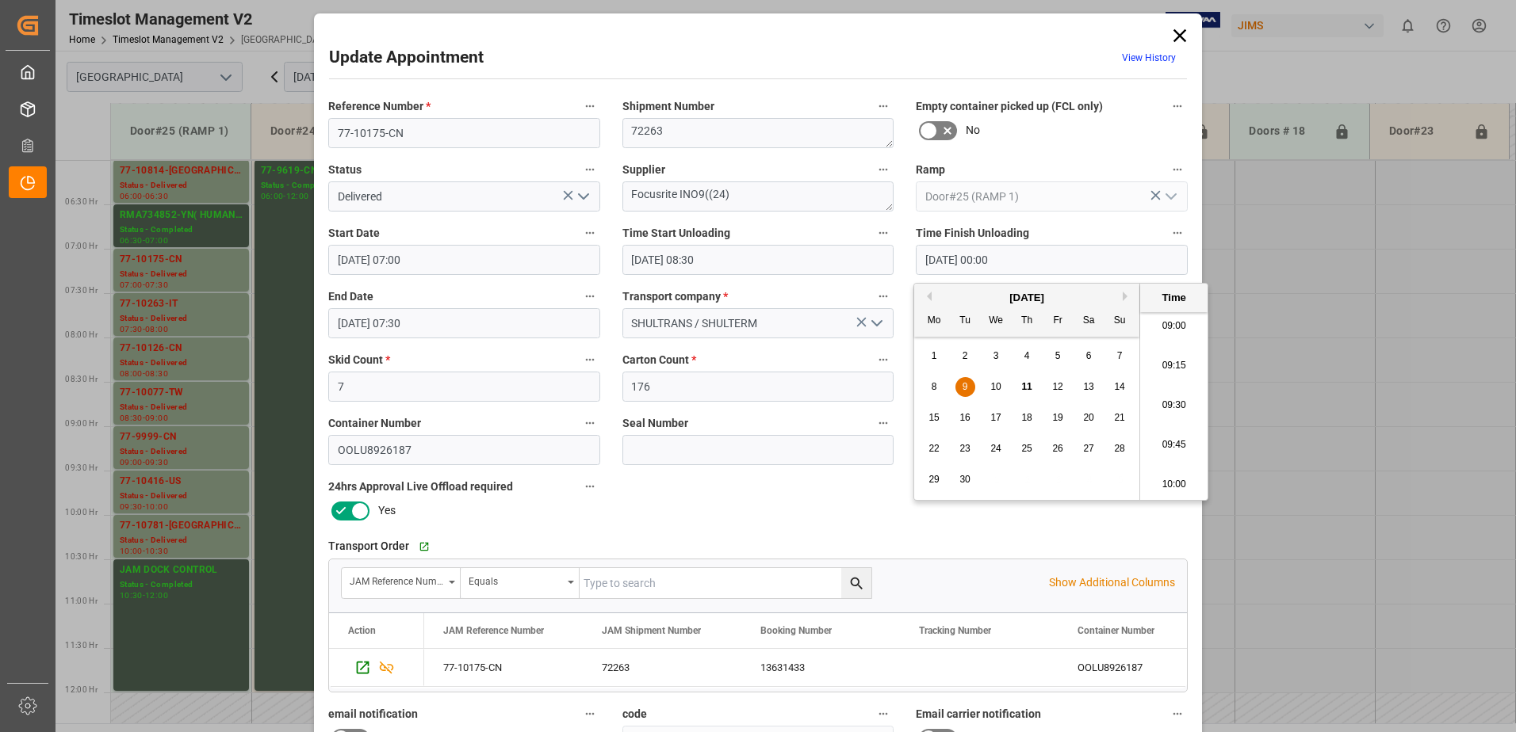
type input "[DATE] 09:30"
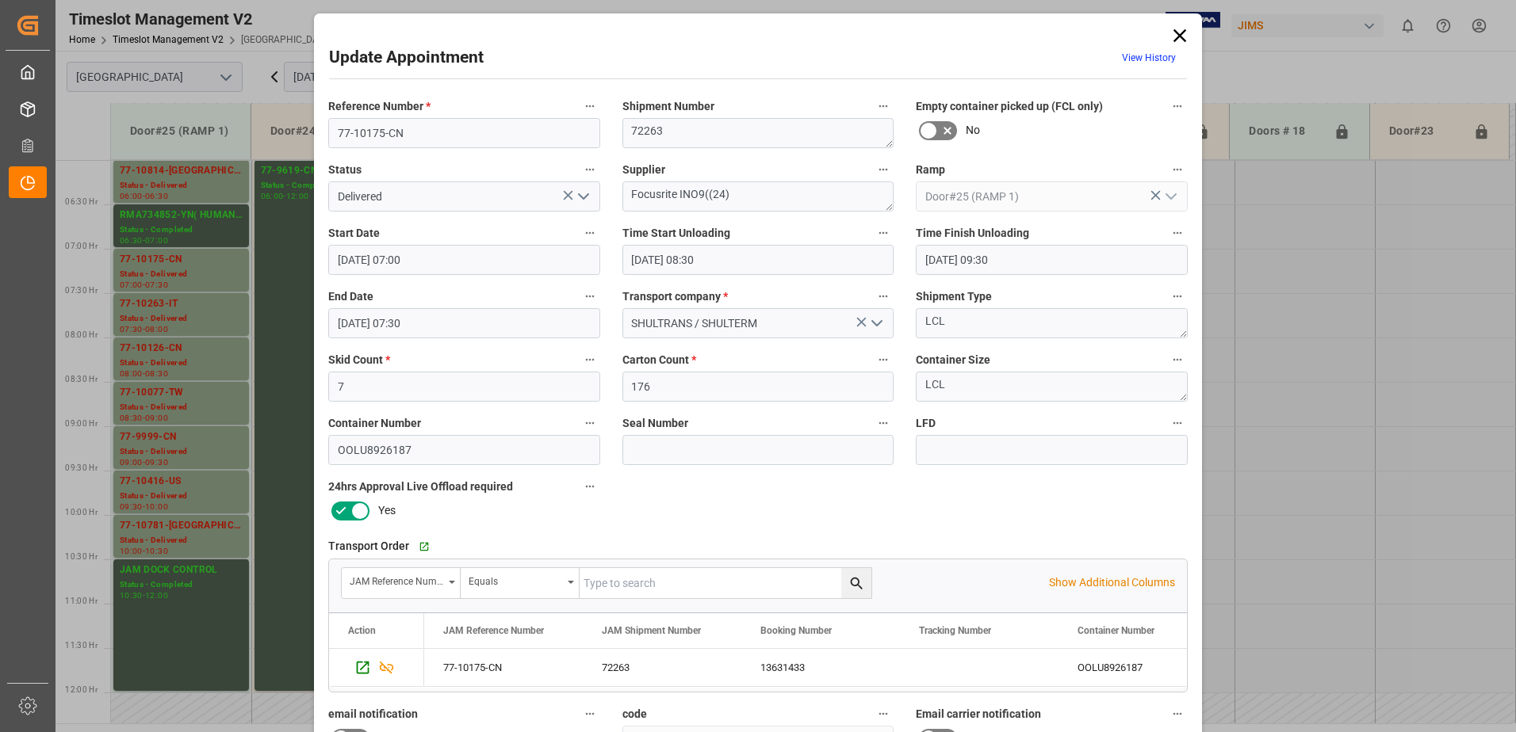
click at [579, 195] on polyline "open menu" at bounding box center [584, 196] width 10 height 5
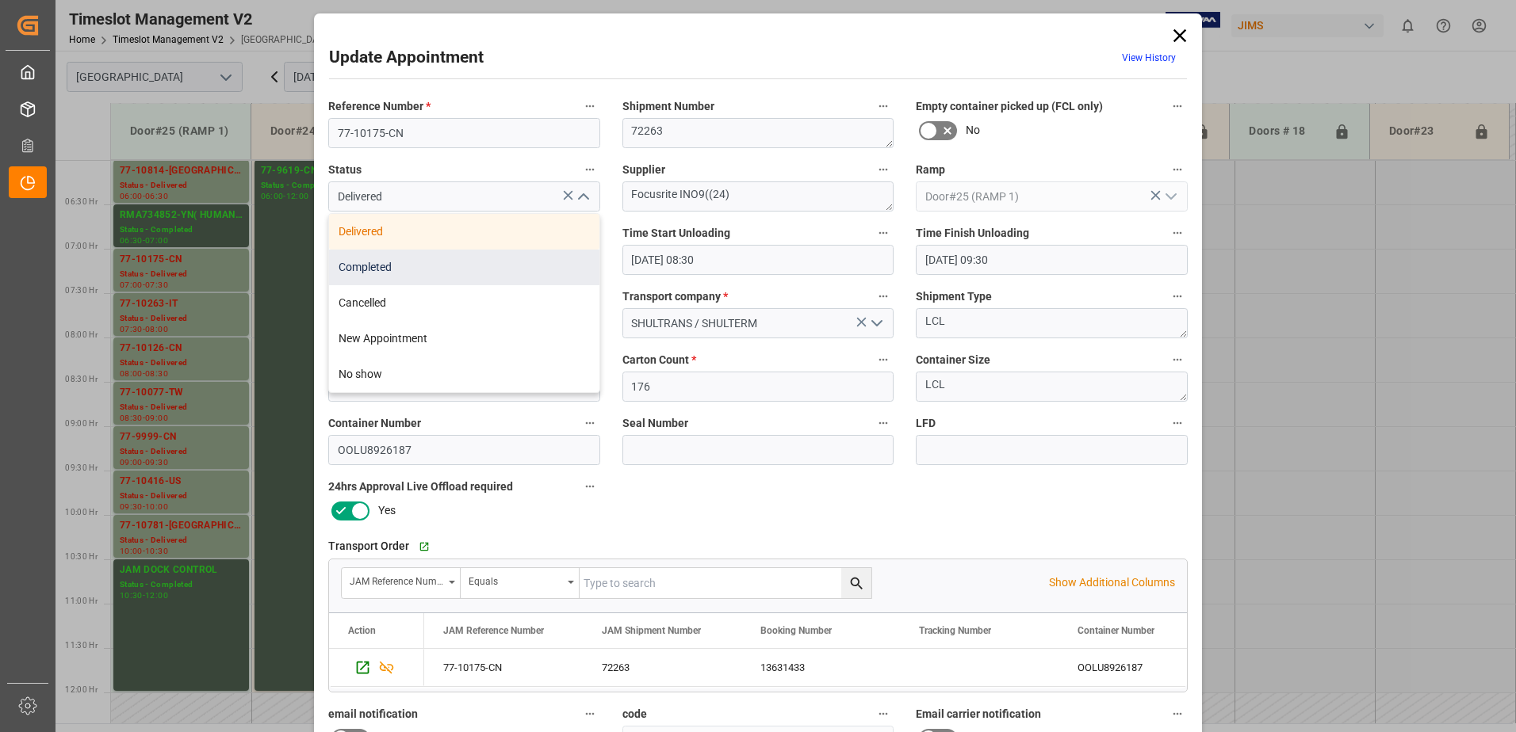
click at [514, 263] on div "Completed" at bounding box center [464, 268] width 270 height 36
type input "Completed"
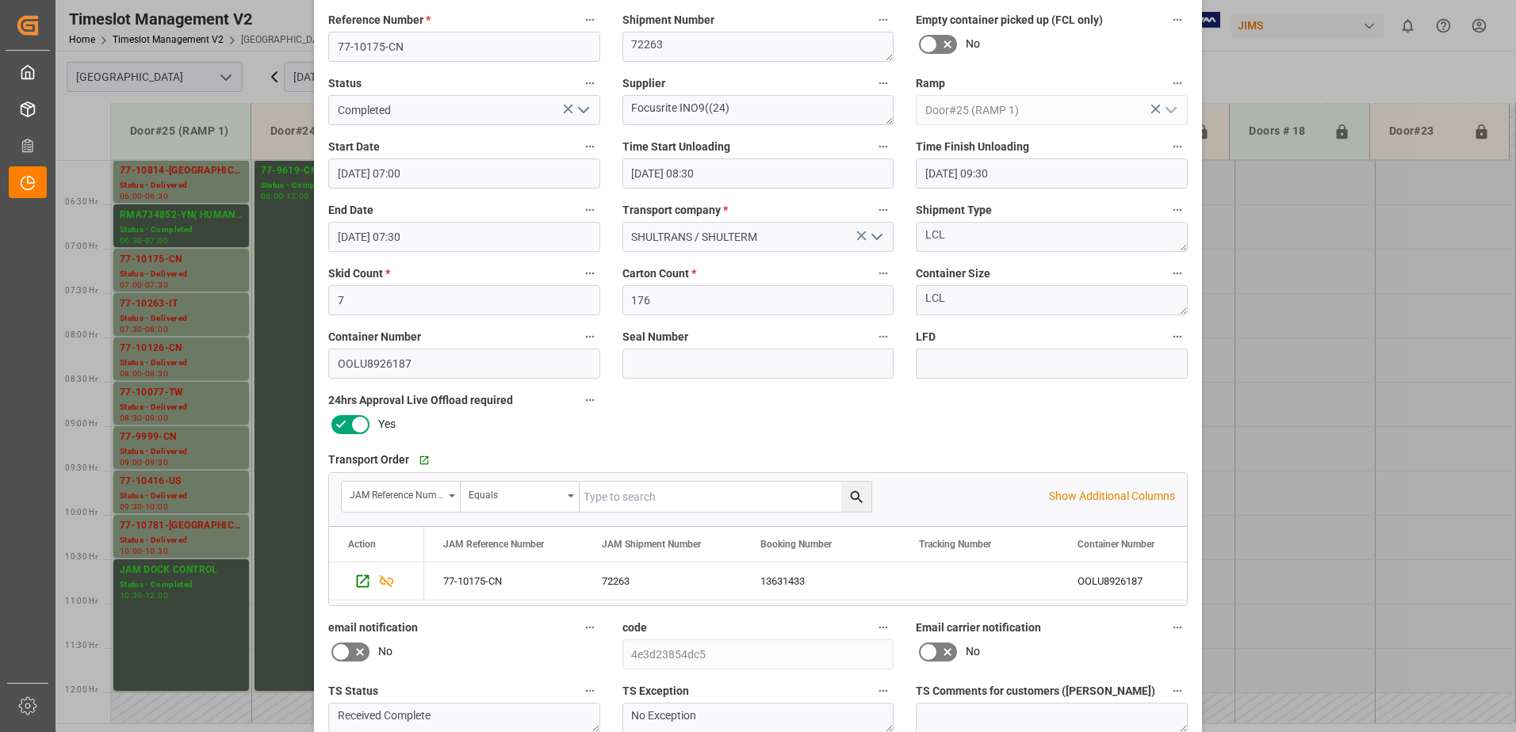
scroll to position [231, 0]
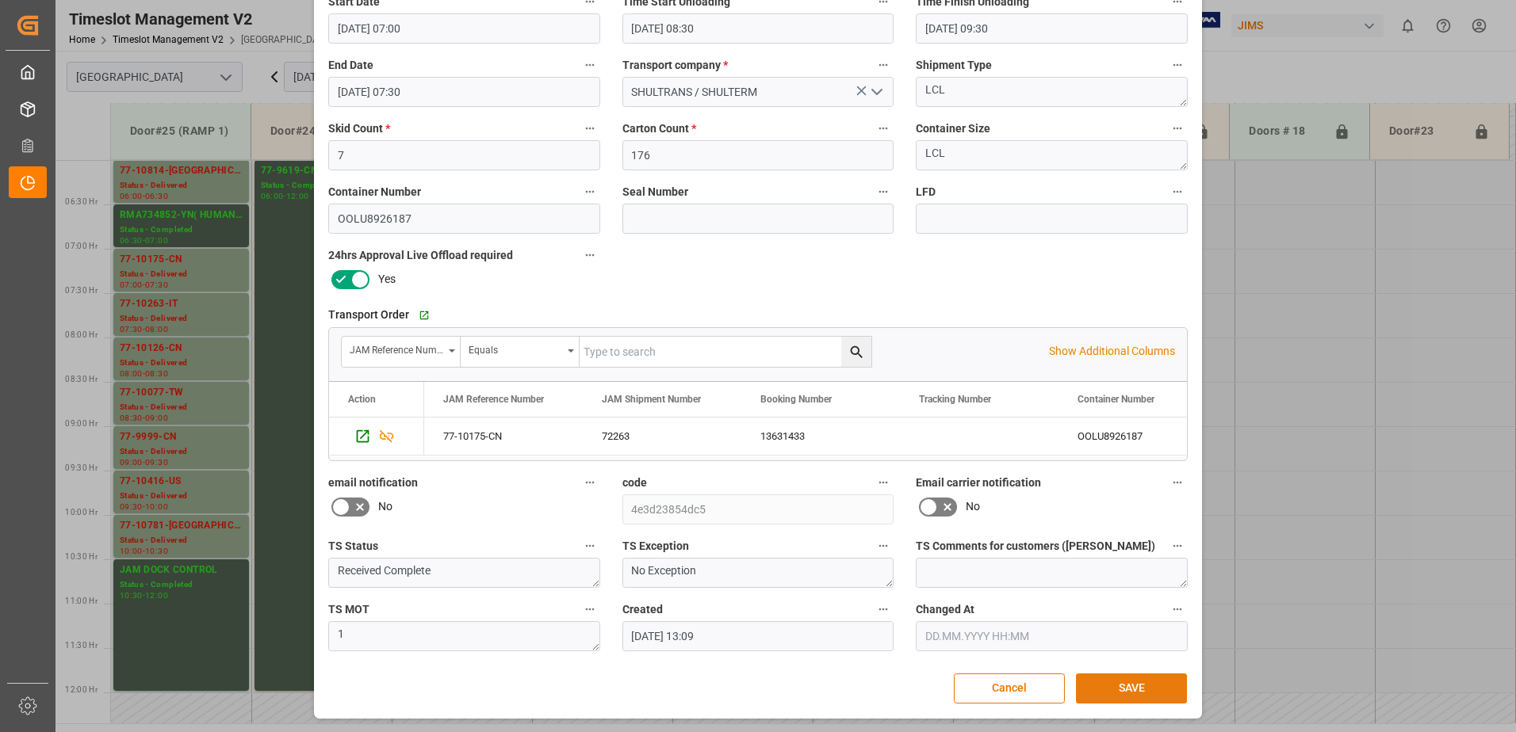
click at [1140, 690] on button "SAVE" at bounding box center [1131, 689] width 111 height 30
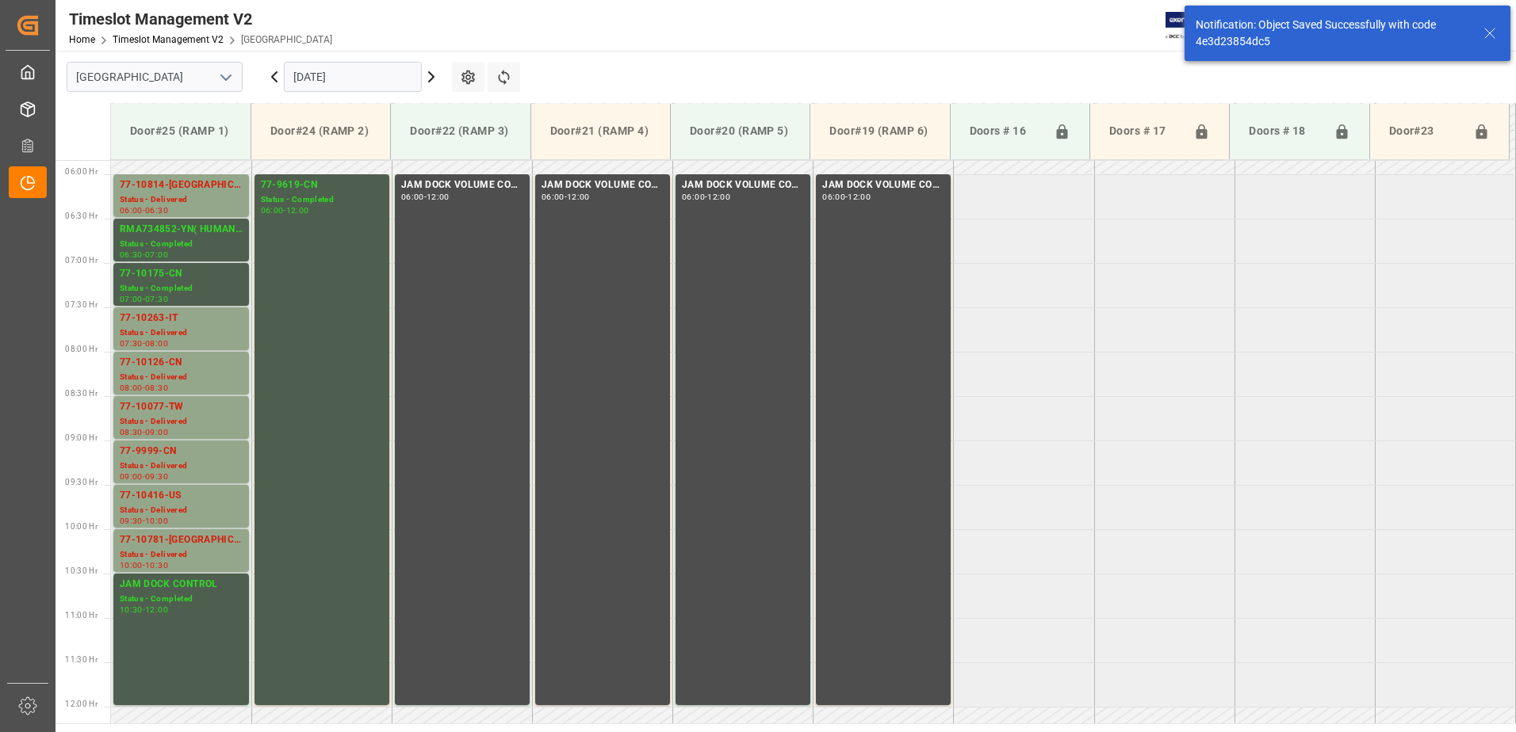
scroll to position [523, 0]
